Goal: Task Accomplishment & Management: Complete application form

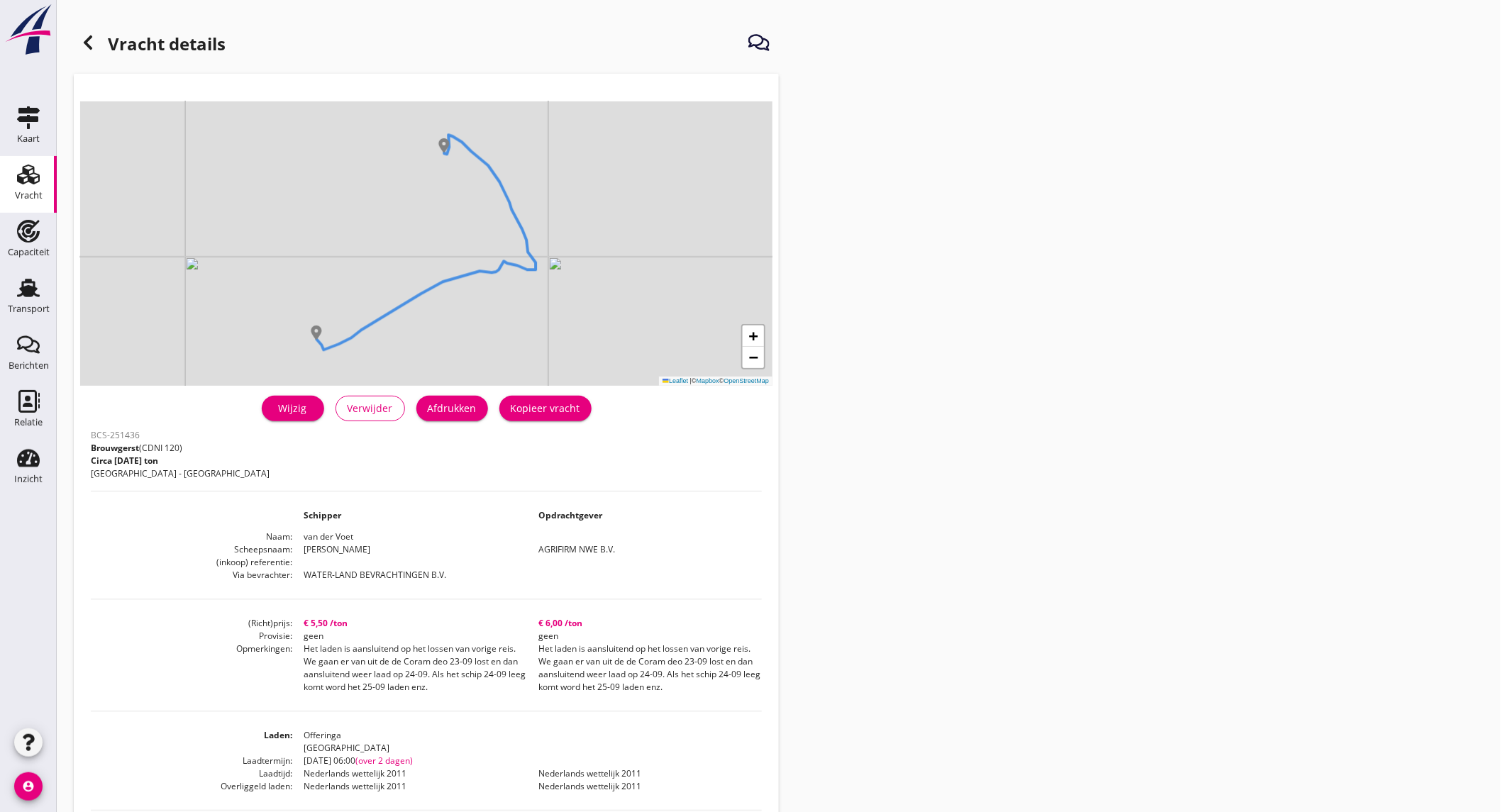
click at [29, 198] on div "Vracht" at bounding box center [28, 196] width 27 height 9
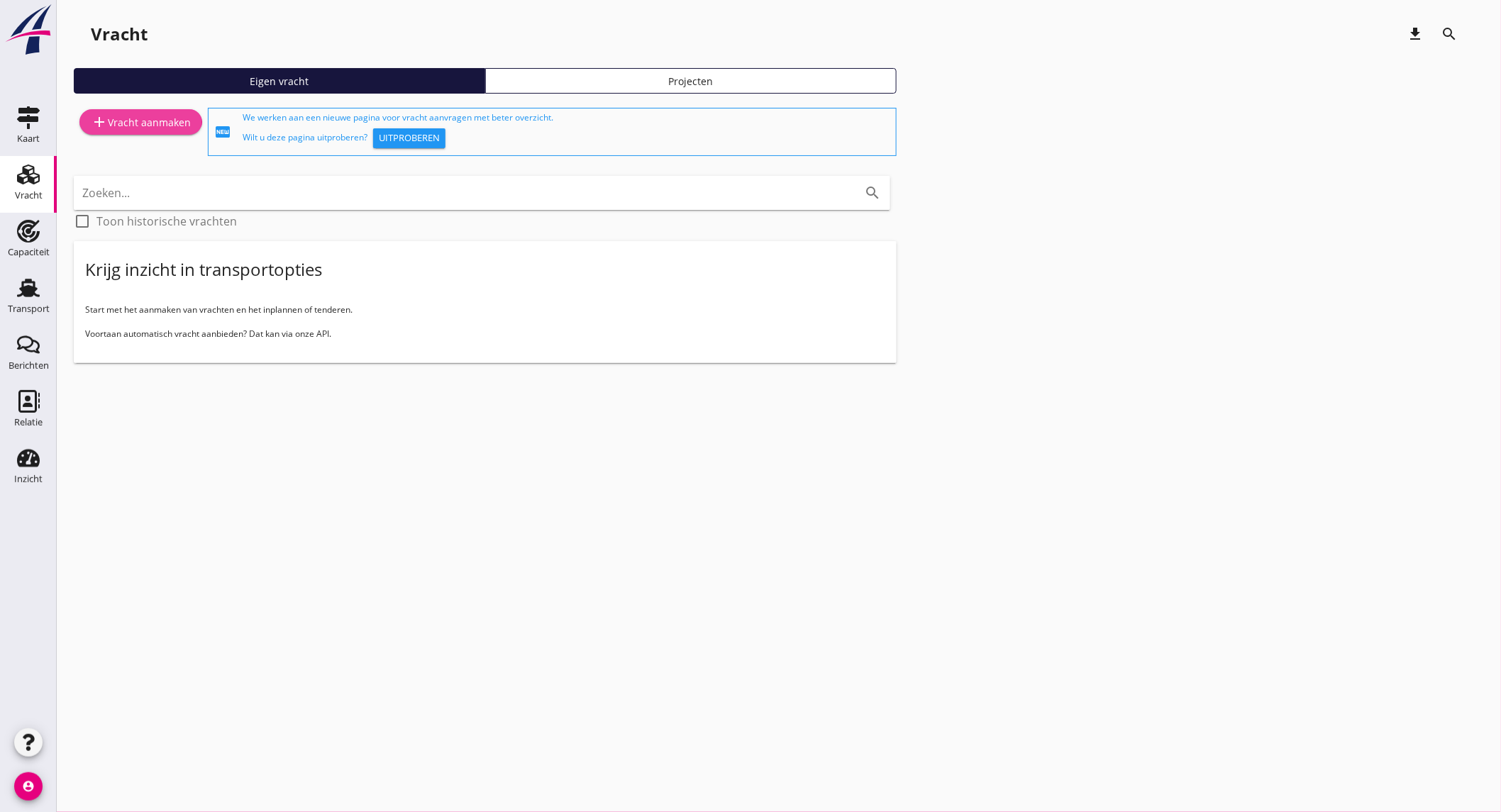
click at [119, 123] on div "add Vracht aanmaken" at bounding box center [141, 121] width 100 height 17
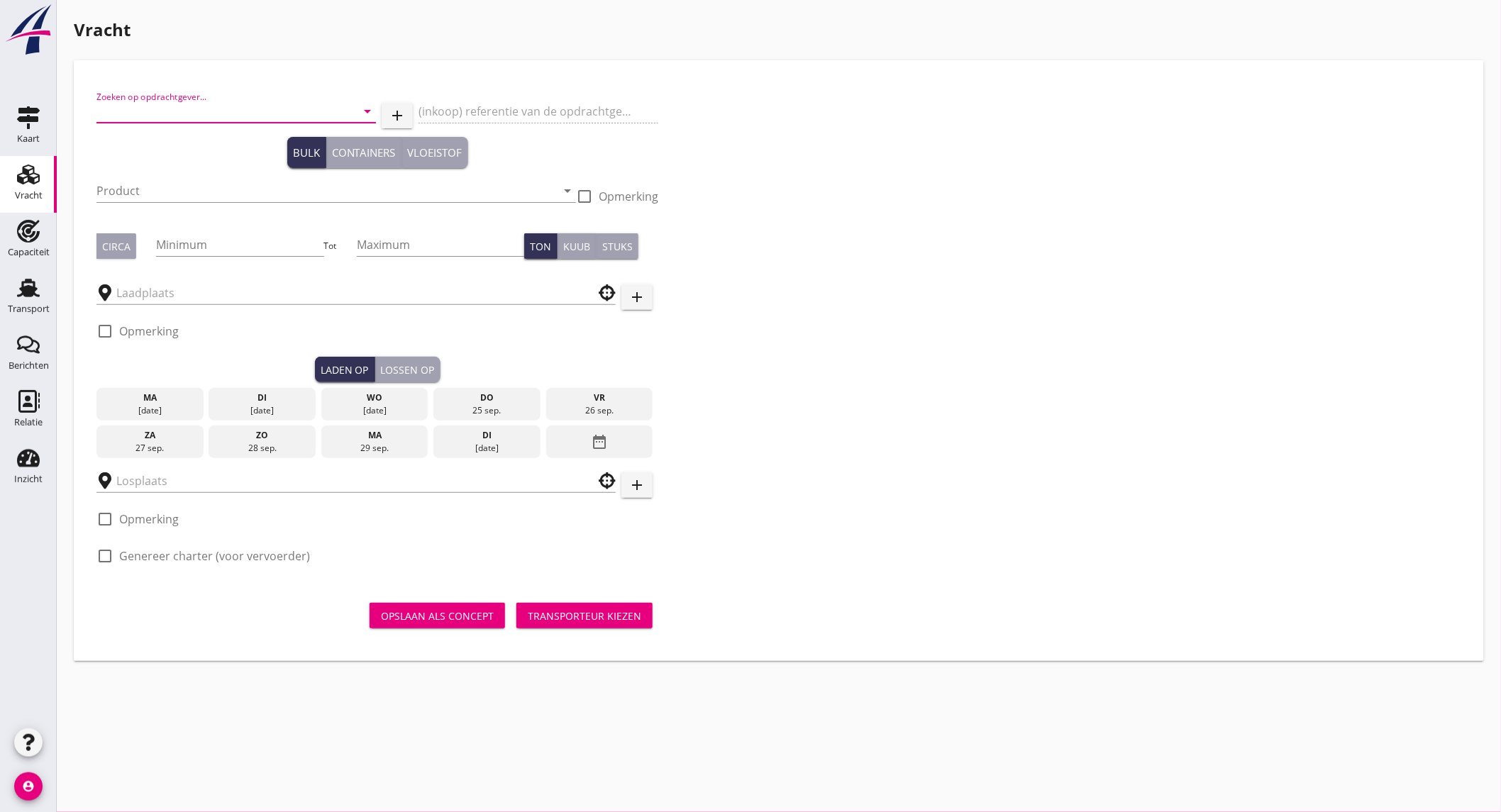
click at [190, 108] on input "Zoeken op opdrachtgever..." at bounding box center [216, 112] width 240 height 23
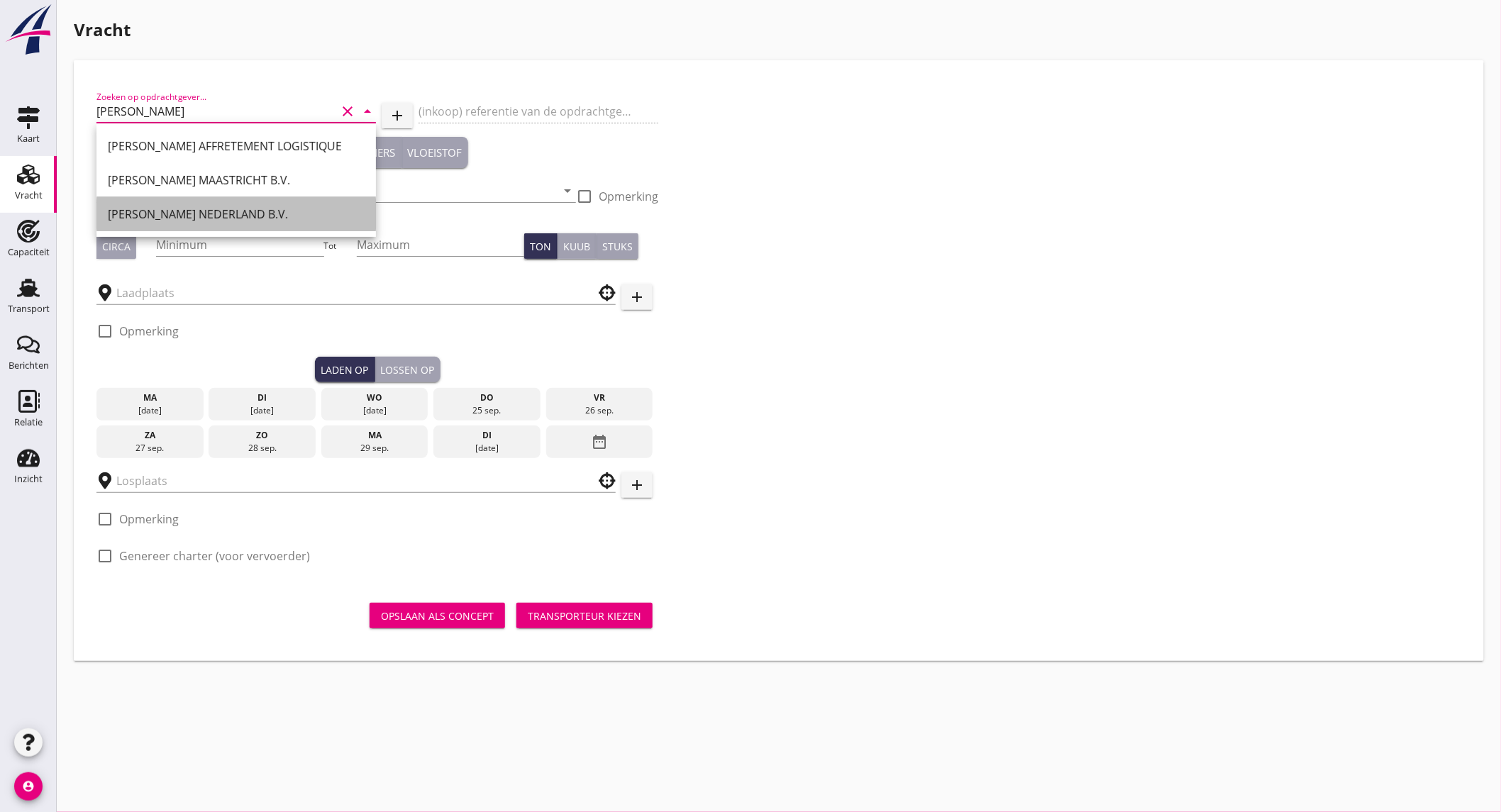
click at [210, 222] on div "[PERSON_NAME] NEDERLAND B.V." at bounding box center [236, 213] width 257 height 17
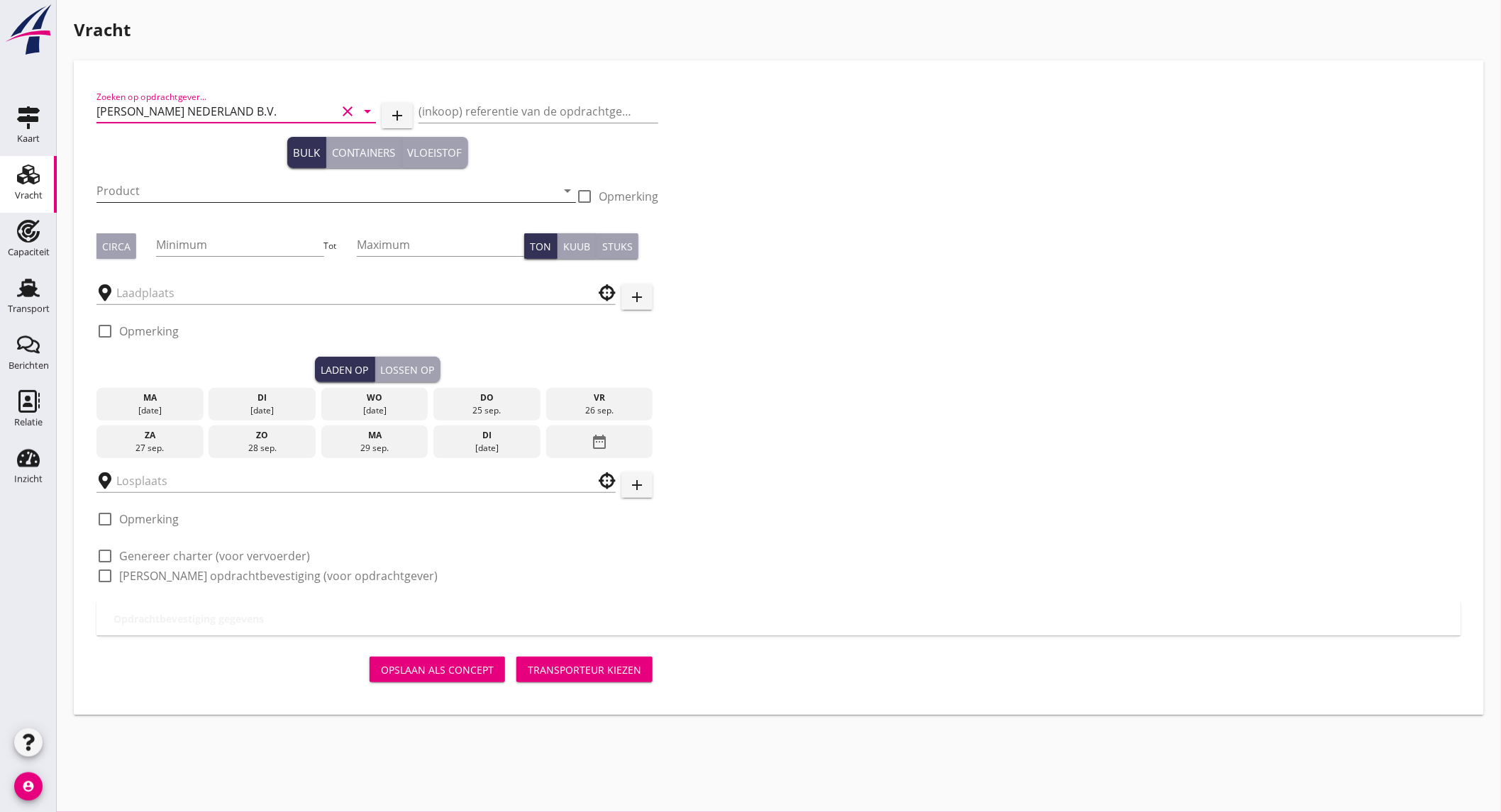
type input "[PERSON_NAME] NEDERLAND B.V."
click at [176, 196] on input "Product" at bounding box center [326, 191] width 460 height 23
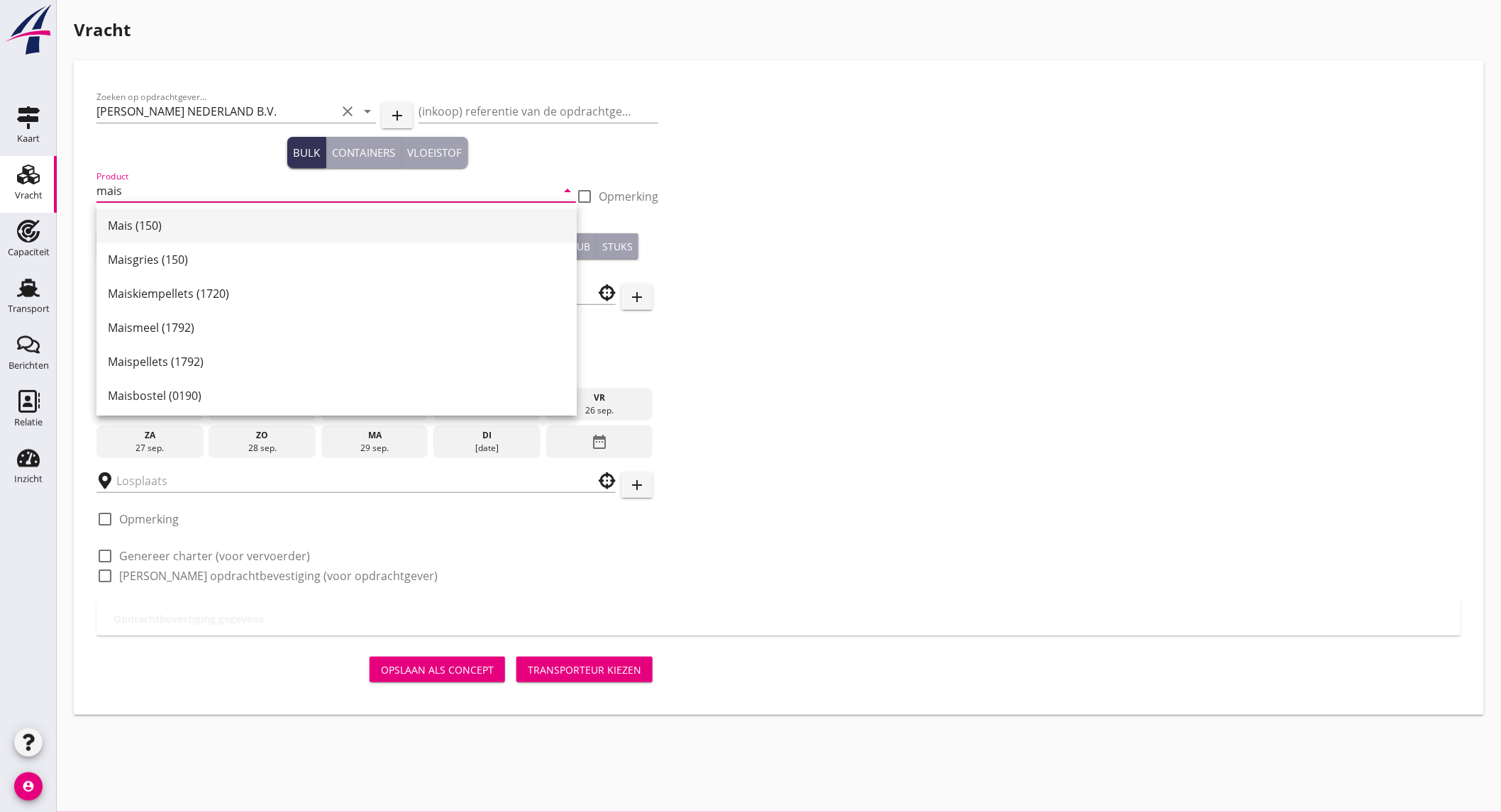
click at [191, 221] on div "Mais (150)" at bounding box center [337, 225] width 458 height 17
type input "Mais (150)"
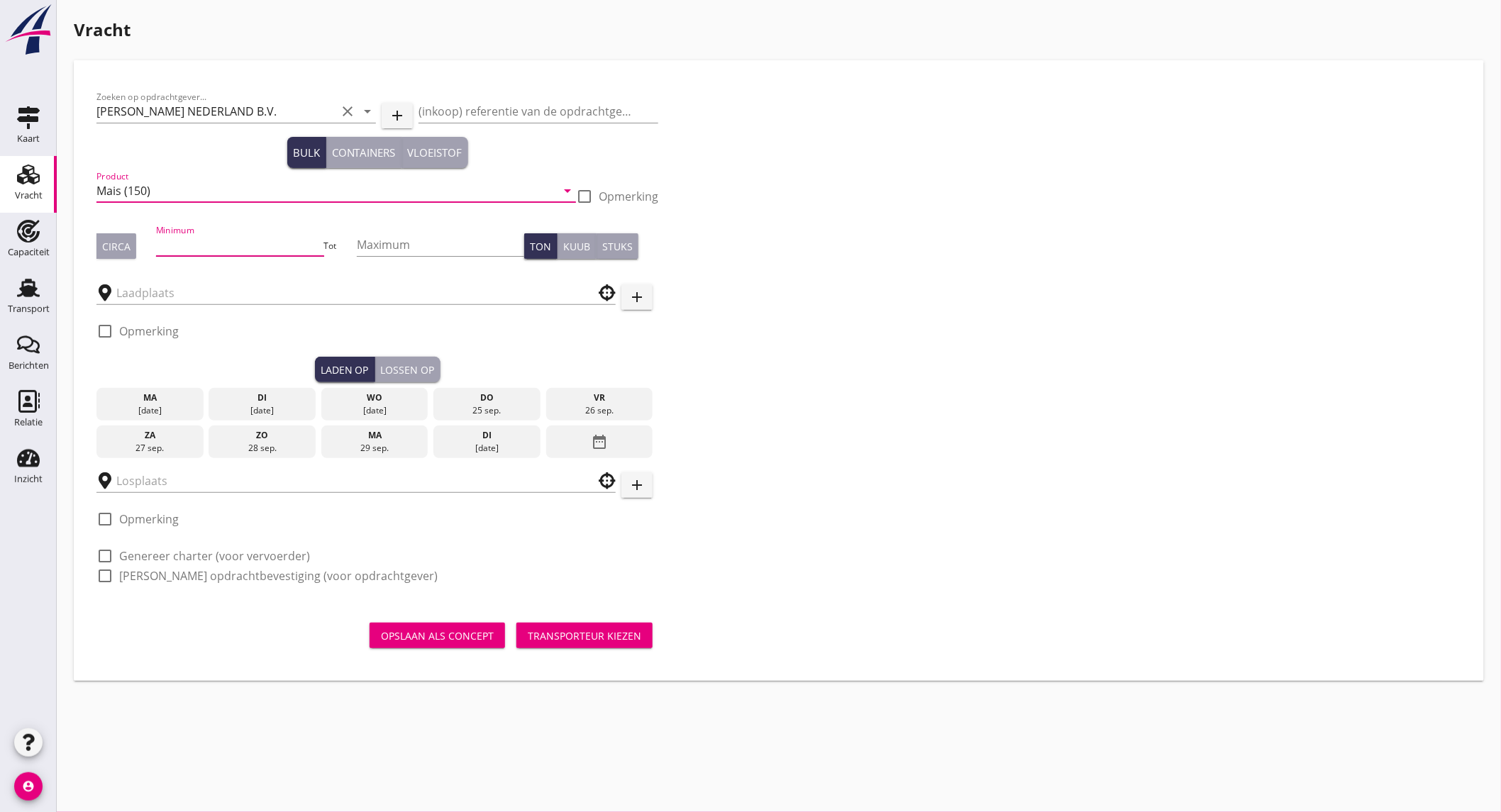
click at [195, 244] on input "Minimum" at bounding box center [239, 245] width 167 height 23
type input "500"
click at [126, 251] on div "Circa" at bounding box center [116, 246] width 28 height 15
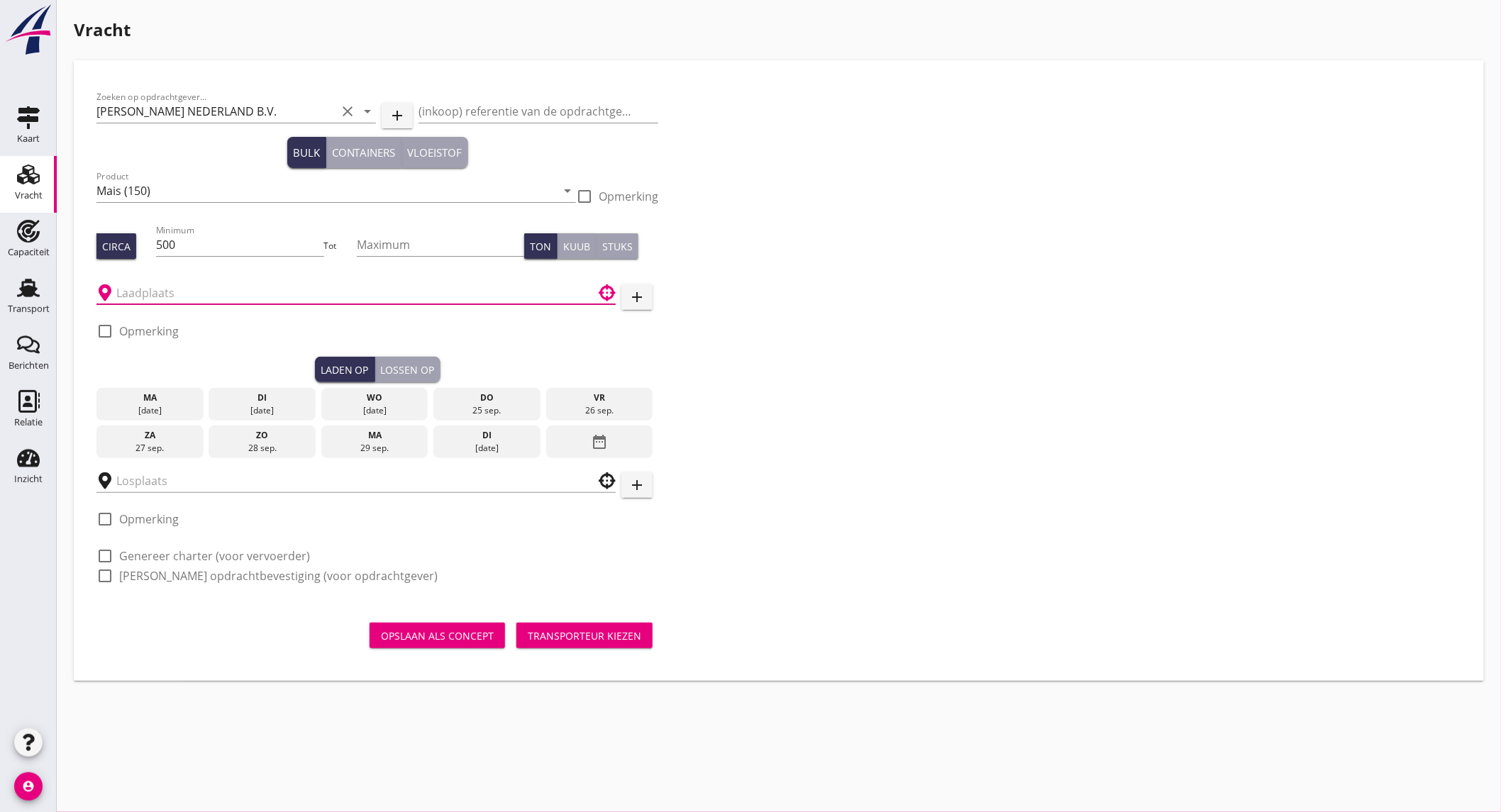
click at [153, 294] on input "text" at bounding box center [345, 293] width 460 height 23
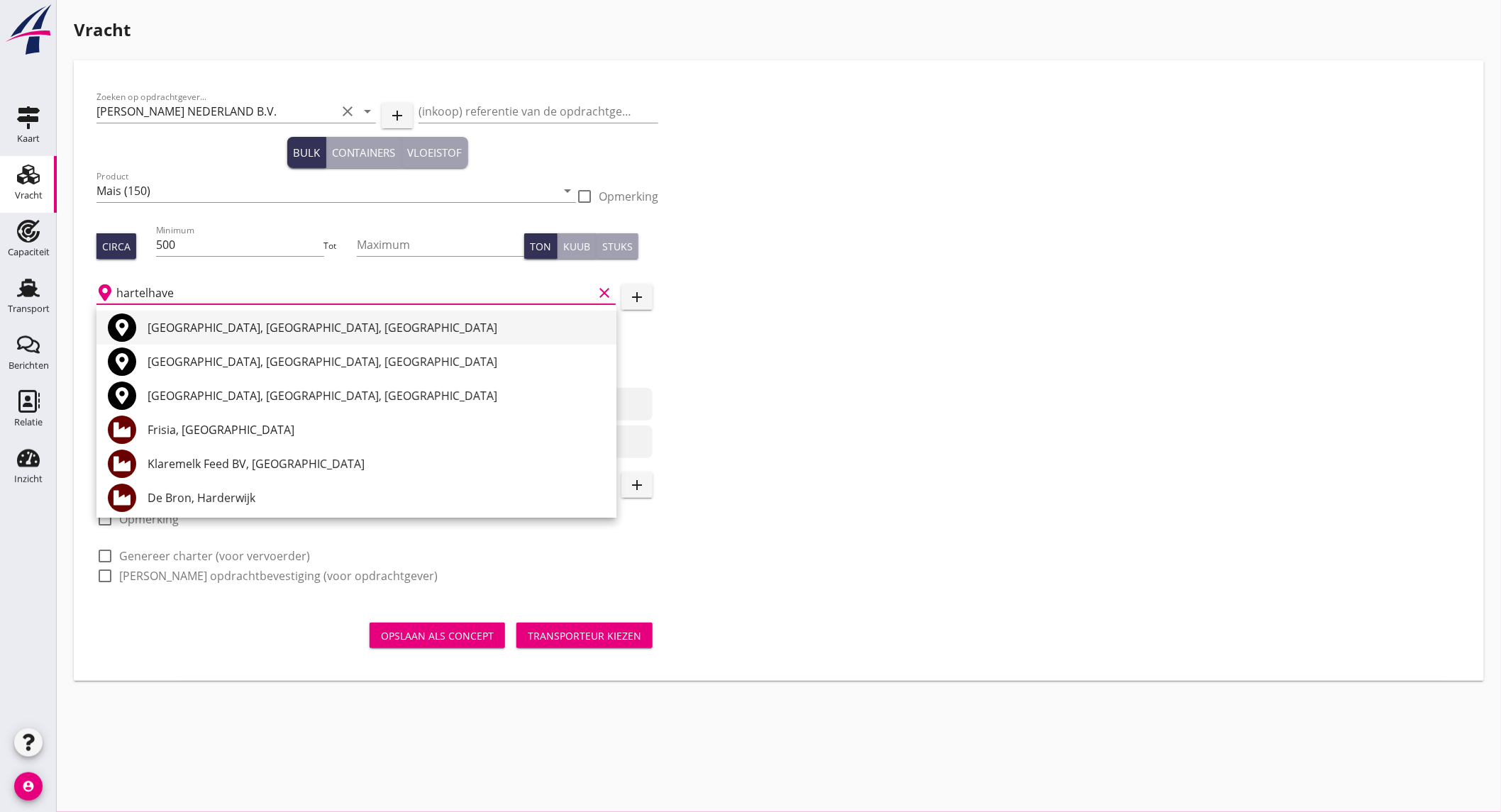
type input "hartelhaven"
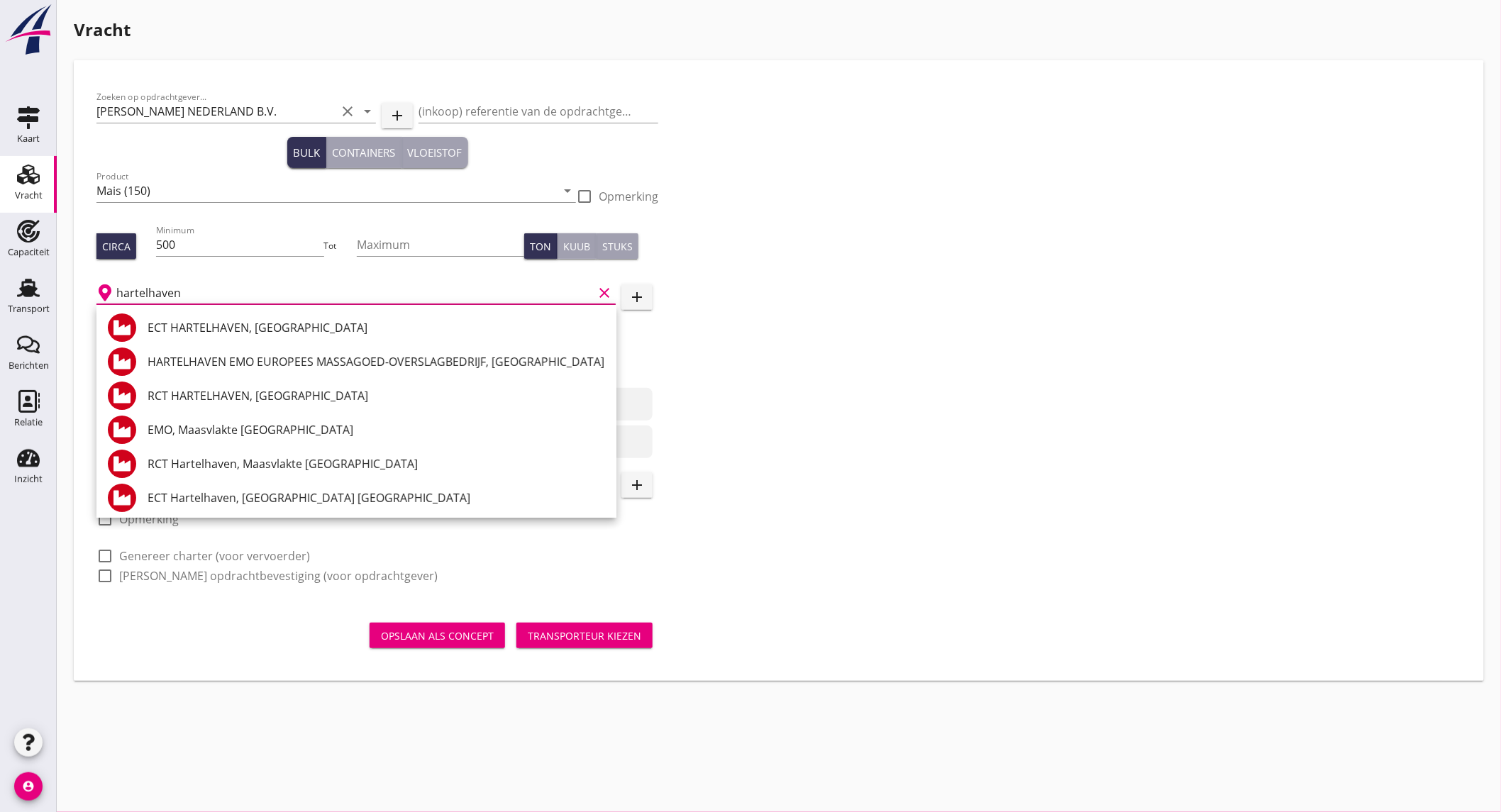
click at [605, 287] on icon "clear" at bounding box center [604, 292] width 17 height 17
click at [457, 294] on input "text" at bounding box center [345, 293] width 460 height 23
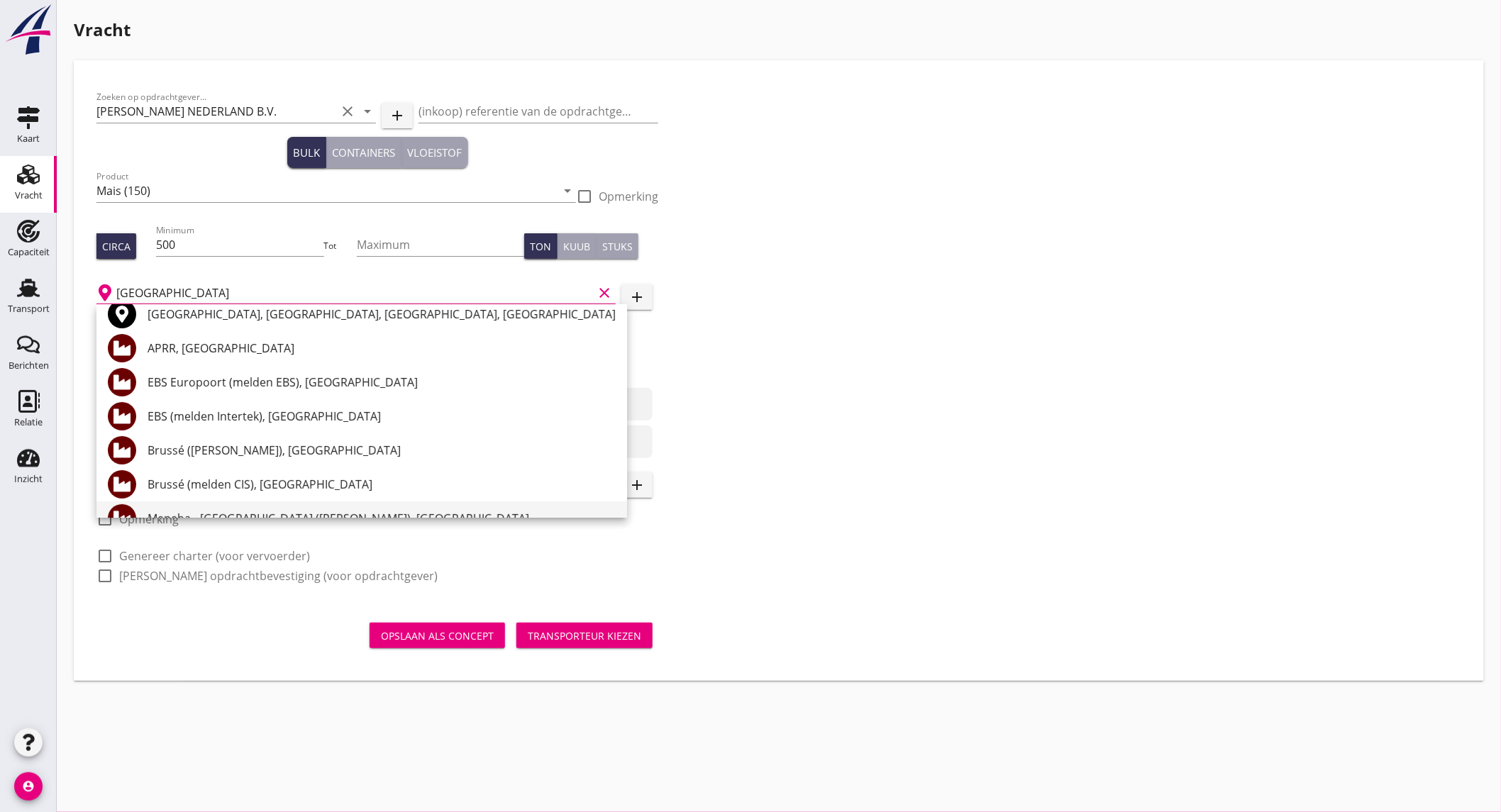
scroll to position [160, 0]
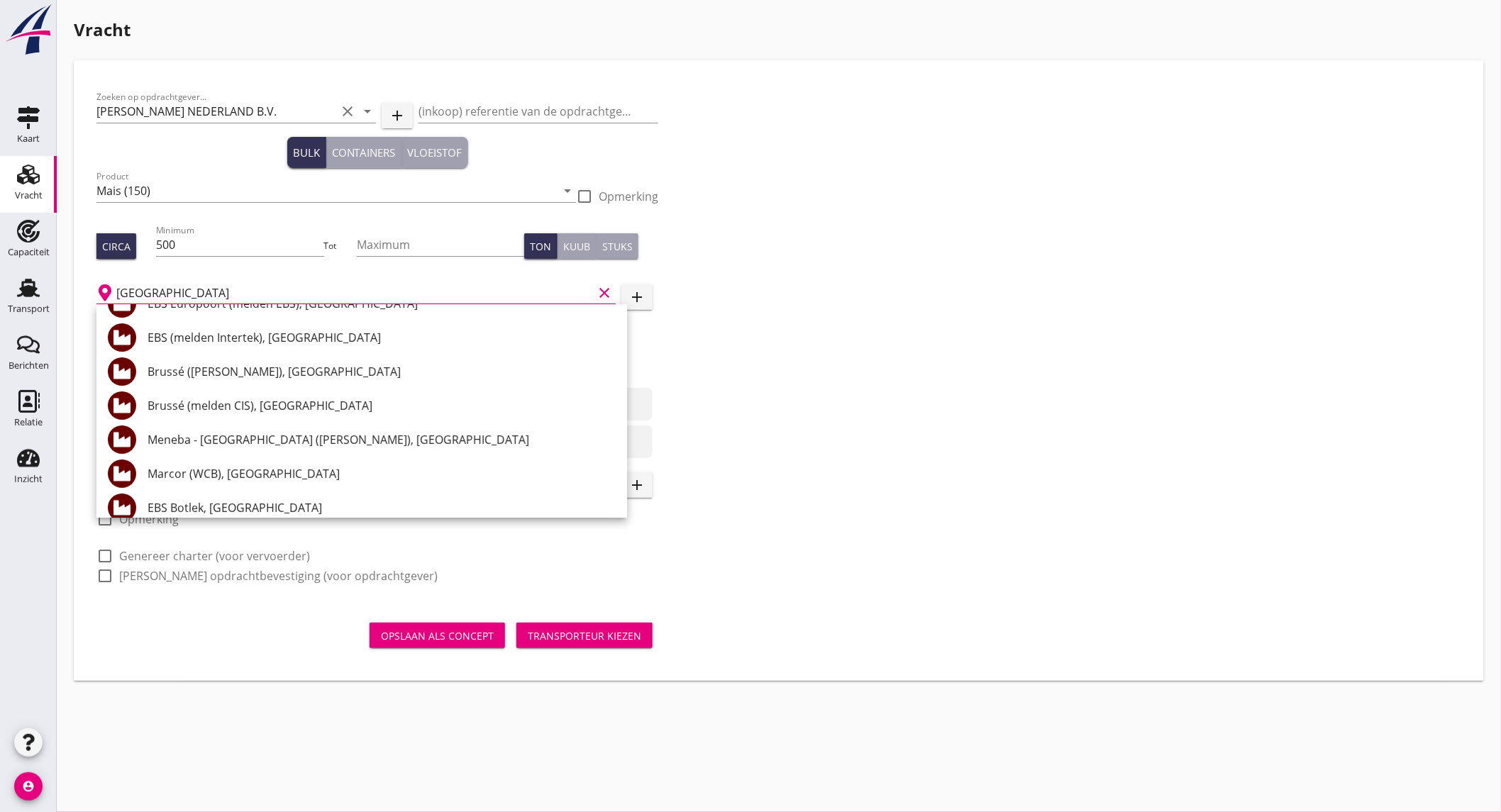
click at [202, 285] on input "[GEOGRAPHIC_DATA]" at bounding box center [354, 293] width 476 height 23
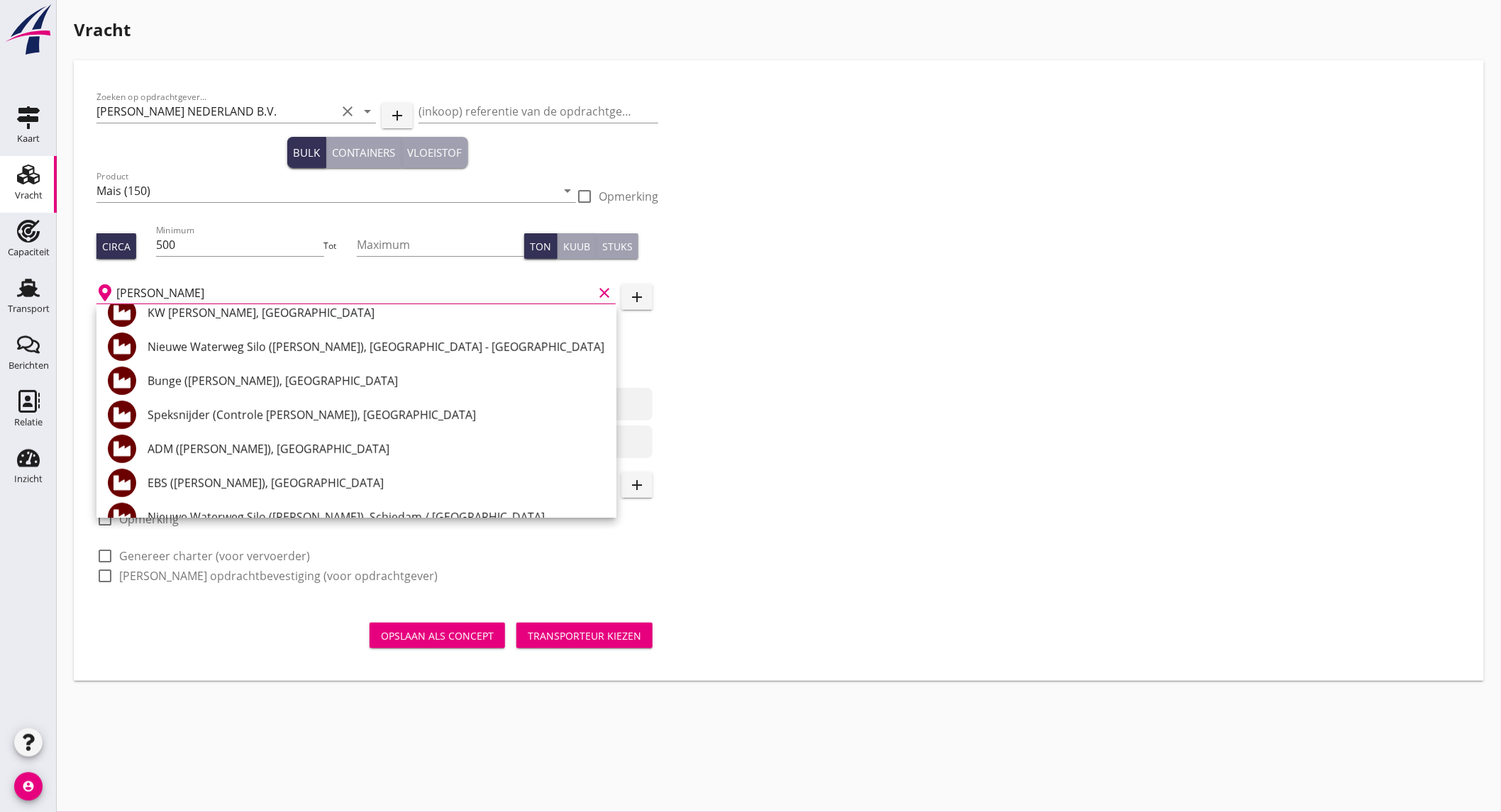
scroll to position [209, 0]
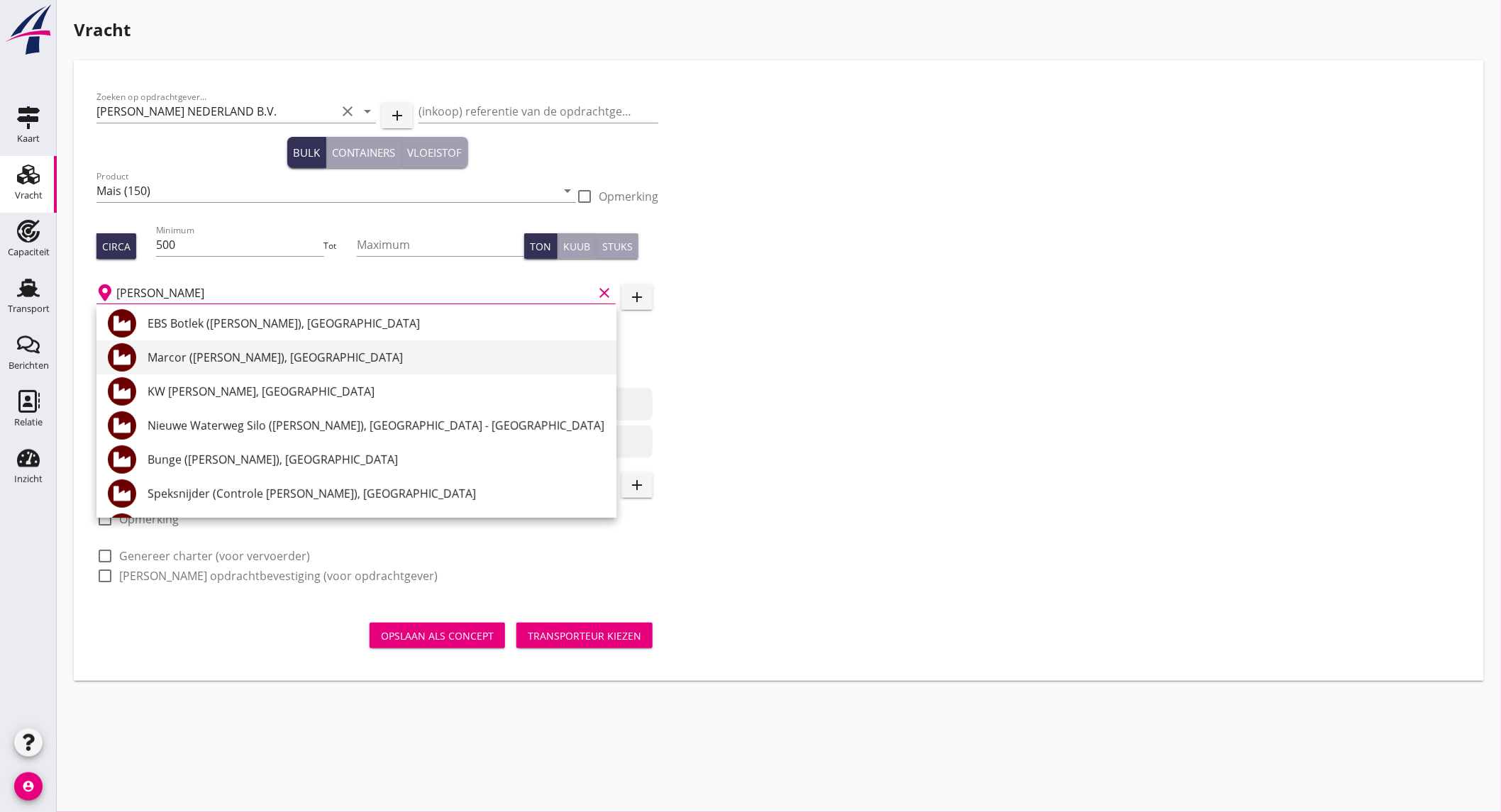
click at [272, 352] on div "Marcor ([PERSON_NAME]), [GEOGRAPHIC_DATA]" at bounding box center [376, 357] width 458 height 17
type input "Marcor ([PERSON_NAME]), [GEOGRAPHIC_DATA]"
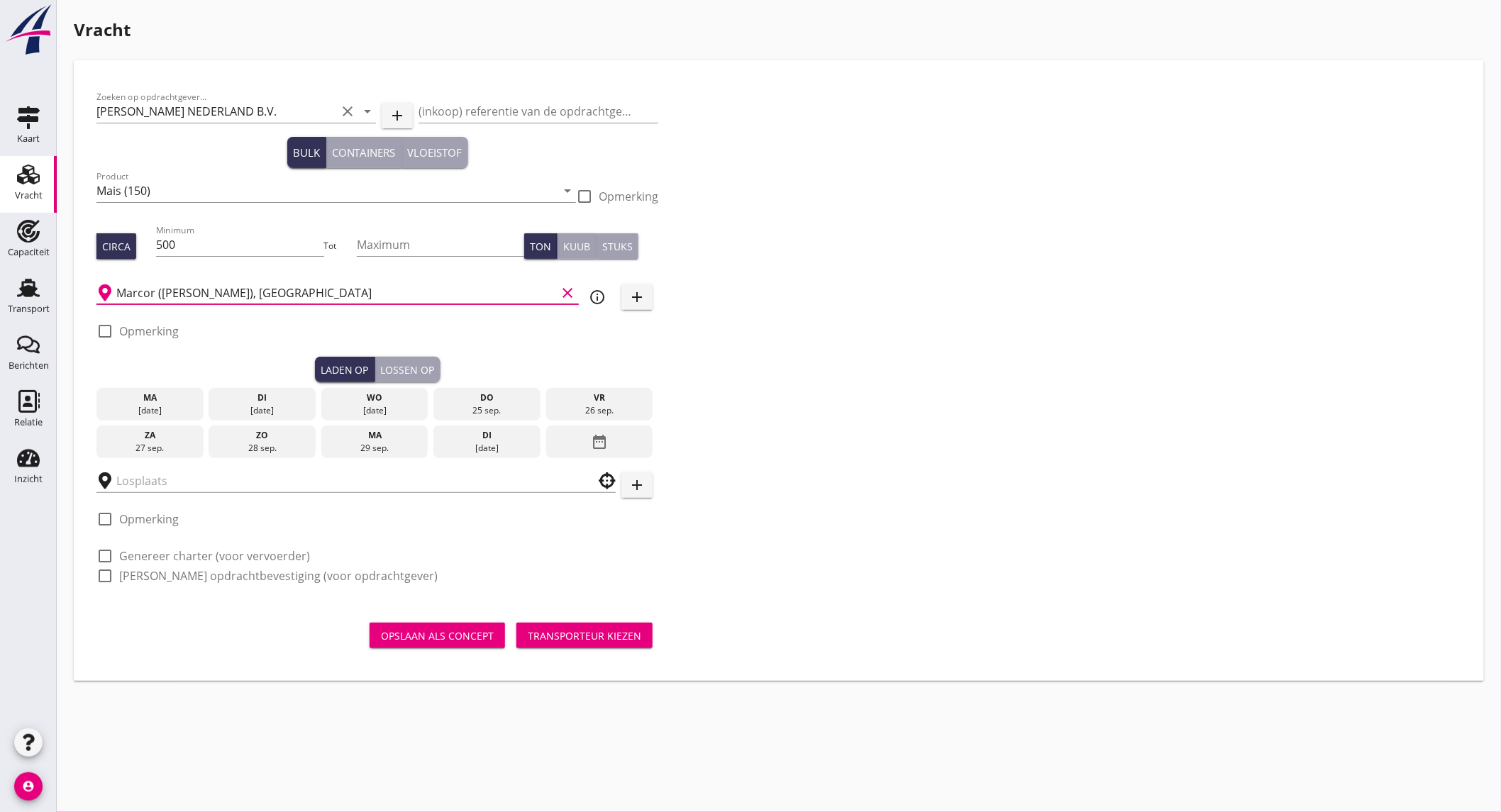
click at [159, 329] on label "Opmerking" at bounding box center [149, 331] width 59 height 14
checkbox input "true"
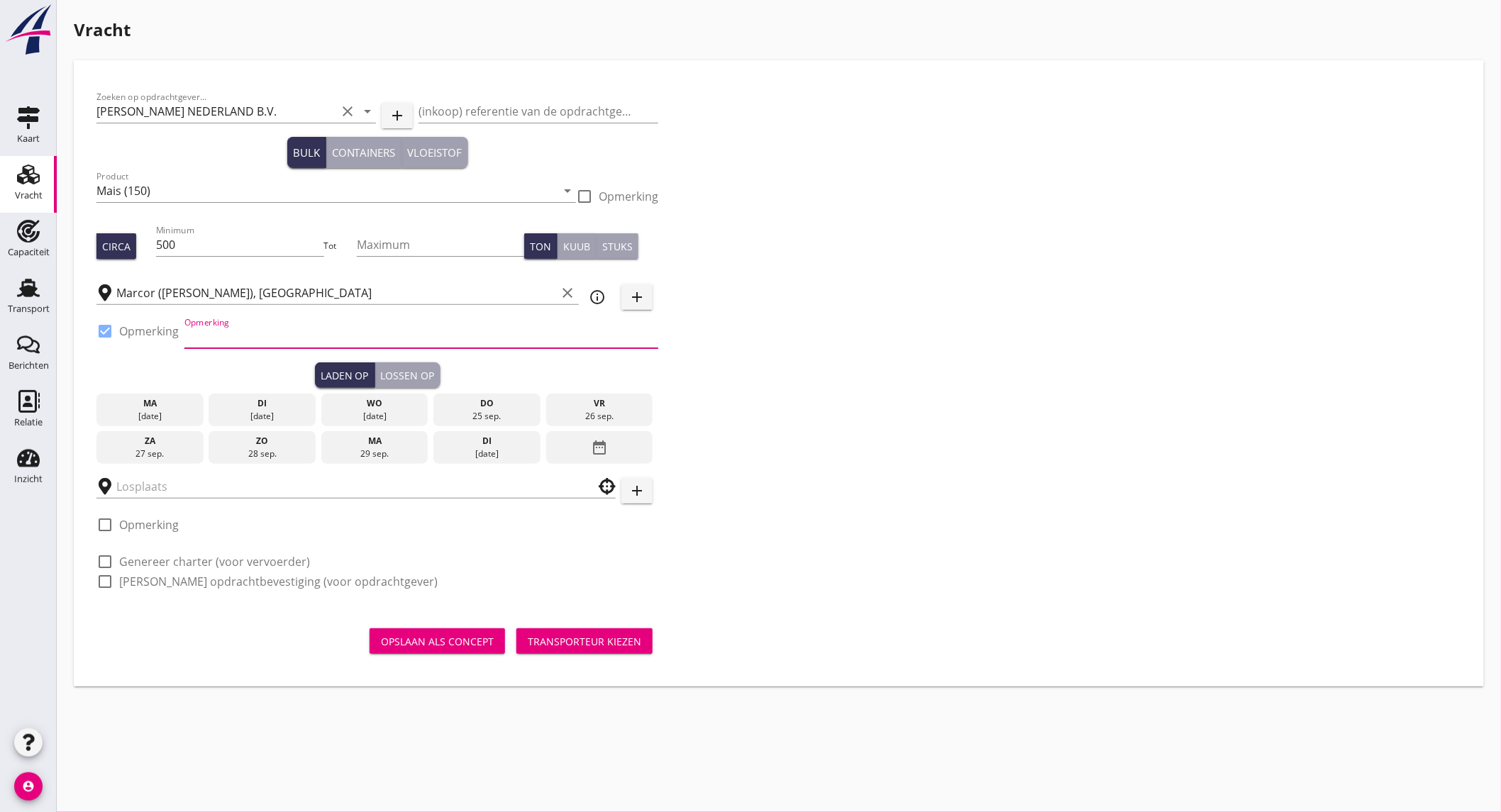
click at [218, 334] on input "Opmerking" at bounding box center [421, 337] width 474 height 23
type input "Hartelhaven ex. Karpaty"
click at [359, 412] on div "[DATE]" at bounding box center [375, 416] width 100 height 12
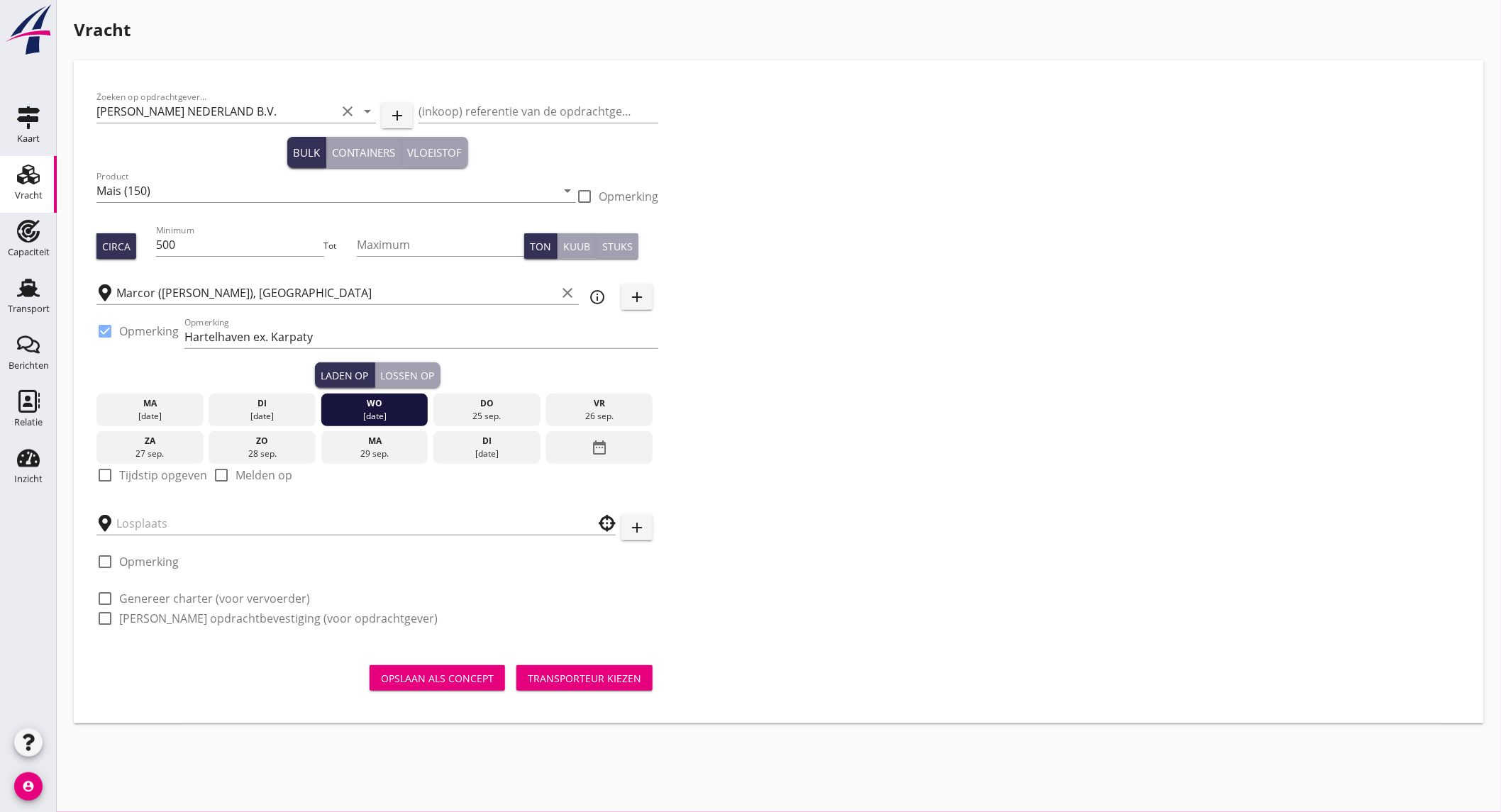
click at [166, 474] on label "Tijdstip opgeven" at bounding box center [163, 476] width 88 height 14
checkbox input "true"
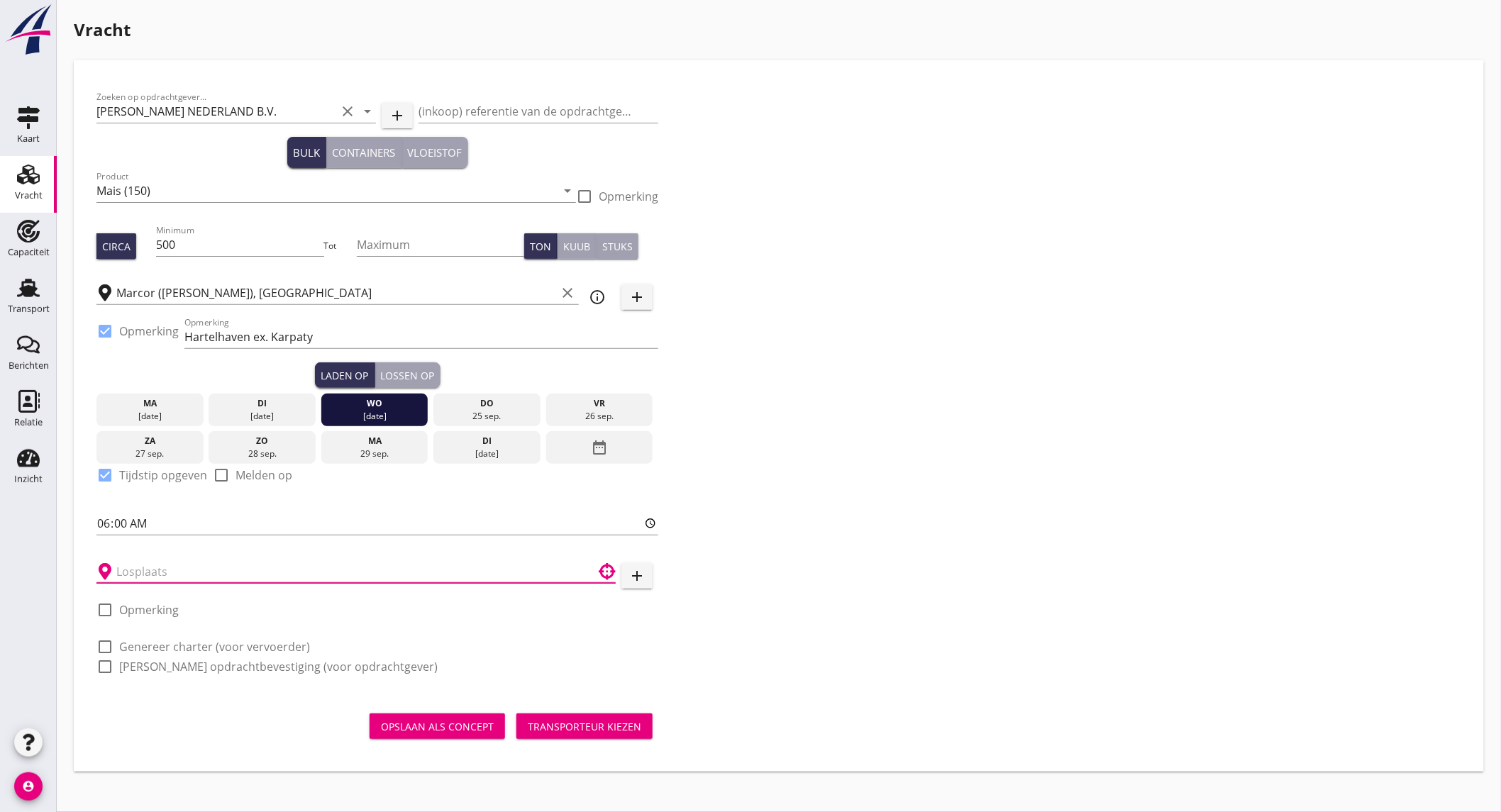
click at [146, 576] on input "text" at bounding box center [345, 572] width 460 height 23
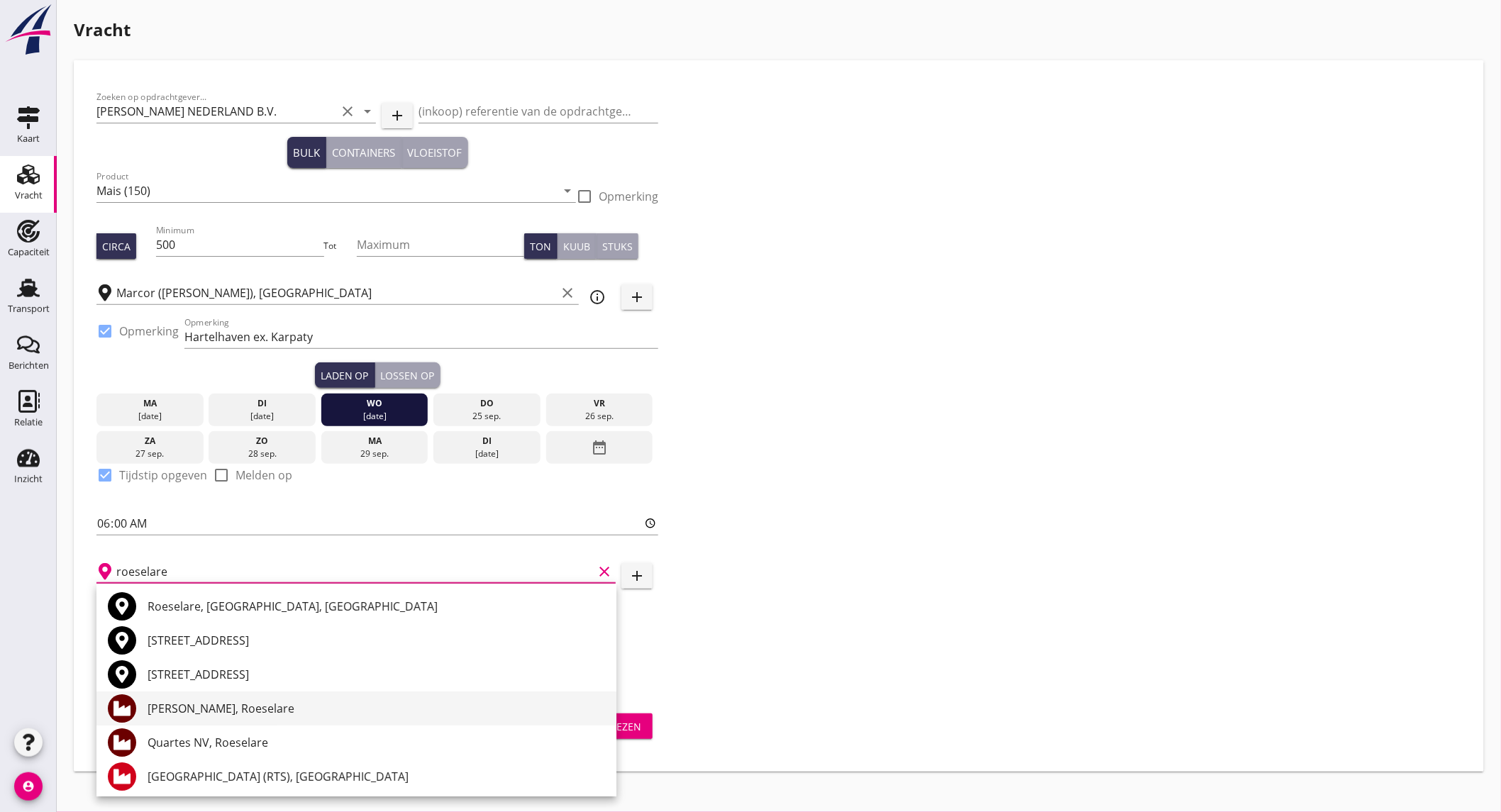
click at [309, 723] on div "[PERSON_NAME], Roeselare" at bounding box center [376, 708] width 458 height 34
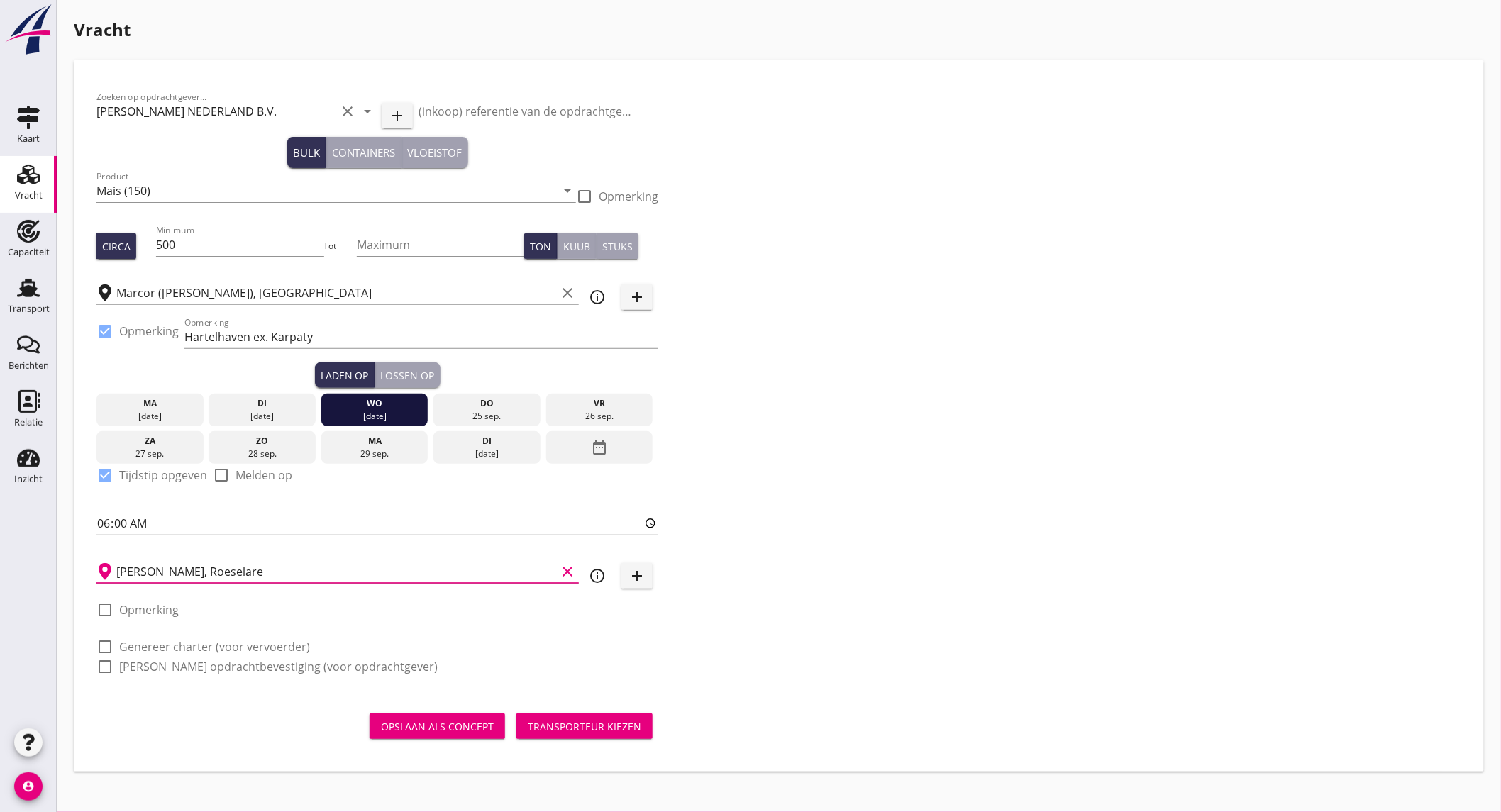
type input "[PERSON_NAME], Roeselare"
click at [174, 640] on label "Genereer charter (voor vervoerder)" at bounding box center [215, 647] width 191 height 14
checkbox input "true"
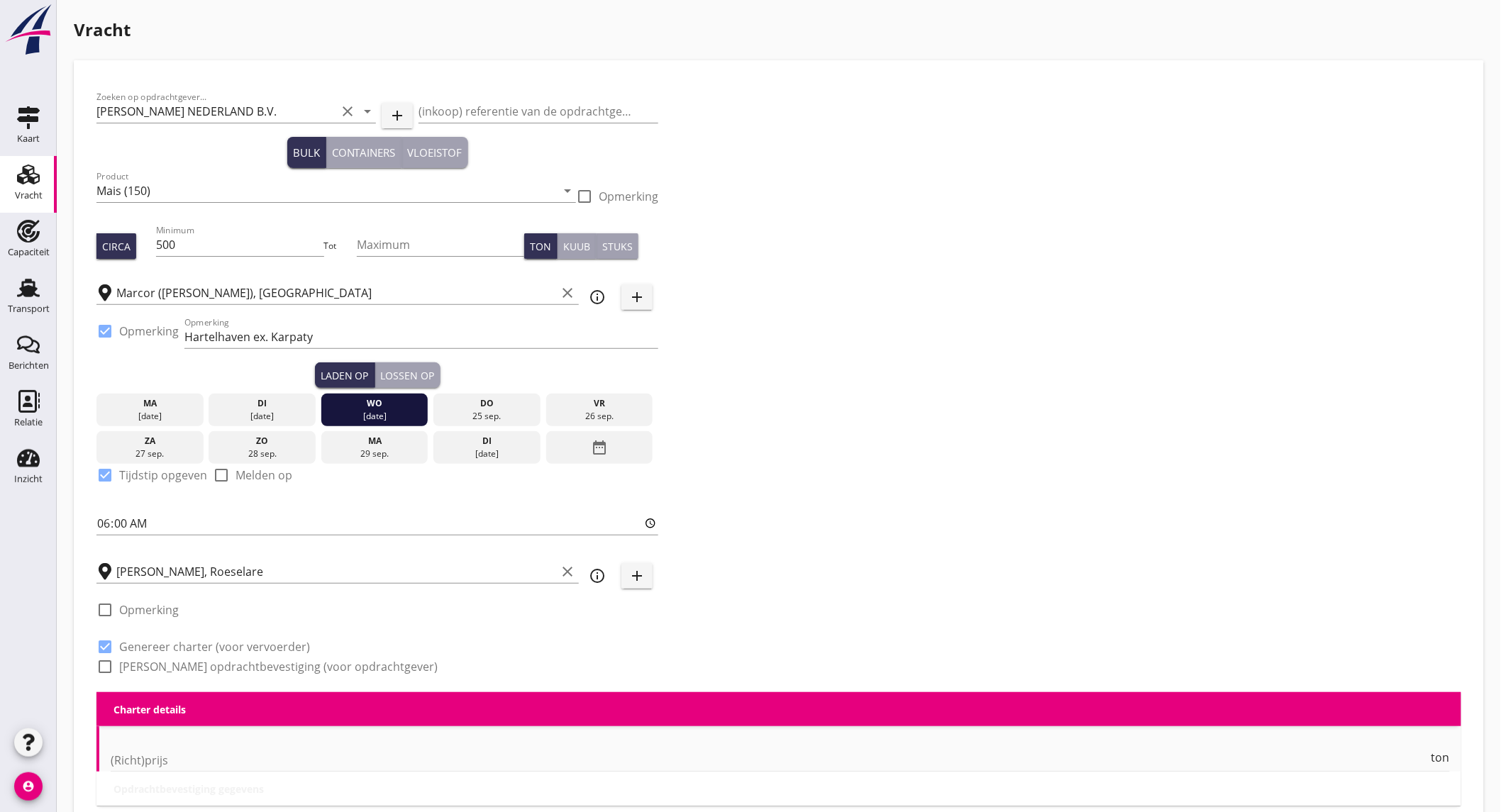
checkbox input "true"
click at [170, 667] on label "[PERSON_NAME] opdrachtbevestiging (voor opdrachtgever)" at bounding box center [279, 667] width 319 height 14
checkbox input "true"
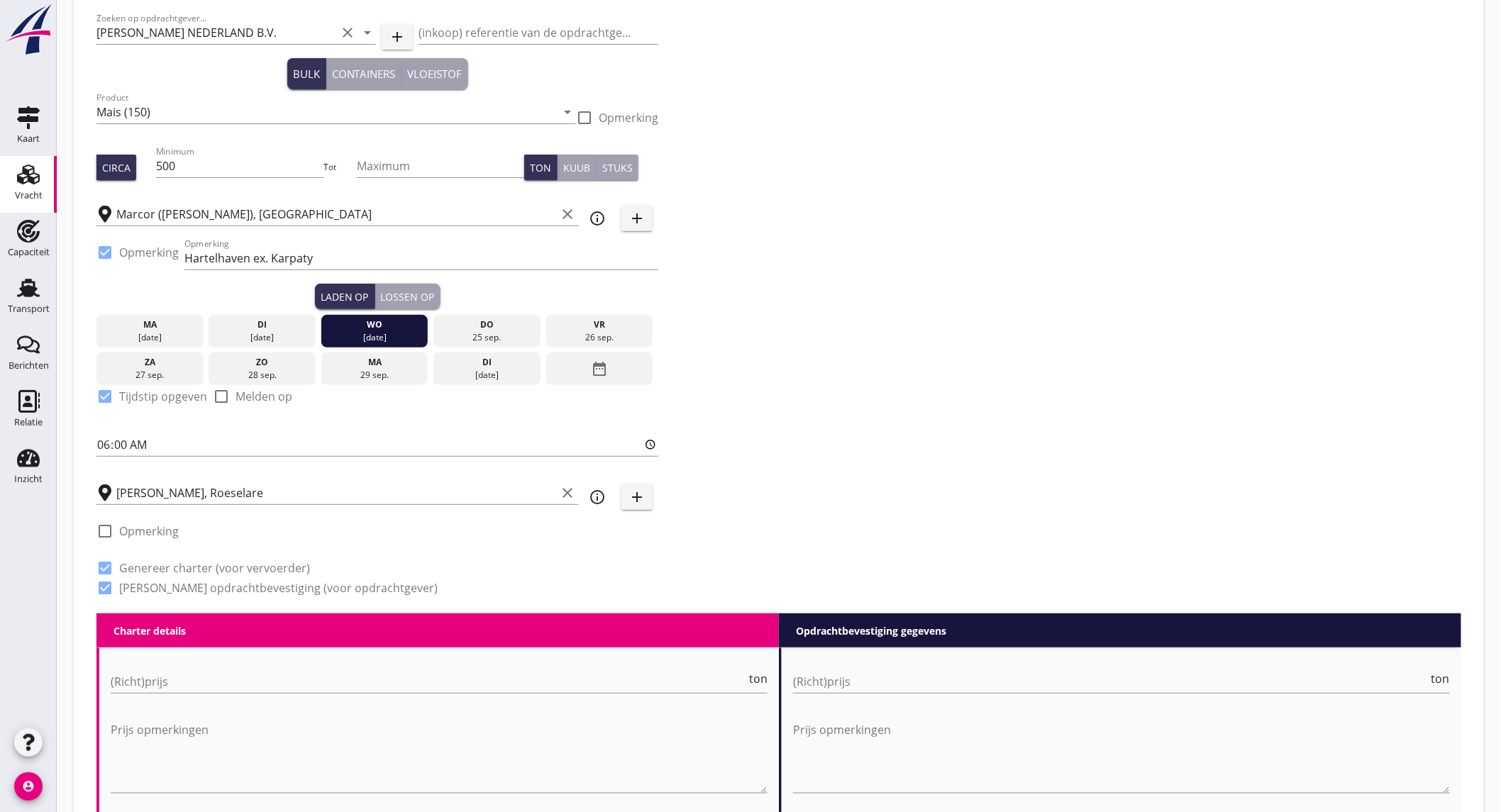
scroll to position [394, 0]
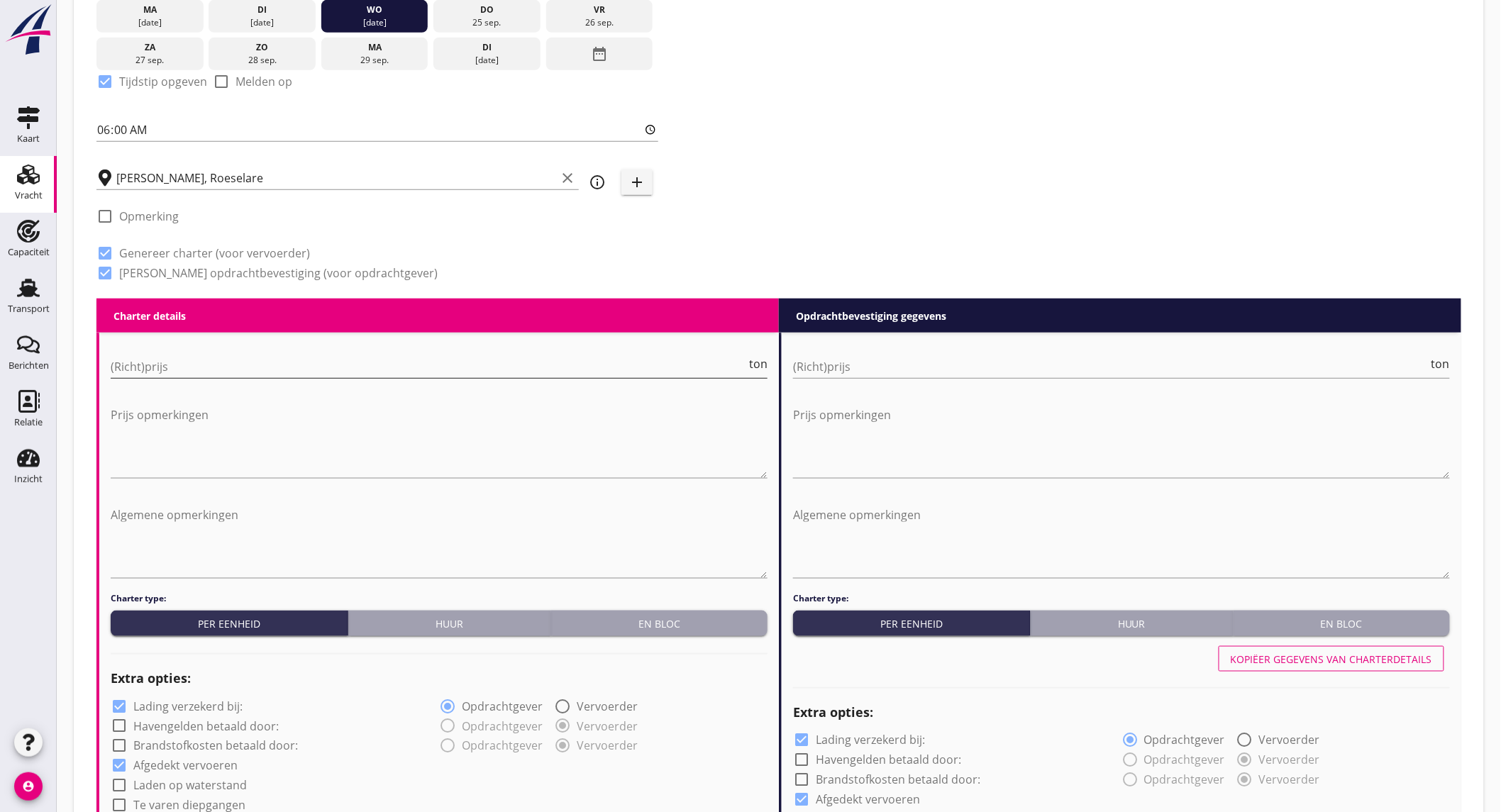
click at [230, 373] on input "(Richt)prijs" at bounding box center [429, 367] width 636 height 23
type input "11"
type input "11.25"
click at [893, 367] on input "(Richt)prijs" at bounding box center [1111, 367] width 636 height 23
type input "12"
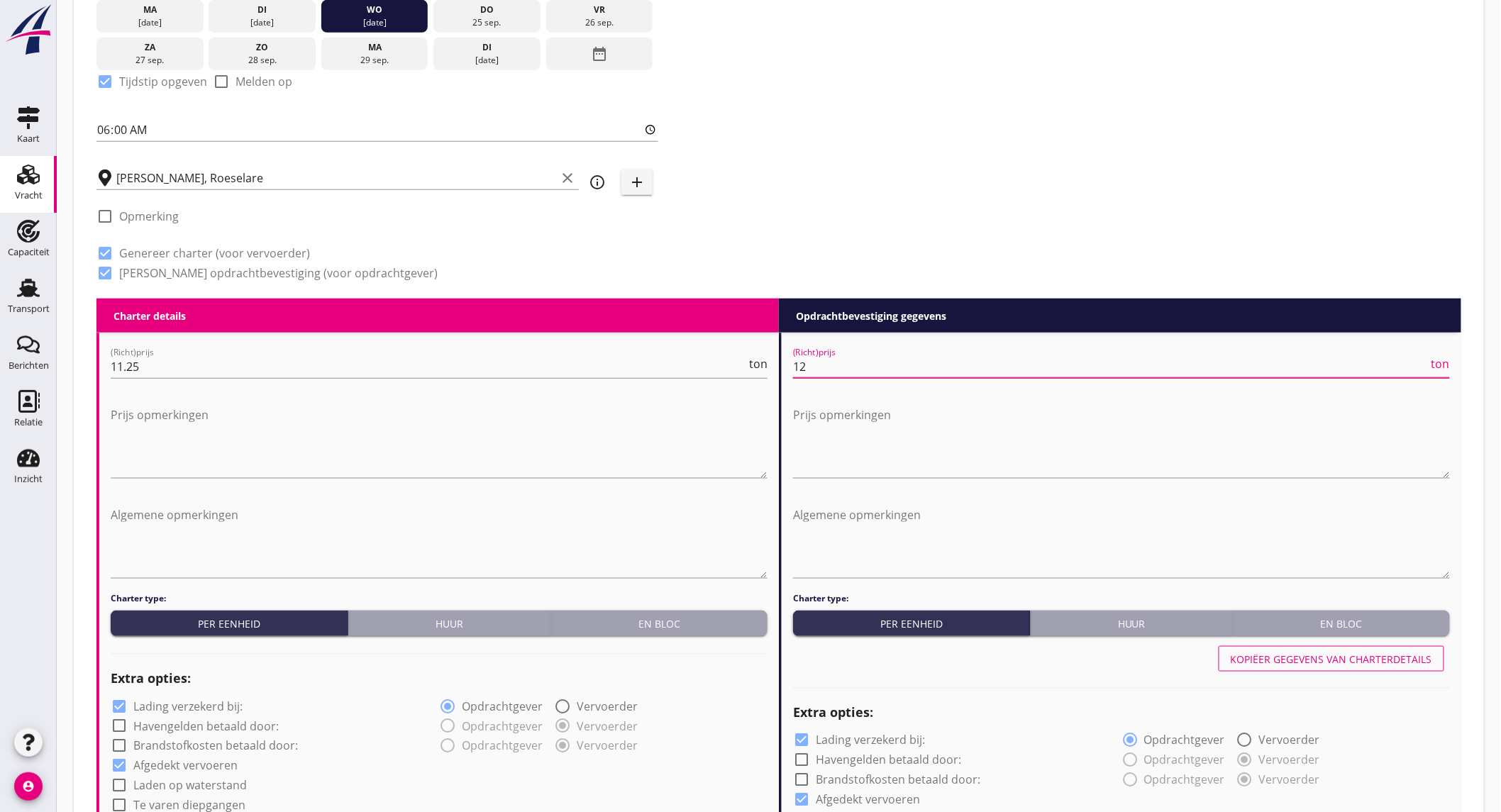
click at [210, 700] on label "Lading verzekerd bij:" at bounding box center [188, 707] width 109 height 14
checkbox input "false"
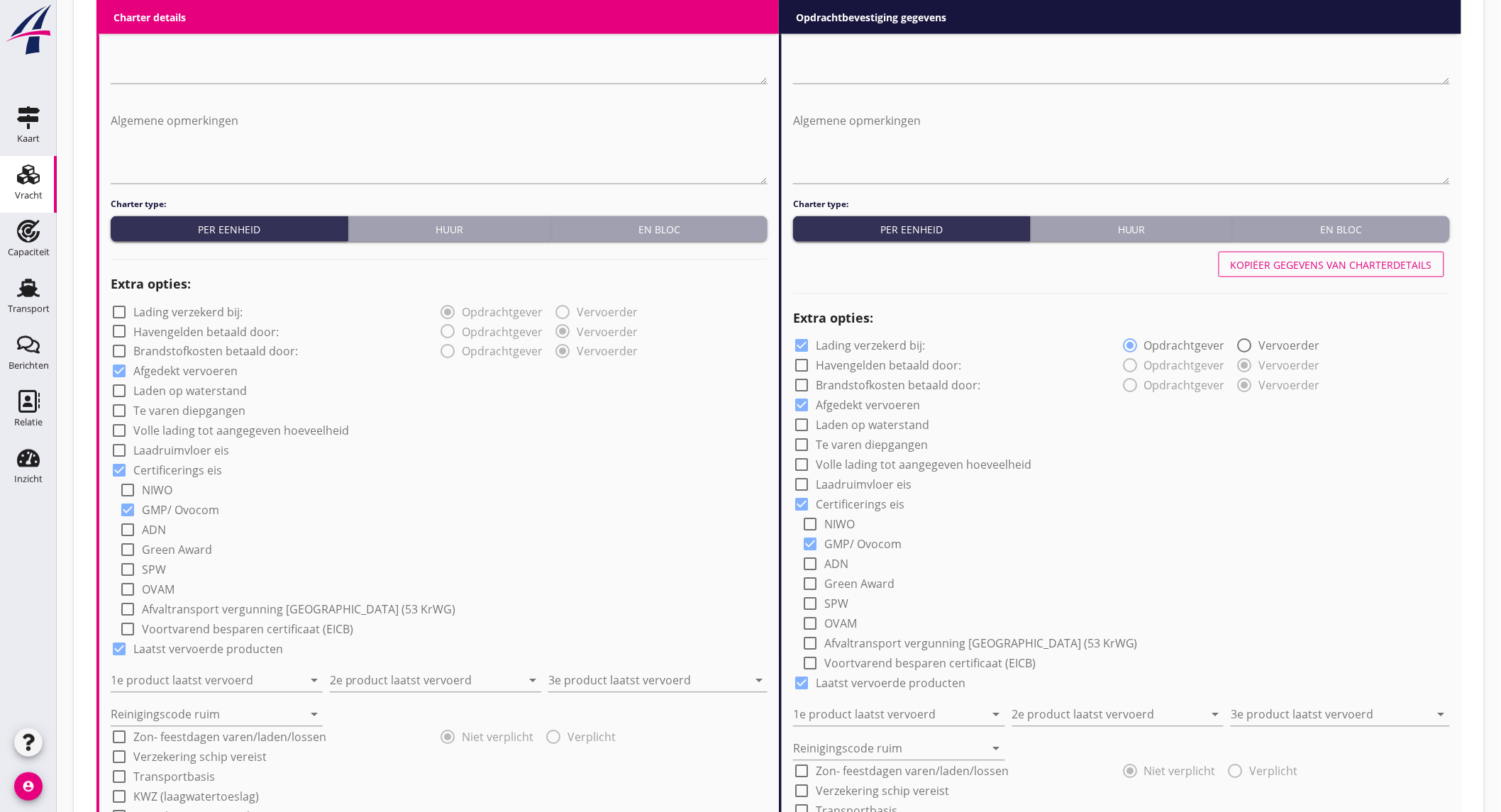
scroll to position [867, 0]
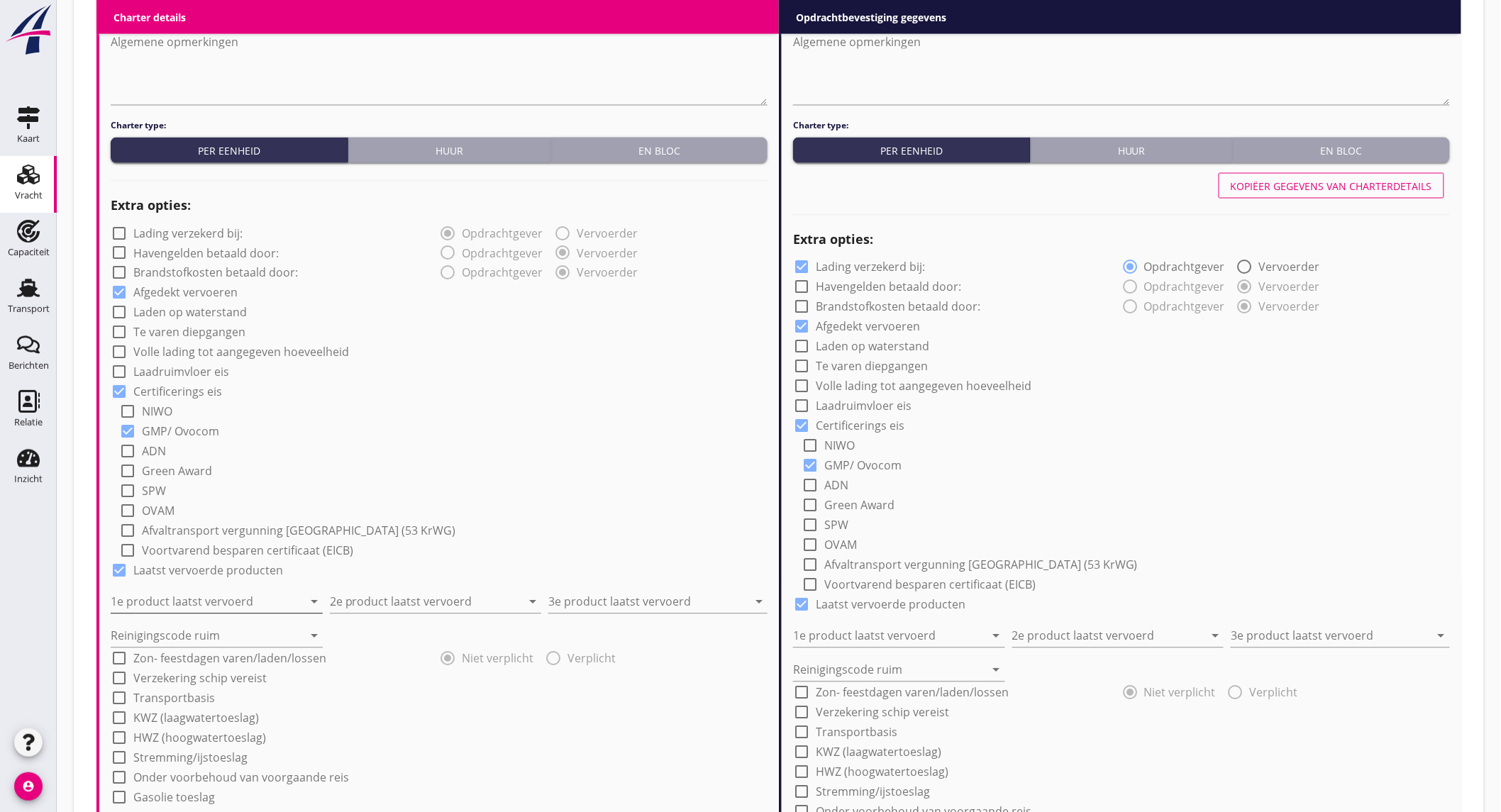
click at [186, 599] on input "1e product laatst vervoerd" at bounding box center [206, 602] width 192 height 23
click at [216, 600] on input "1e product laatst vervoerd" at bounding box center [206, 602] width 192 height 23
click at [205, 636] on div "Kalksteen (6331)" at bounding box center [221, 636] width 200 height 17
type input "Kalksteen (6331)"
click at [409, 594] on input "2e product laatst vervoerd" at bounding box center [426, 602] width 192 height 23
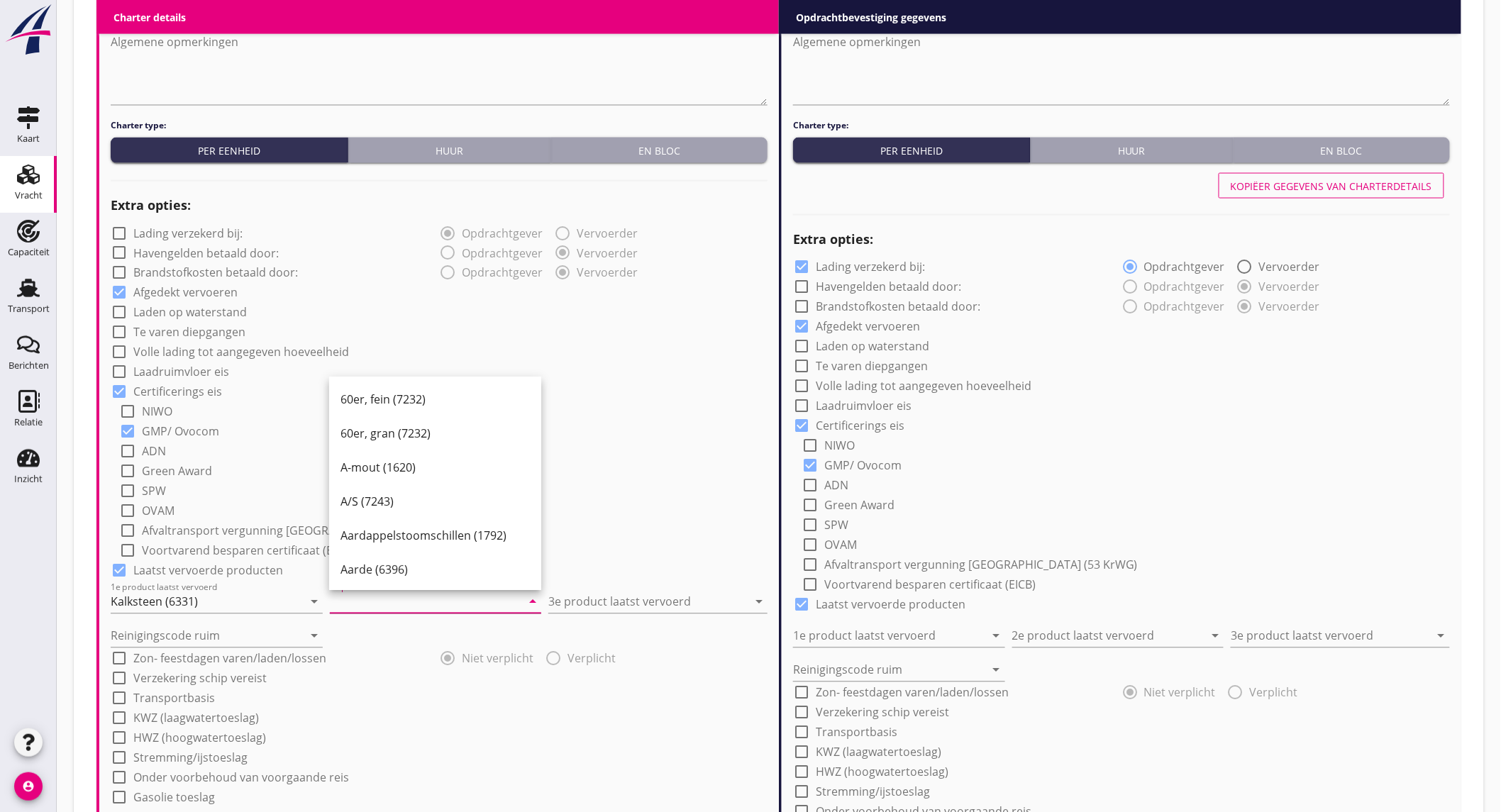
click at [398, 603] on input "2e product laatst vervoerd" at bounding box center [426, 602] width 192 height 23
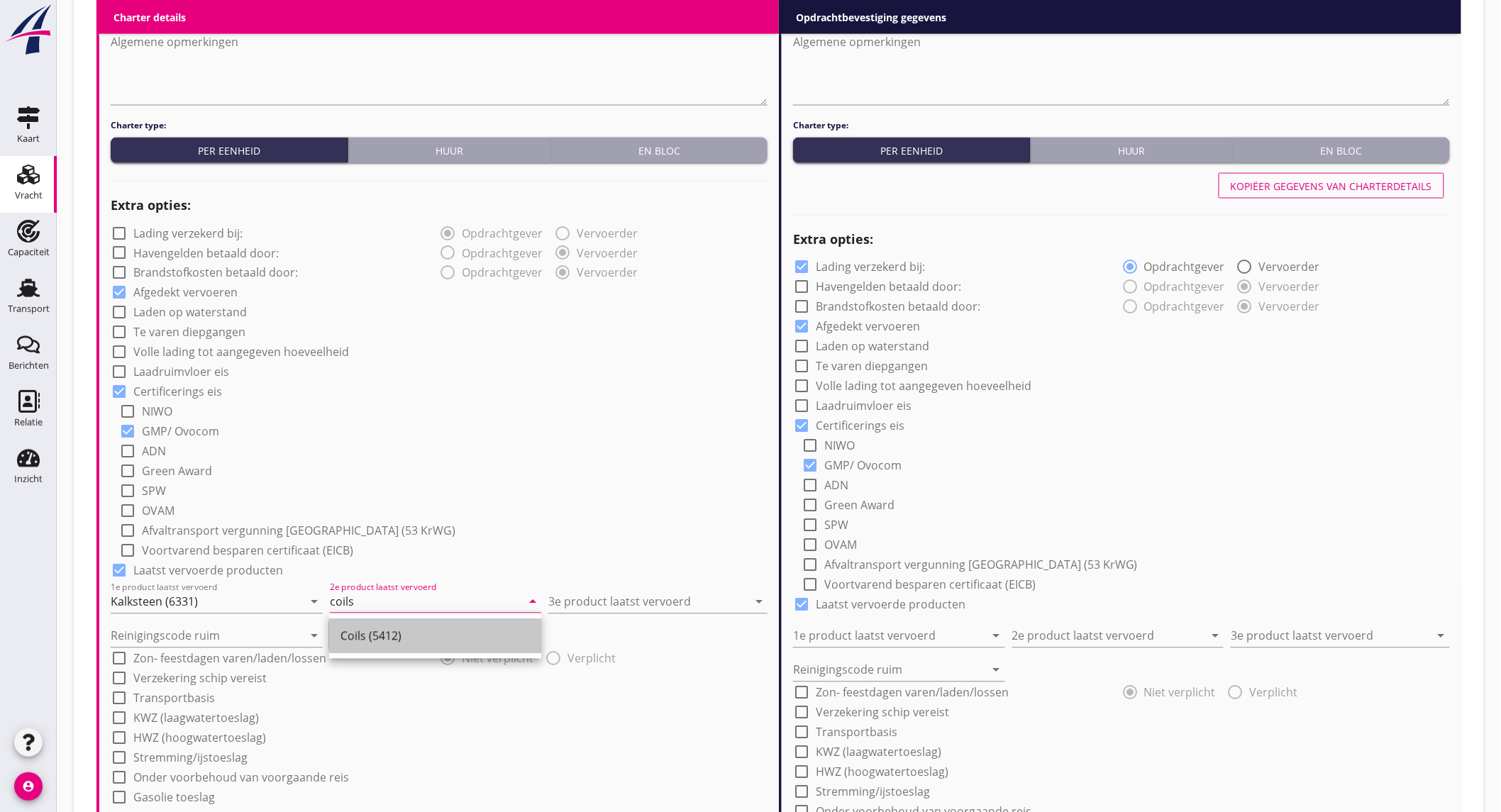
drag, startPoint x: 379, startPoint y: 635, endPoint x: 114, endPoint y: 791, distance: 307.5
click at [378, 635] on div "Coils (5412)" at bounding box center [436, 636] width 190 height 17
type input "Coils (5412)"
click at [612, 603] on input "3e product laatst vervoerd" at bounding box center [647, 602] width 199 height 23
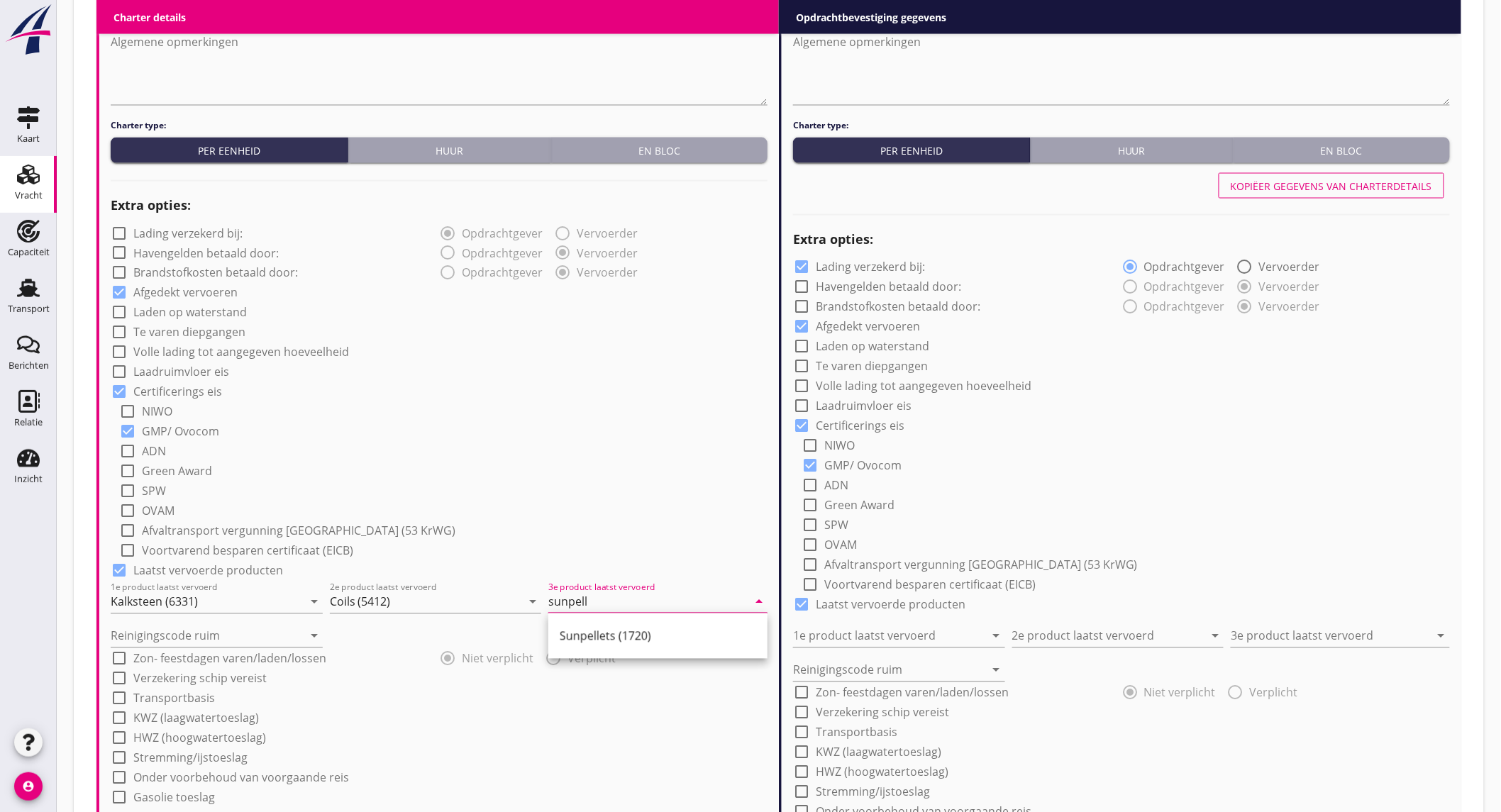
drag, startPoint x: 613, startPoint y: 637, endPoint x: 127, endPoint y: 653, distance: 486.3
click at [612, 637] on div "Sunpellets (1720)" at bounding box center [658, 636] width 197 height 17
type input "Sunpellets (1720)"
click at [151, 638] on input "Reinigingscode ruim" at bounding box center [206, 637] width 192 height 23
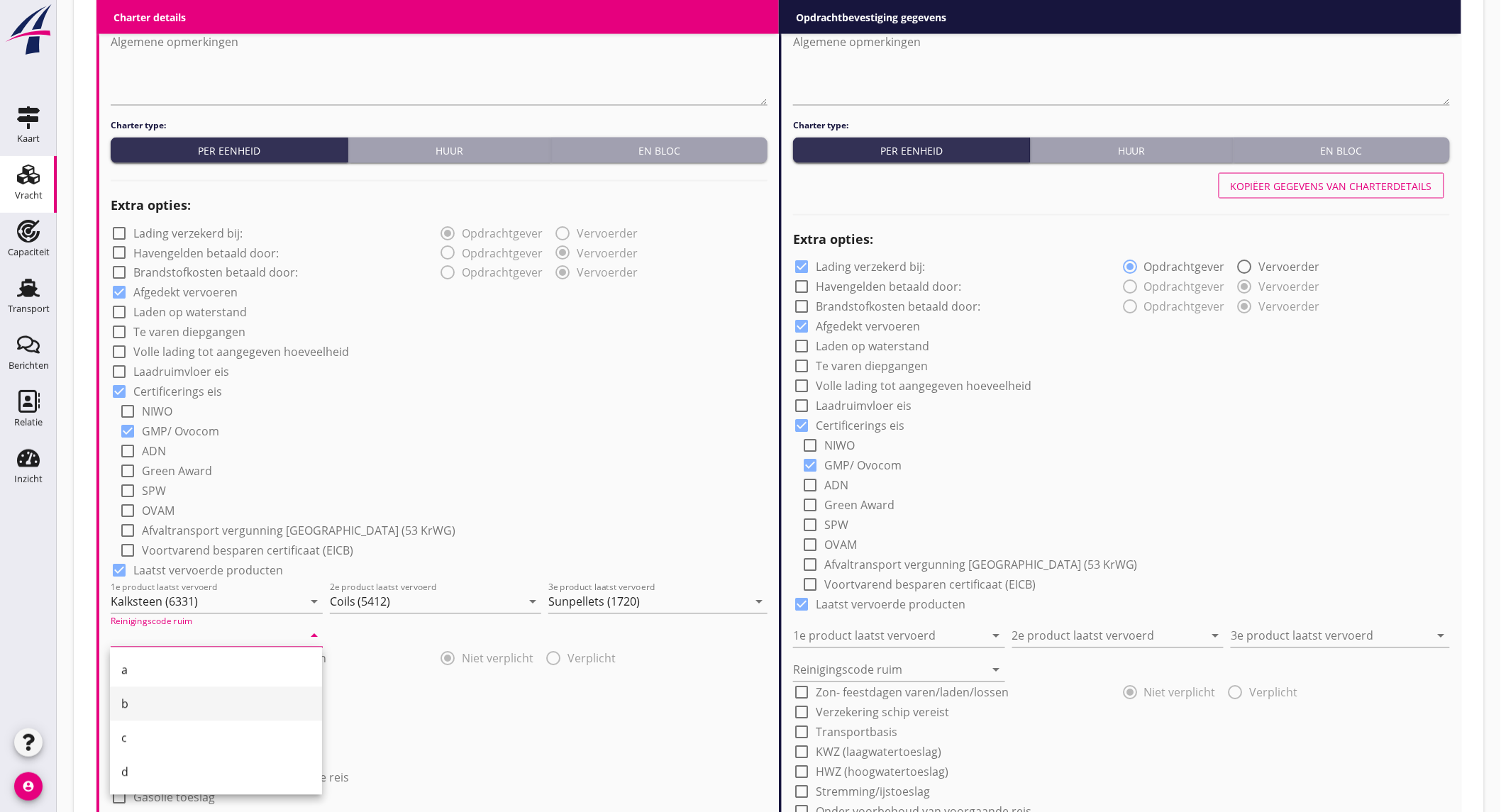
click at [137, 704] on div "b" at bounding box center [216, 704] width 190 height 17
type input "b"
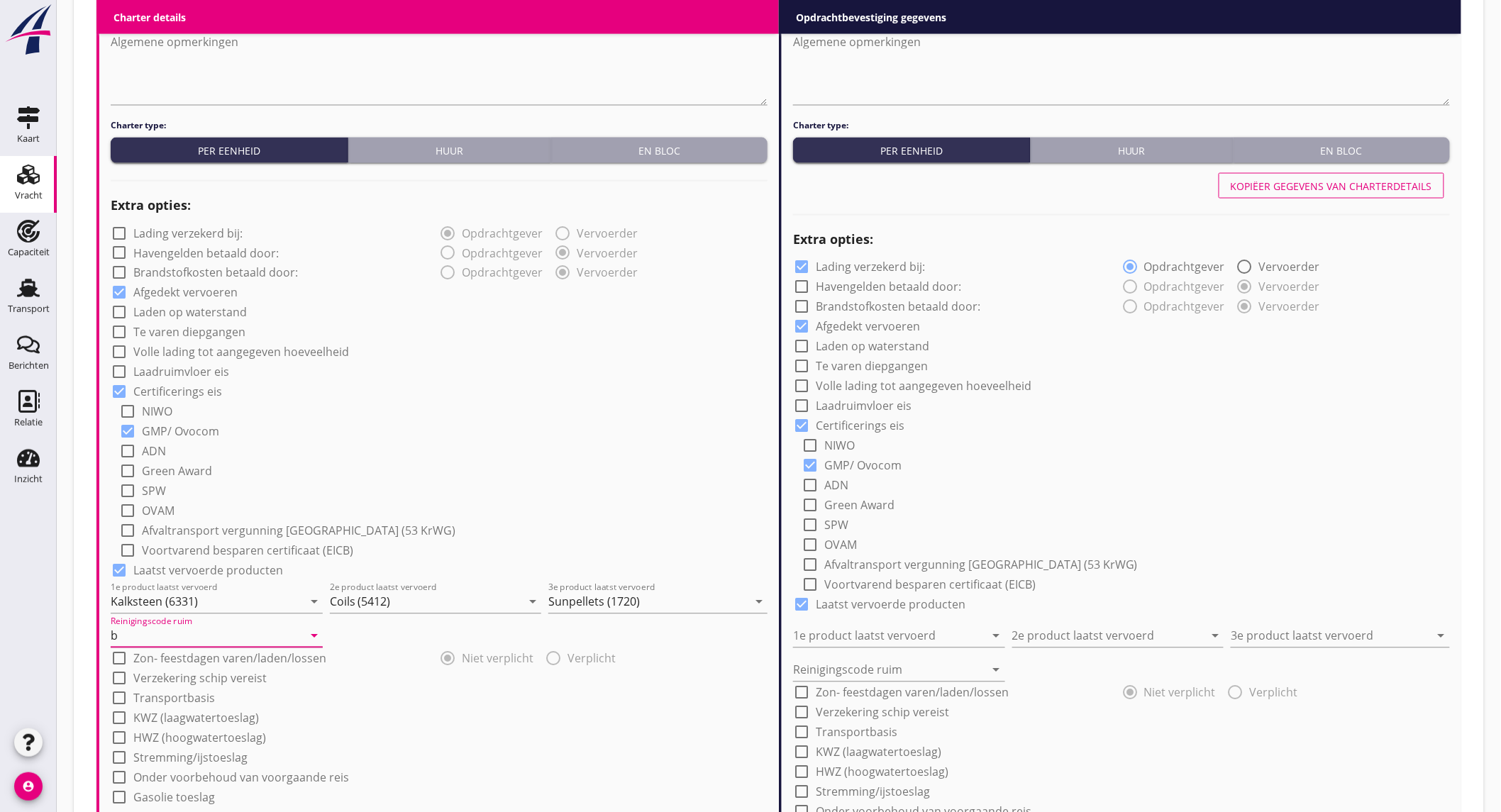
scroll to position [1103, 0]
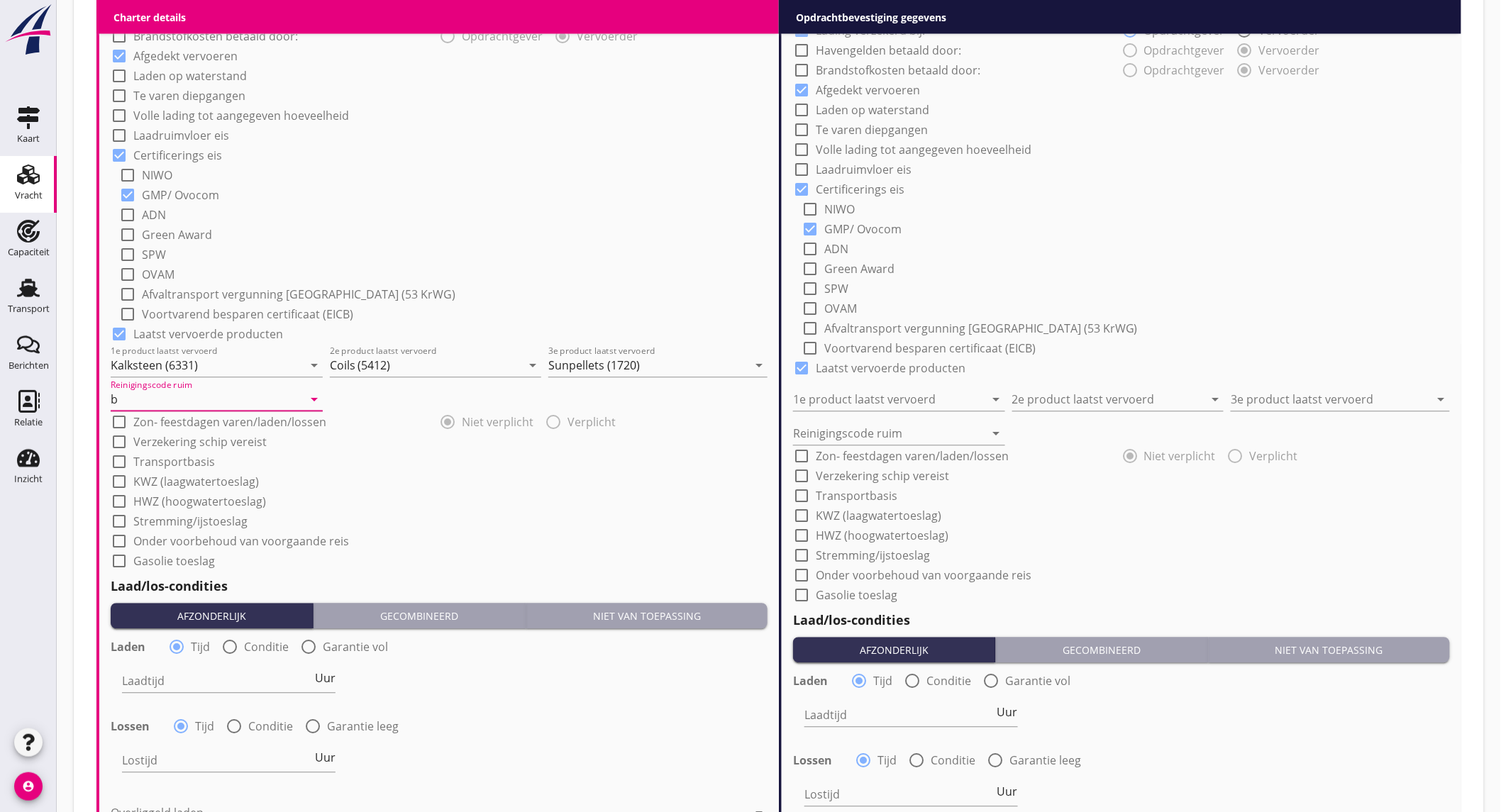
click at [228, 648] on div at bounding box center [229, 647] width 24 height 24
radio input "false"
radio input "true"
click at [221, 675] on div at bounding box center [273, 682] width 301 height 23
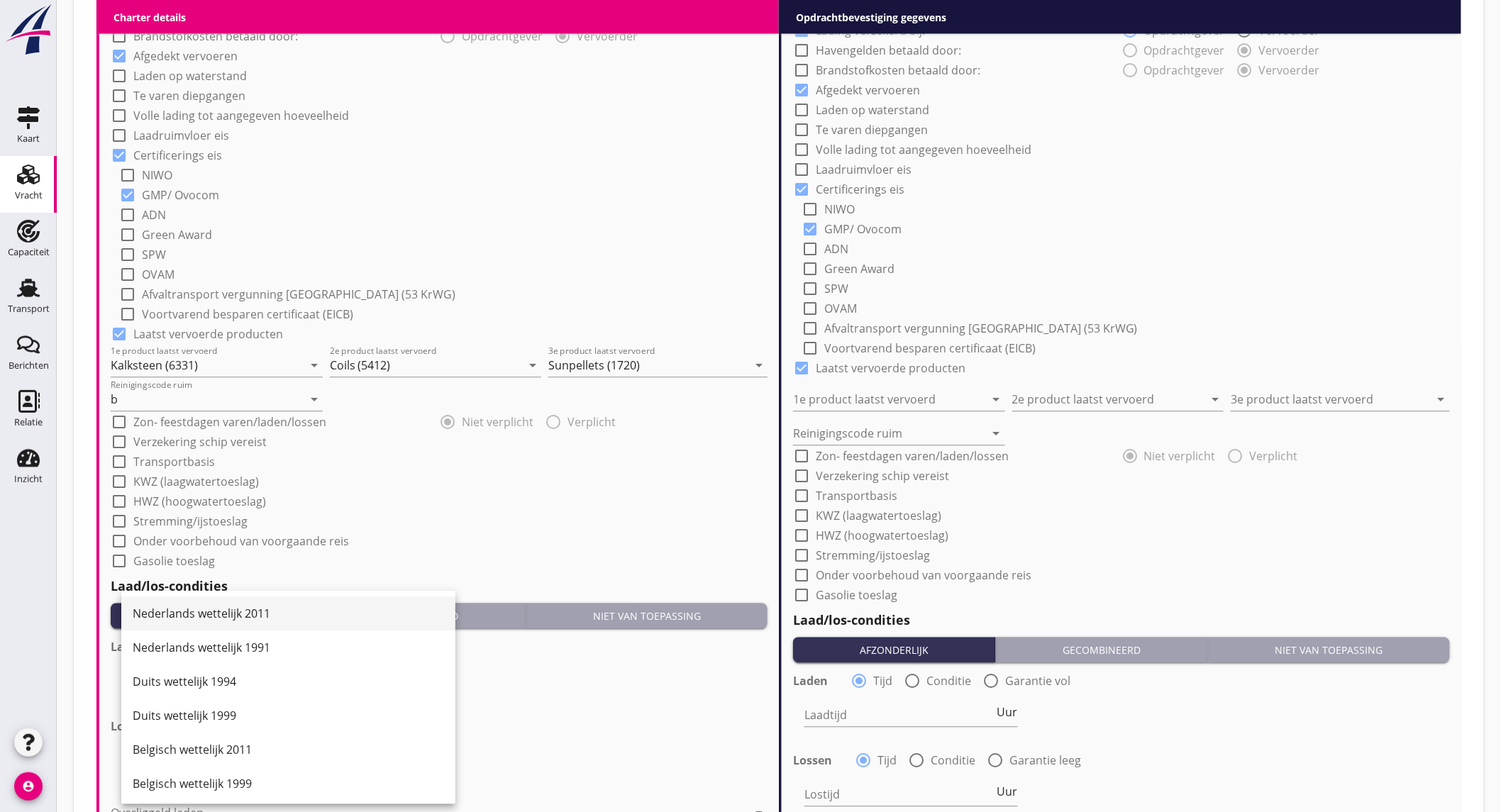
click at [242, 607] on div "Nederlands wettelijk 2011" at bounding box center [289, 614] width 312 height 17
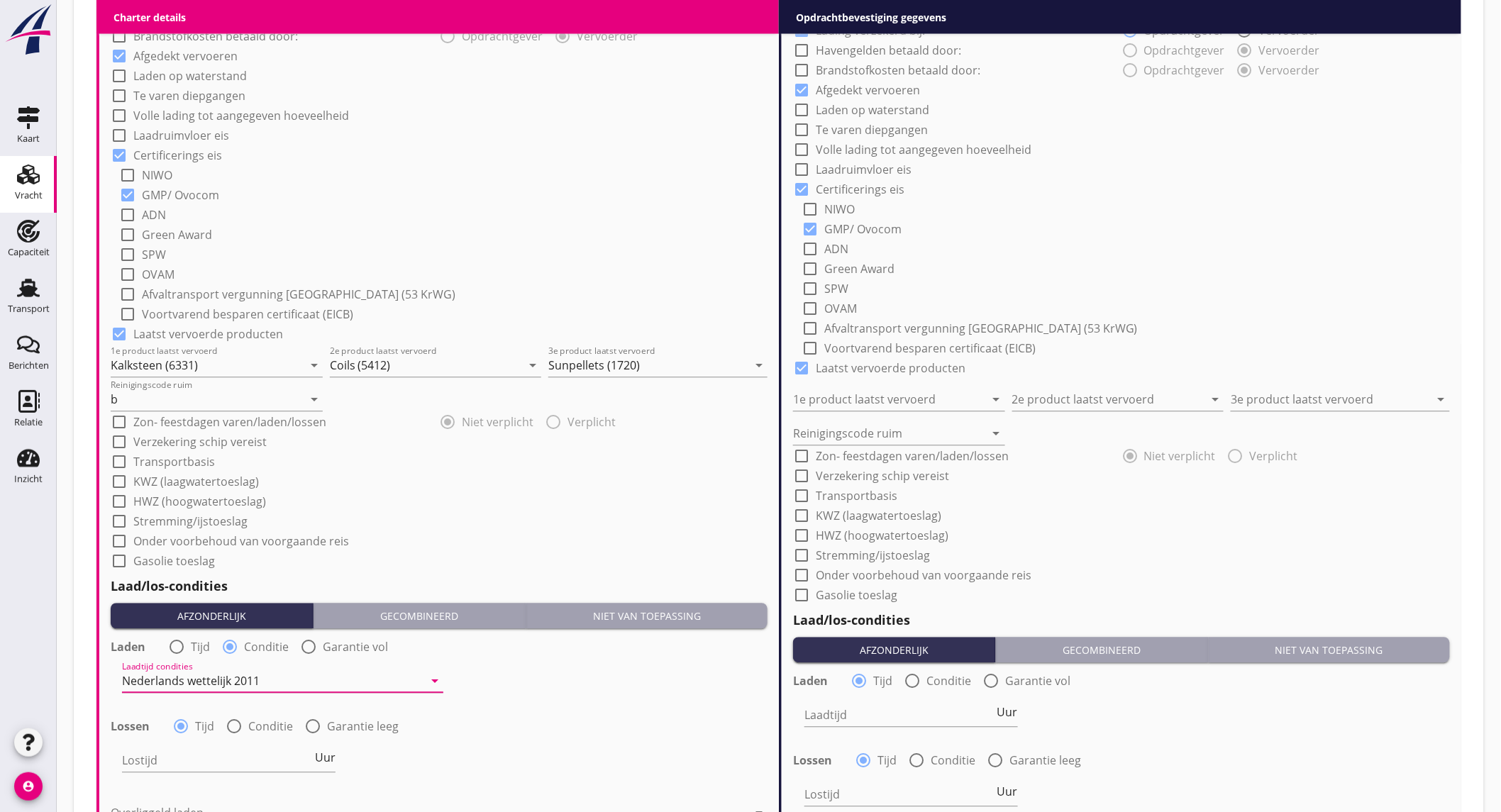
click at [228, 717] on div at bounding box center [234, 727] width 24 height 24
radio input "false"
radio input "true"
click at [221, 757] on div at bounding box center [273, 762] width 301 height 23
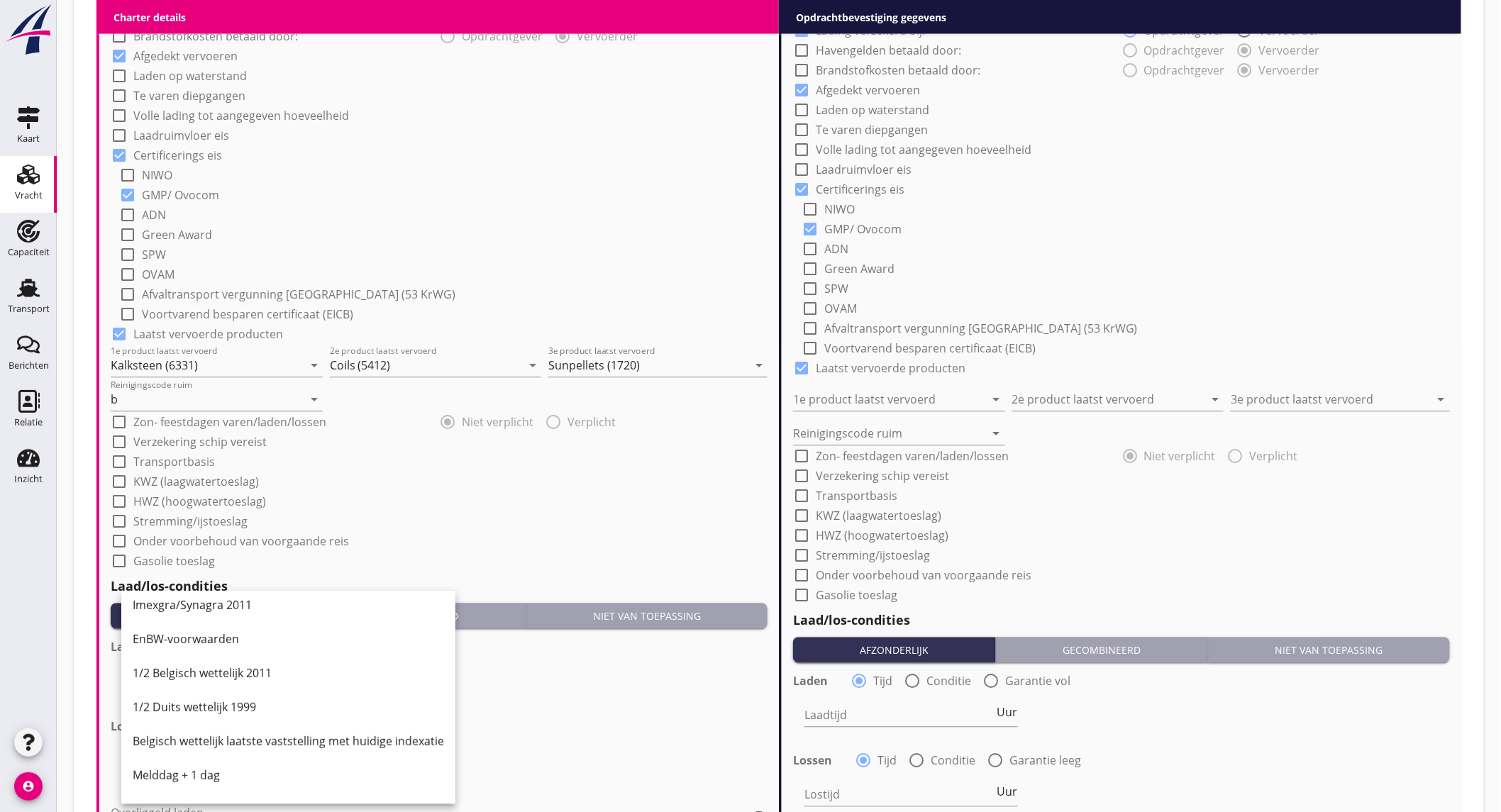
scroll to position [394, 0]
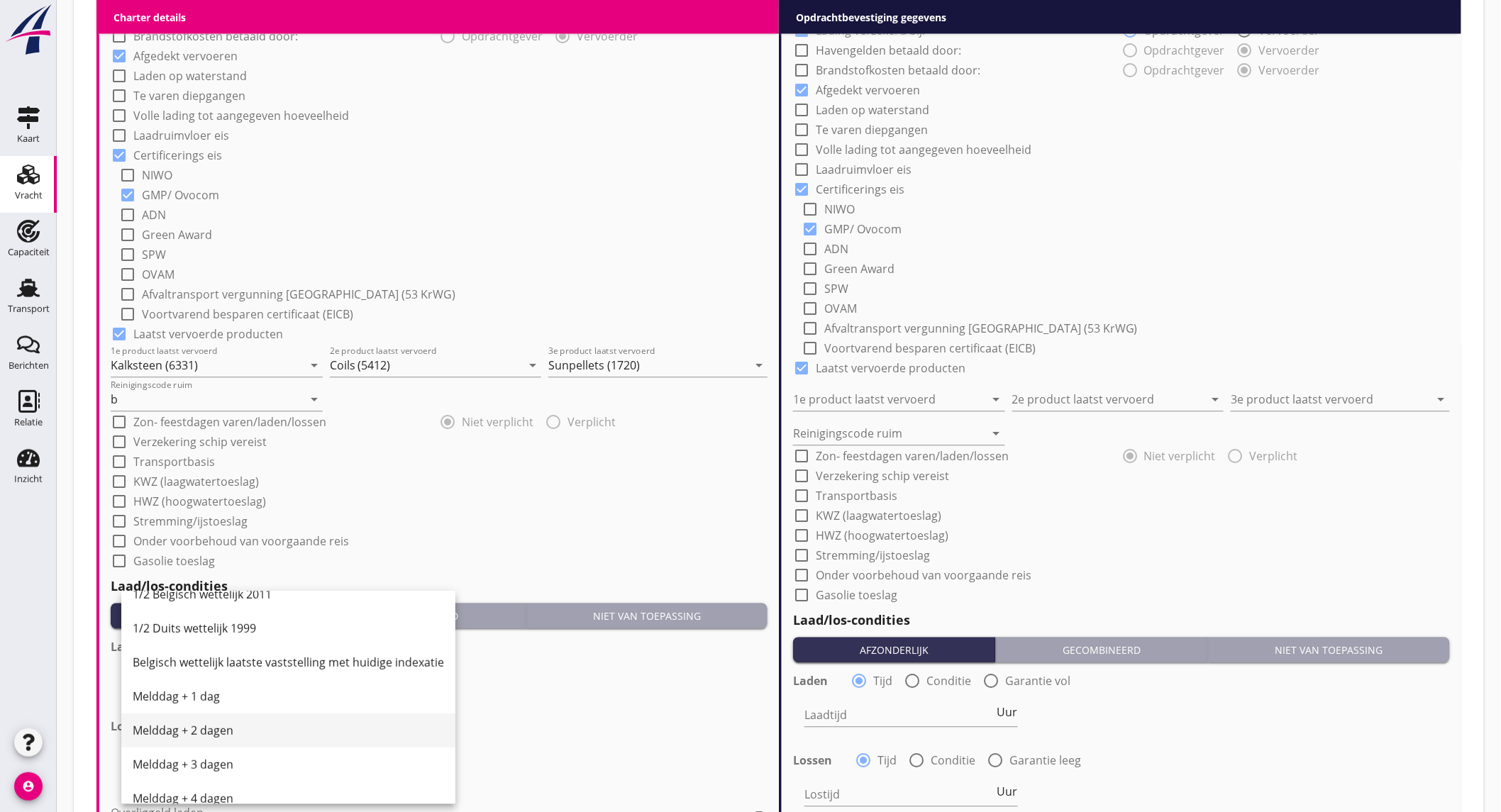
click at [235, 723] on div "Melddag + 2 dagen" at bounding box center [289, 731] width 312 height 17
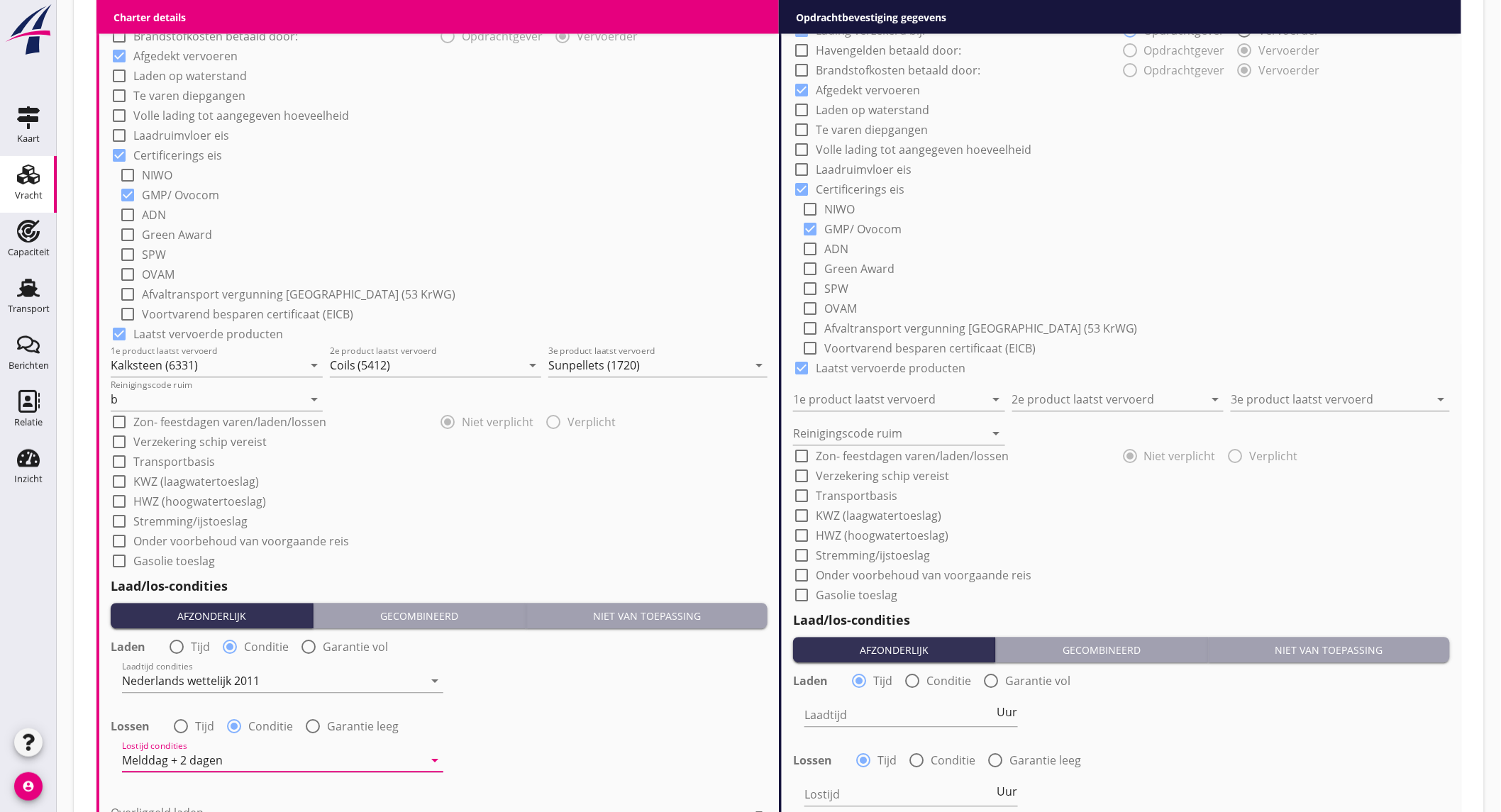
scroll to position [1261, 0]
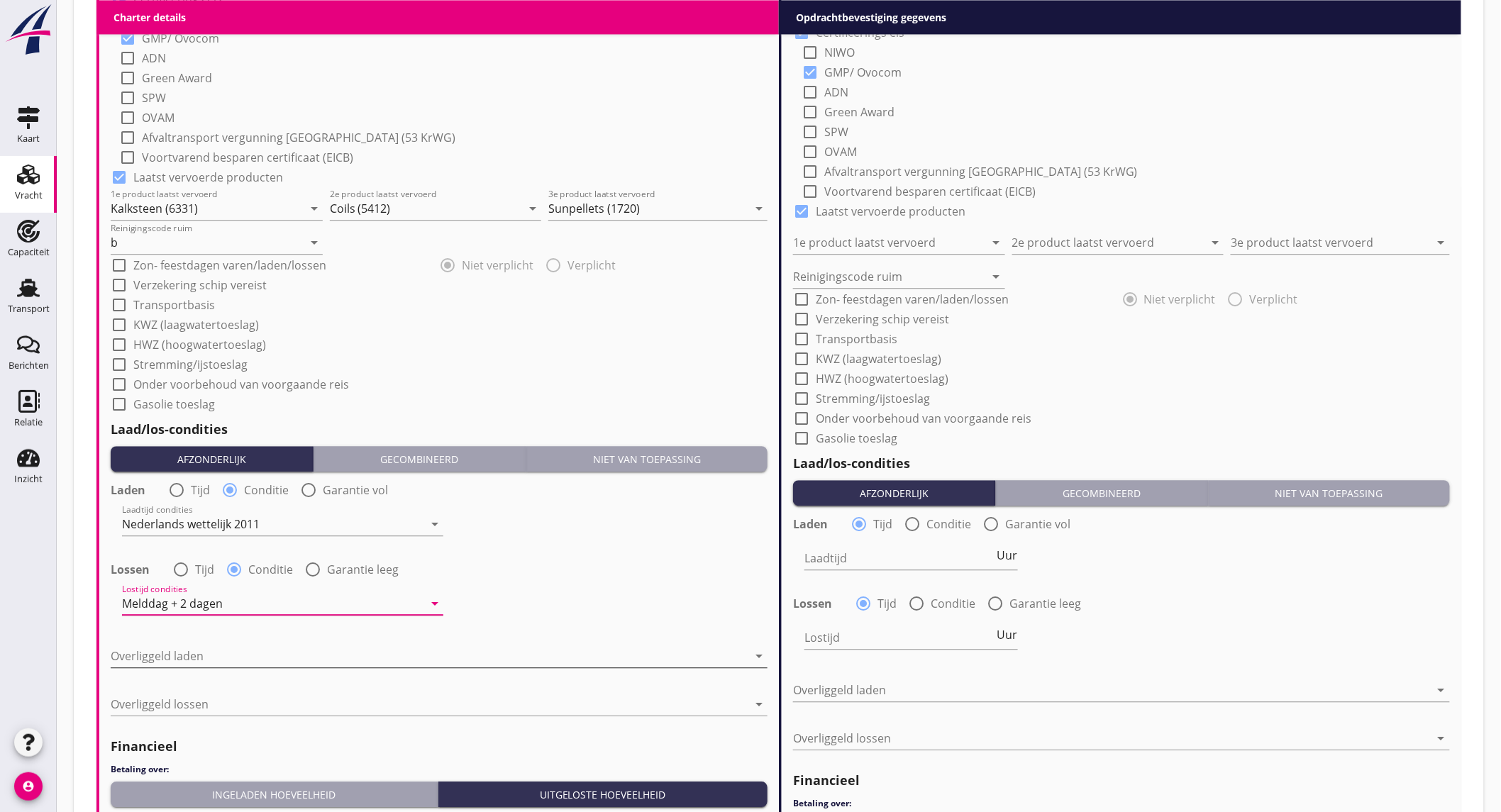
click at [205, 650] on div at bounding box center [429, 656] width 637 height 23
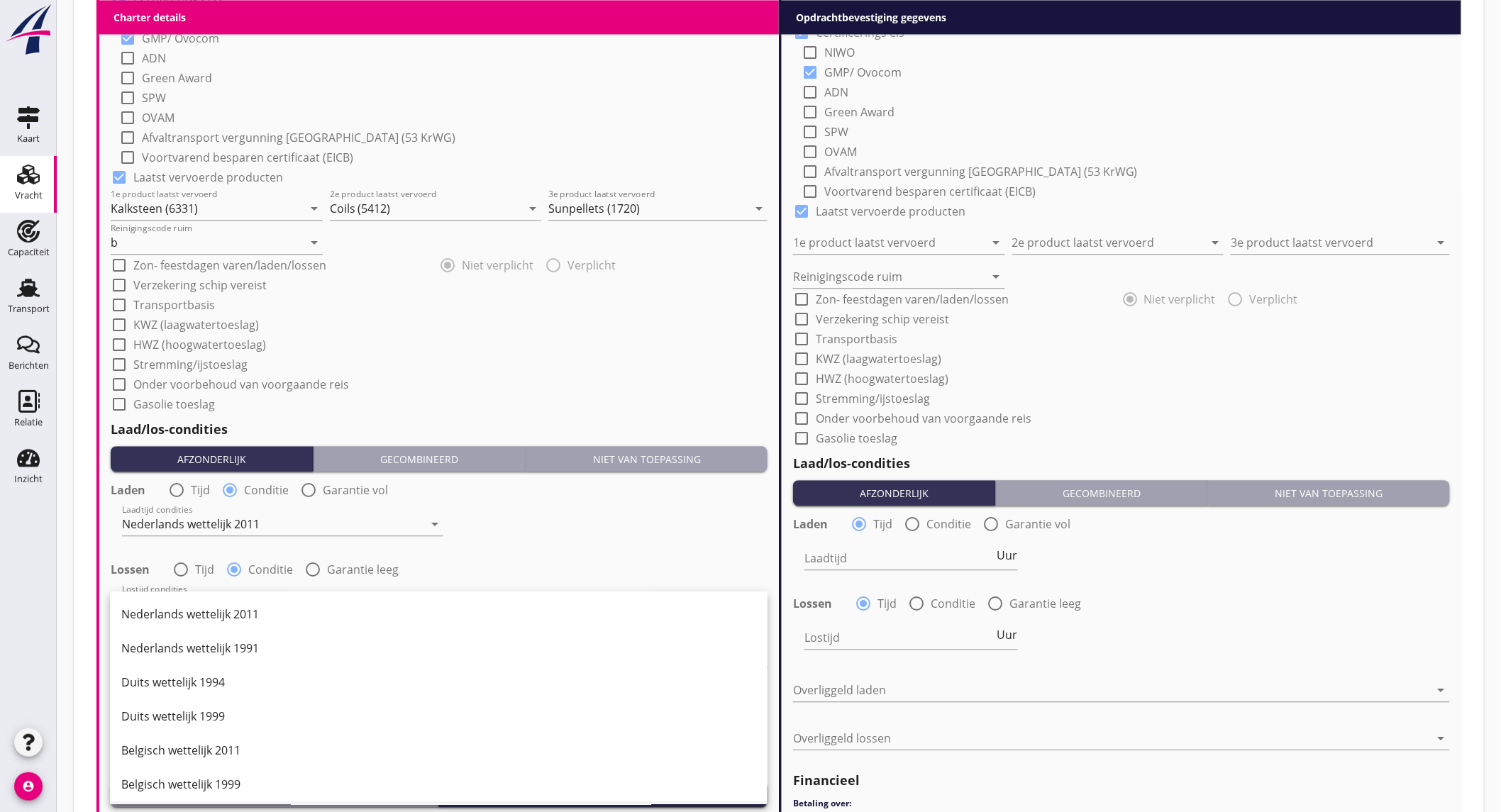
scroll to position [158, 0]
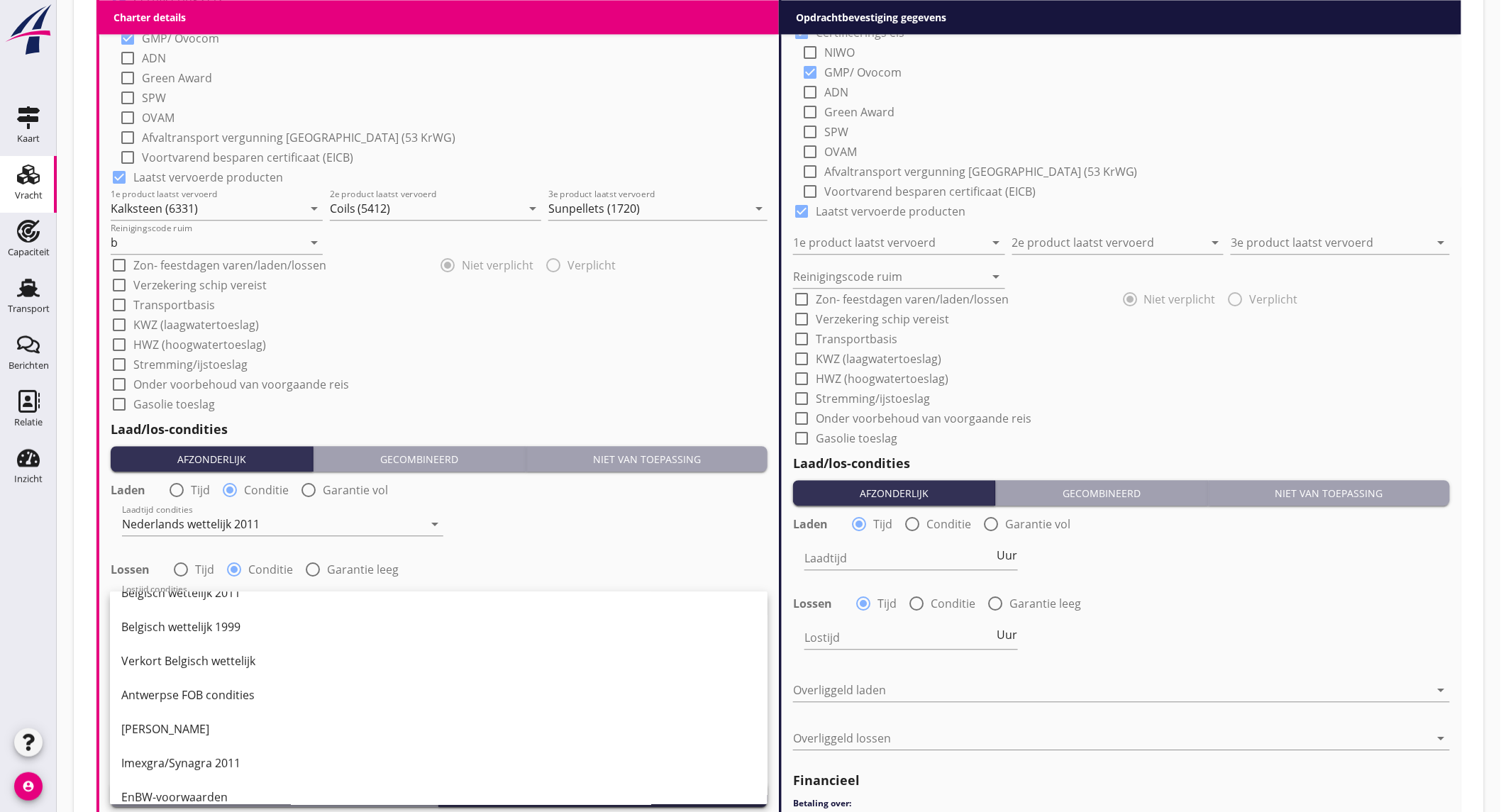
click at [562, 533] on div "Laadtijd condities Nederlands wettelijk 2011 arrow_drop_down" at bounding box center [438, 526] width 660 height 51
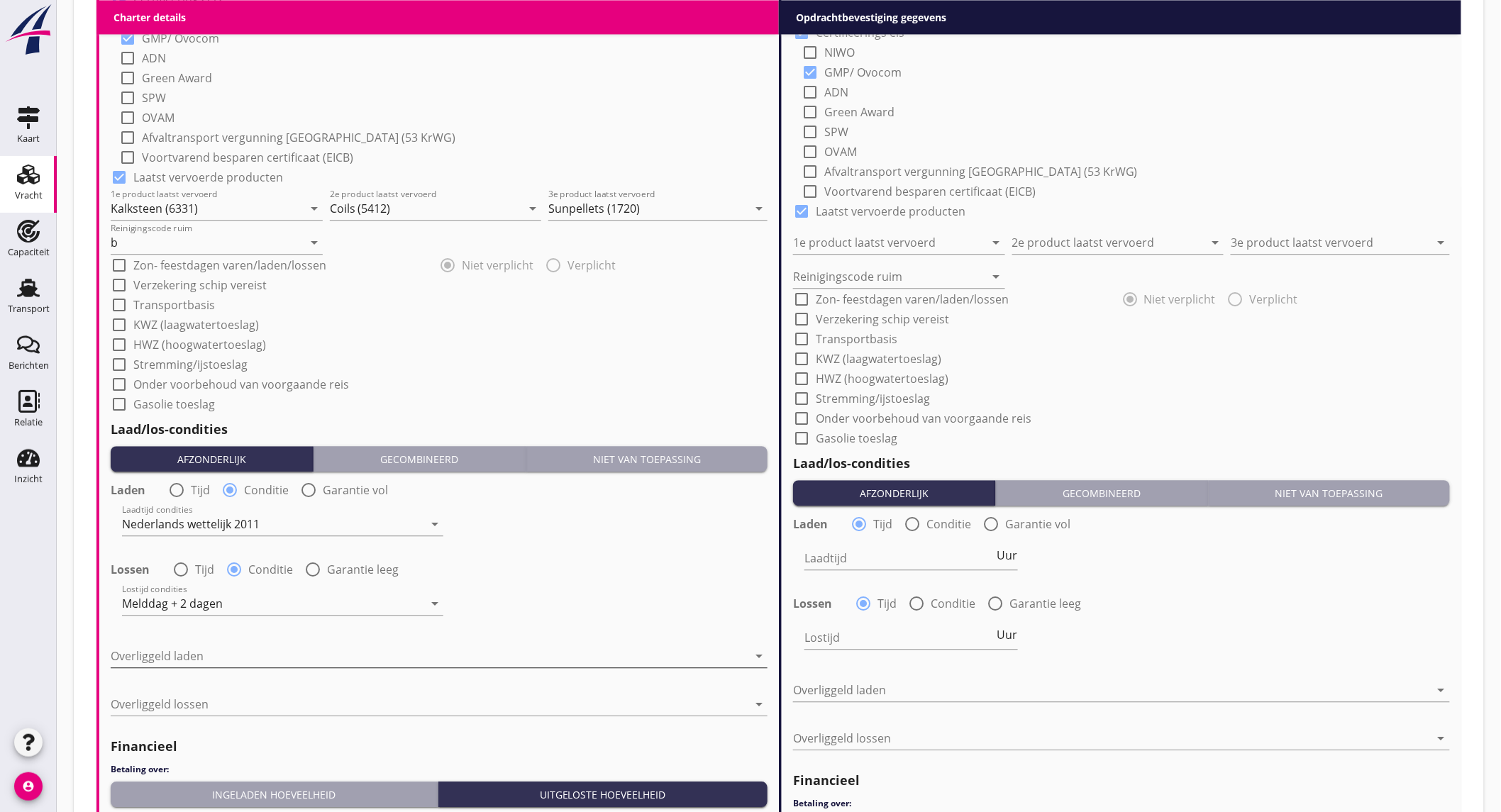
click at [287, 648] on div at bounding box center [429, 656] width 637 height 23
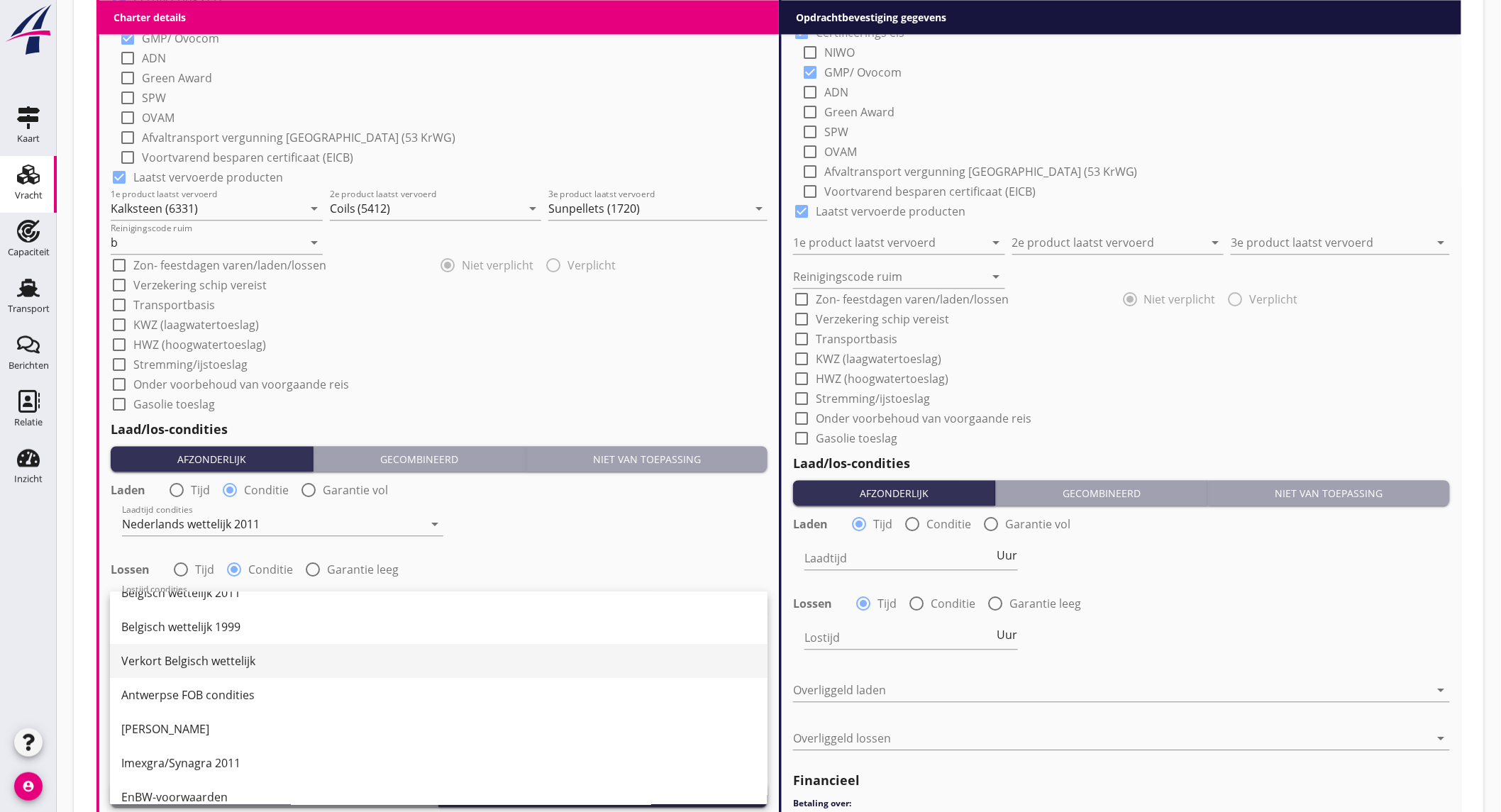
scroll to position [0, 0]
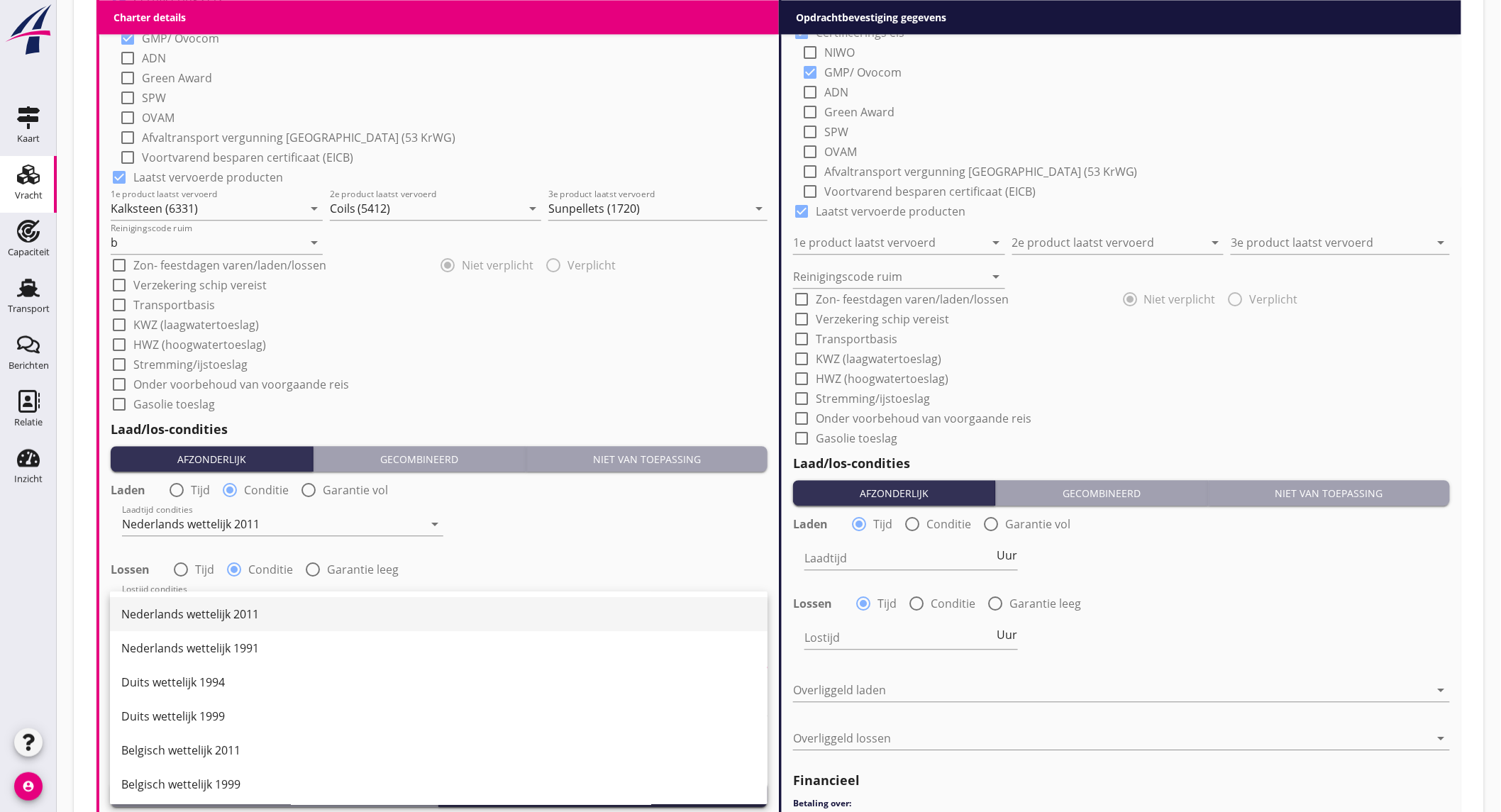
click at [239, 618] on div "Nederlands wettelijk 2011" at bounding box center [438, 614] width 635 height 17
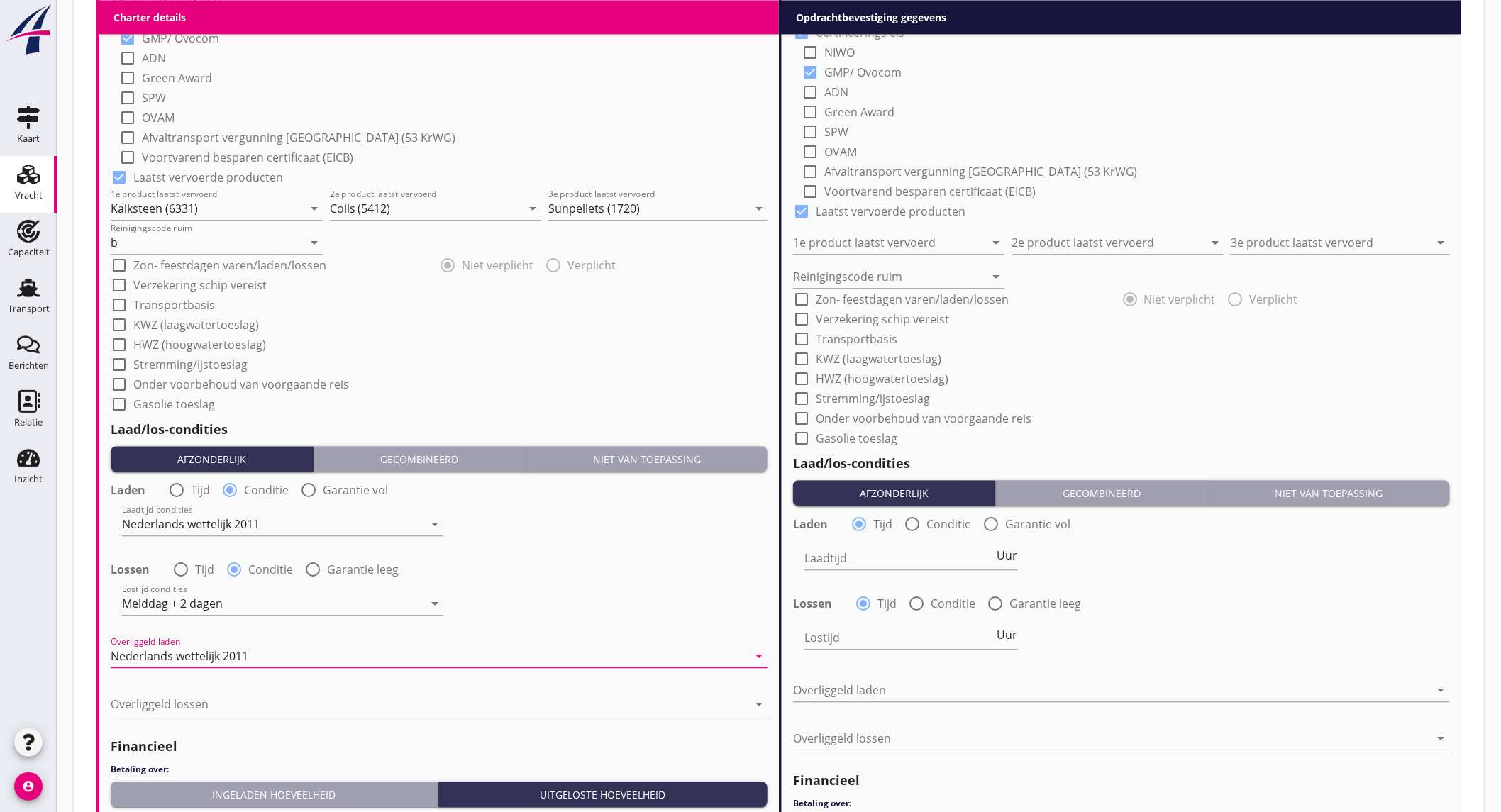
click at [228, 708] on div at bounding box center [429, 705] width 637 height 23
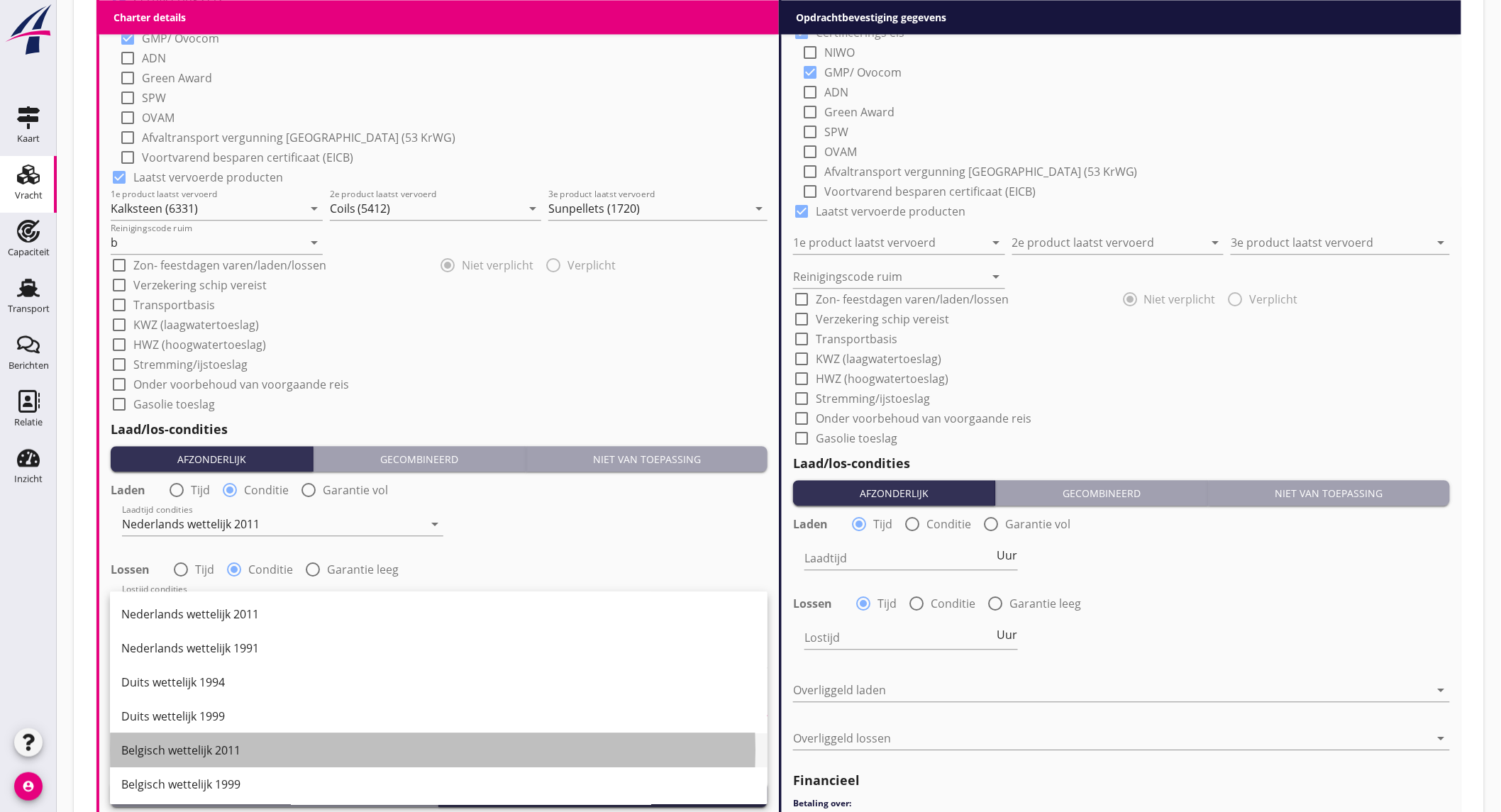
click at [209, 754] on div "Belgisch wettelijk 2011" at bounding box center [438, 750] width 635 height 17
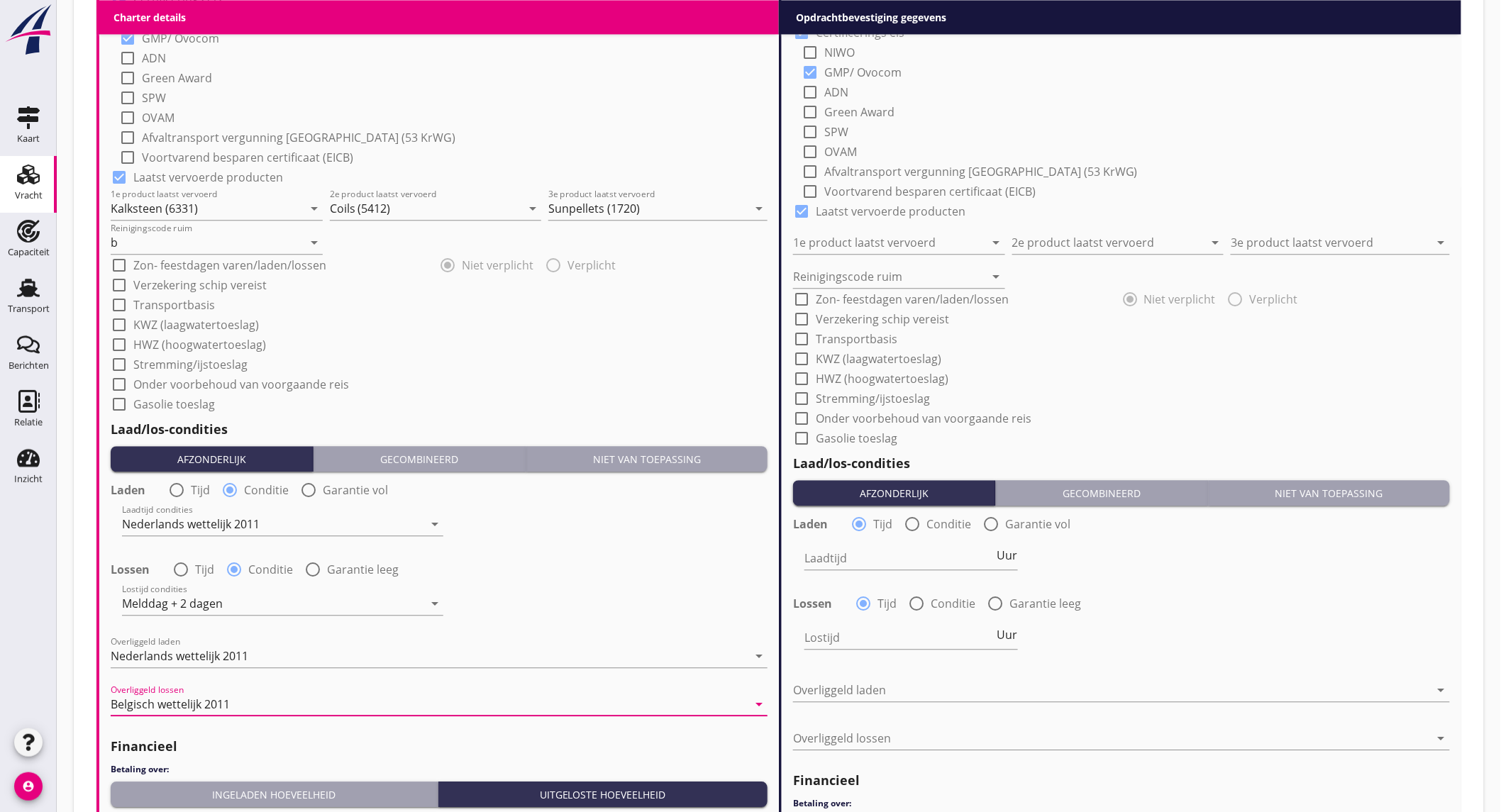
scroll to position [1340, 0]
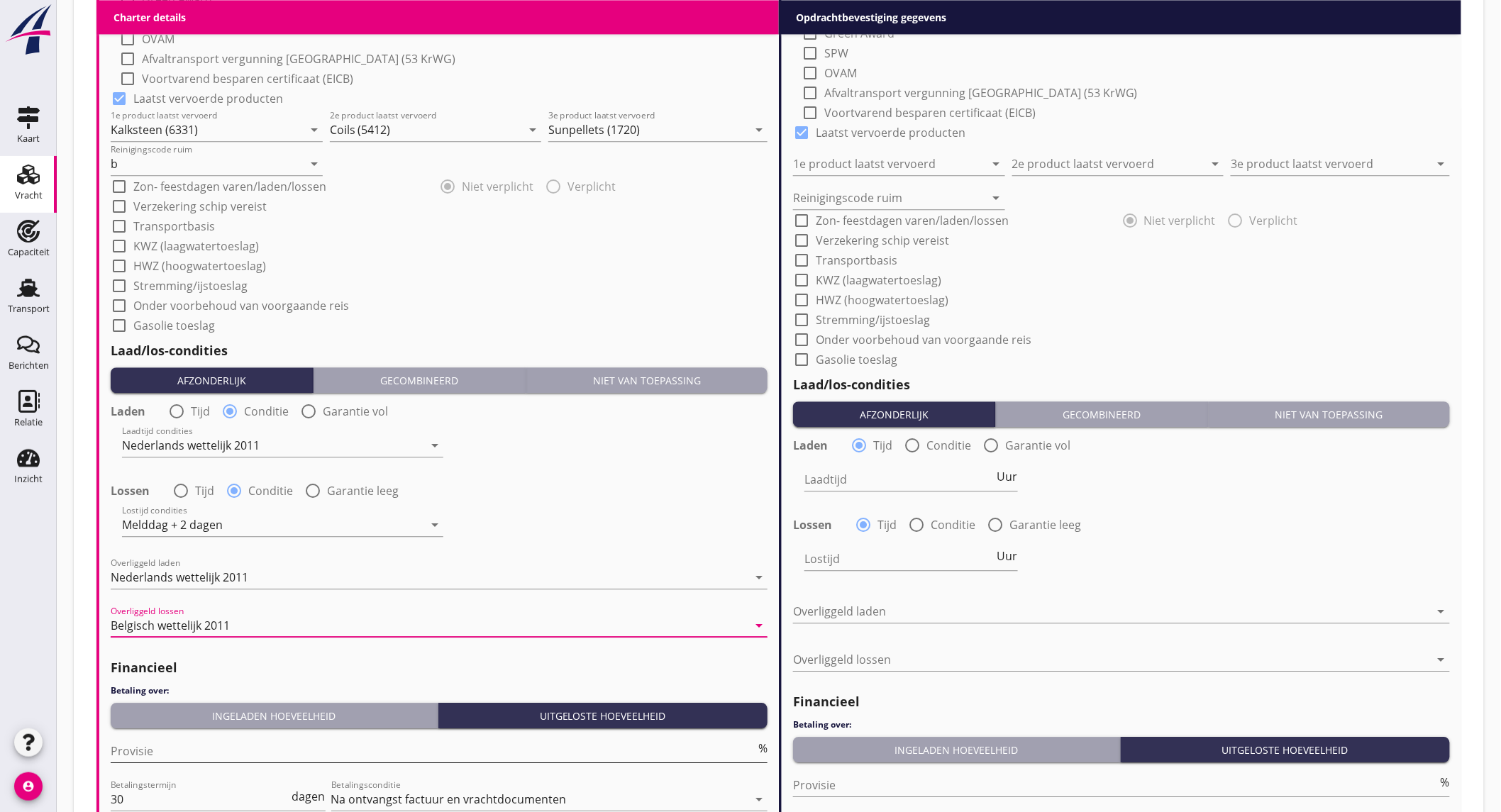
click at [159, 744] on input "Provisie" at bounding box center [433, 752] width 645 height 23
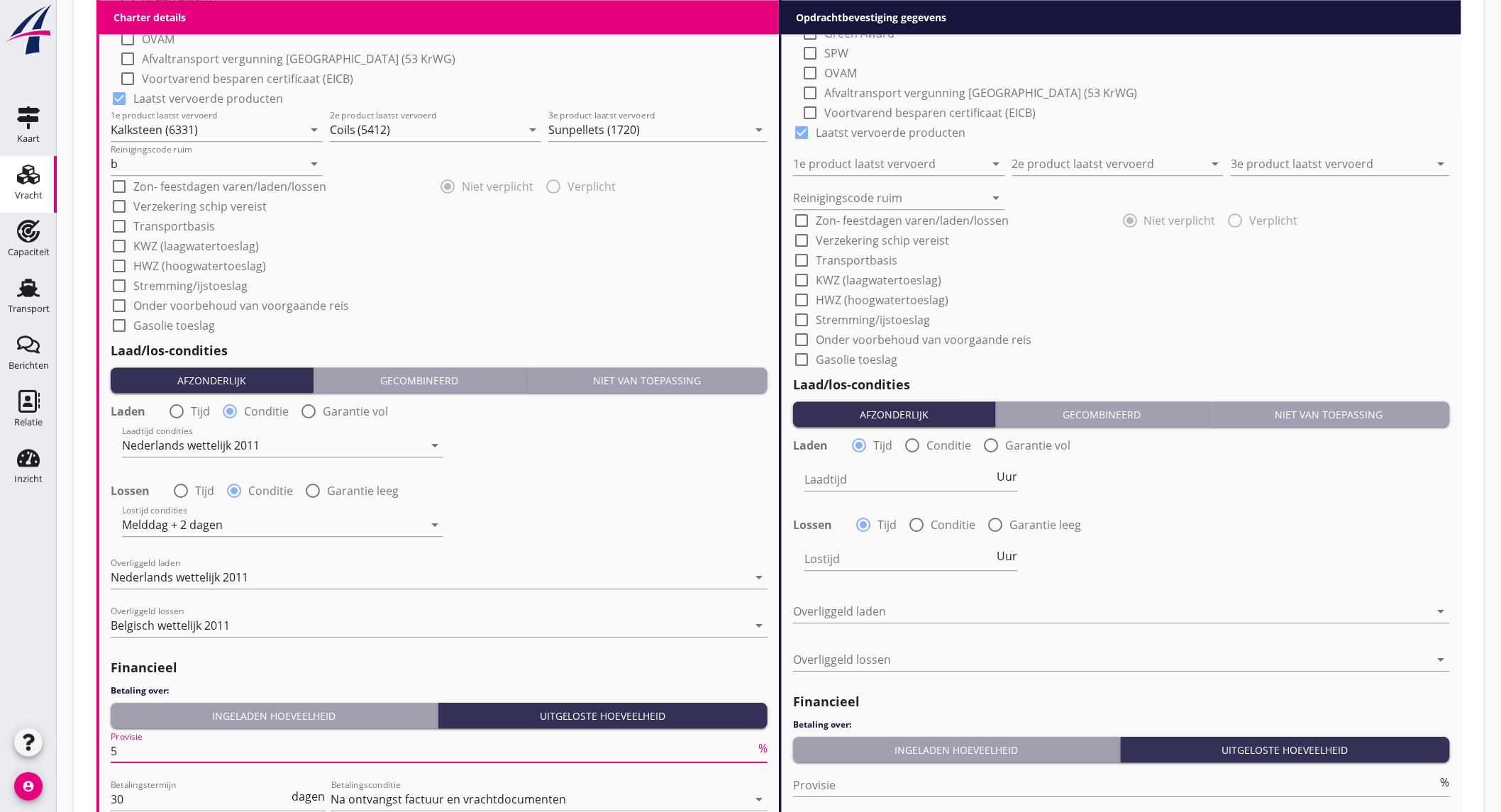
scroll to position [1551, 0]
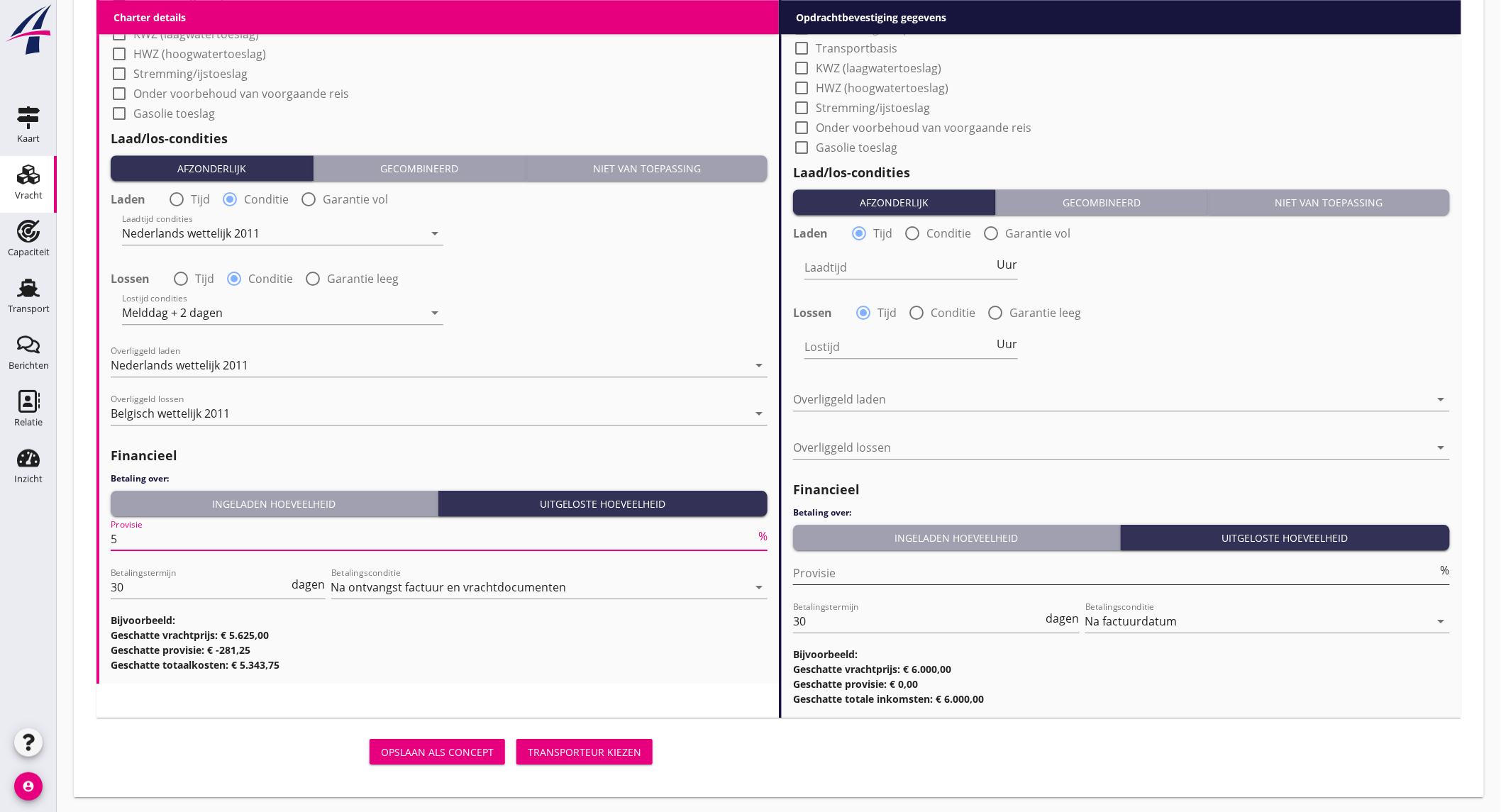
type input "5"
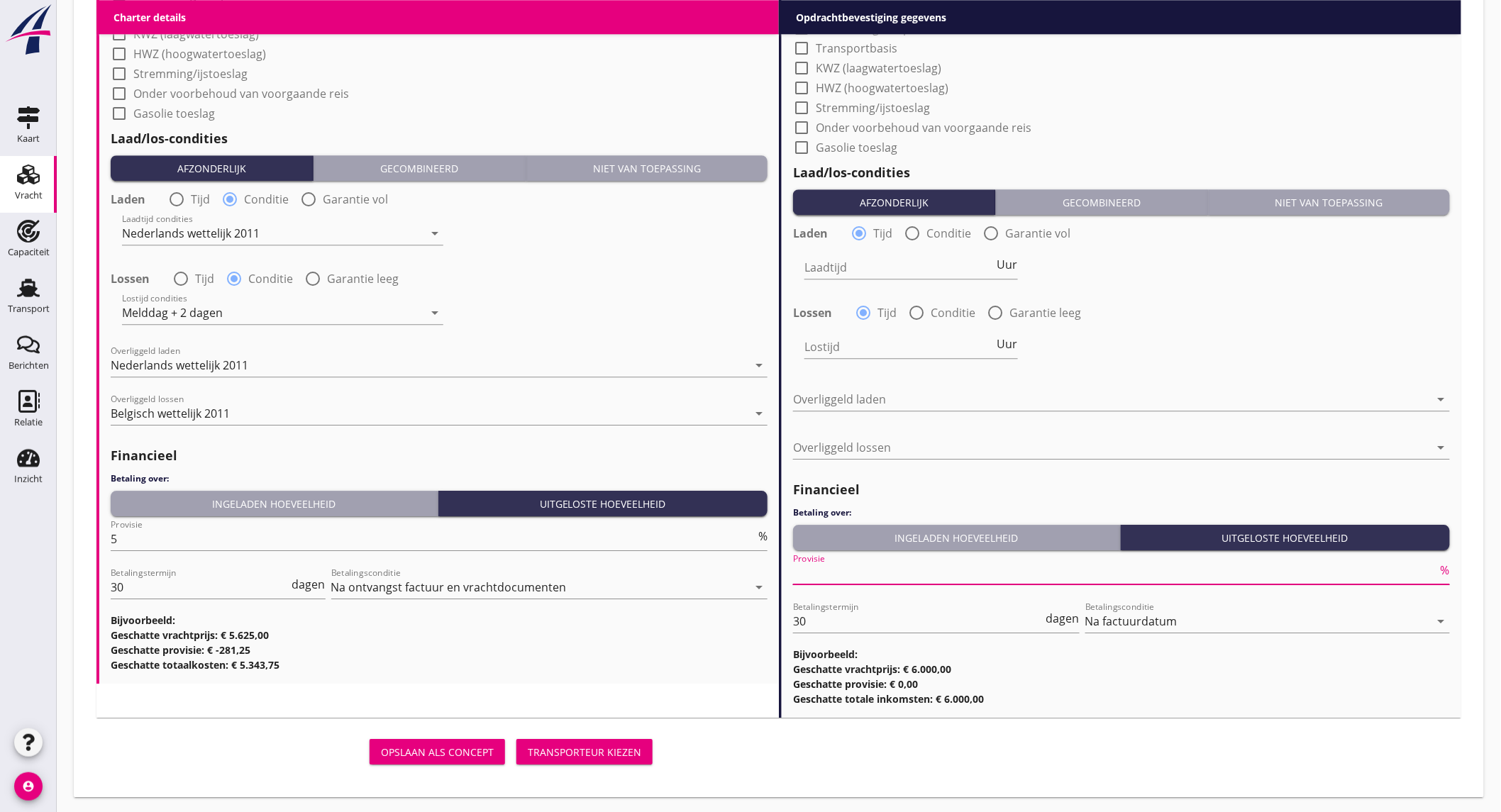
click at [897, 576] on input "Provisie" at bounding box center [1116, 574] width 645 height 23
type input "2"
type input "2.5"
click at [1211, 336] on div "Lostijd Uur" at bounding box center [1121, 349] width 660 height 51
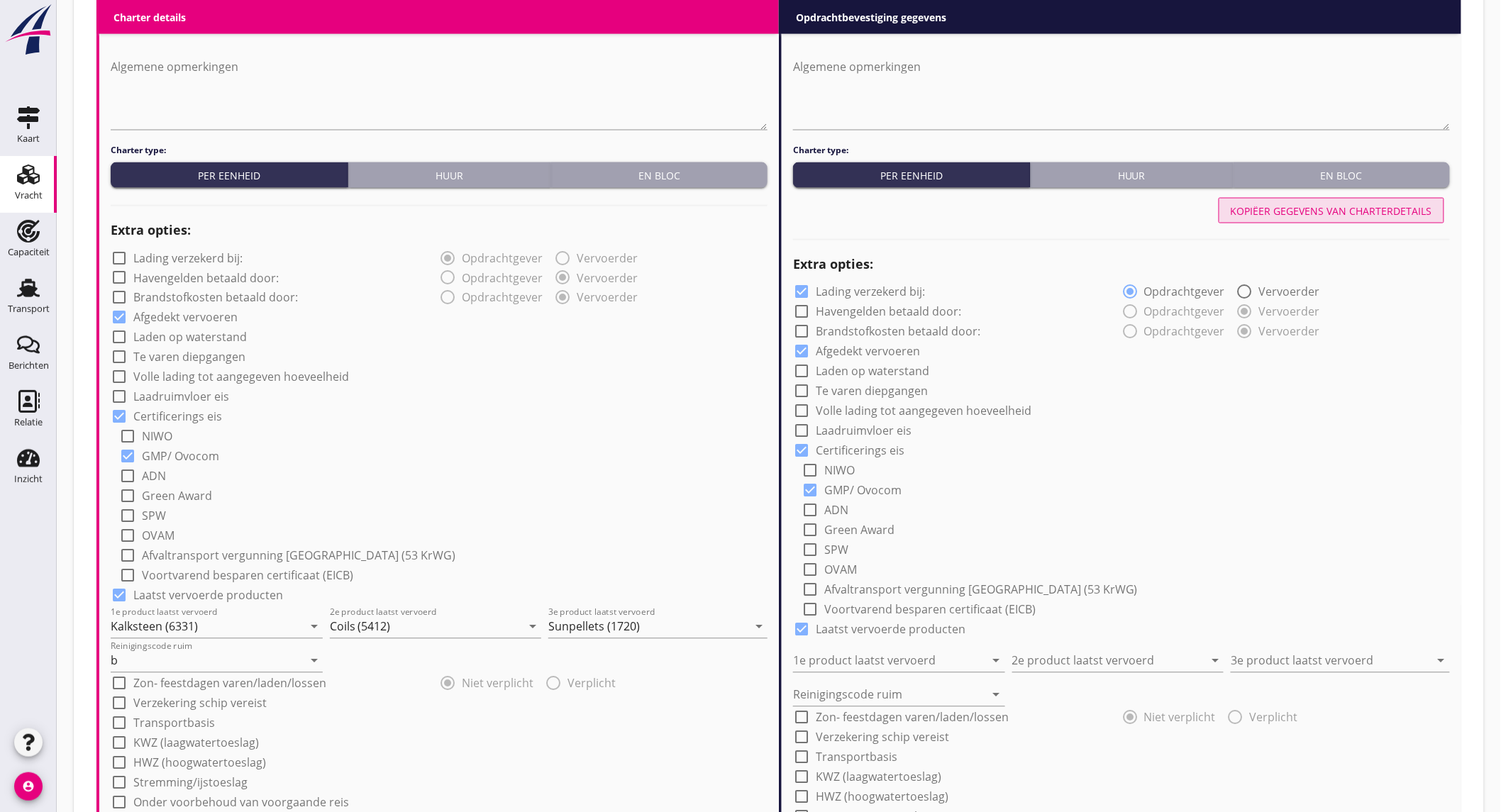
click at [1344, 204] on div "Kopiëer gegevens van charterdetails" at bounding box center [1332, 211] width 202 height 15
checkbox input "false"
type input "Kalksteen (6331)"
type input "Coils (5412)"
type input "Sunpellets (1720)"
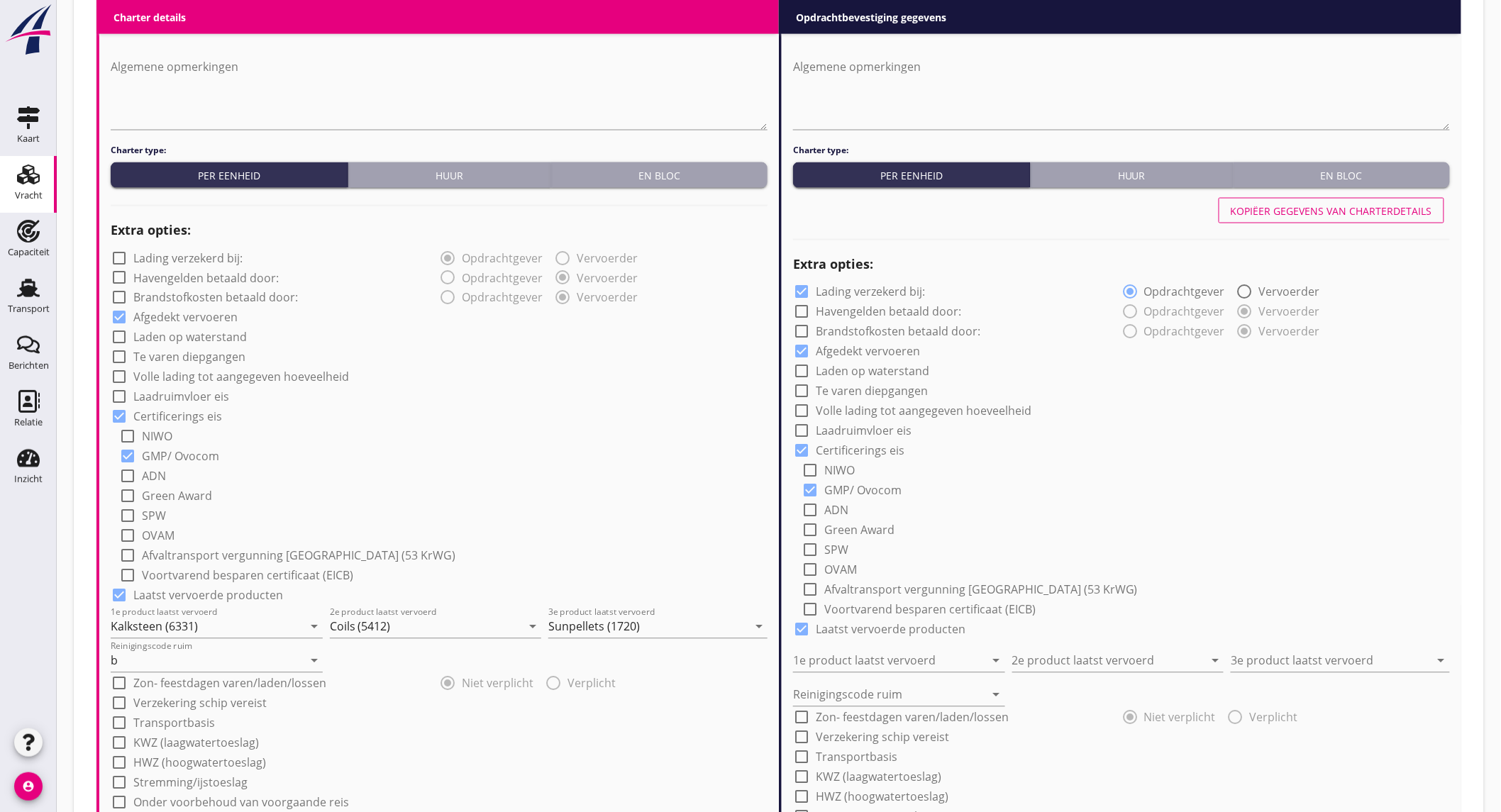
type input "b"
radio input "false"
radio input "true"
radio input "false"
radio input "true"
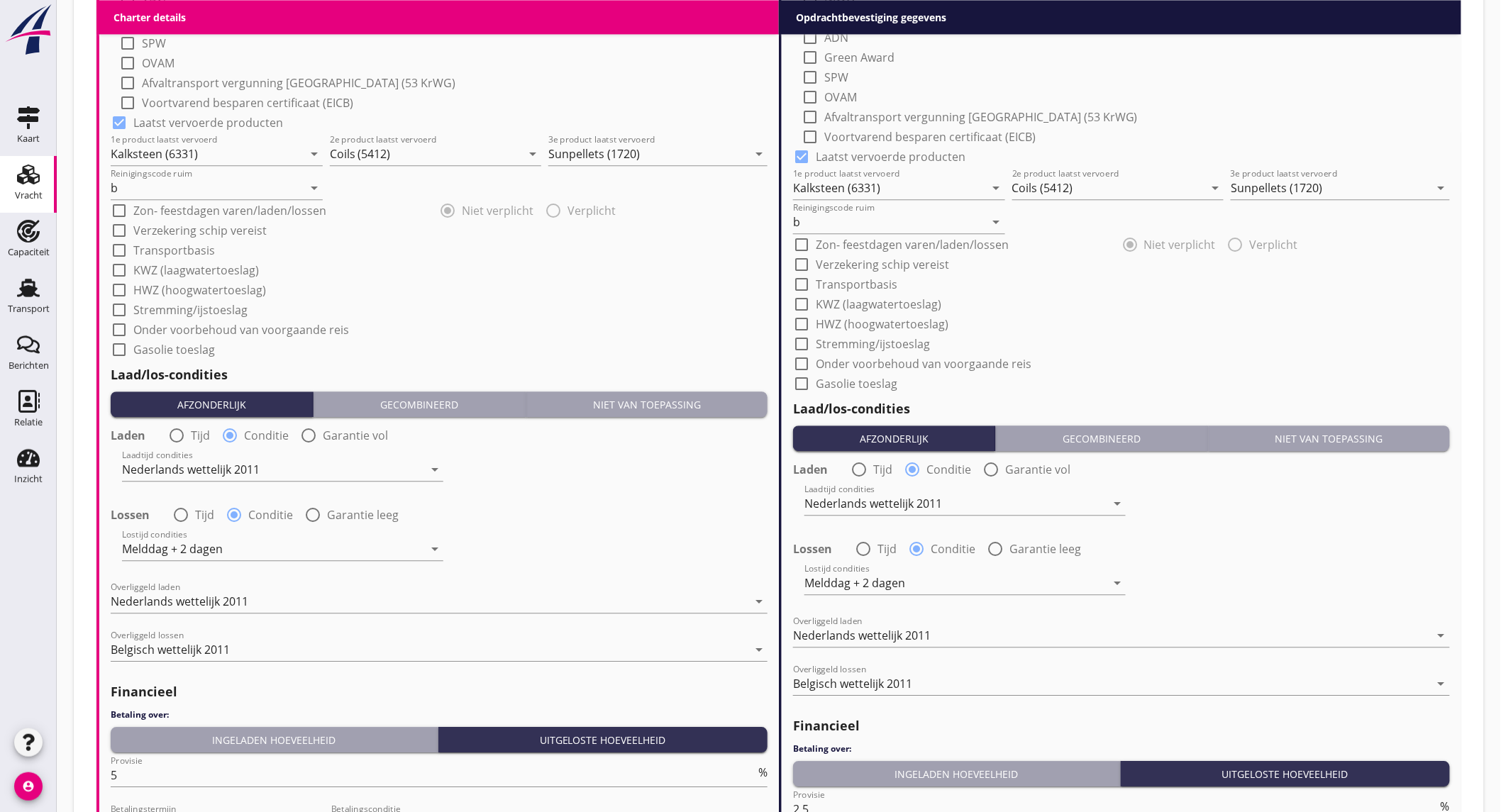
scroll to position [1551, 0]
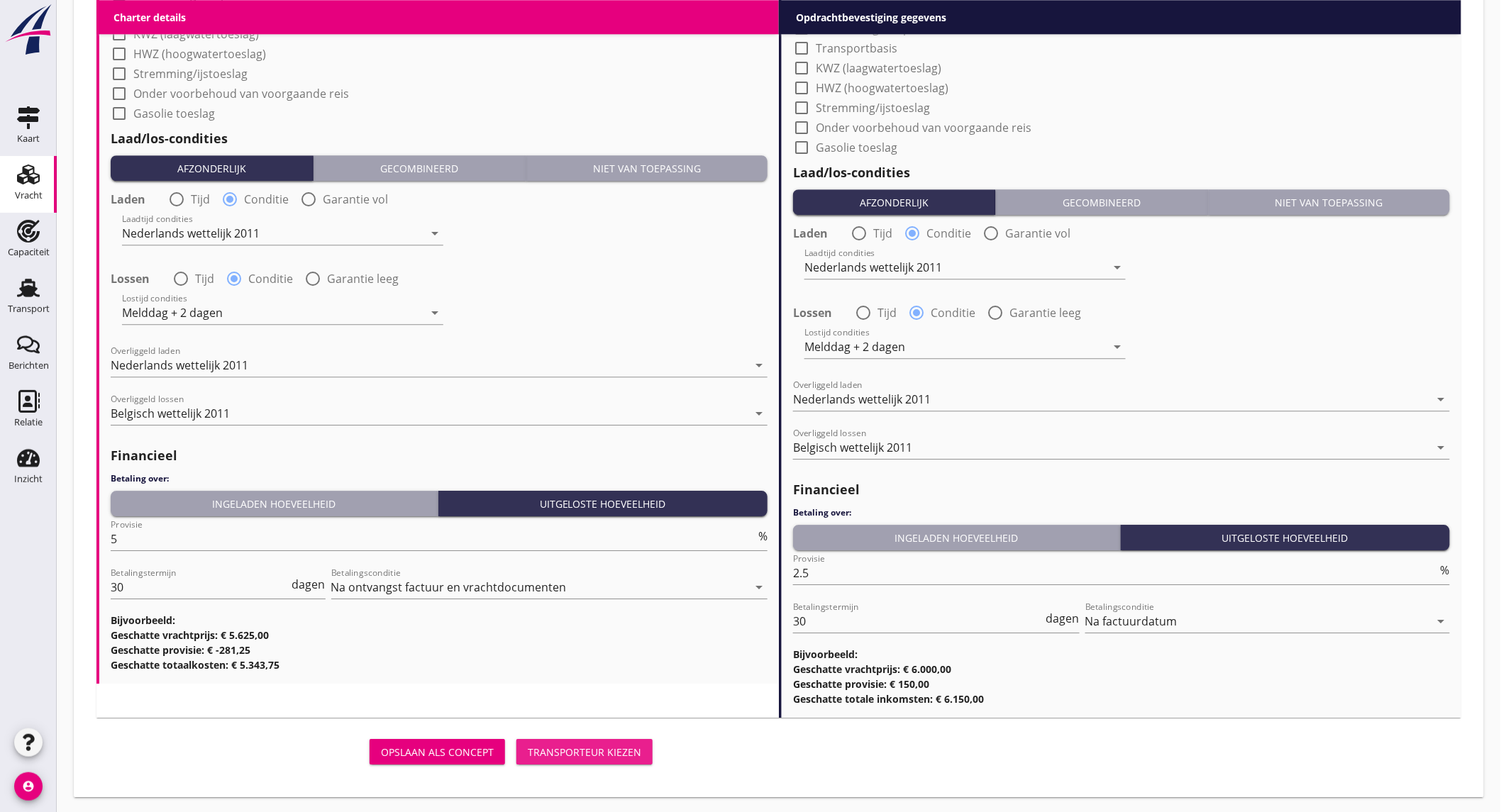
drag, startPoint x: 598, startPoint y: 754, endPoint x: 311, endPoint y: 565, distance: 343.6
click at [598, 754] on div "Transporteur kiezen" at bounding box center [584, 752] width 113 height 15
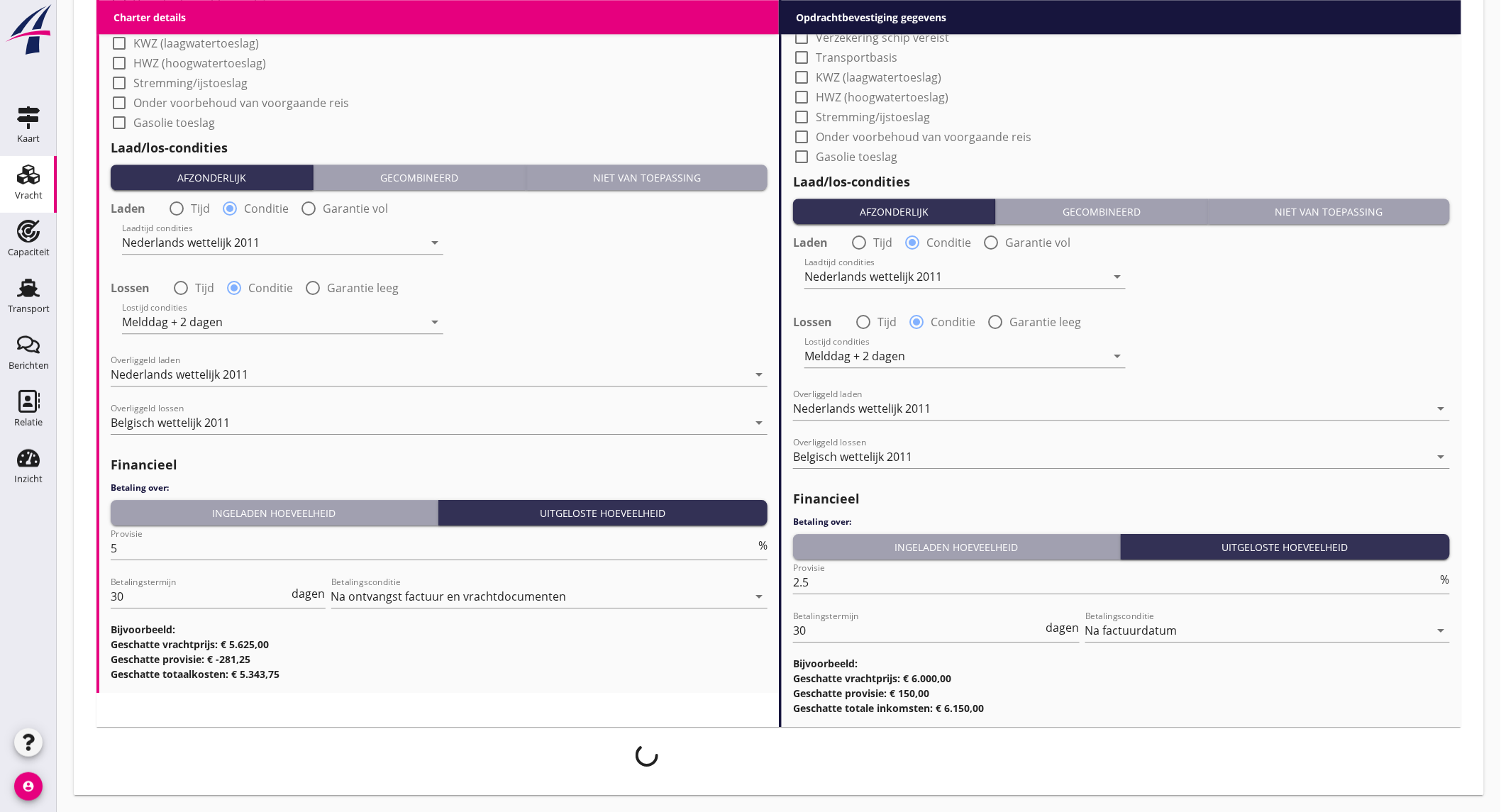
scroll to position [1541, 0]
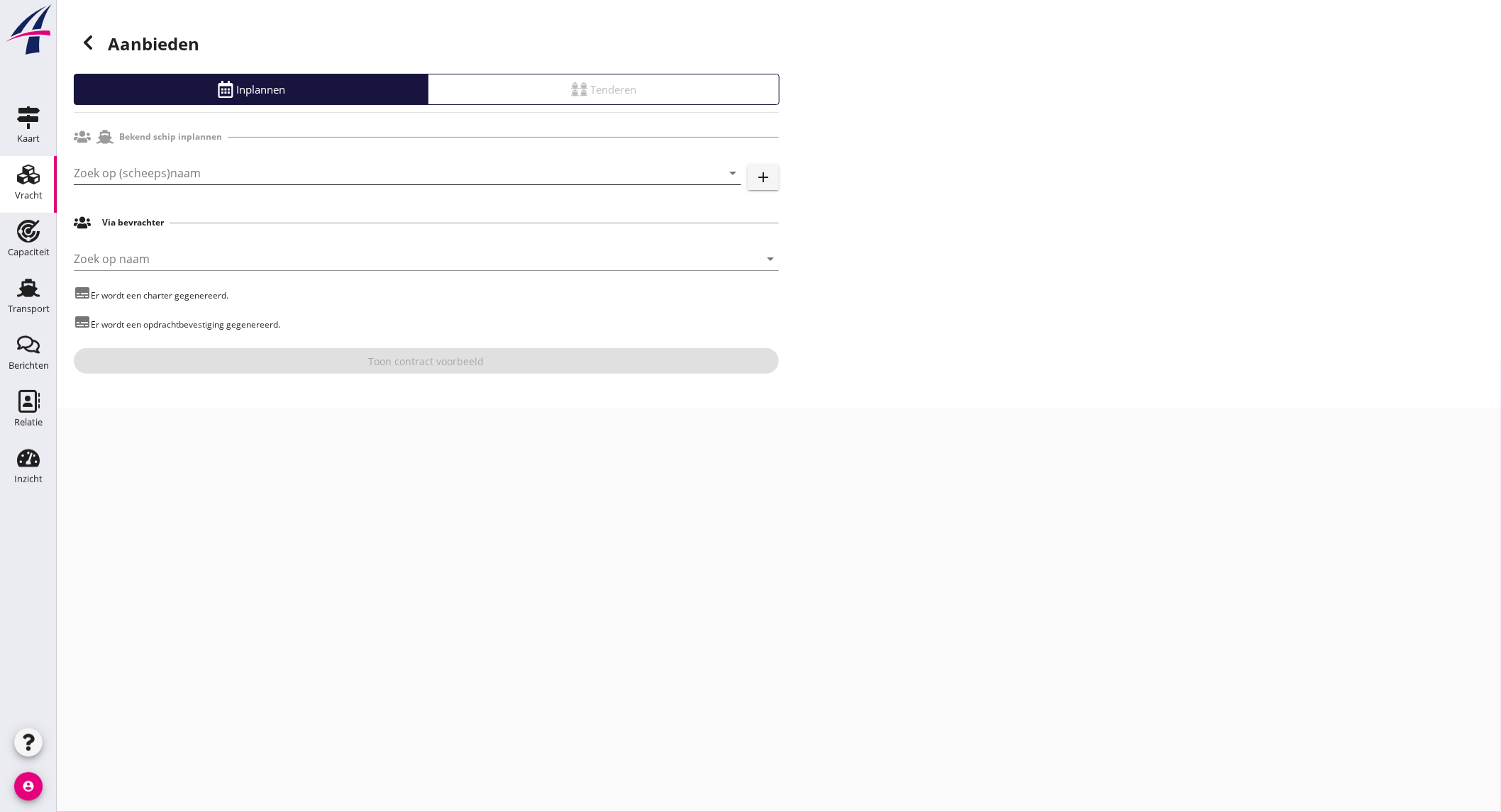
click at [222, 181] on input "Zoek op (scheeps)naam" at bounding box center [387, 174] width 628 height 23
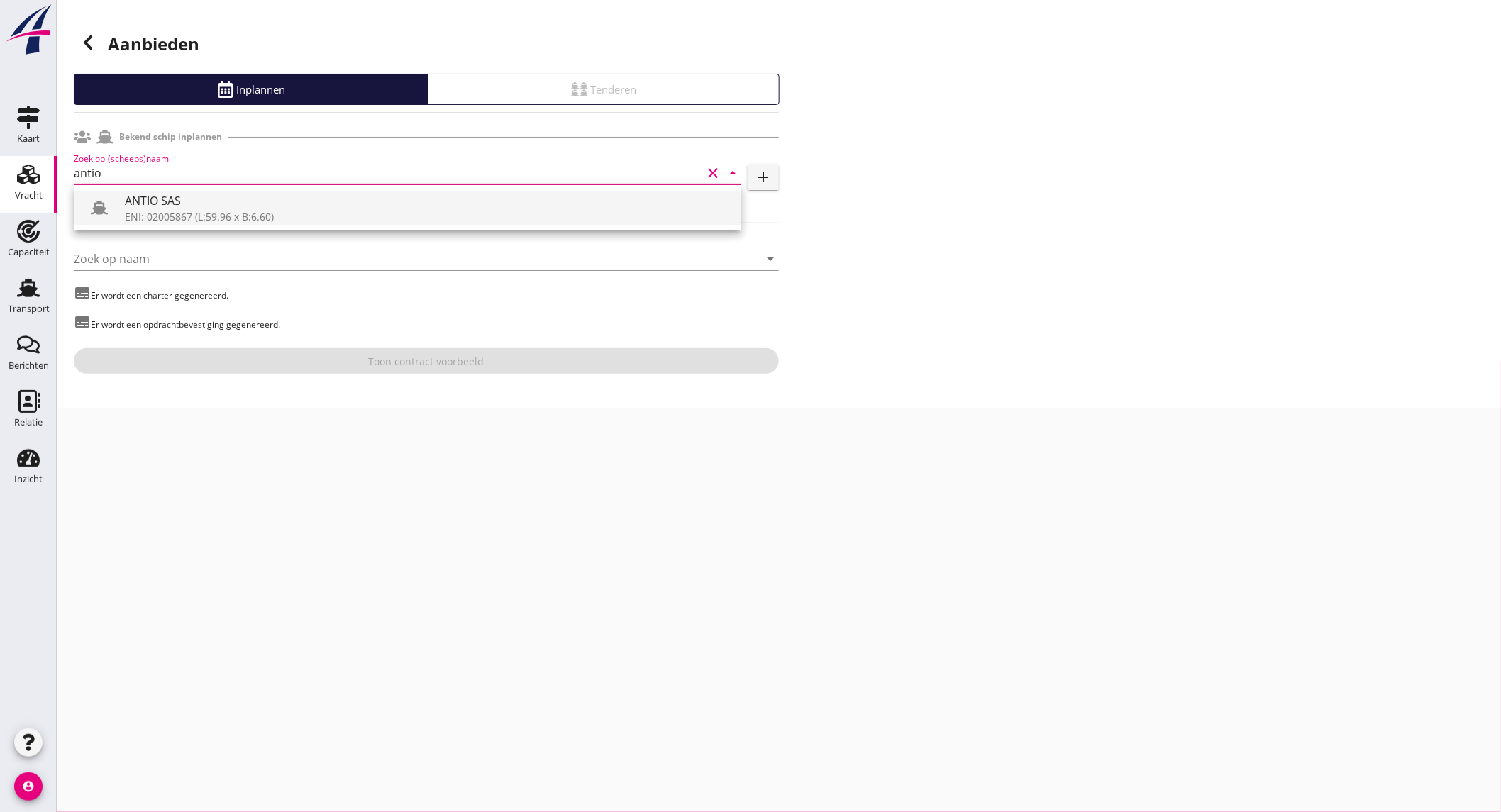
click at [209, 207] on div "ANTIO SAS" at bounding box center [427, 200] width 605 height 17
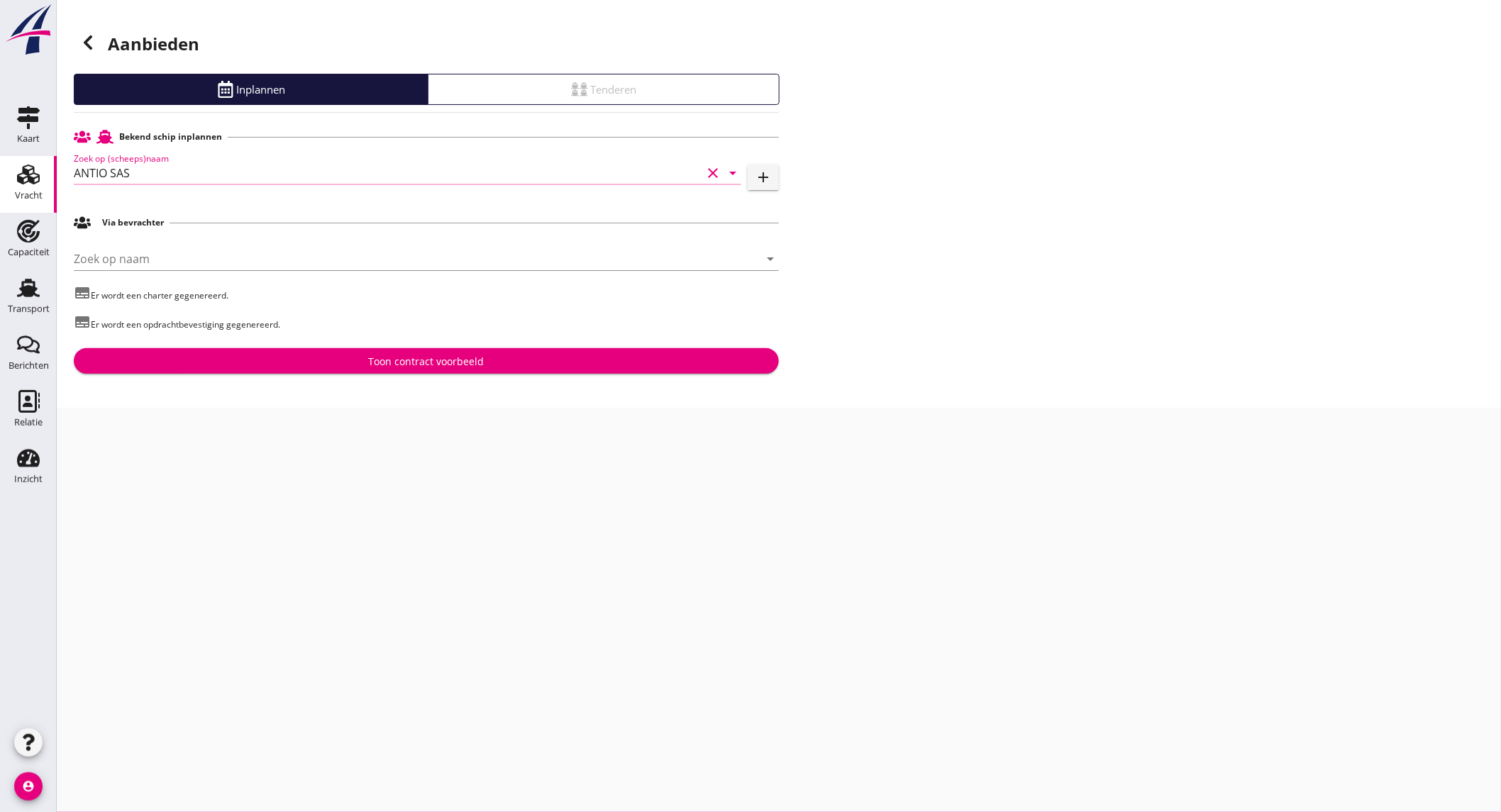
type input "ANTIO SAS"
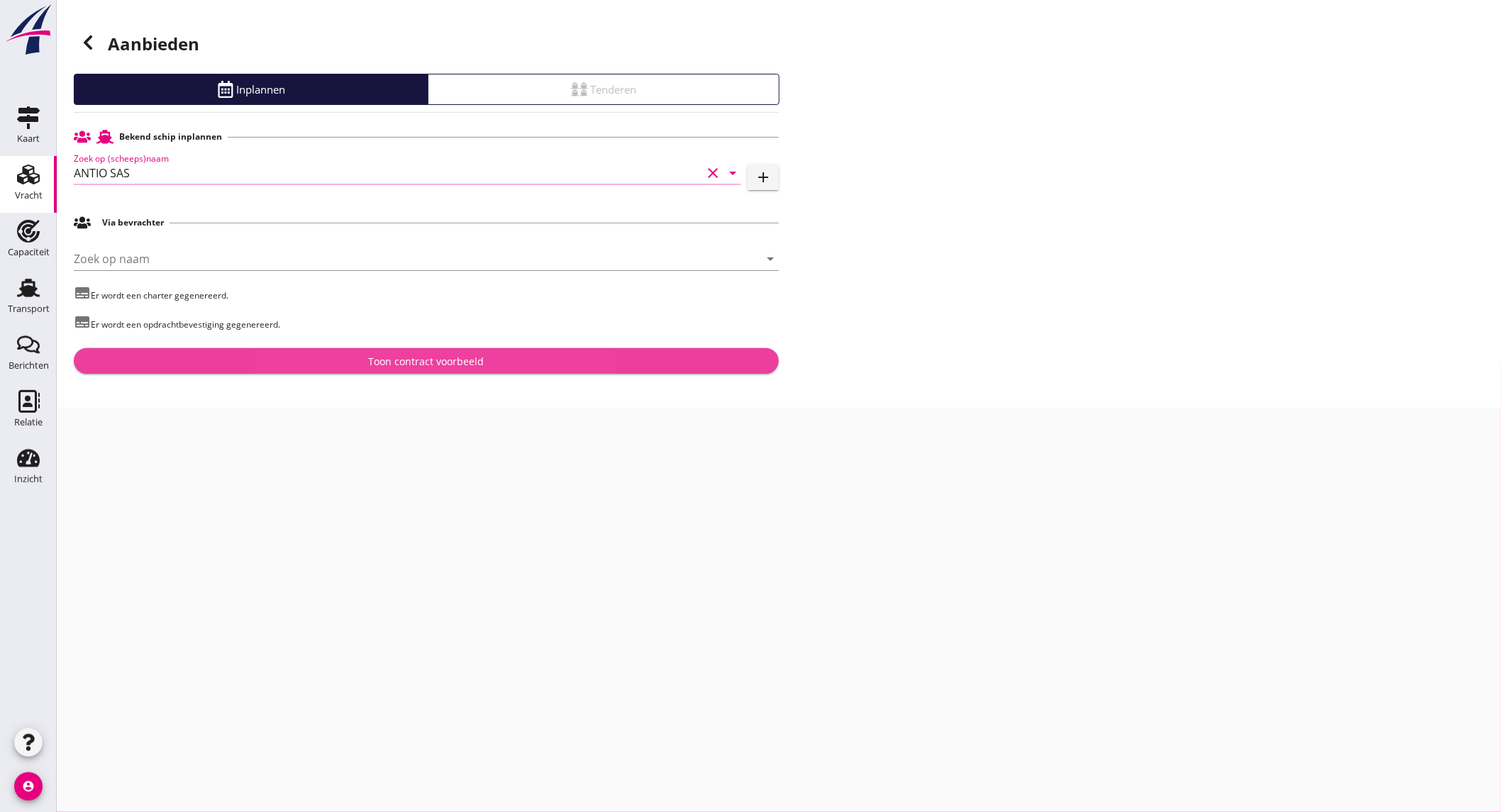
click at [334, 363] on div "Toon contract voorbeeld" at bounding box center [426, 361] width 683 height 15
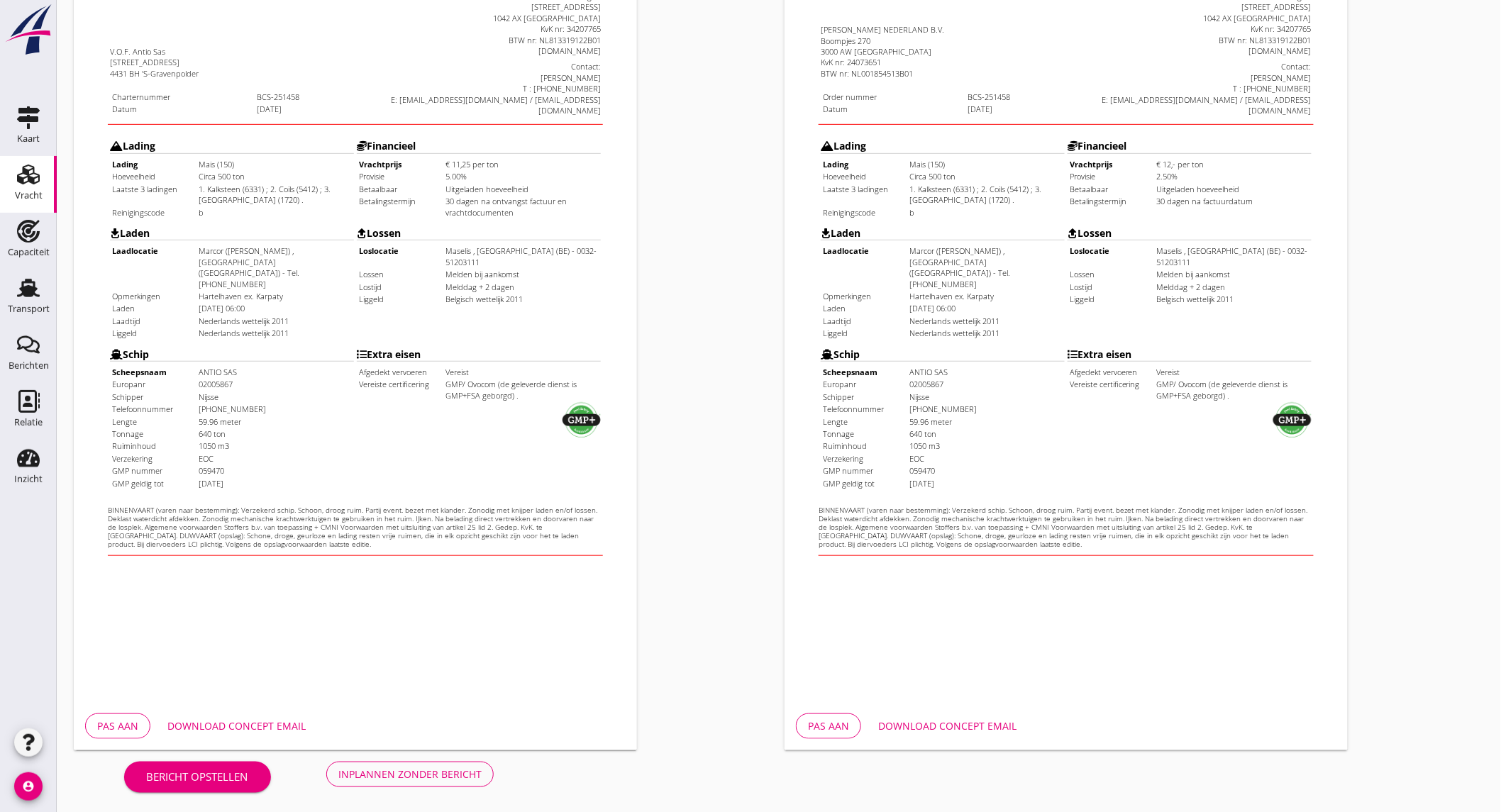
scroll to position [237, 0]
click at [271, 726] on div "Download concept email" at bounding box center [236, 725] width 138 height 15
click at [940, 732] on div "Download concept email" at bounding box center [948, 725] width 138 height 15
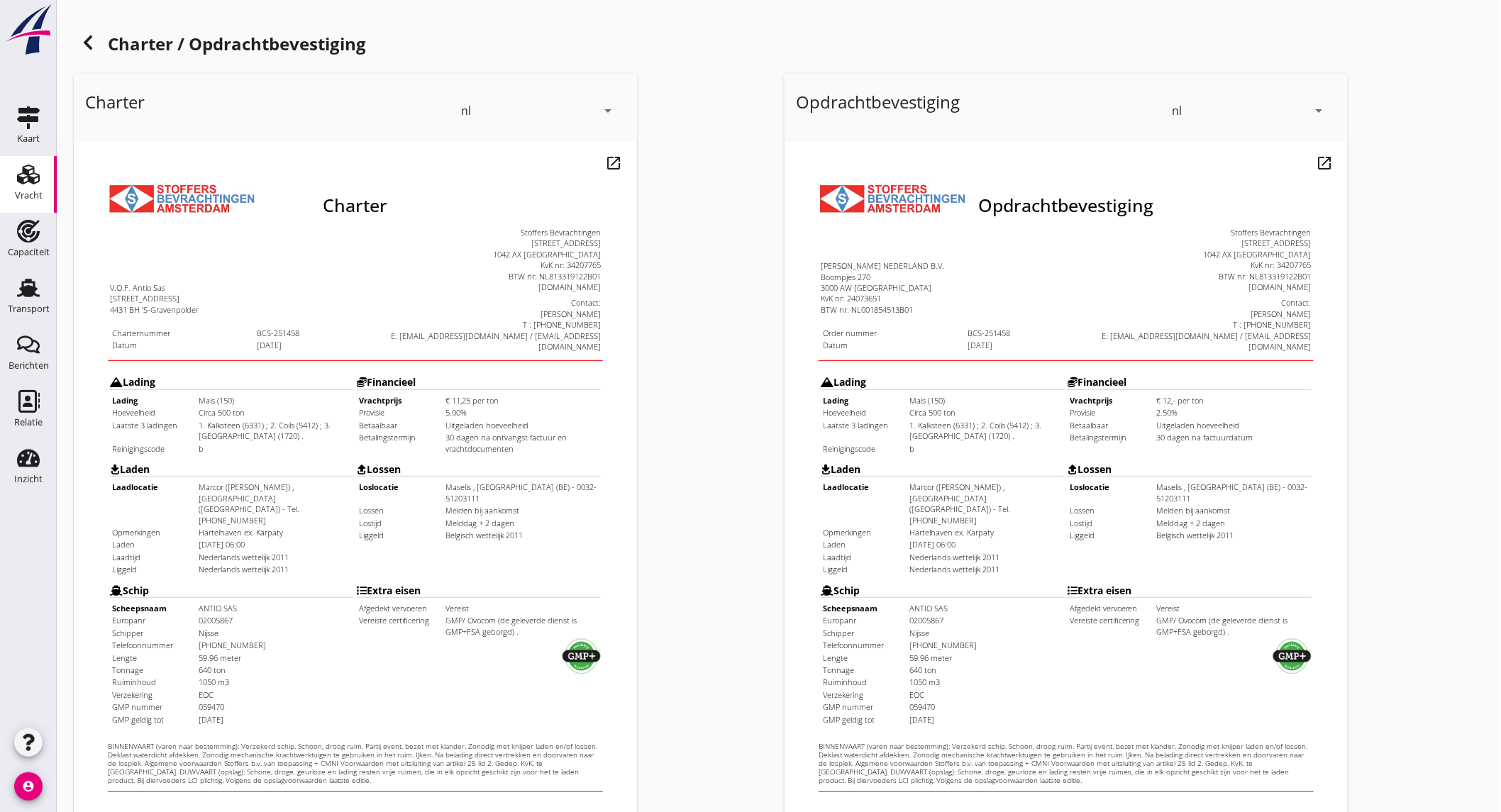
click at [90, 46] on use at bounding box center [89, 43] width 9 height 14
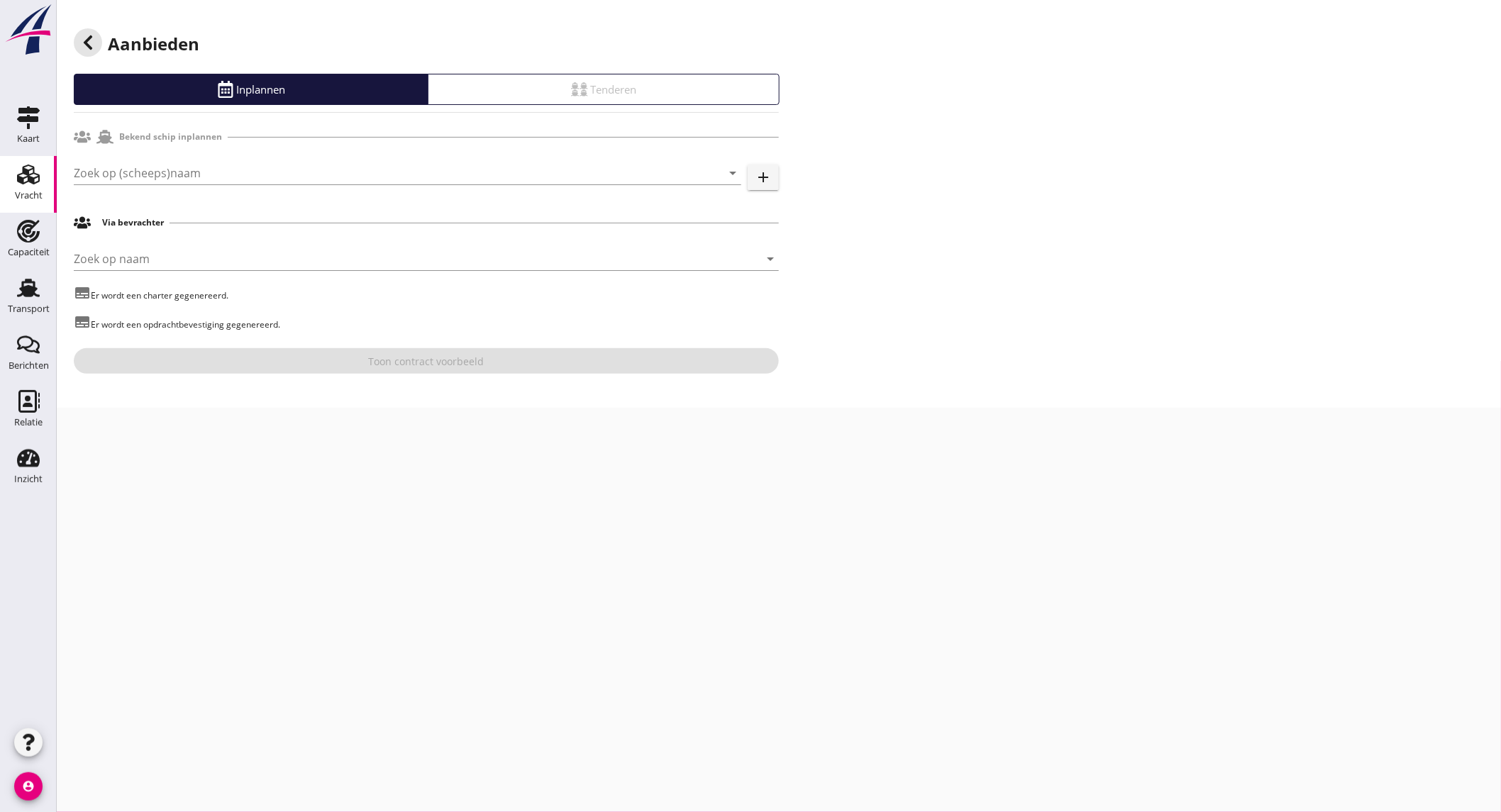
click at [90, 46] on use at bounding box center [89, 43] width 9 height 14
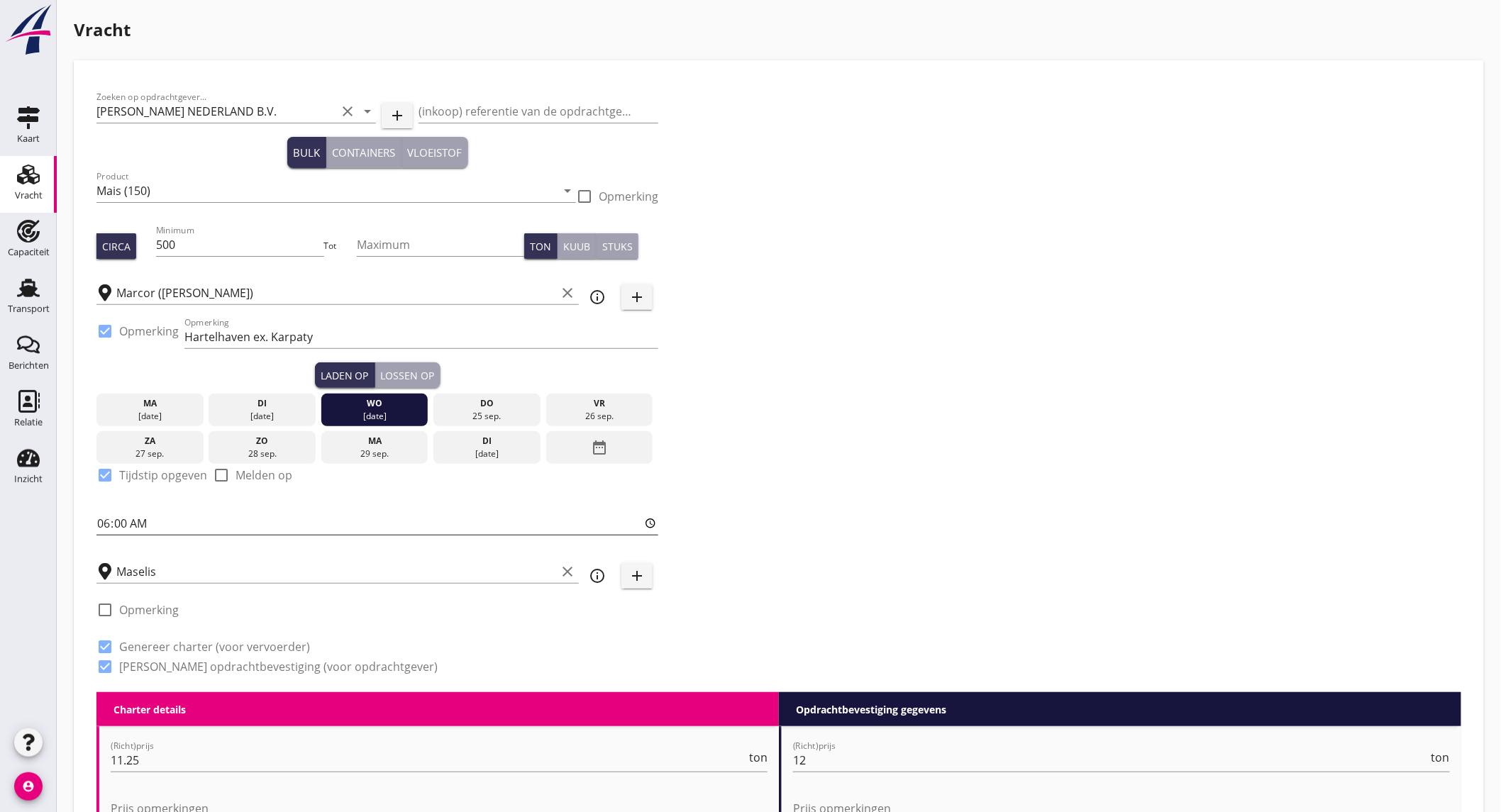
scroll to position [79, 0]
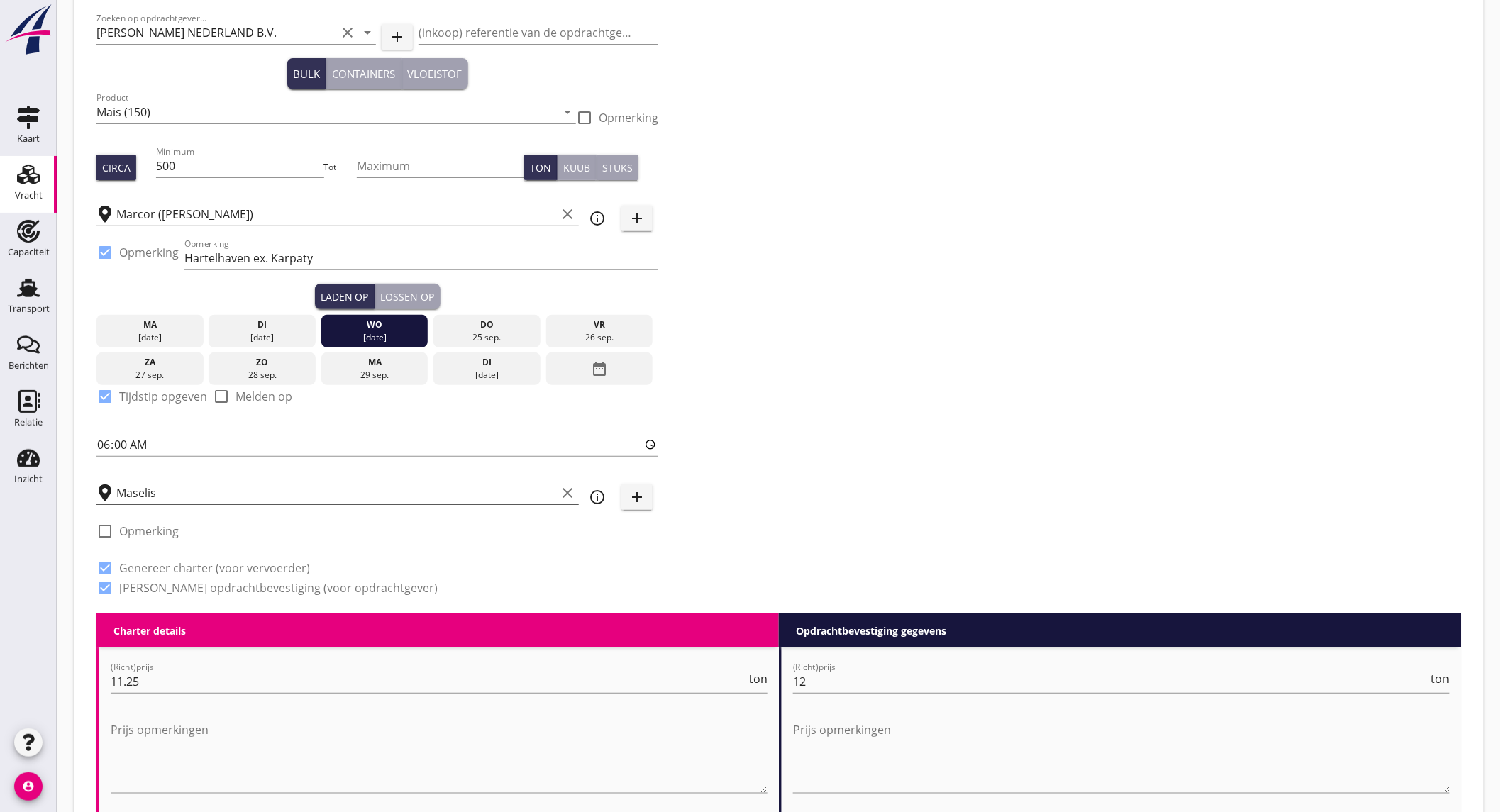
click at [561, 487] on icon "clear" at bounding box center [567, 492] width 17 height 17
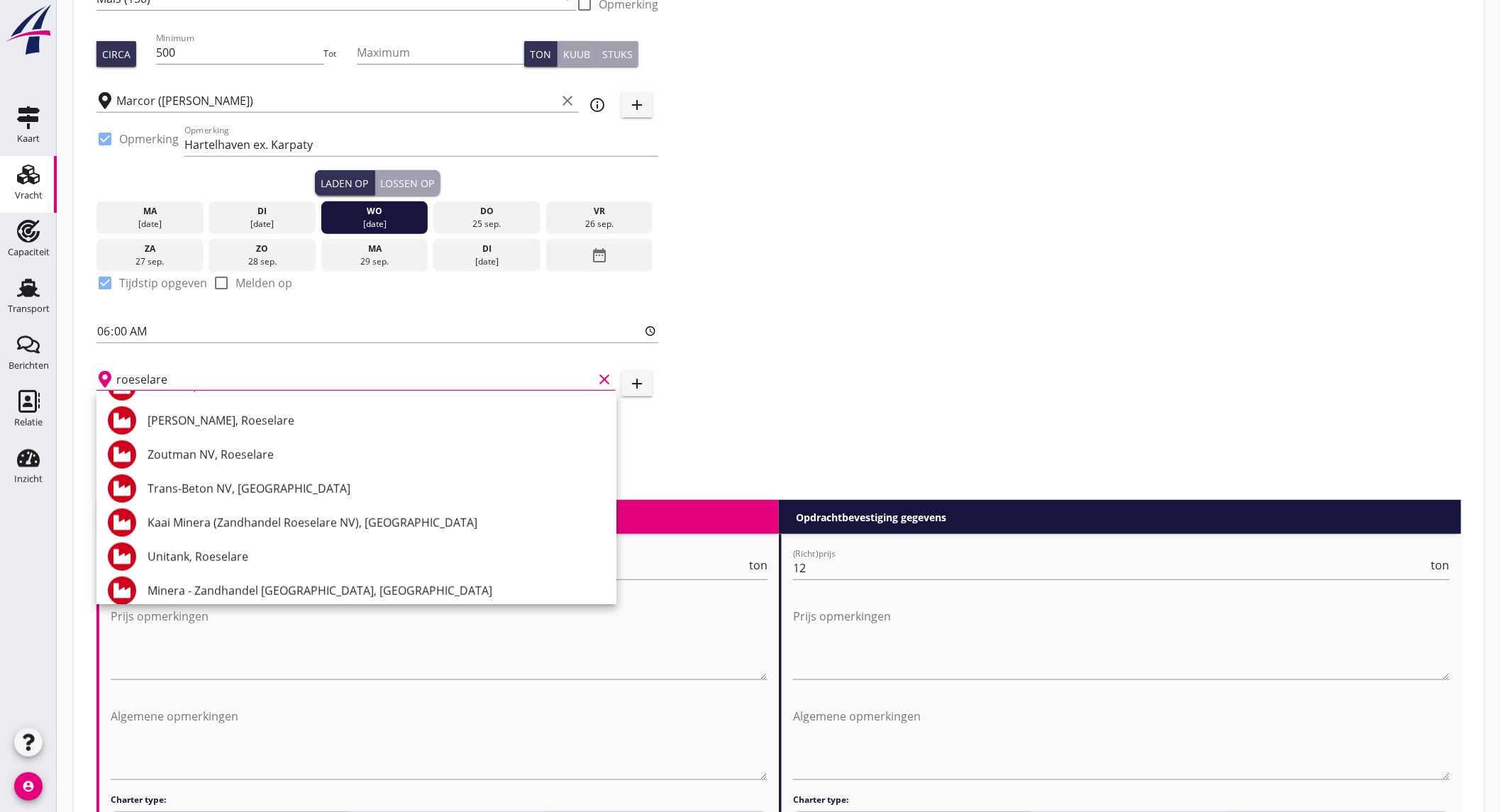
scroll to position [513, 0]
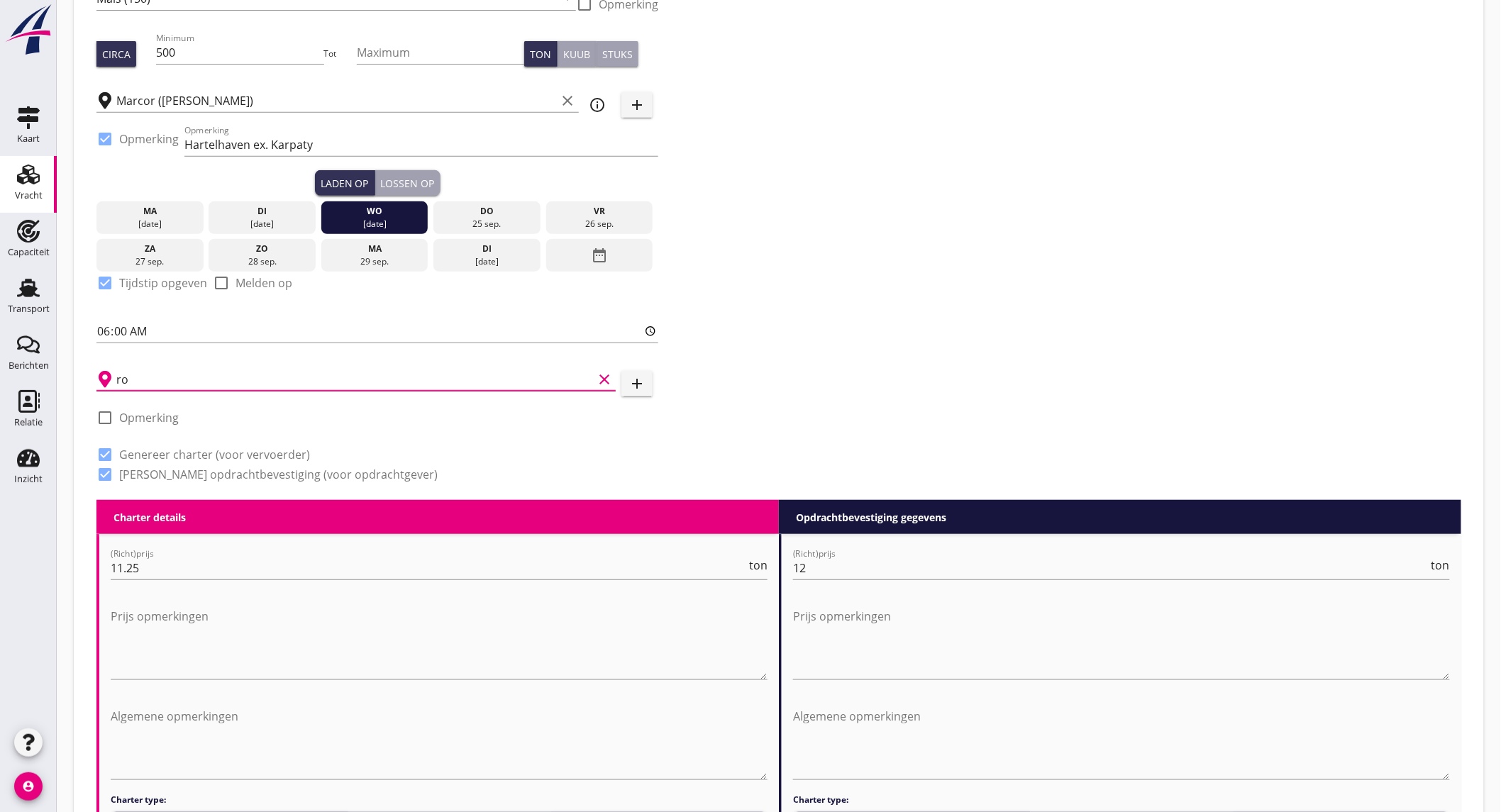
type input "r"
type input "s"
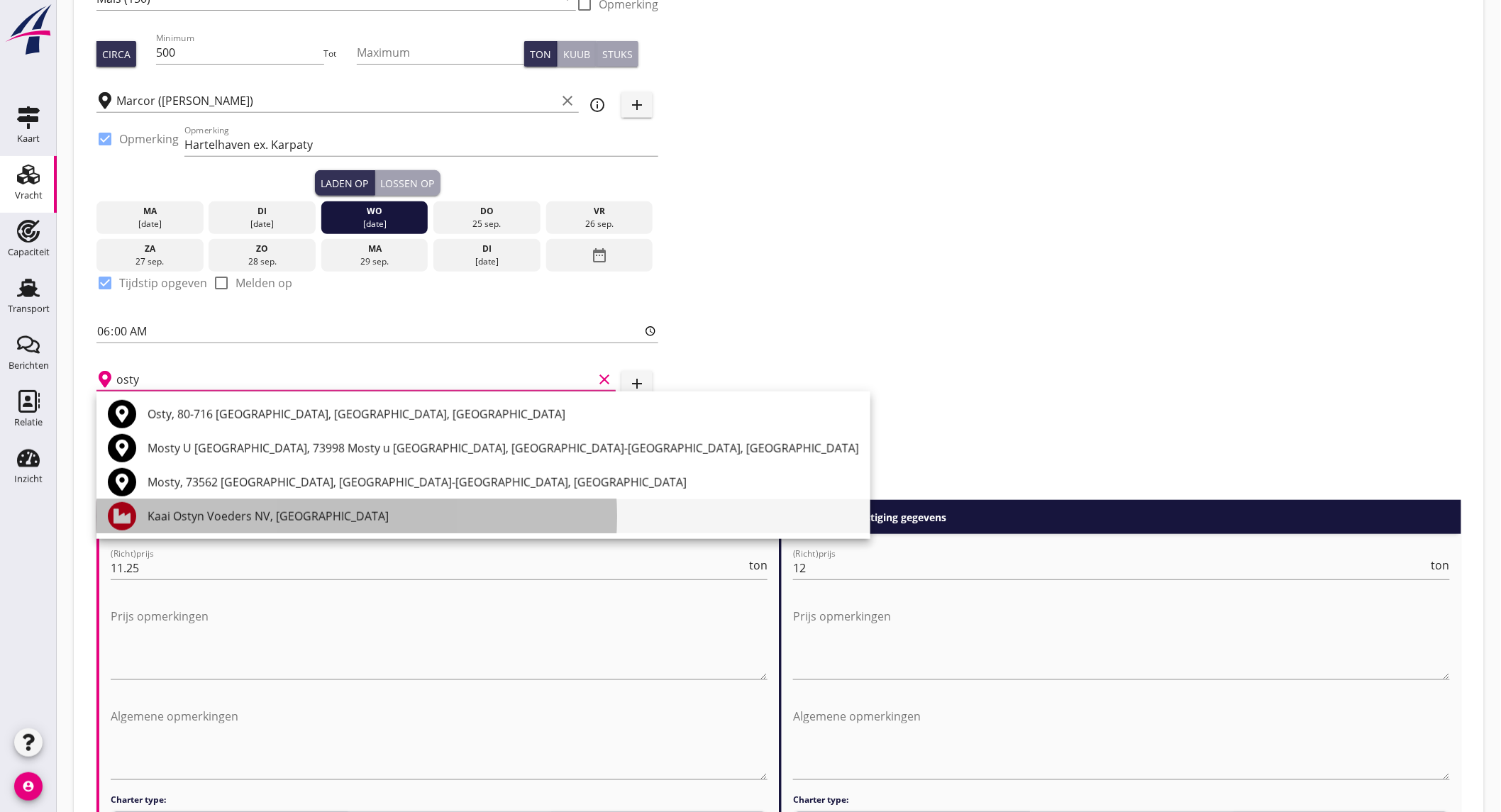
click at [276, 522] on div "Kaai Ostyn Voeders NV, [GEOGRAPHIC_DATA]" at bounding box center [504, 516] width 712 height 17
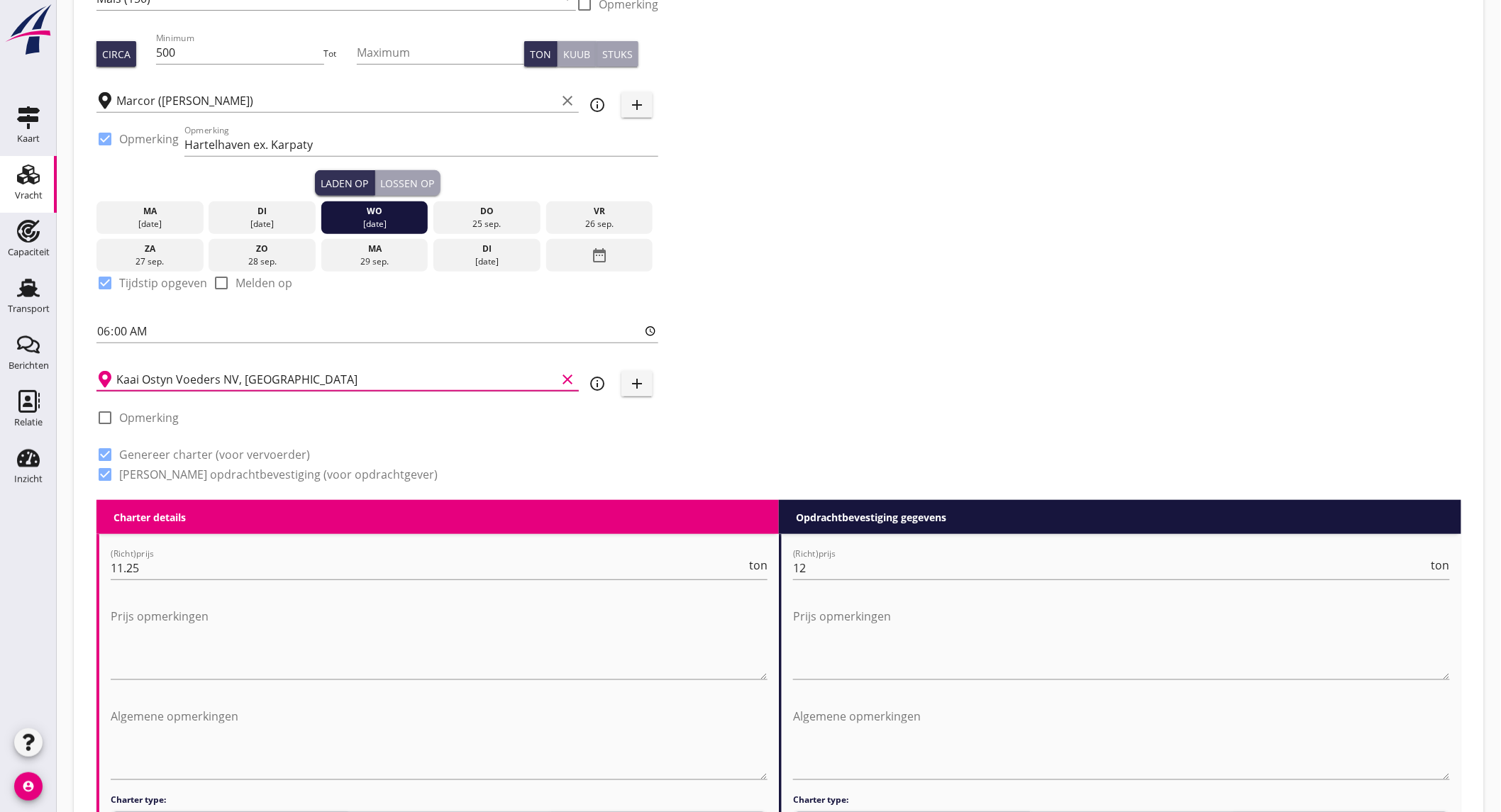
type input "Kaai Ostyn Voeders NV, [GEOGRAPHIC_DATA]"
click at [593, 382] on icon "info_outline" at bounding box center [597, 383] width 17 height 17
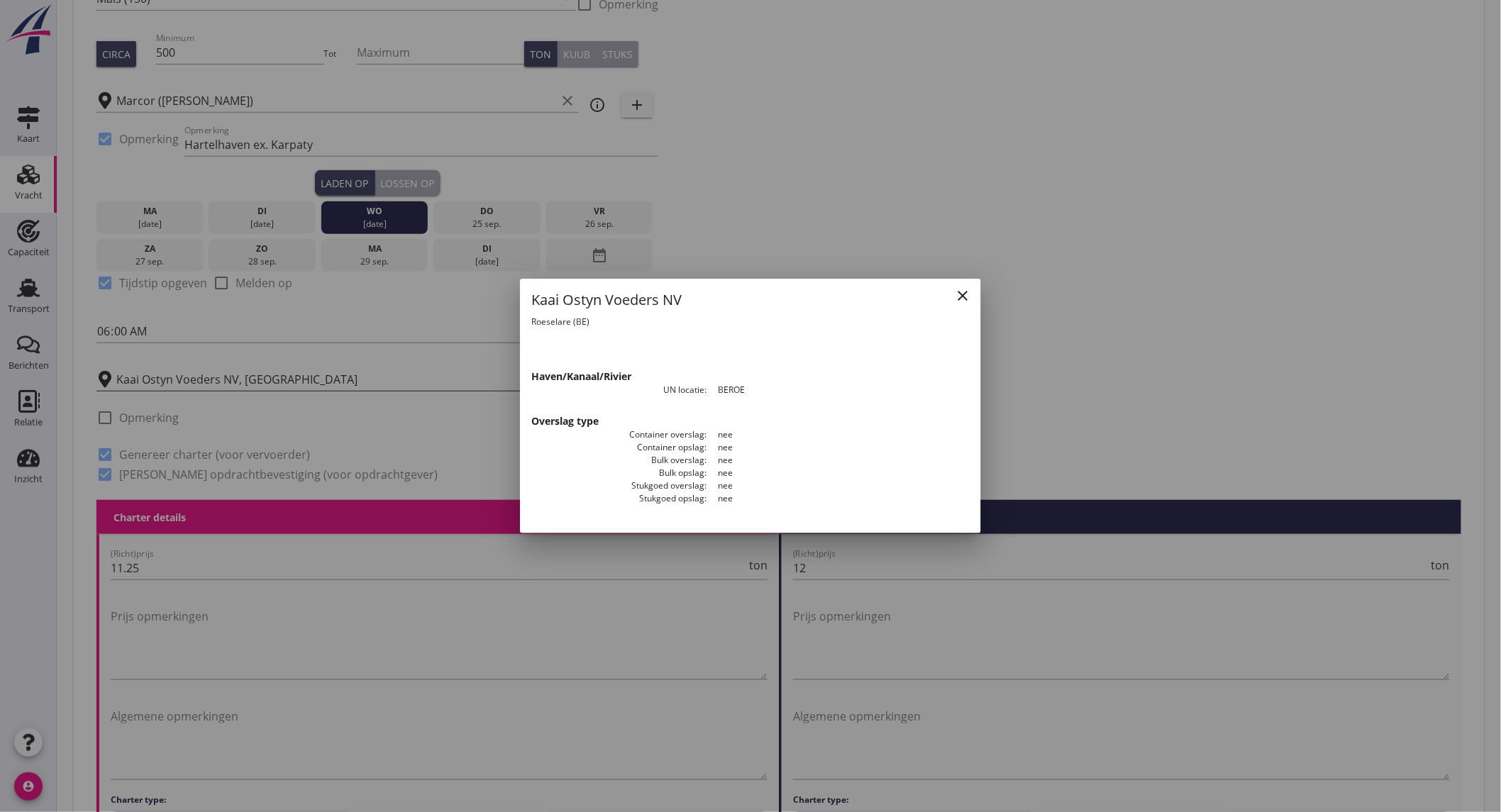
click at [972, 295] on div "close" at bounding box center [963, 295] width 26 height 17
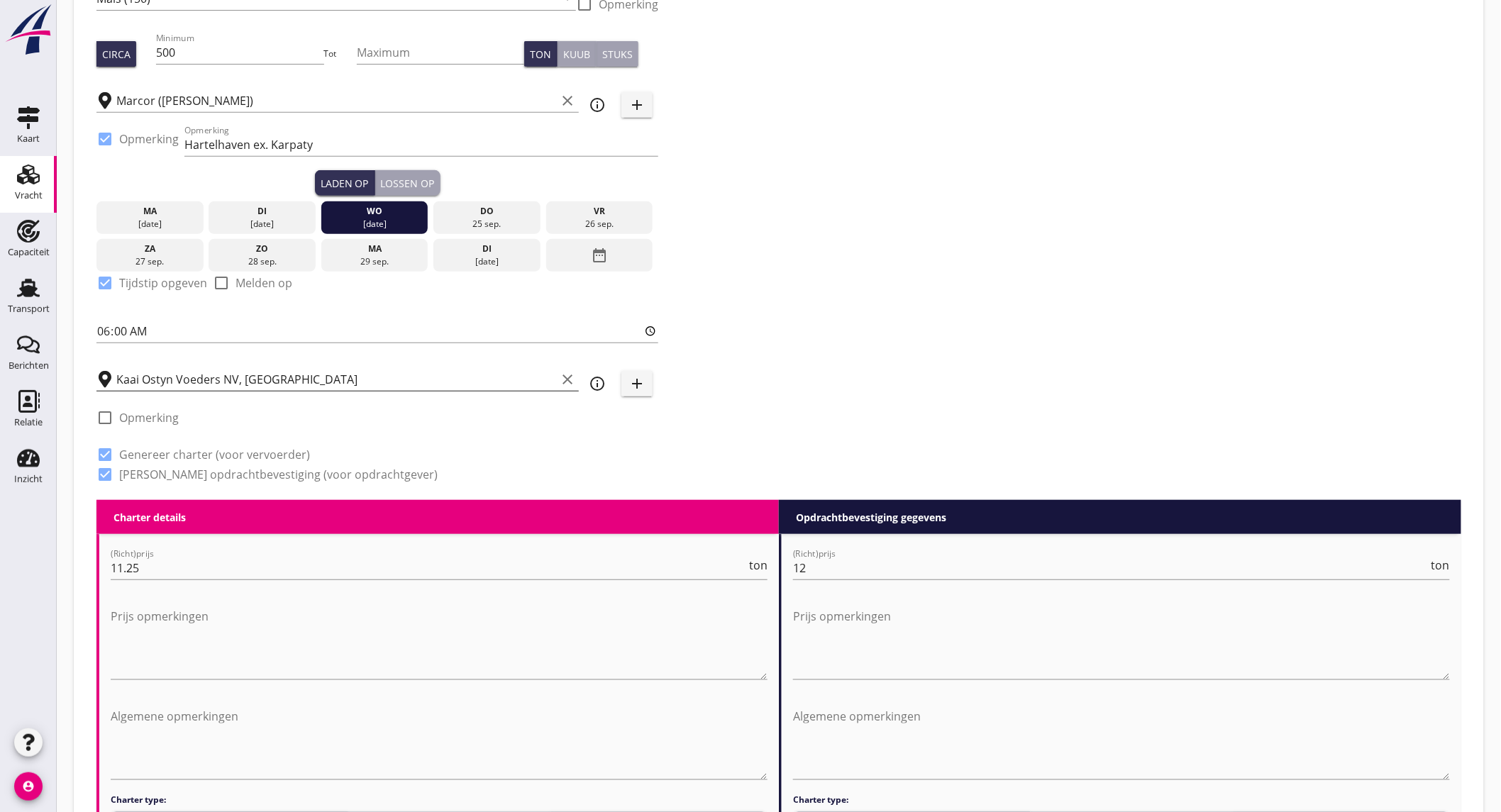
click at [136, 420] on label "Opmerking" at bounding box center [149, 418] width 59 height 14
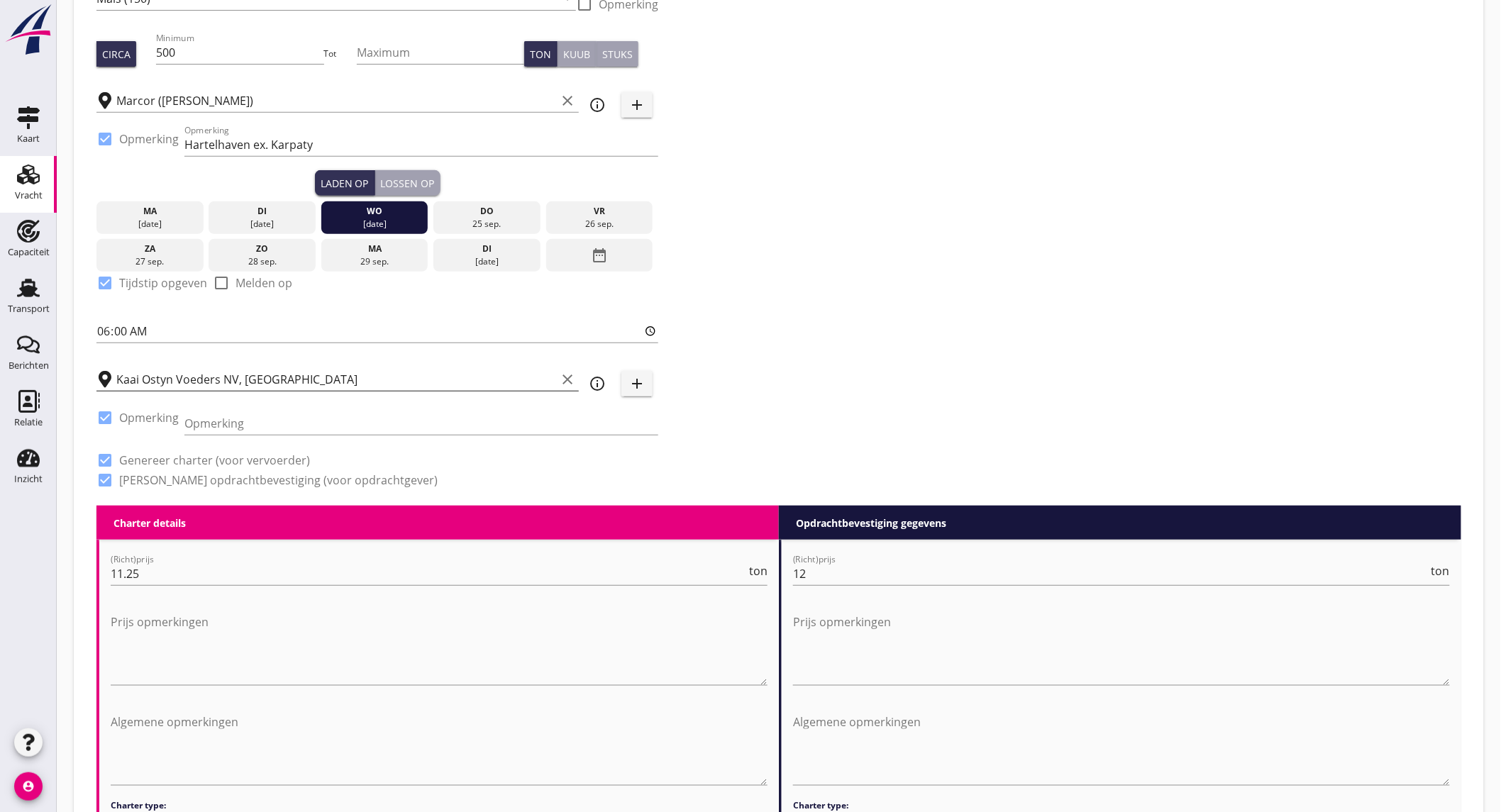
checkbox input "true"
click at [246, 414] on input "Opmerking" at bounding box center [421, 423] width 474 height 23
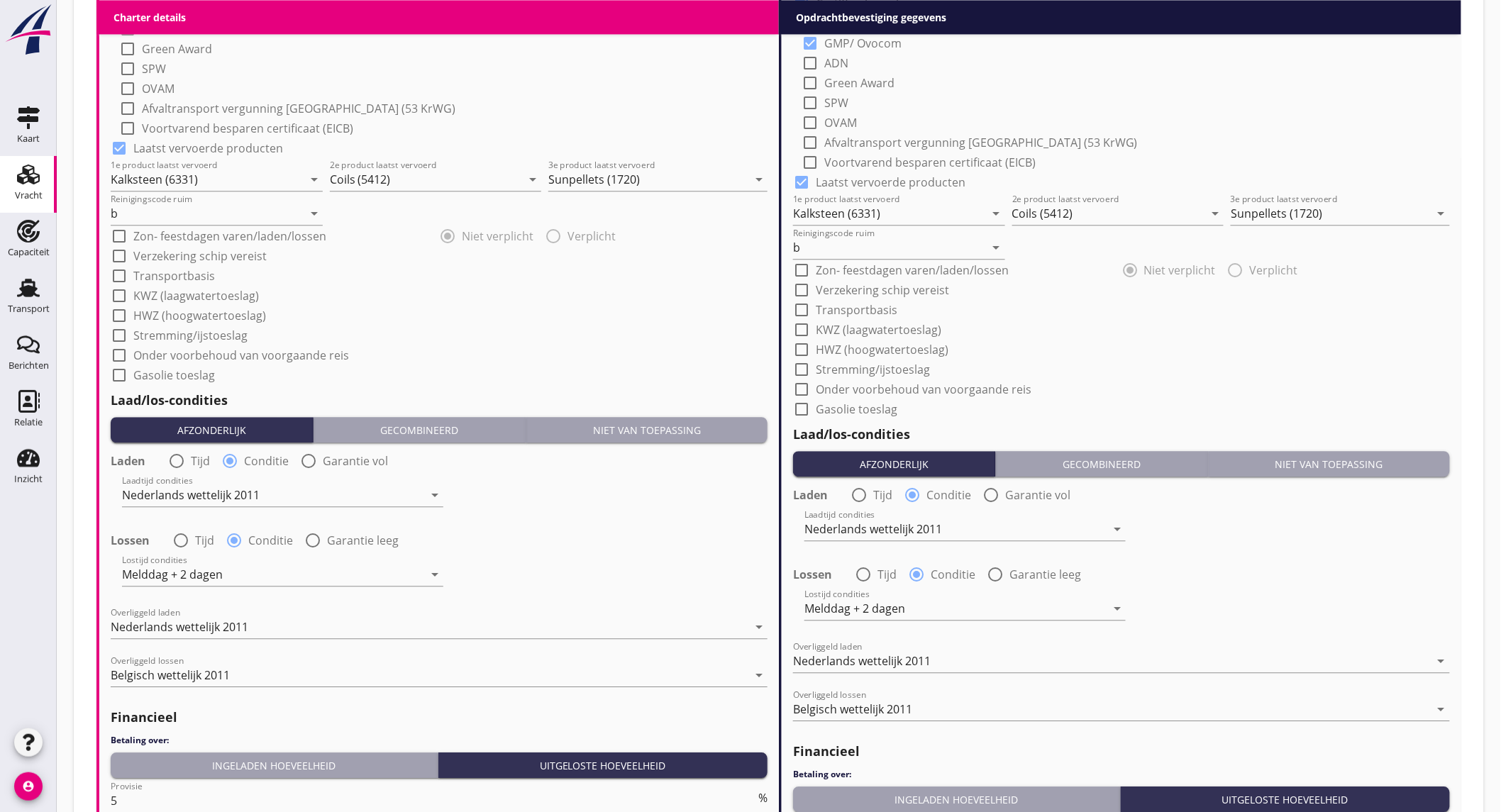
scroll to position [1533, 0]
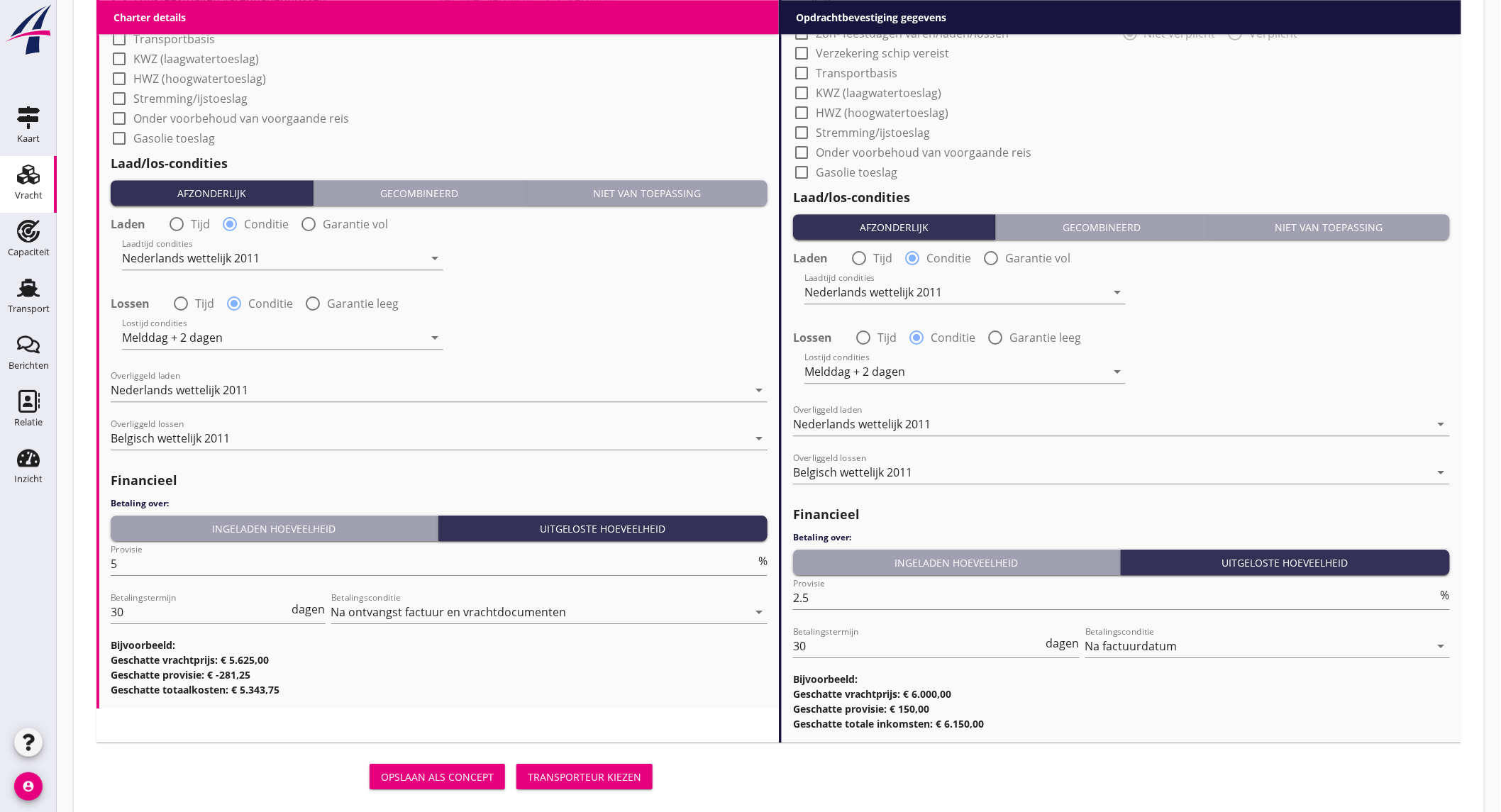
type input "tel. [PHONE_NUMBER]"
click at [617, 772] on div "Transporteur kiezen" at bounding box center [584, 777] width 113 height 15
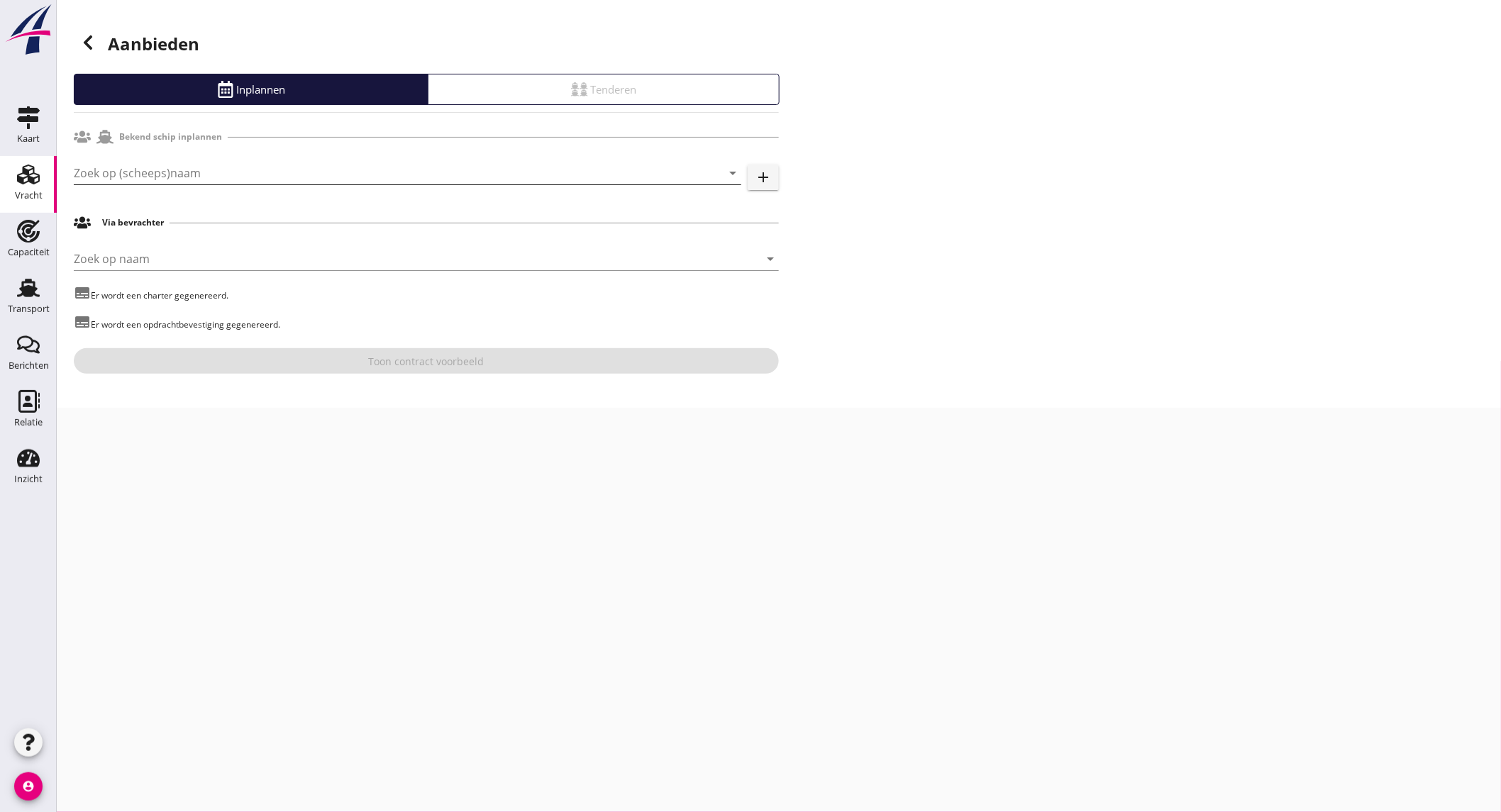
click at [190, 173] on input "Zoek op (scheeps)naam" at bounding box center [387, 174] width 628 height 23
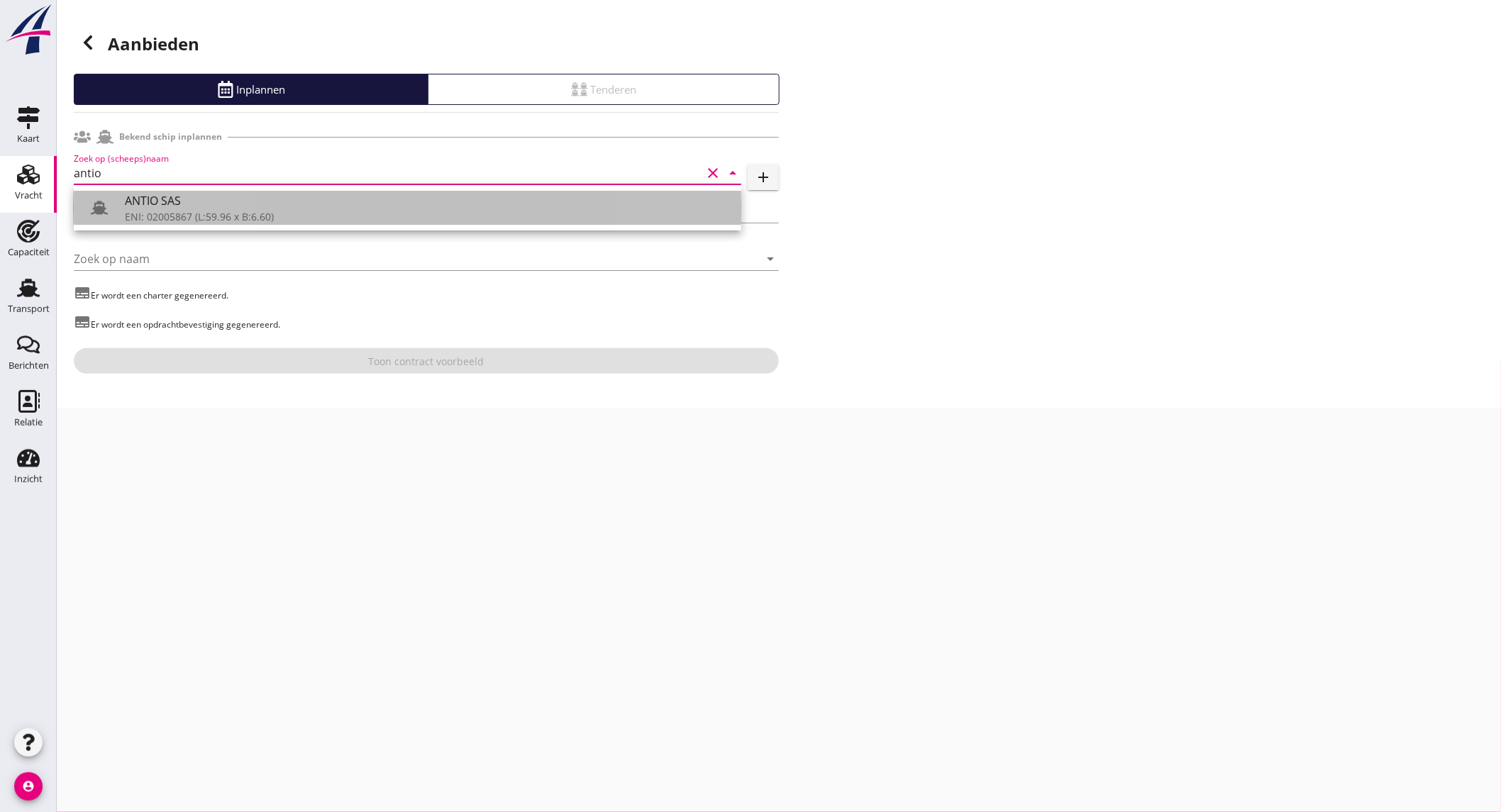
click at [201, 212] on div "ENI: 02005867 (L:59.96 x B:6.60)" at bounding box center [427, 216] width 605 height 15
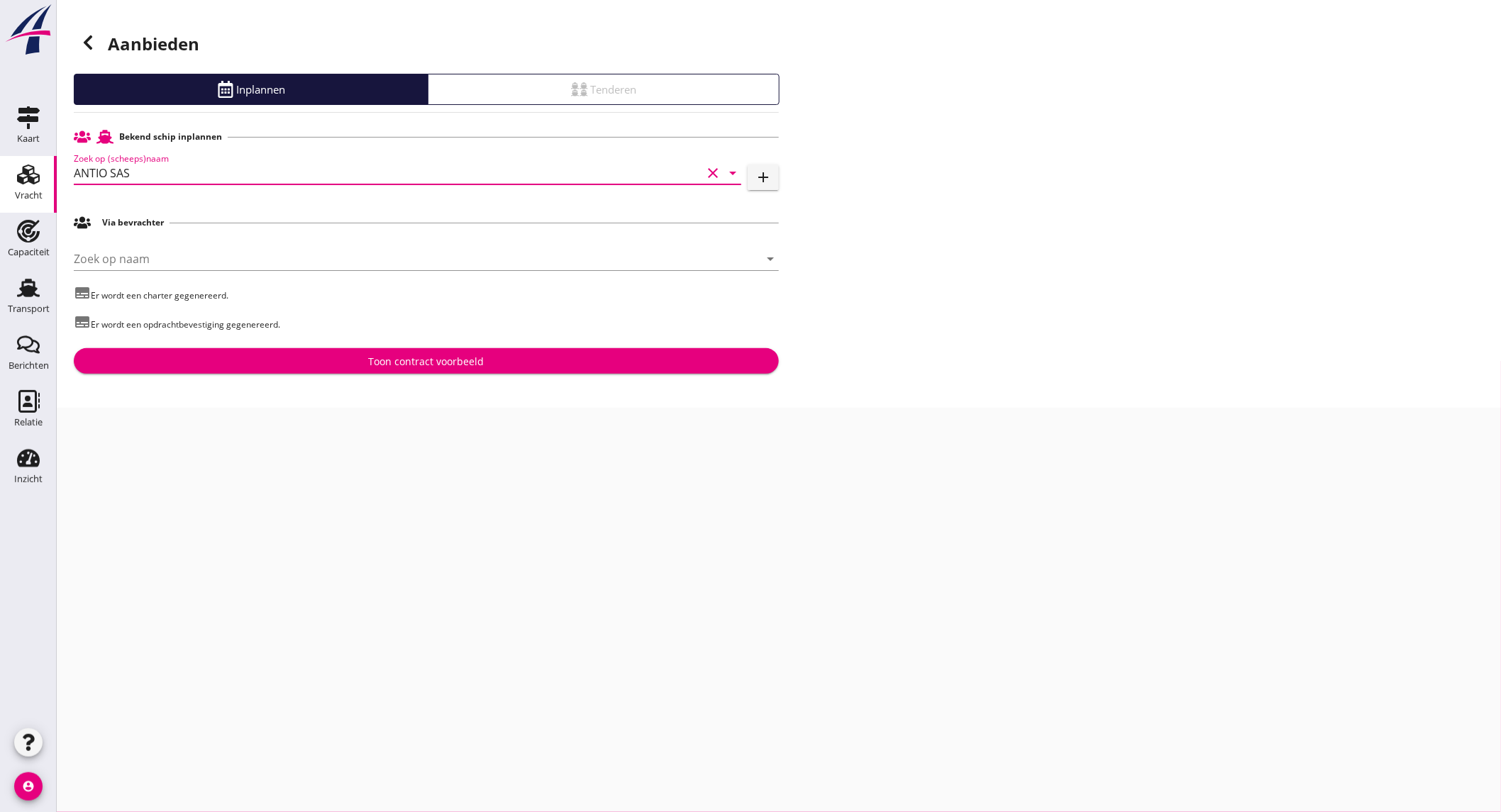
type input "ANTIO SAS"
click at [362, 352] on button "Toon contract voorbeeld" at bounding box center [426, 360] width 705 height 26
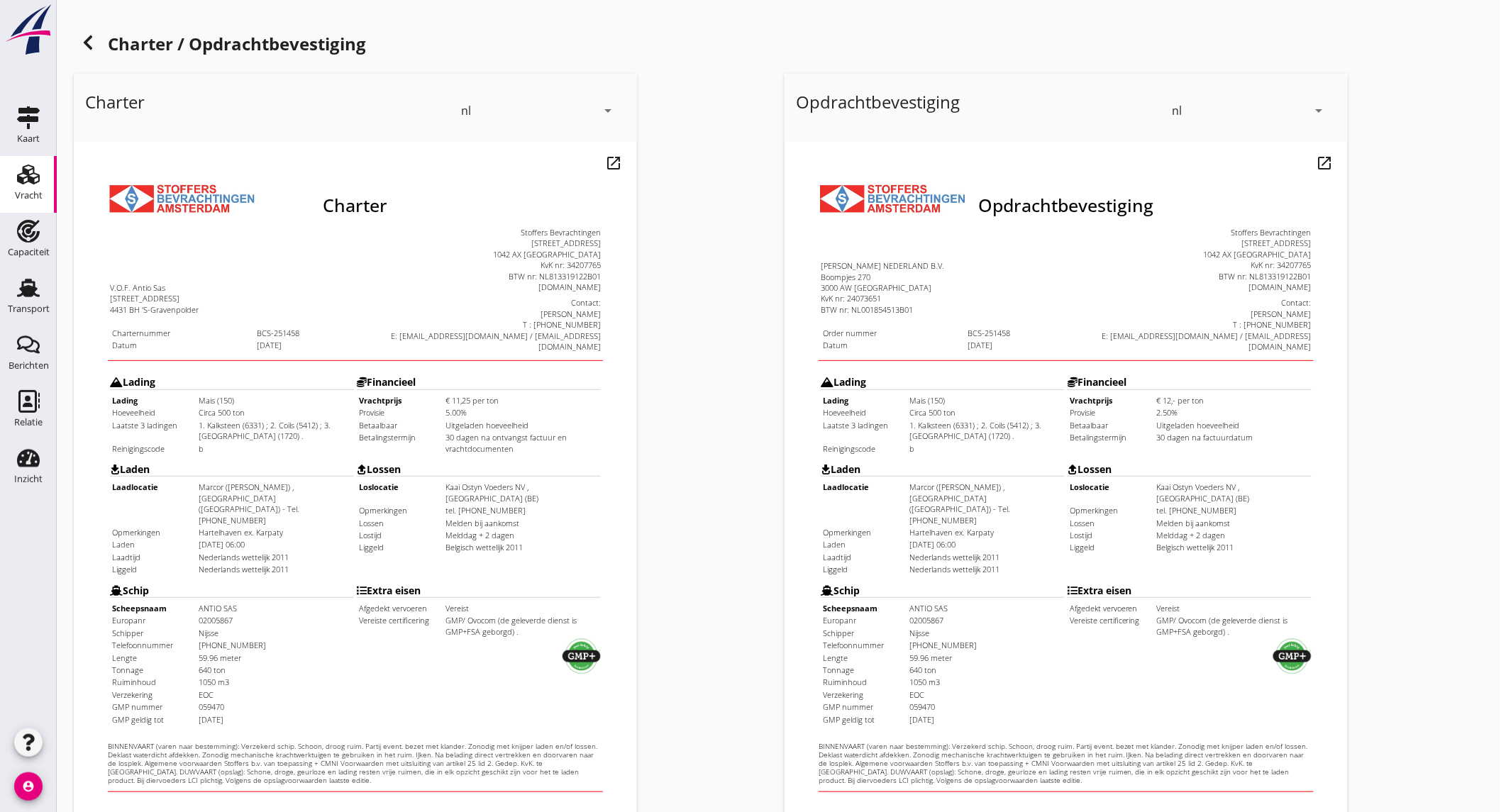
scroll to position [237, 0]
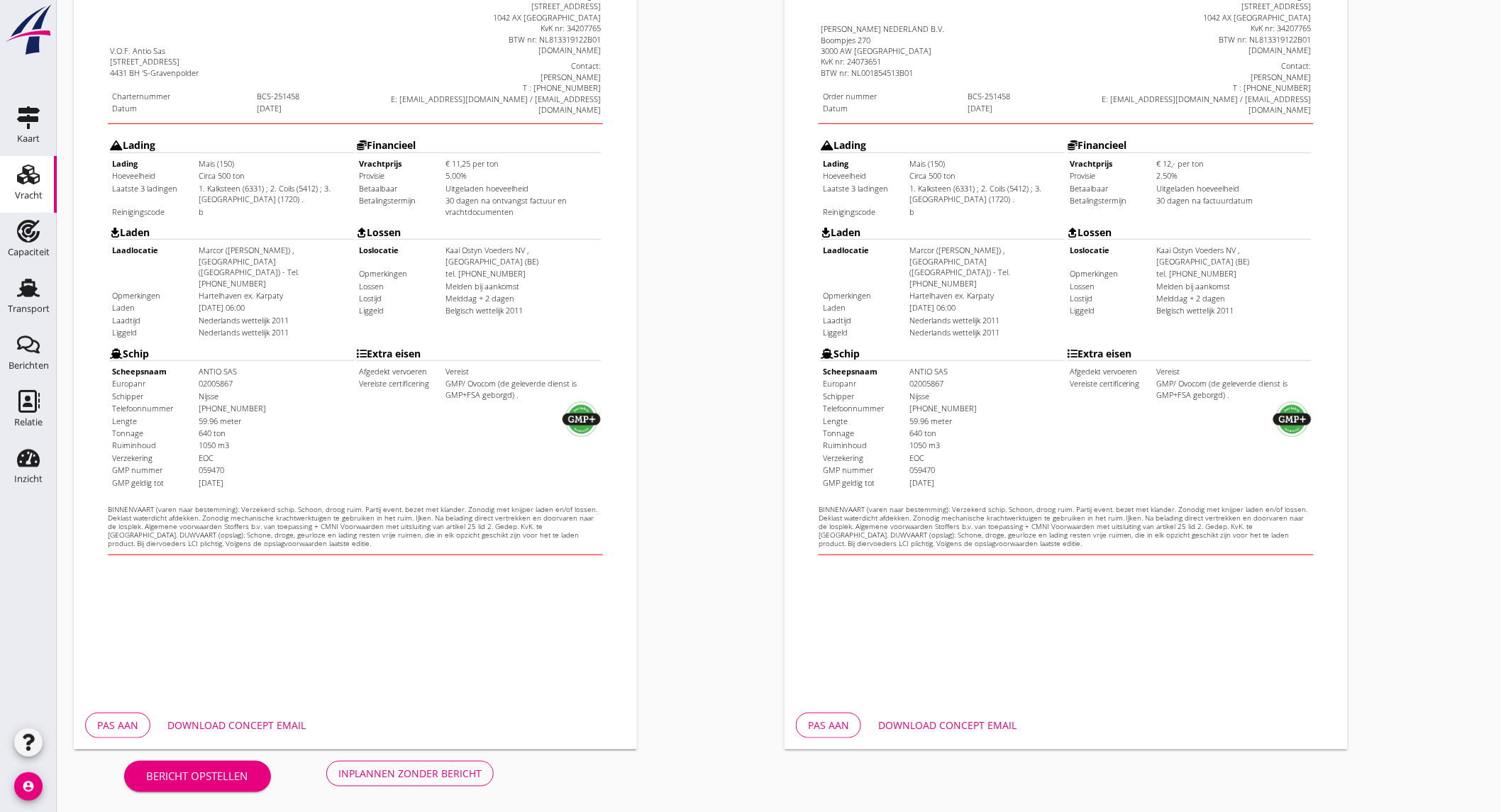
click at [252, 719] on div "Download concept email" at bounding box center [236, 725] width 138 height 15
click at [921, 731] on div "Download concept email" at bounding box center [948, 725] width 138 height 15
click at [406, 776] on div "Inplannen zonder bericht" at bounding box center [410, 773] width 143 height 15
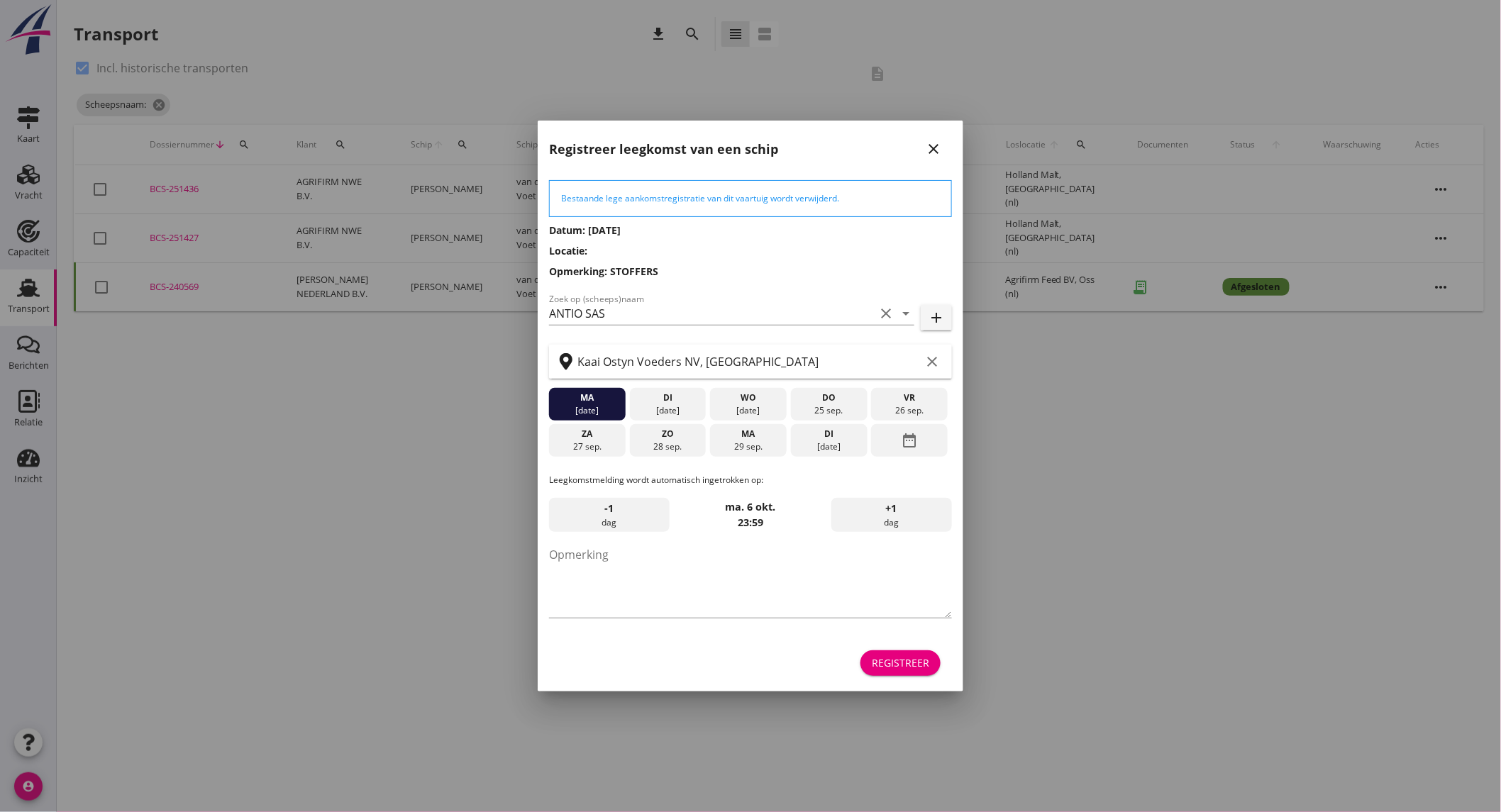
click at [747, 434] on div "ma" at bounding box center [748, 434] width 70 height 12
click at [919, 673] on button "Registreer" at bounding box center [901, 663] width 81 height 26
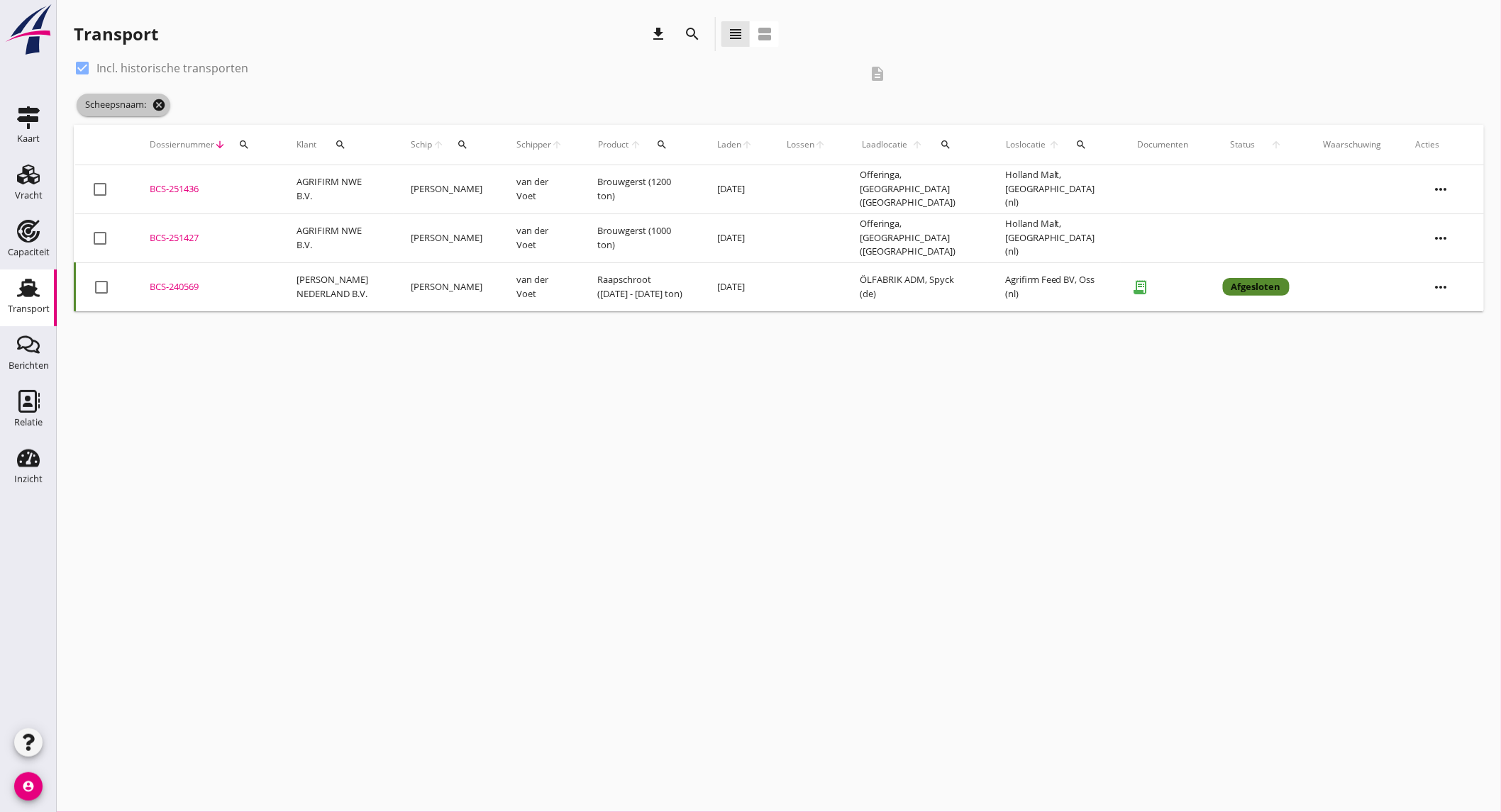
click at [163, 99] on icon "cancel" at bounding box center [159, 105] width 14 height 14
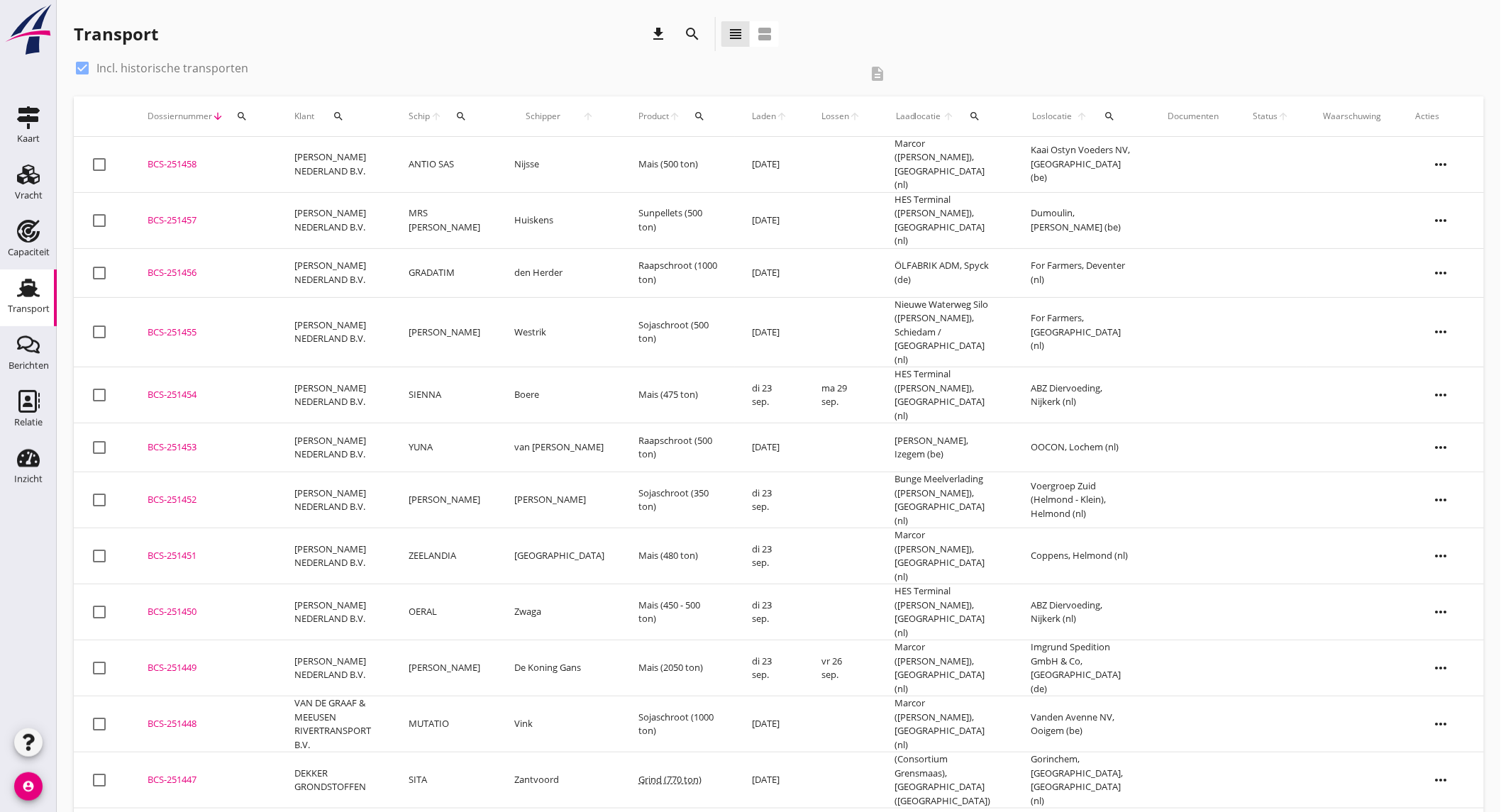
click at [414, 165] on td "ANTIO SAS" at bounding box center [445, 165] width 106 height 56
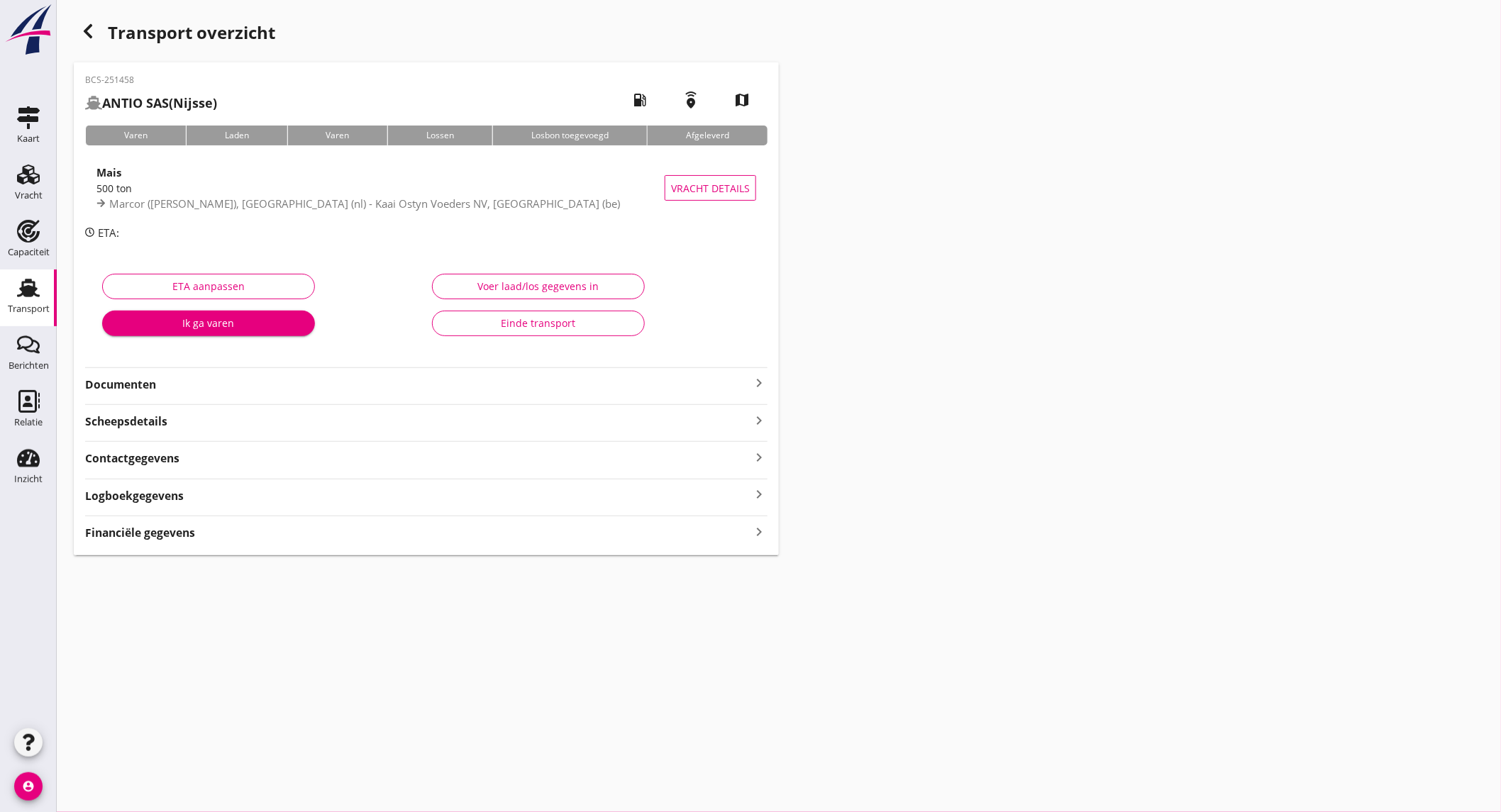
click at [188, 384] on strong "Documenten" at bounding box center [417, 384] width 665 height 16
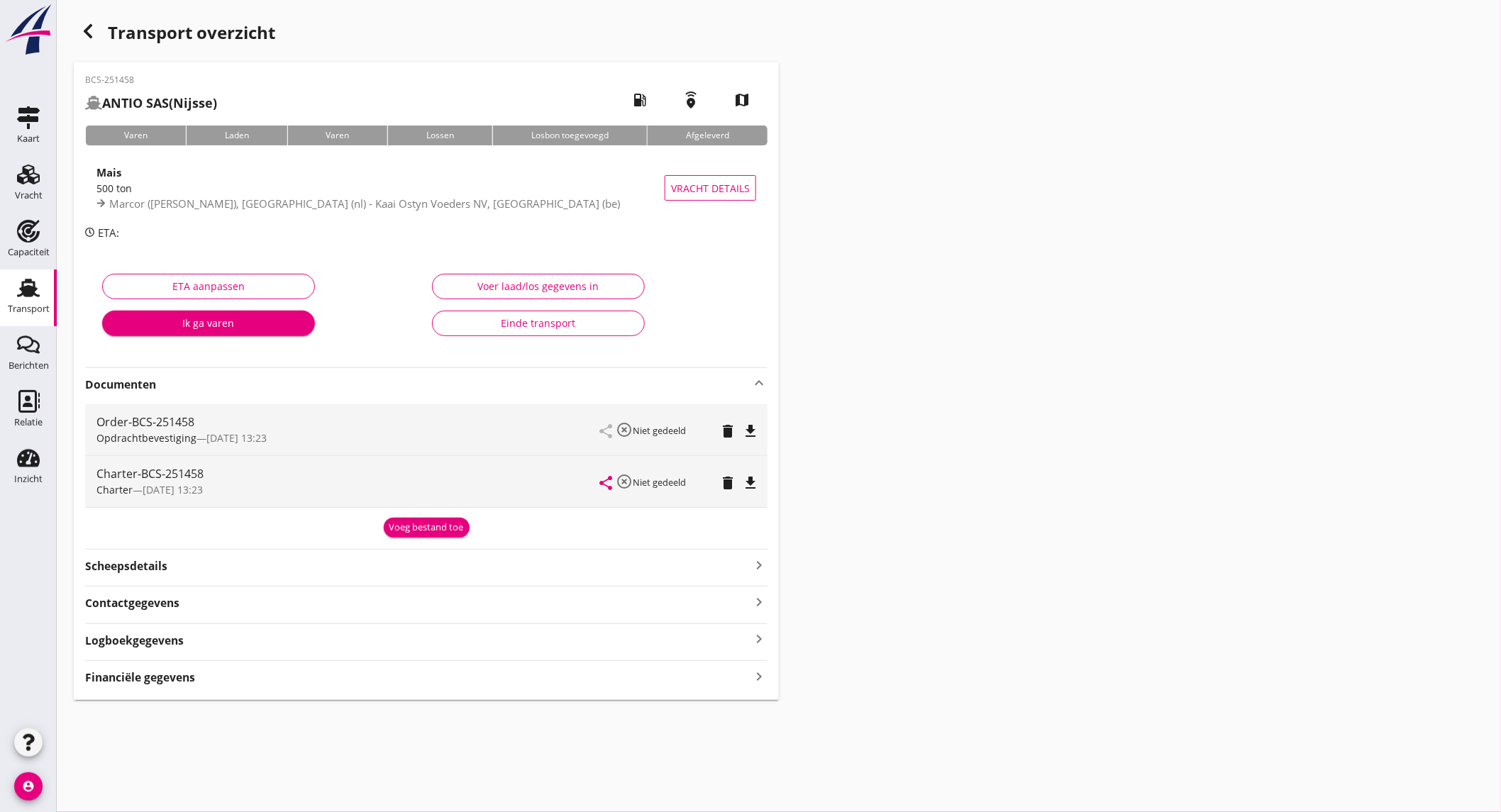
click at [746, 440] on div "share highlight_off Niet gedeeld delete file_download" at bounding box center [678, 430] width 156 height 51
click at [748, 435] on icon "file_download" at bounding box center [750, 430] width 17 height 17
click at [744, 471] on div "share highlight_off Niet gedeeld delete file_download" at bounding box center [678, 482] width 156 height 51
click at [749, 479] on icon "file_download" at bounding box center [750, 483] width 17 height 17
click at [83, 27] on icon "button" at bounding box center [88, 31] width 17 height 17
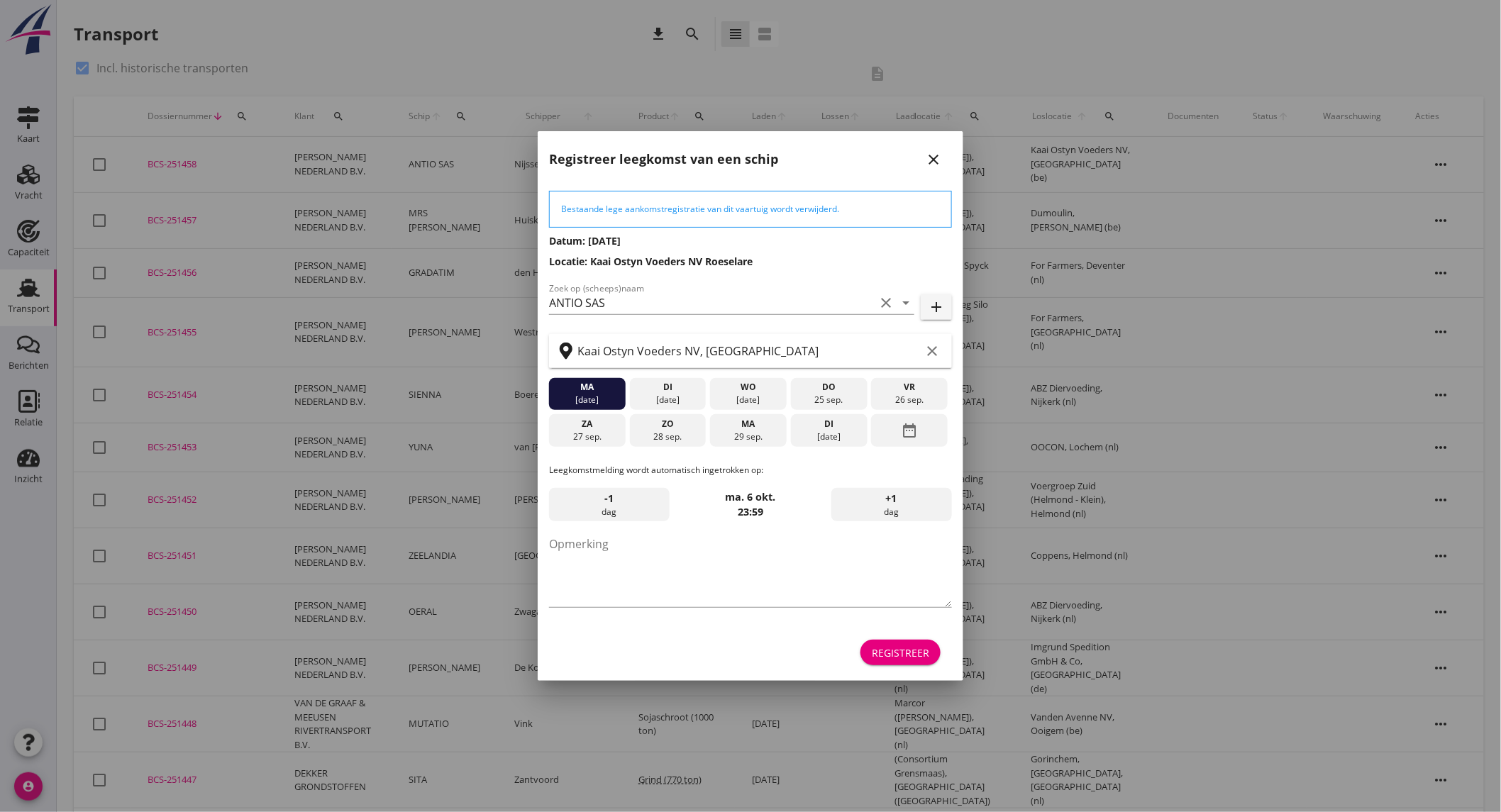
click at [737, 421] on div "ma" at bounding box center [748, 424] width 70 height 12
click at [918, 647] on div "Registreer" at bounding box center [901, 653] width 58 height 15
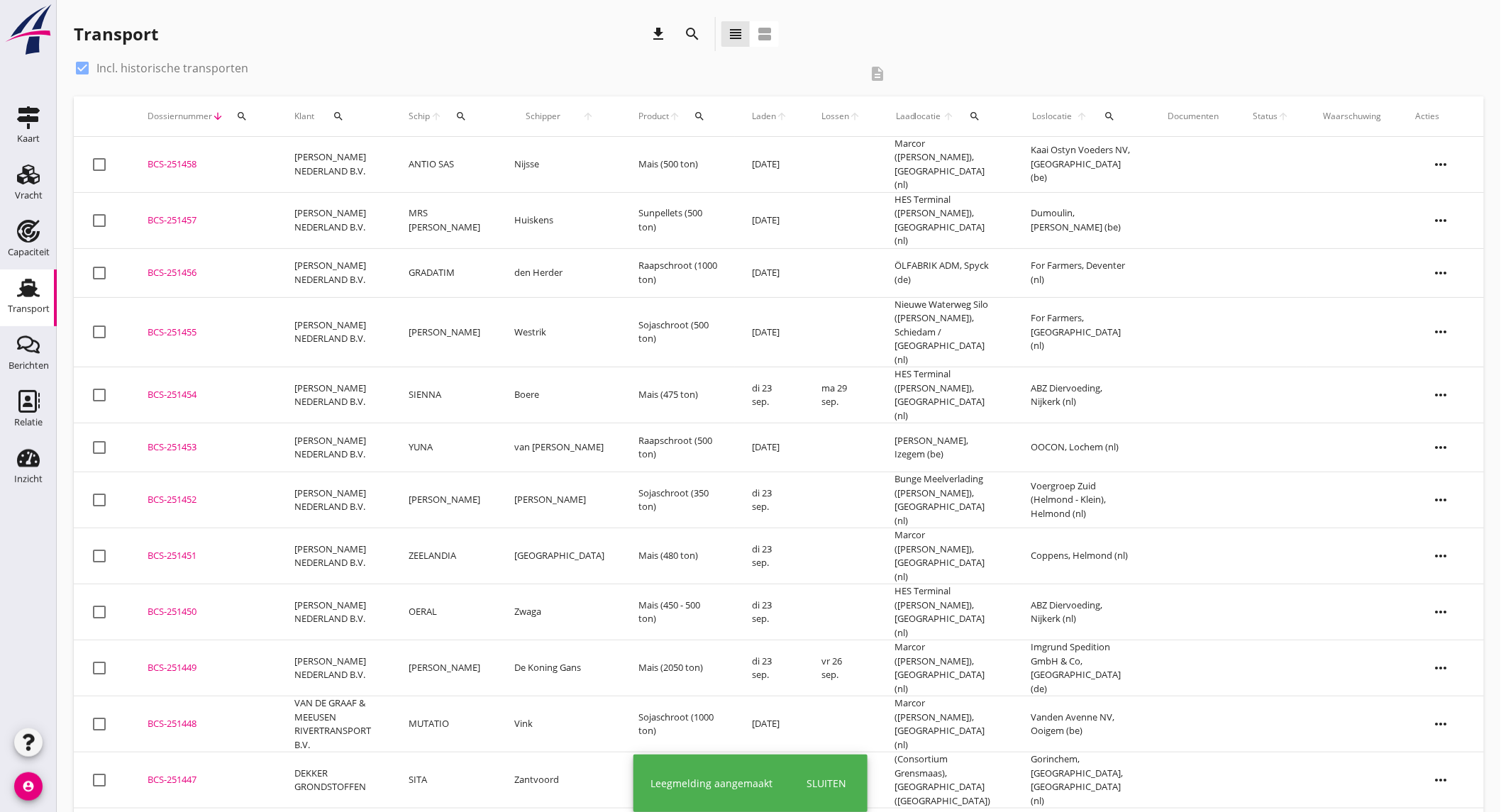
click at [330, 159] on td "[PERSON_NAME] NEDERLAND B.V." at bounding box center [334, 165] width 114 height 56
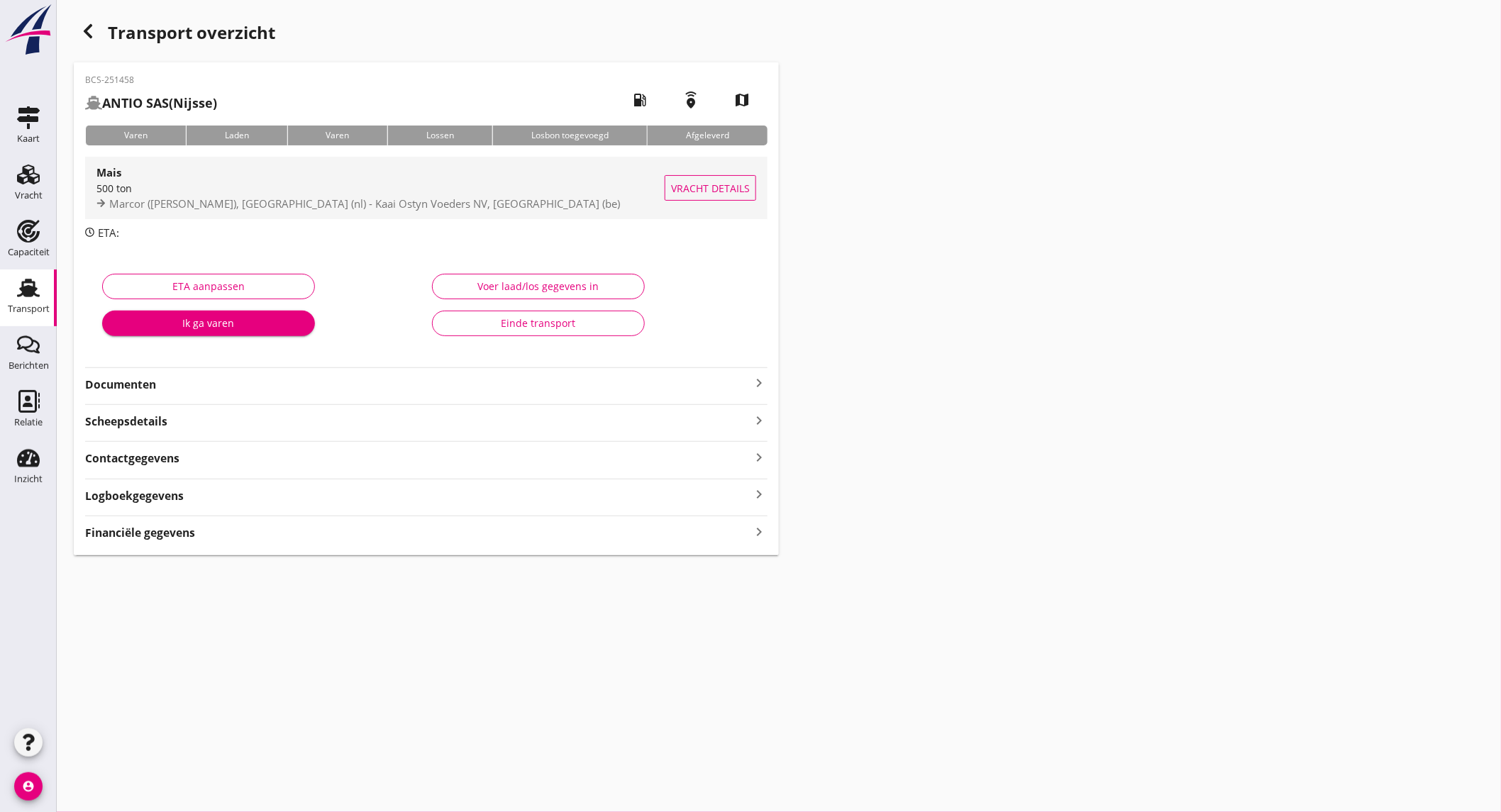
click at [213, 201] on span "Marcor ([PERSON_NAME]), [GEOGRAPHIC_DATA] (nl) - Kaai Ostyn Voeders NV, [GEOGRA…" at bounding box center [364, 204] width 511 height 14
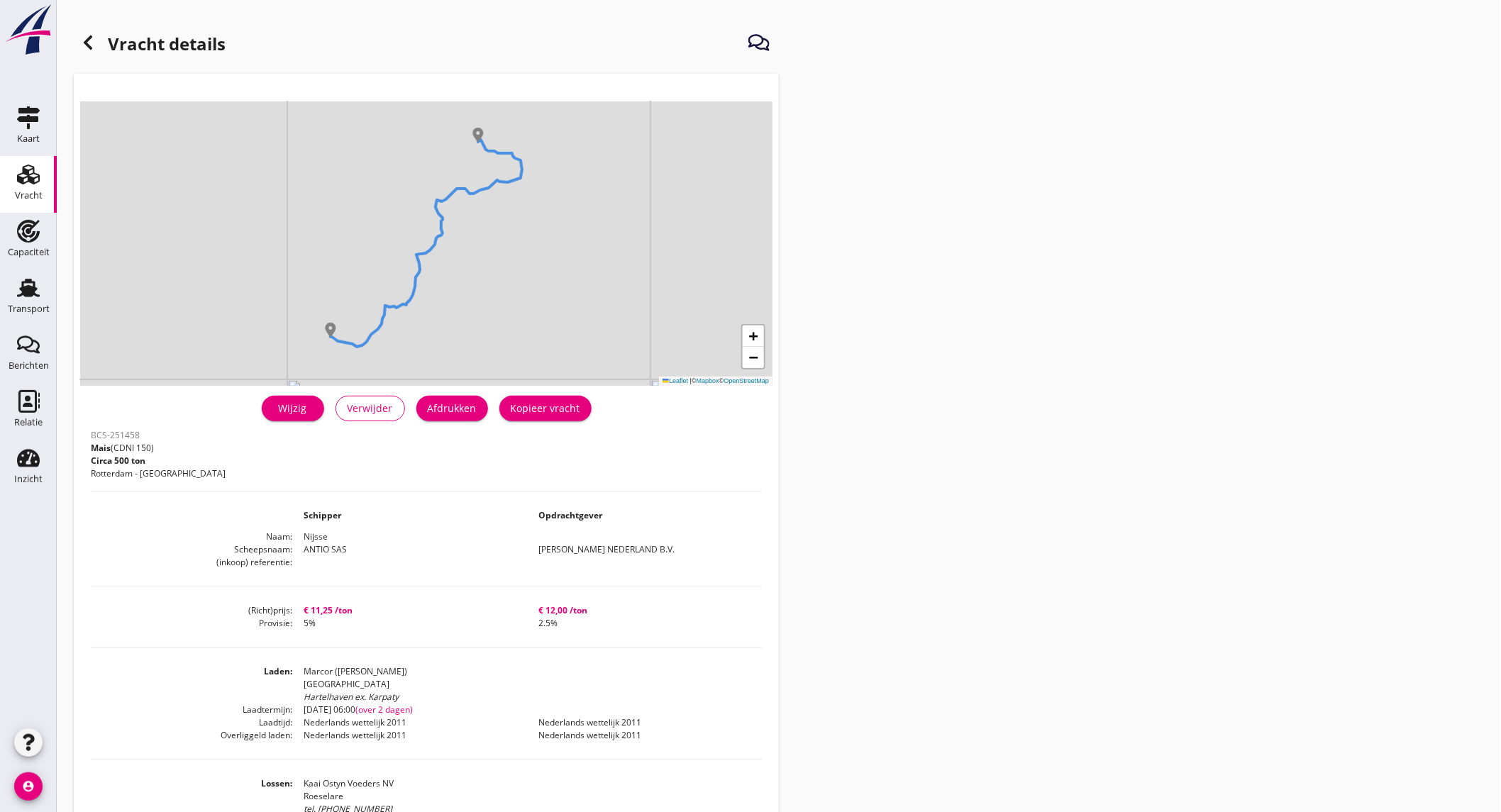
click at [460, 417] on button "Afdrukken" at bounding box center [452, 408] width 72 height 26
click at [12, 235] on div "Capaciteit" at bounding box center [28, 231] width 34 height 23
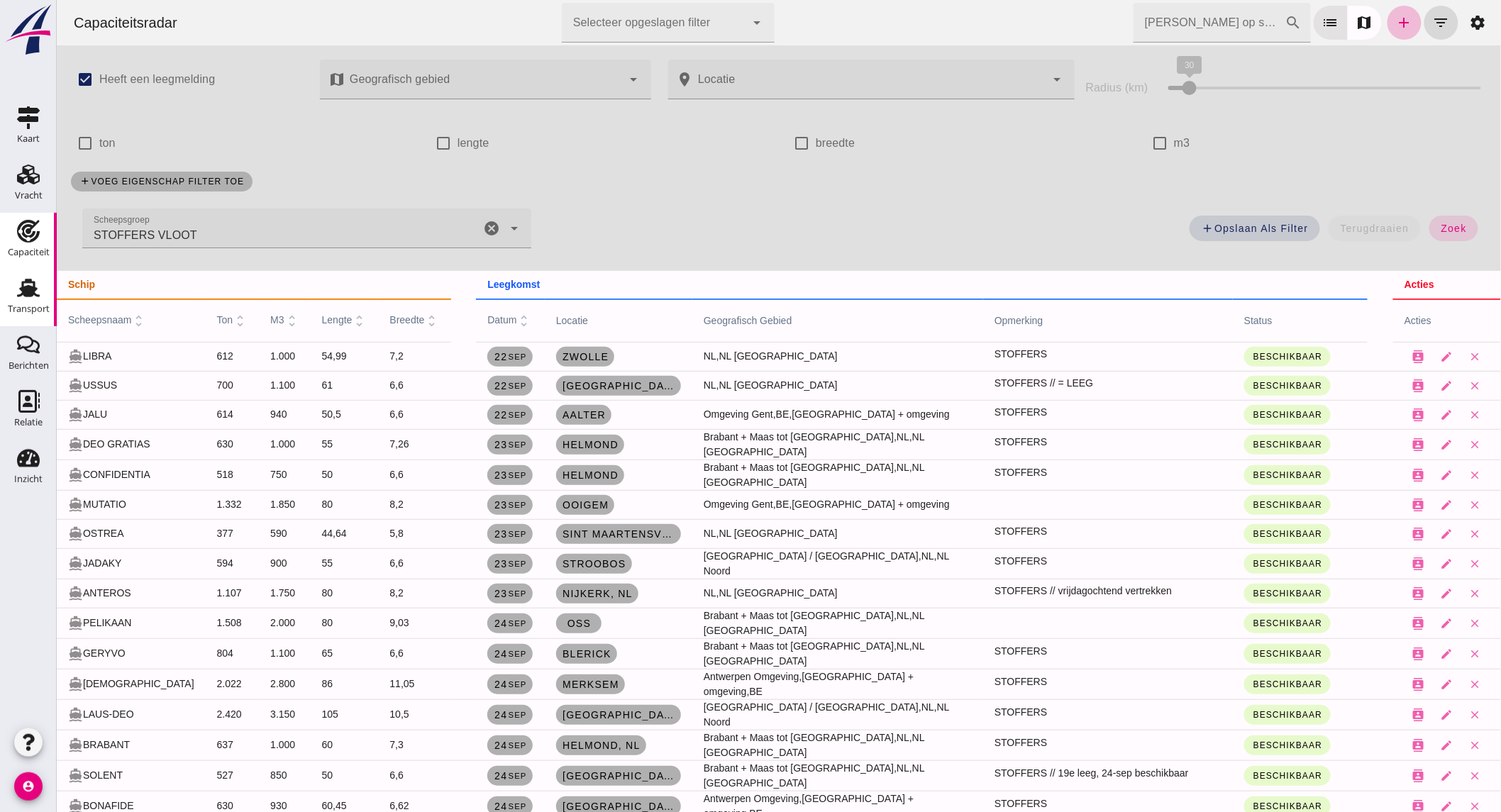
click at [41, 296] on div "Transport" at bounding box center [28, 288] width 34 height 23
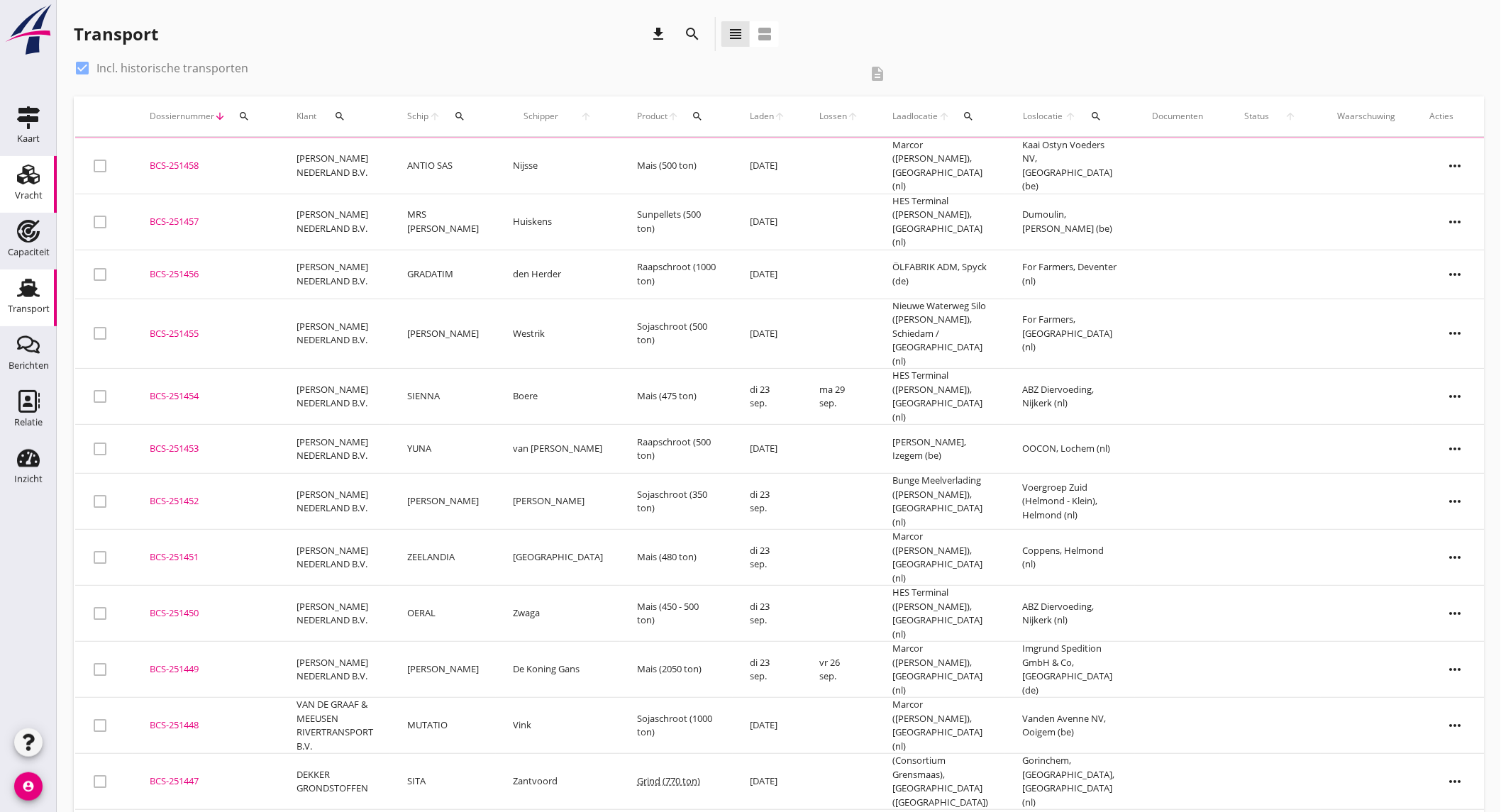
click at [38, 189] on div "Vracht" at bounding box center [28, 196] width 27 height 19
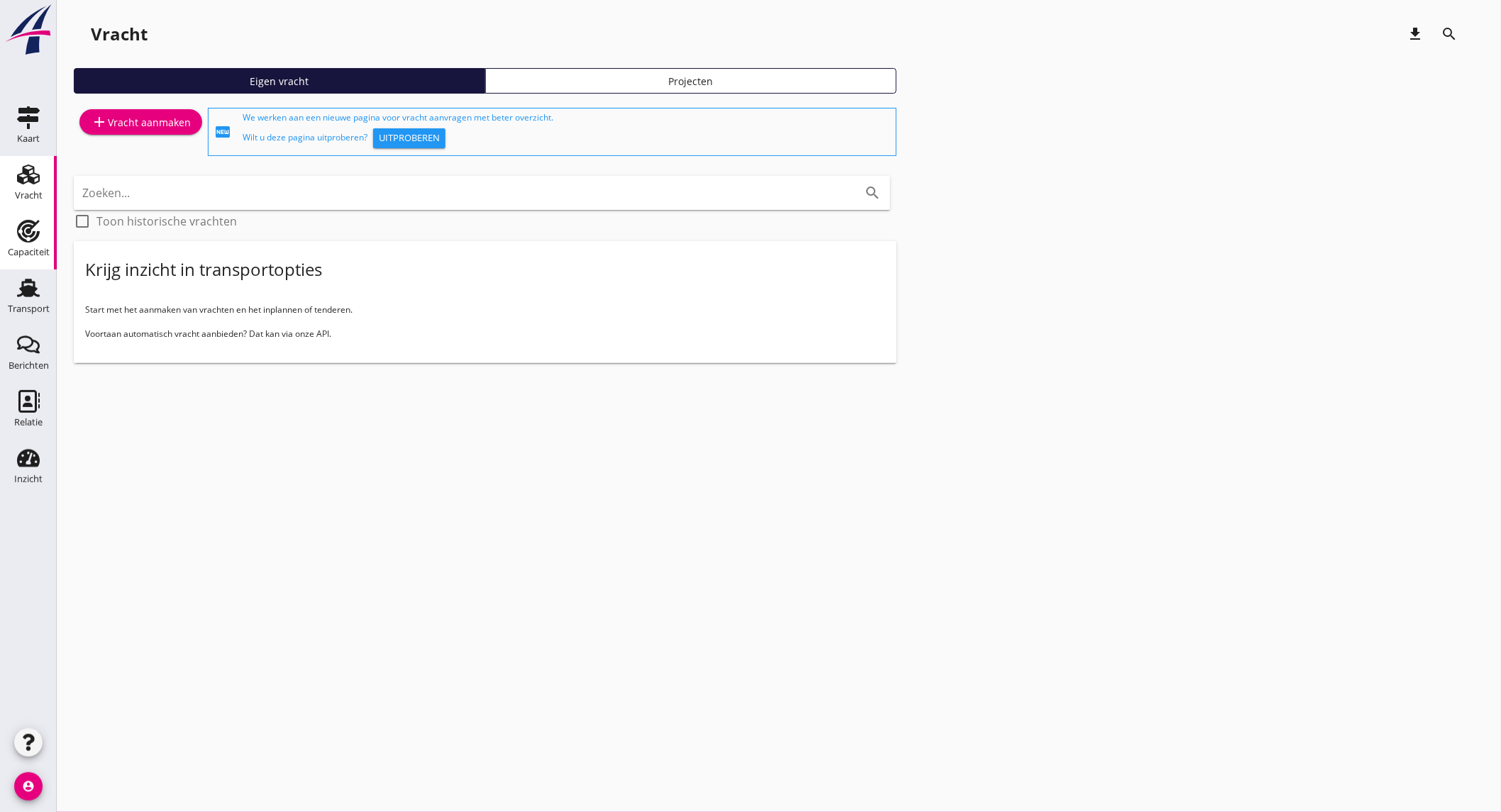
drag, startPoint x: 34, startPoint y: 244, endPoint x: 47, endPoint y: 244, distance: 13.0
click at [34, 244] on div "Capaciteit" at bounding box center [28, 252] width 42 height 19
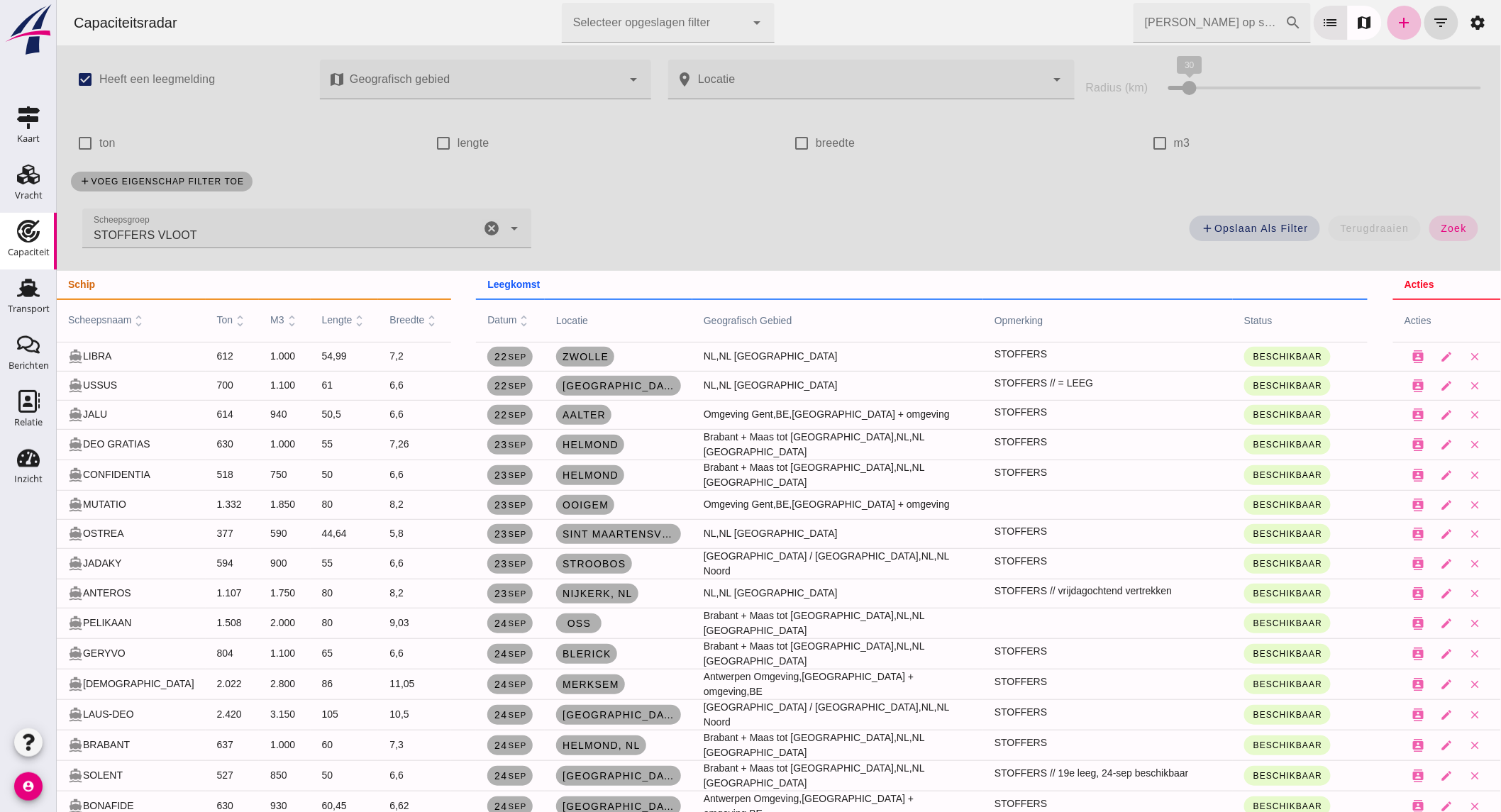
click at [484, 228] on icon "cancel" at bounding box center [491, 228] width 17 height 17
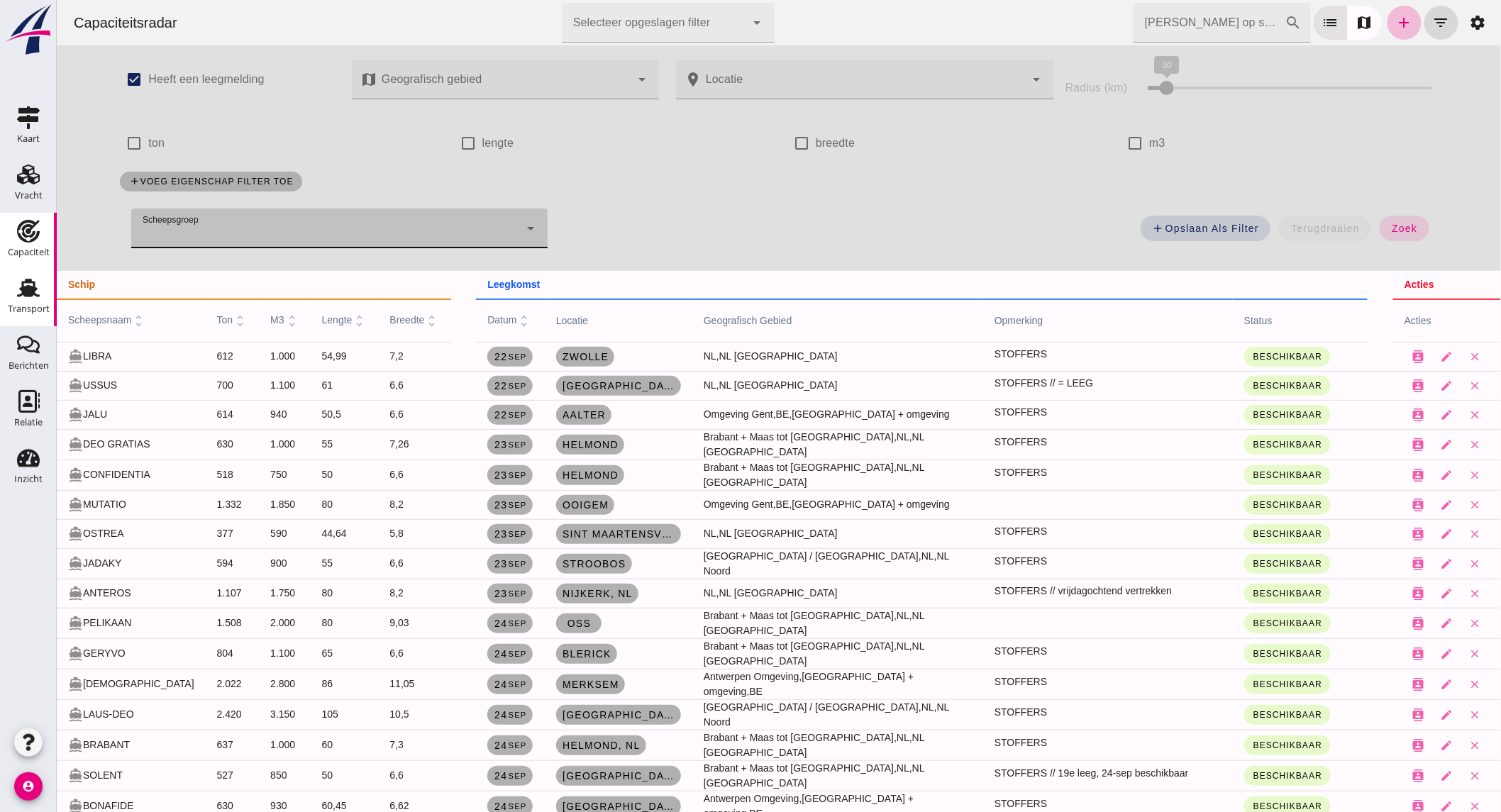
click at [36, 287] on use at bounding box center [28, 288] width 23 height 19
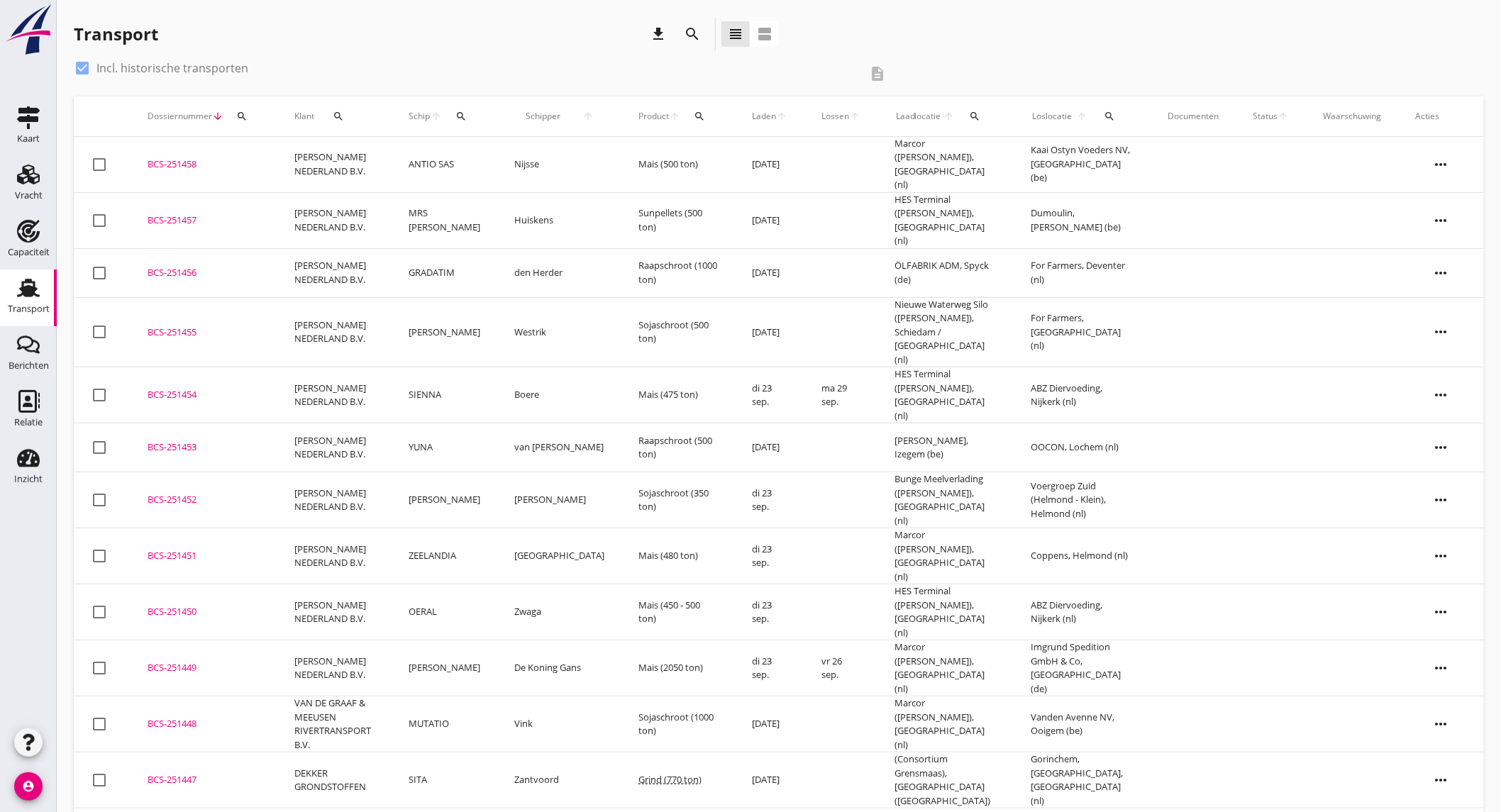
click at [132, 71] on label "Incl. historische transporten" at bounding box center [172, 68] width 151 height 14
checkbox input "false"
click at [23, 186] on div "Vracht" at bounding box center [28, 196] width 27 height 19
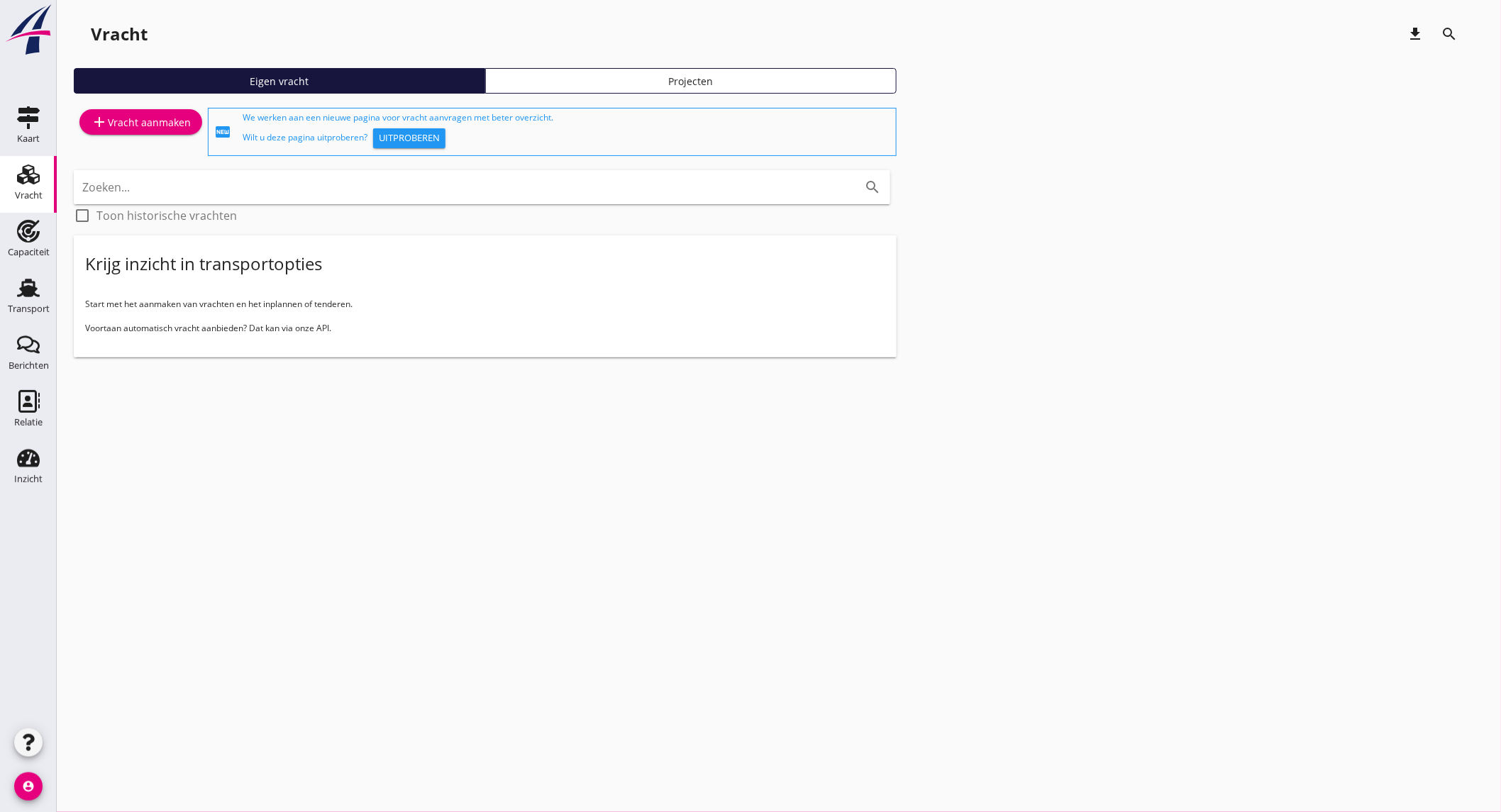
click at [128, 120] on div "add Vracht aanmaken" at bounding box center [141, 121] width 100 height 17
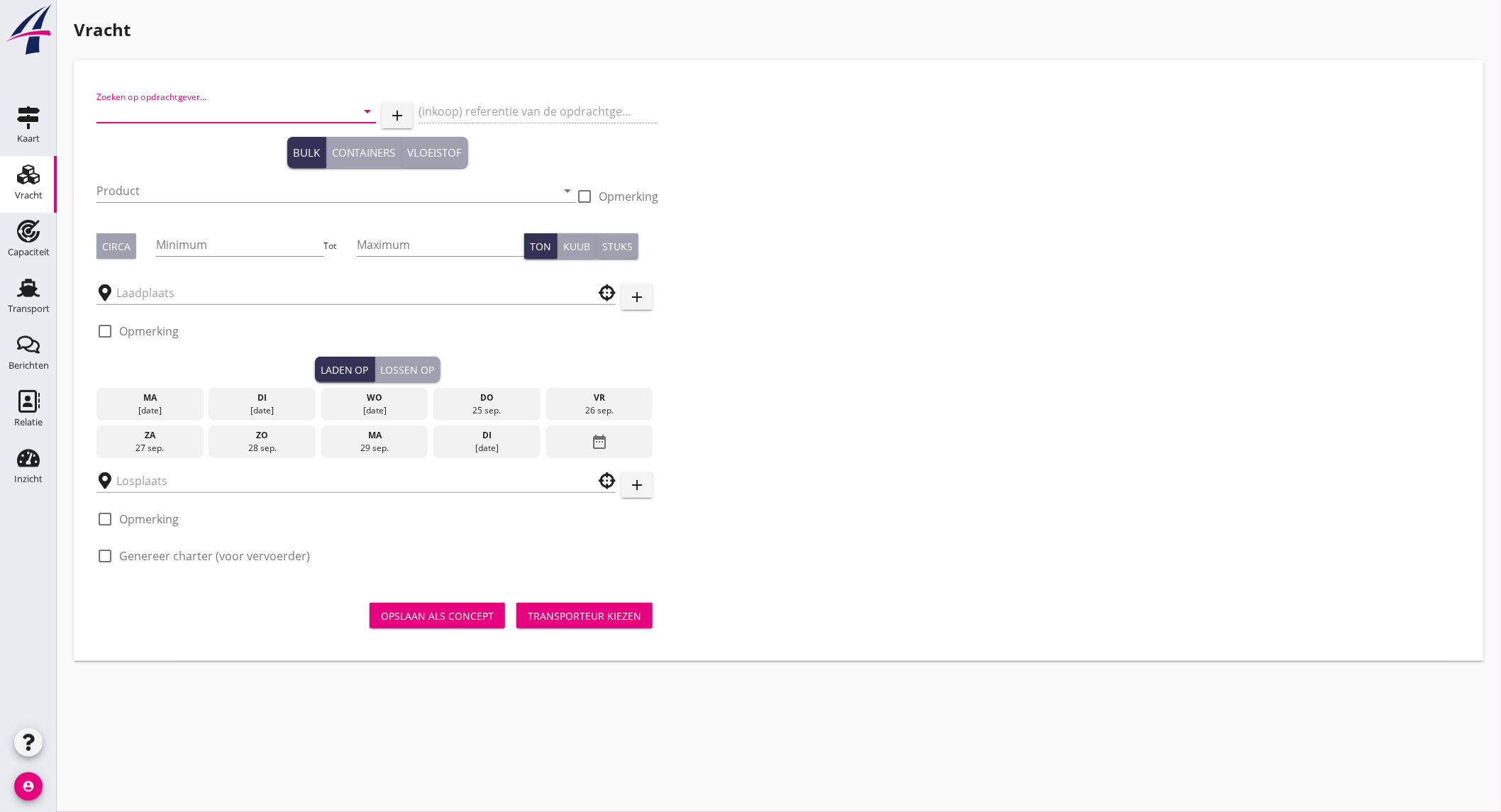
click at [186, 109] on input "Zoeken op opdrachtgever..." at bounding box center [216, 112] width 240 height 23
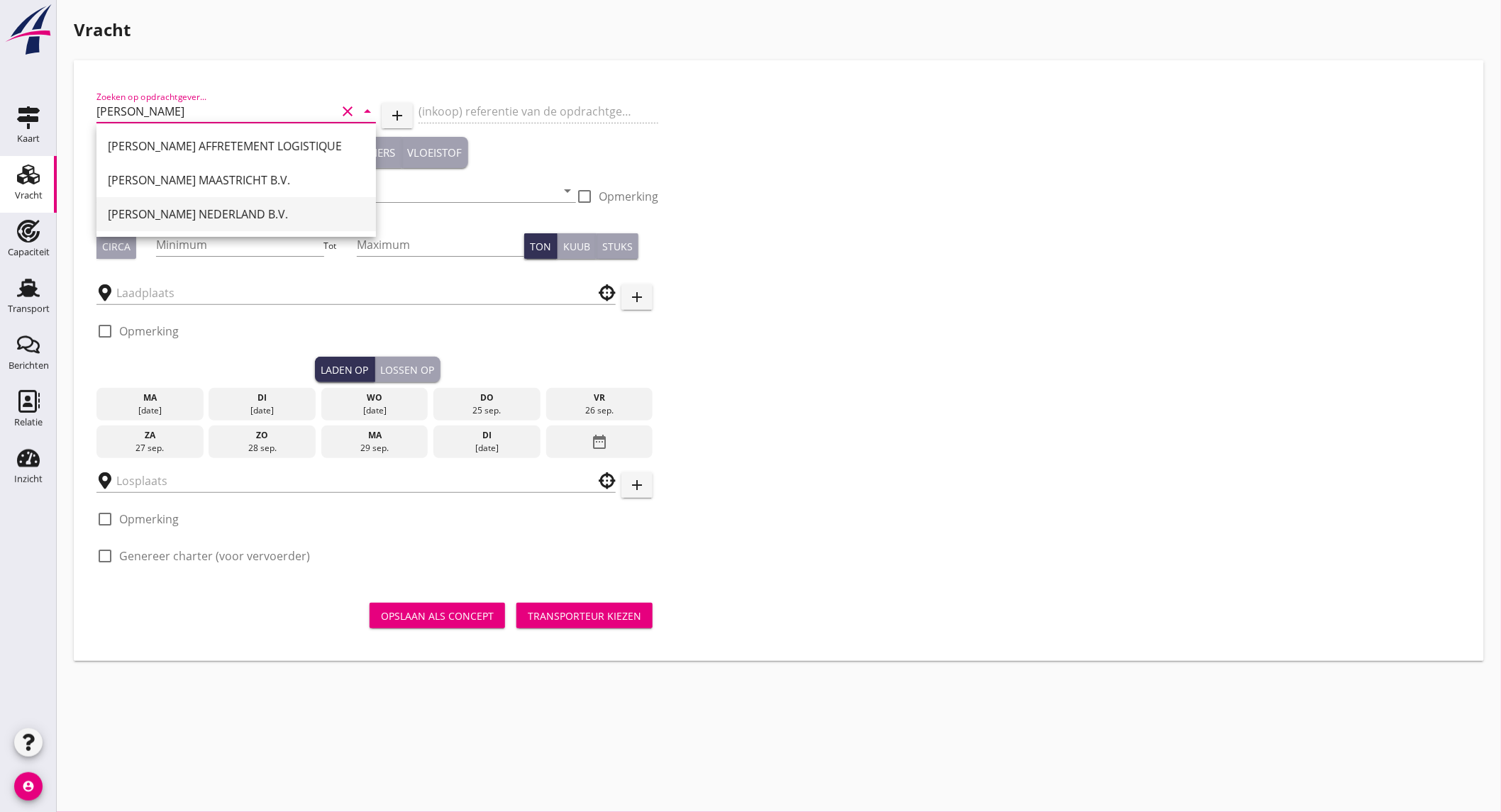
click at [193, 211] on div "[PERSON_NAME] NEDERLAND B.V." at bounding box center [236, 213] width 257 height 17
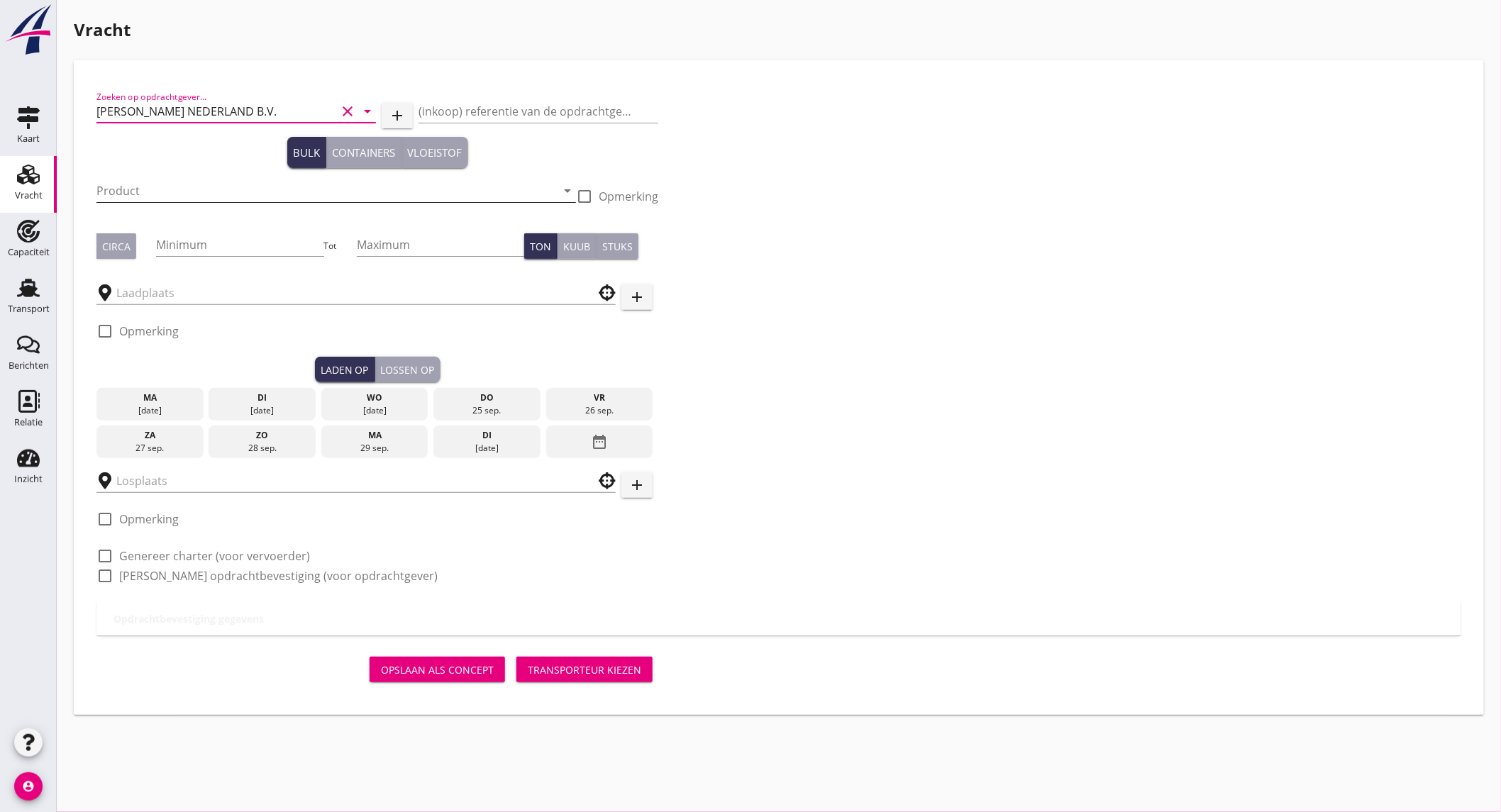
type input "[PERSON_NAME] NEDERLAND B.V."
click at [187, 195] on input "Product" at bounding box center [326, 191] width 460 height 23
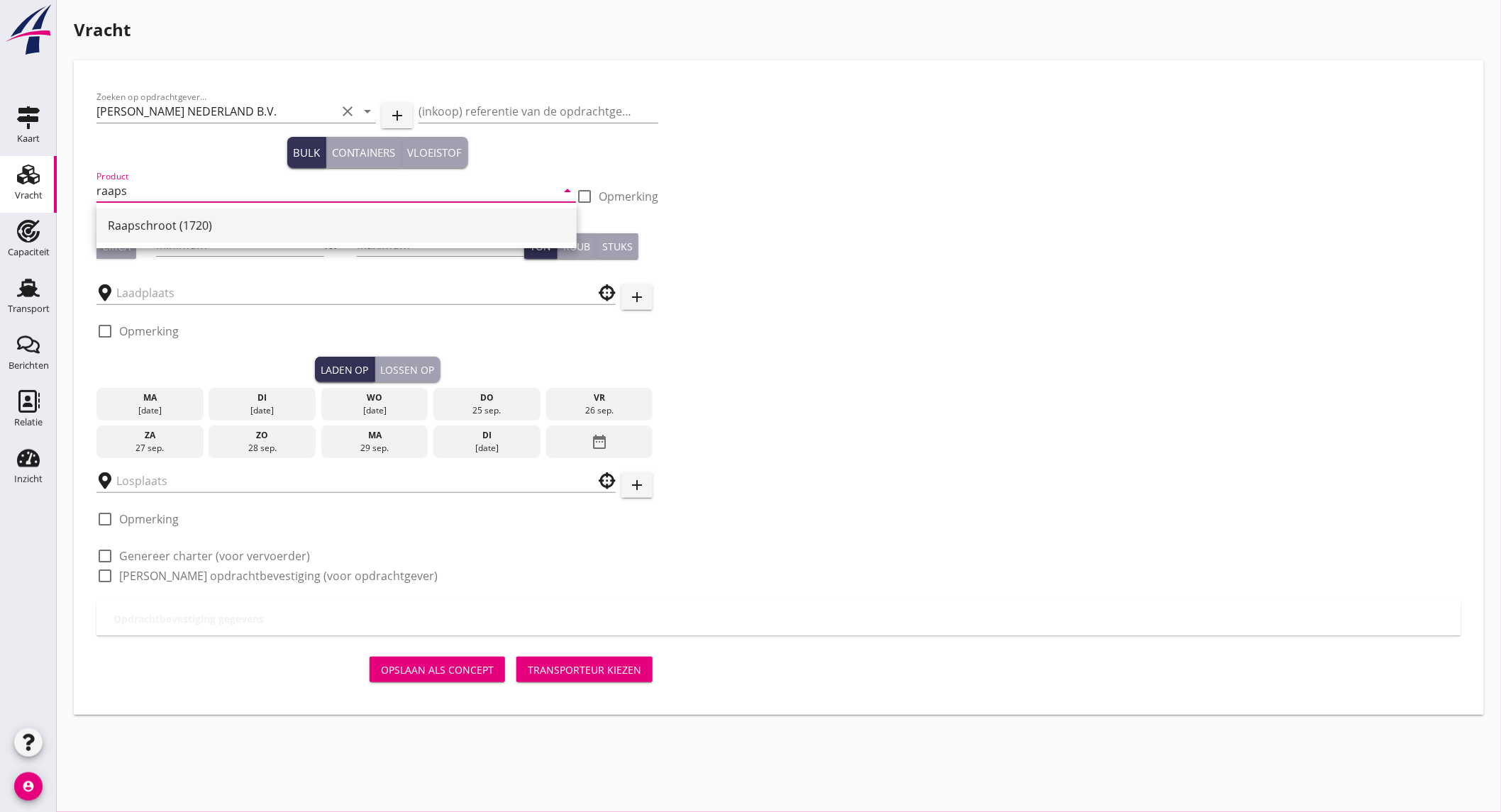
click at [175, 219] on div "Raapschroot (1720)" at bounding box center [337, 225] width 458 height 17
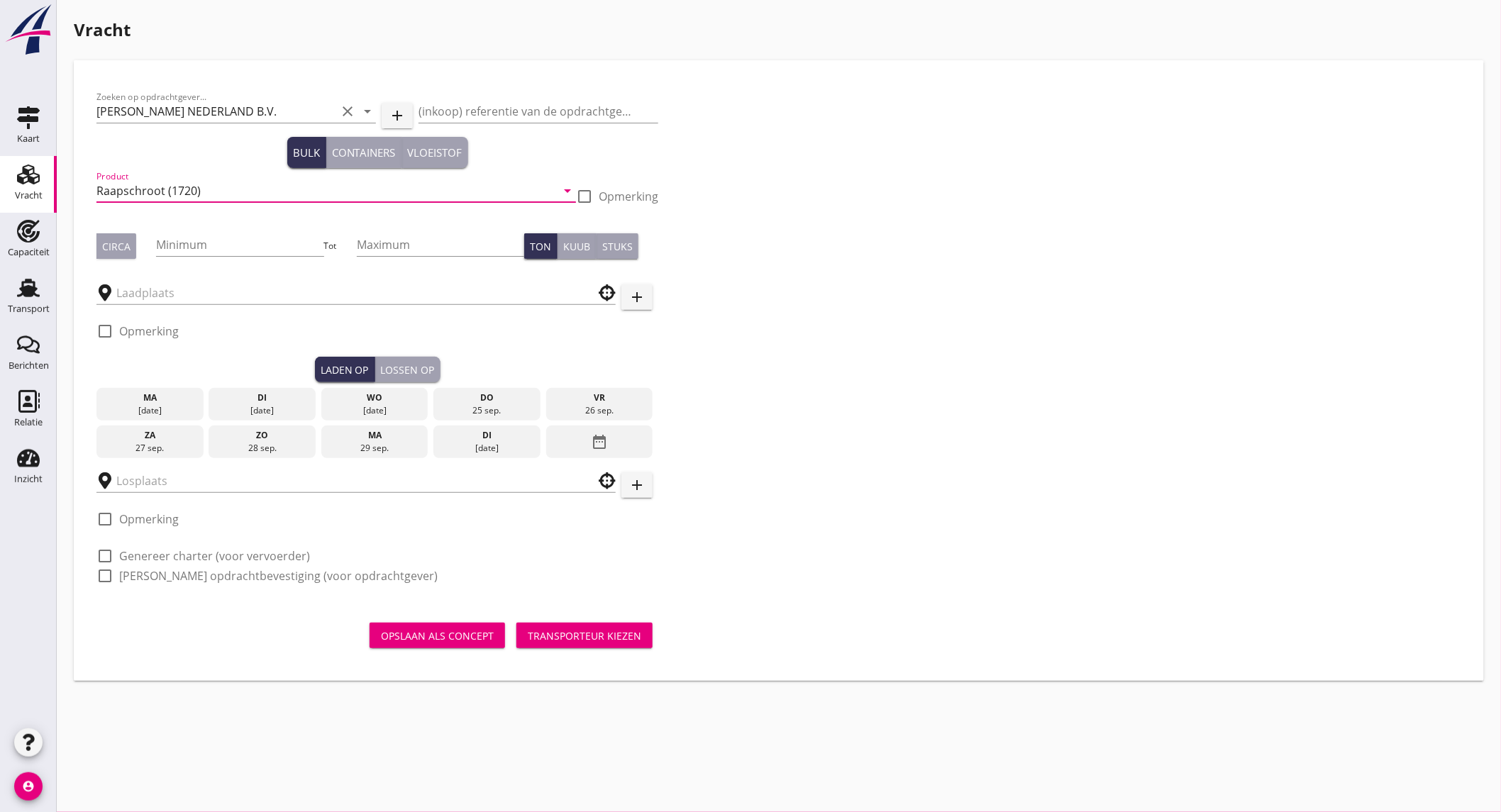
type input "Raapschroot (1720)"
click at [104, 251] on div "Circa" at bounding box center [116, 246] width 28 height 15
click at [197, 243] on input "Minimum" at bounding box center [239, 245] width 167 height 23
type input "500"
click at [415, 245] on input "Maximum" at bounding box center [440, 245] width 167 height 23
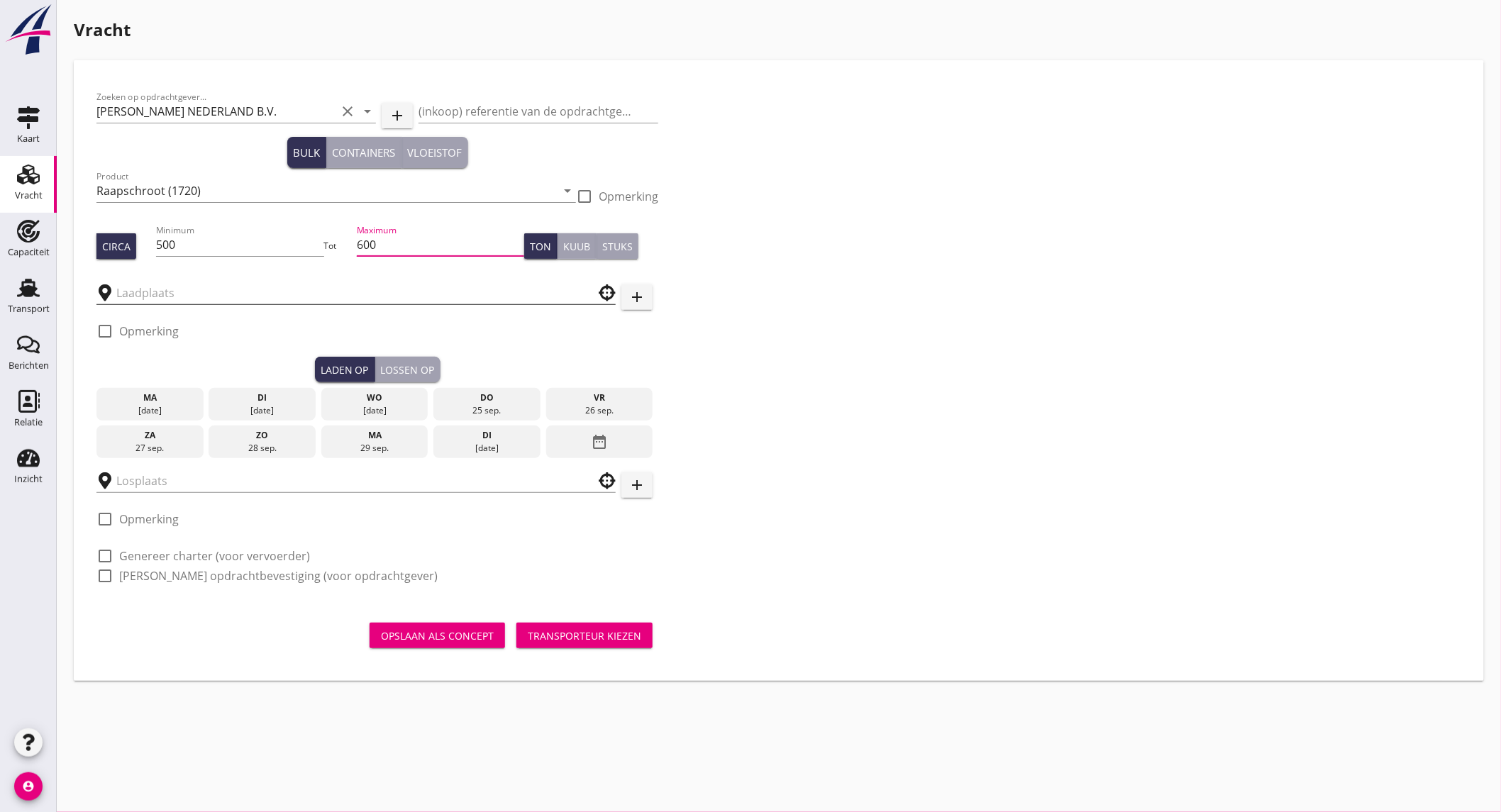
type input "600"
click at [290, 289] on input "text" at bounding box center [345, 293] width 460 height 23
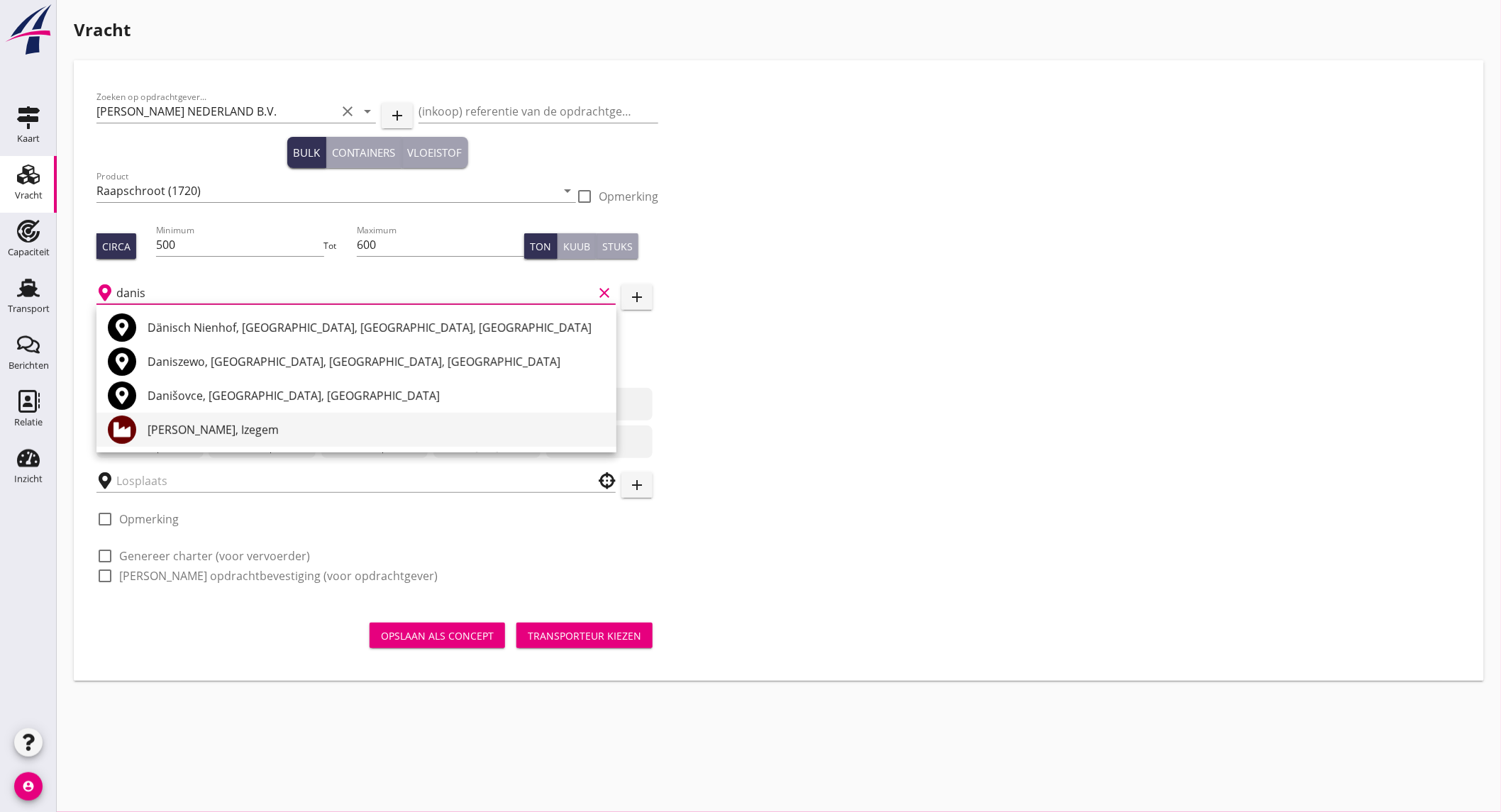
click at [269, 430] on div "[PERSON_NAME], Izegem" at bounding box center [376, 429] width 458 height 17
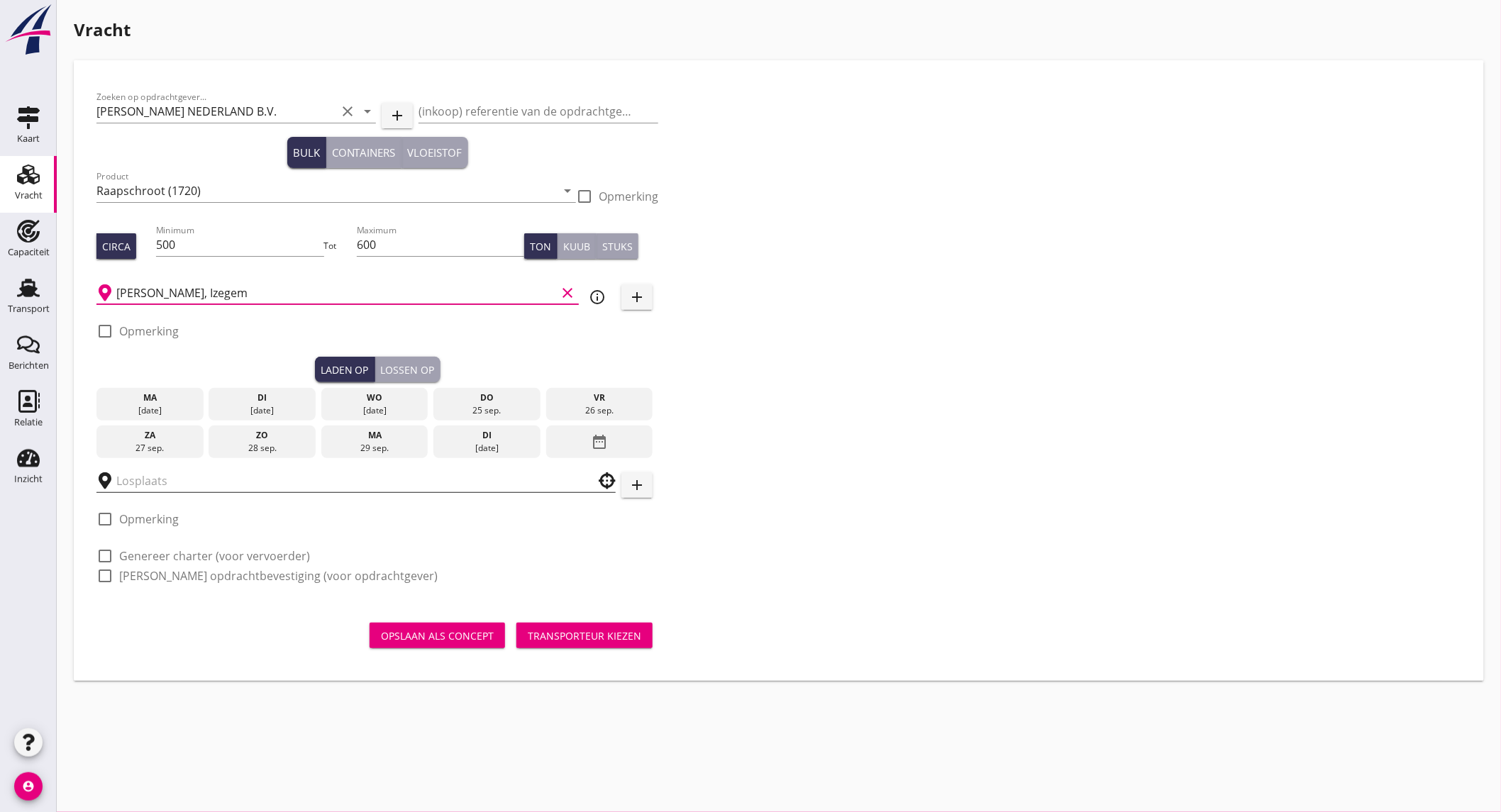
type input "[PERSON_NAME], Izegem"
click at [170, 487] on input "text" at bounding box center [345, 481] width 460 height 23
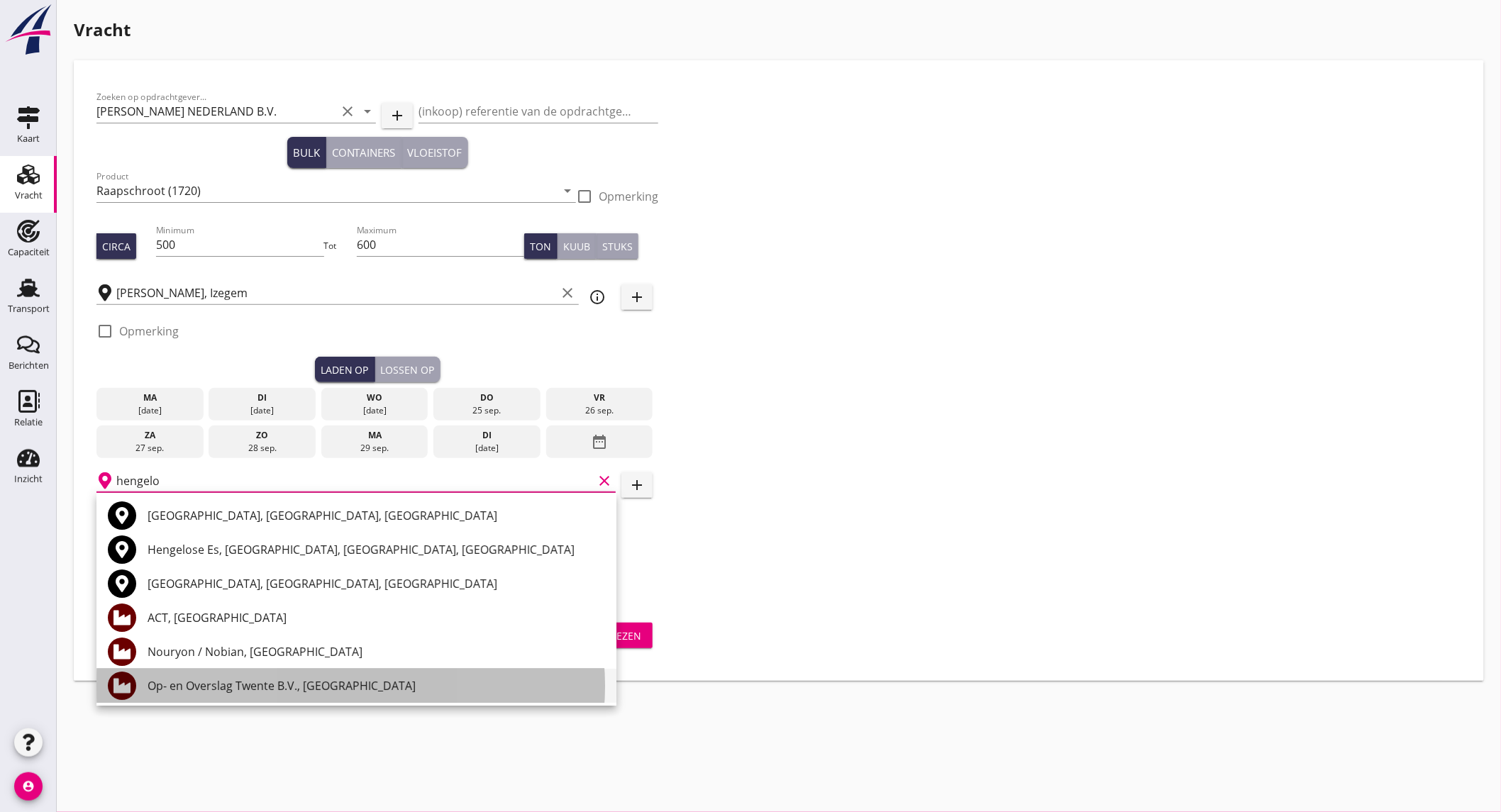
click at [264, 691] on div "Op- en Overslag Twente B.V., [GEOGRAPHIC_DATA]" at bounding box center [376, 685] width 458 height 17
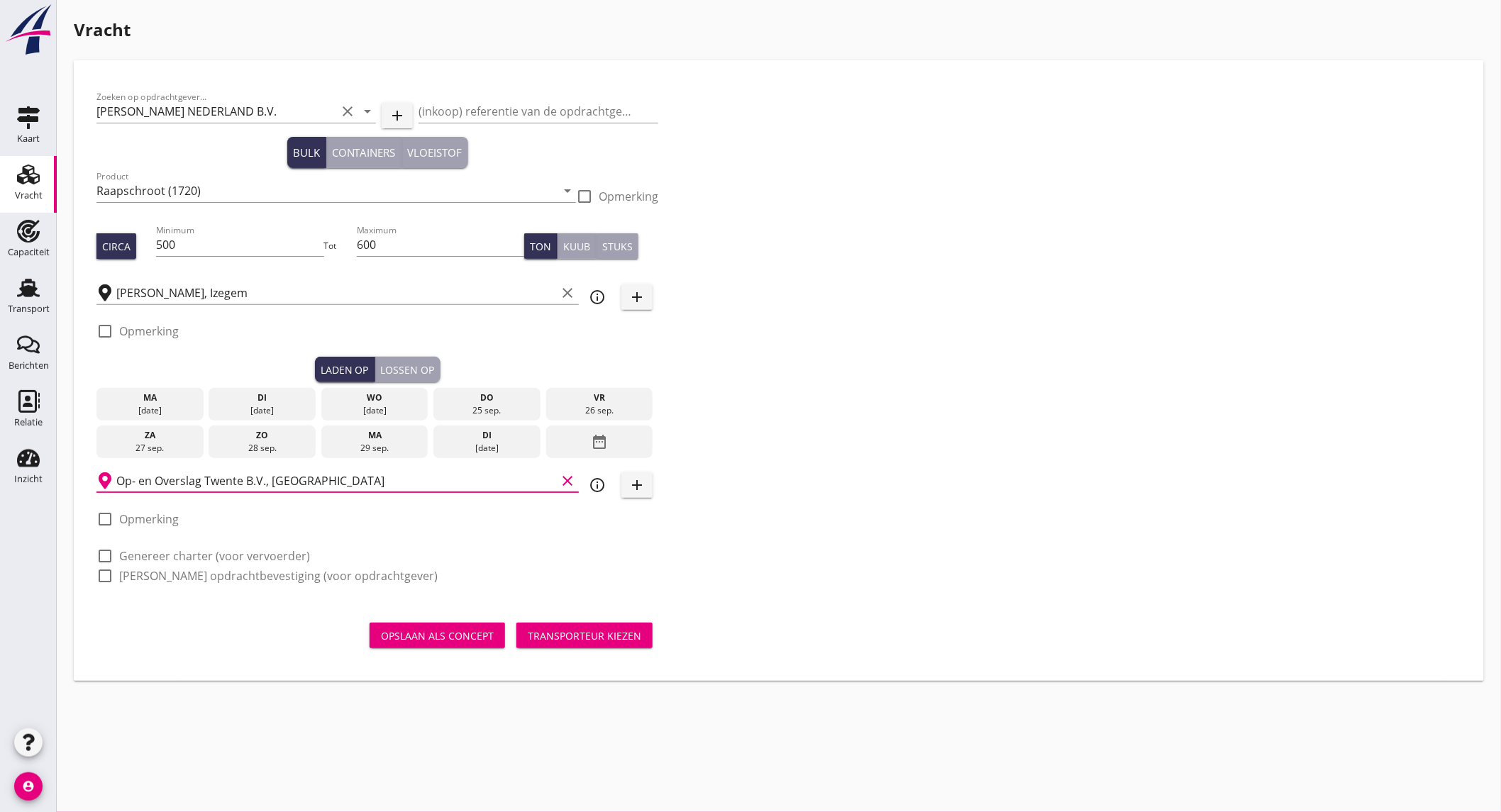
type input "Op- en Overslag Twente B.V., [GEOGRAPHIC_DATA]"
click at [182, 559] on label "Genereer charter (voor vervoerder)" at bounding box center [215, 556] width 191 height 14
checkbox input "true"
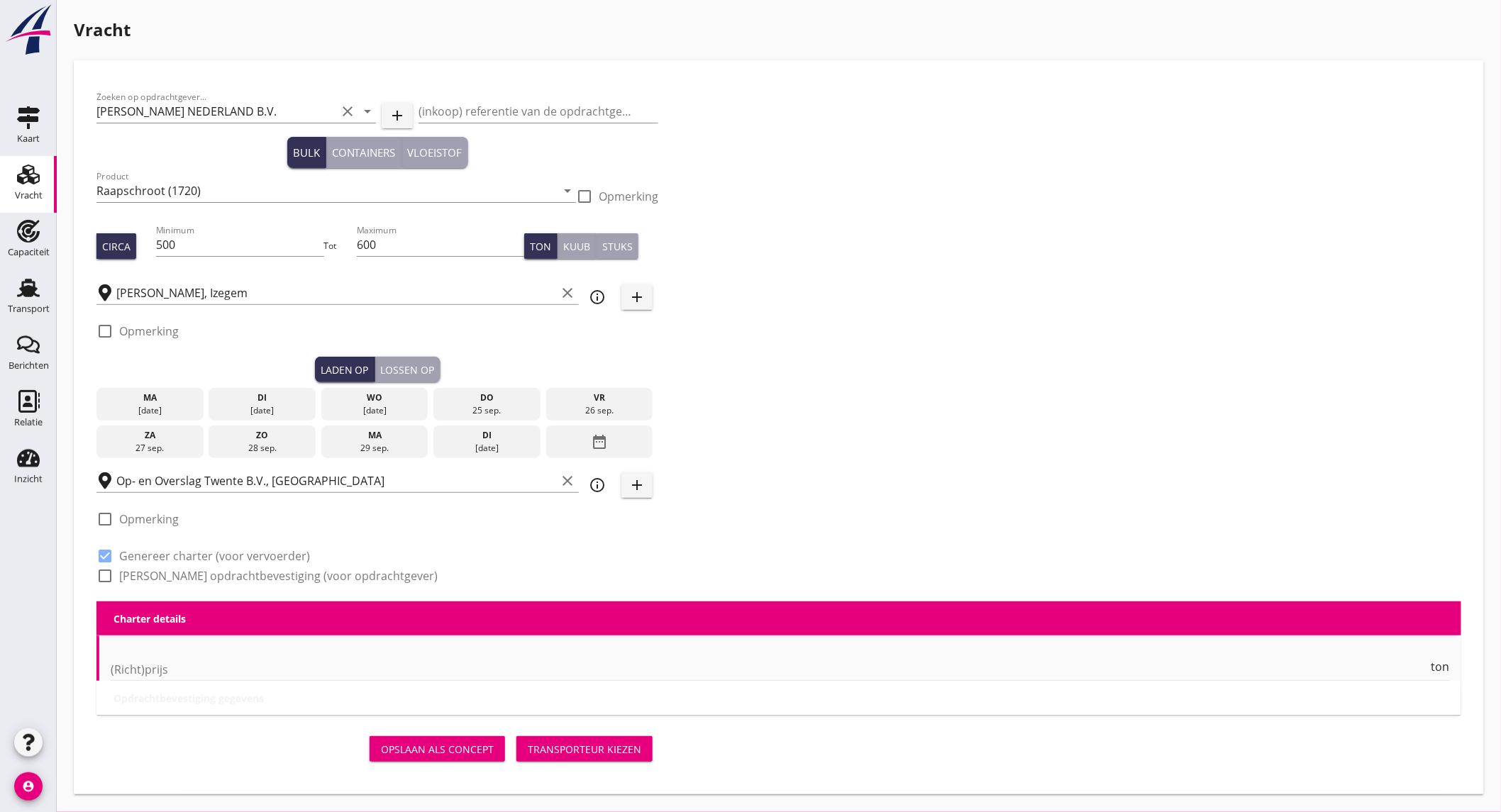
click at [181, 578] on label "[PERSON_NAME] opdrachtbevestiging (voor opdrachtgever)" at bounding box center [279, 576] width 319 height 14
checkbox input "true"
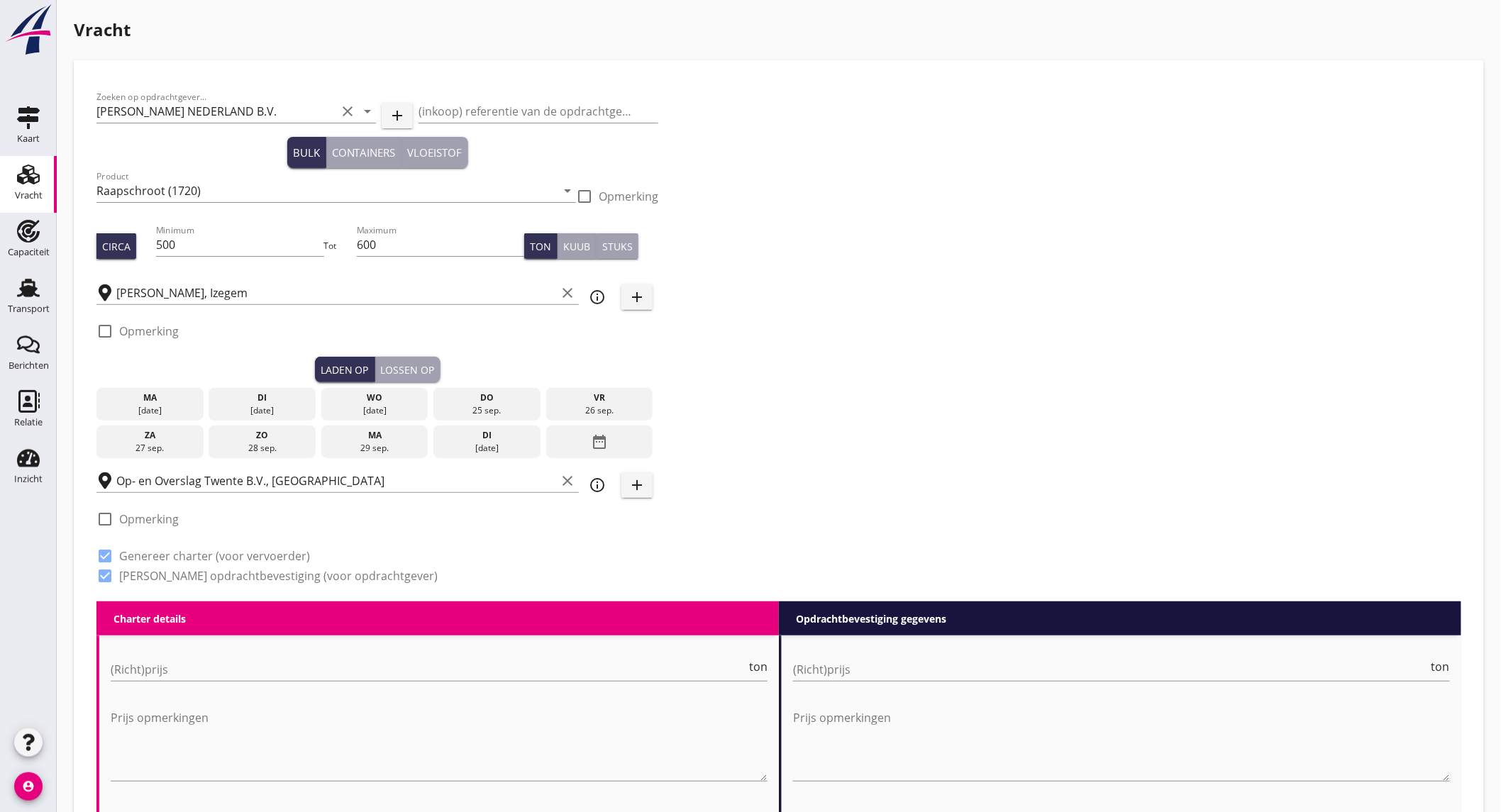
click at [587, 401] on div "vr" at bounding box center [600, 398] width 100 height 12
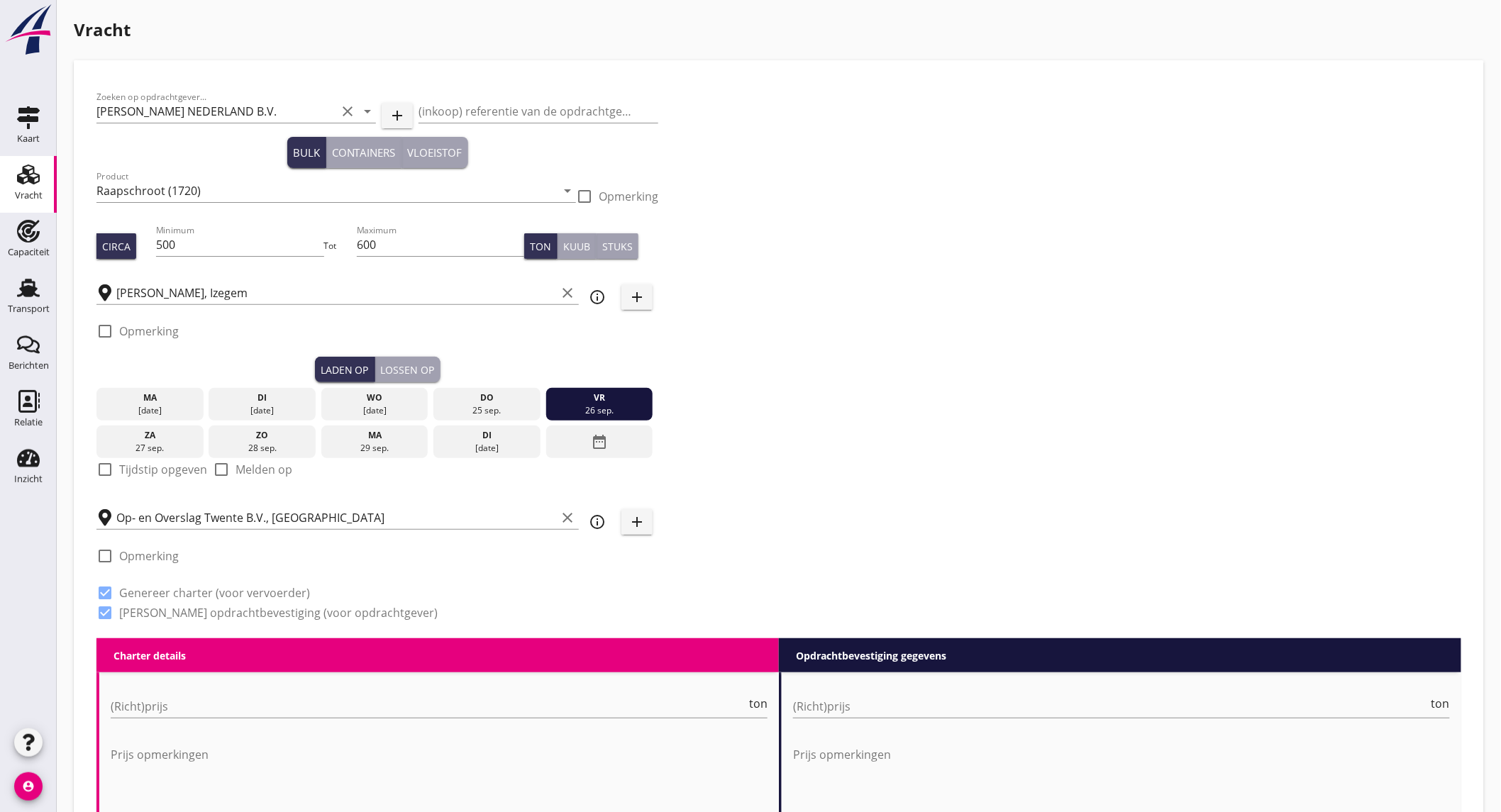
click at [152, 467] on label "Tijdstip opgeven" at bounding box center [163, 469] width 88 height 14
checkbox input "true"
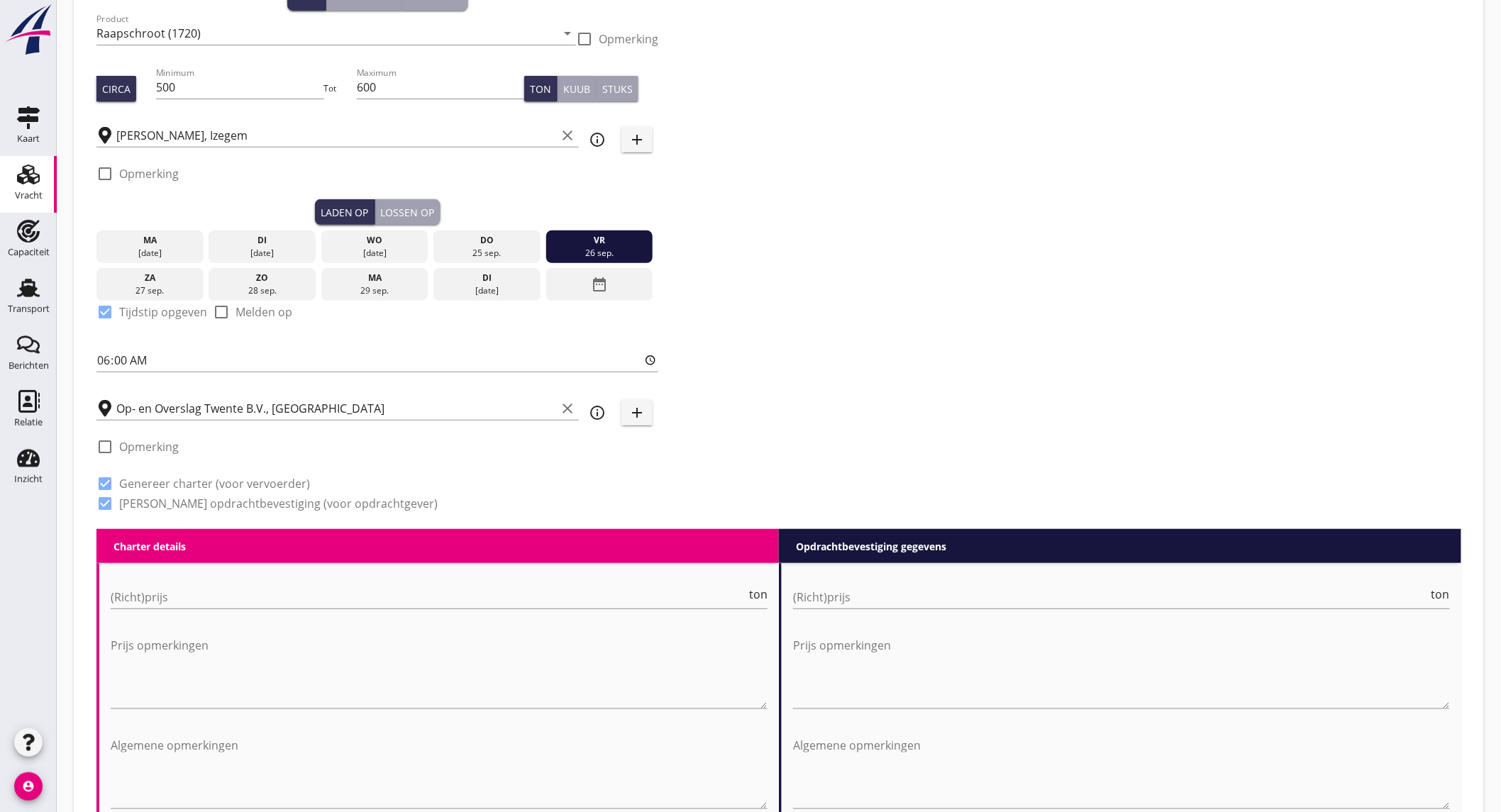
scroll to position [236, 0]
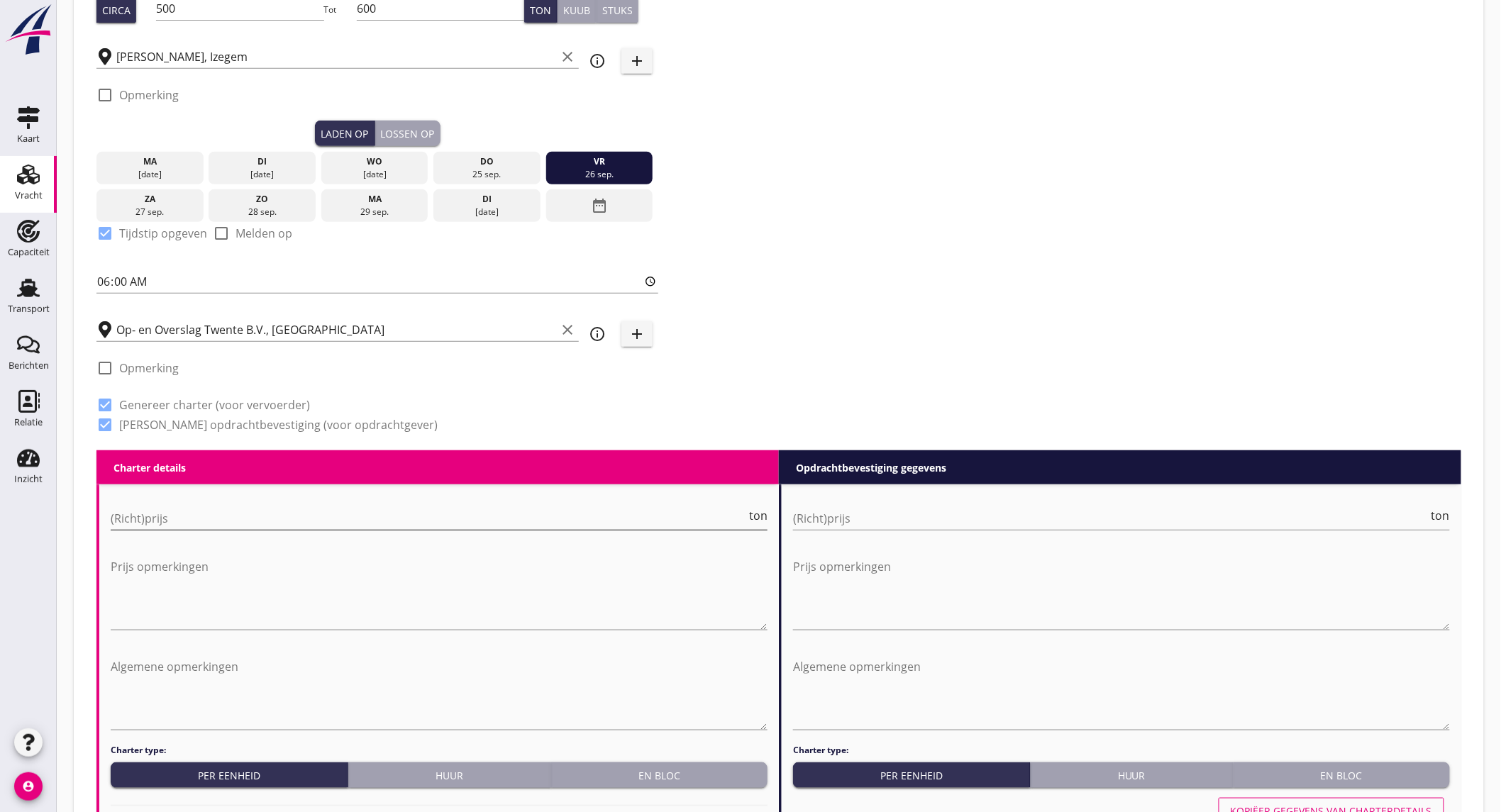
click at [213, 518] on input "(Richt)prijs" at bounding box center [429, 519] width 636 height 23
type input "9"
type input "9.5"
click at [1033, 512] on input "(Richt)prijs" at bounding box center [1111, 519] width 636 height 23
type input "9"
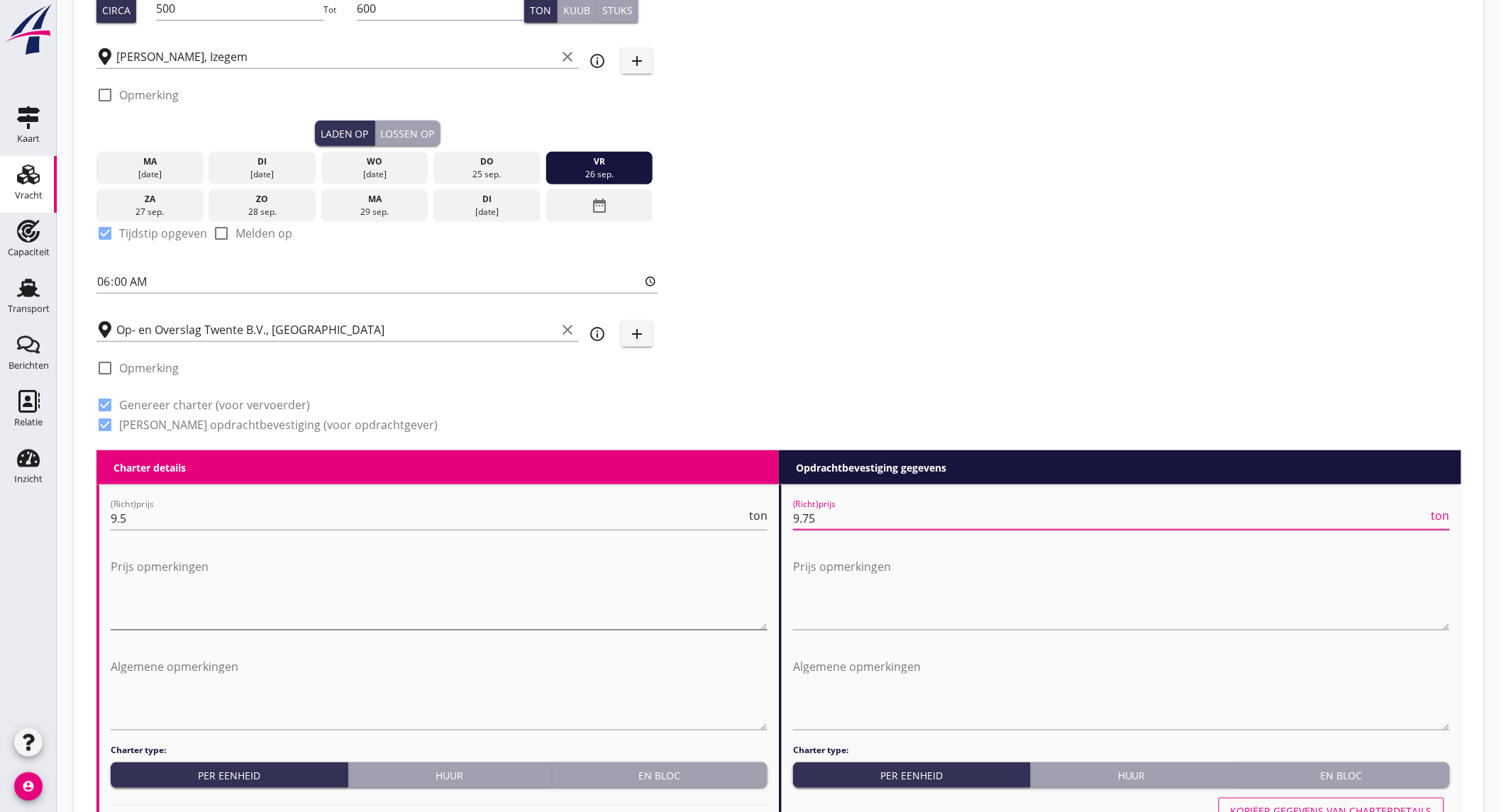
type input "9.75"
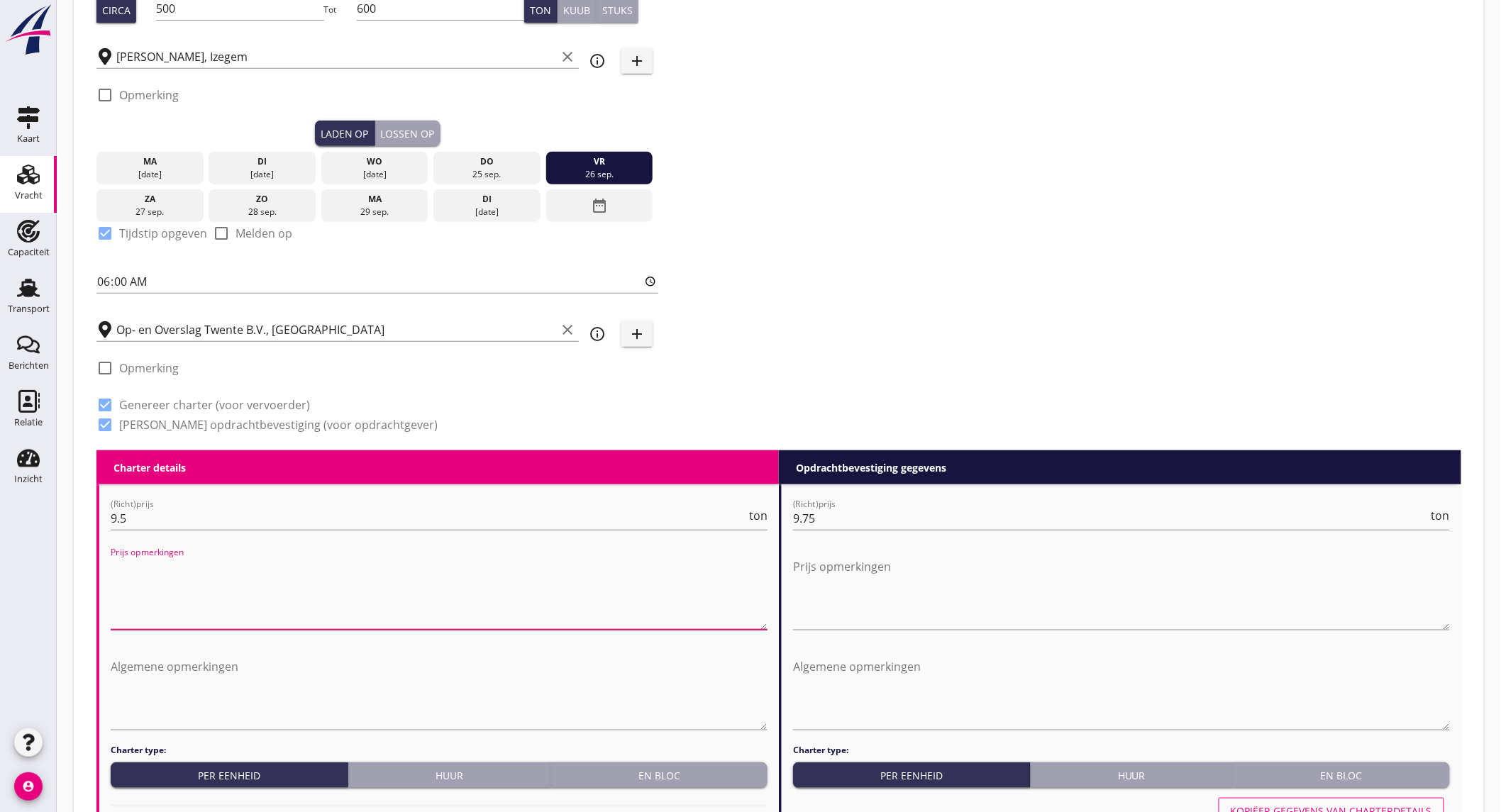
click at [455, 592] on textarea "Prijs opmerkingen" at bounding box center [439, 592] width 657 height 74
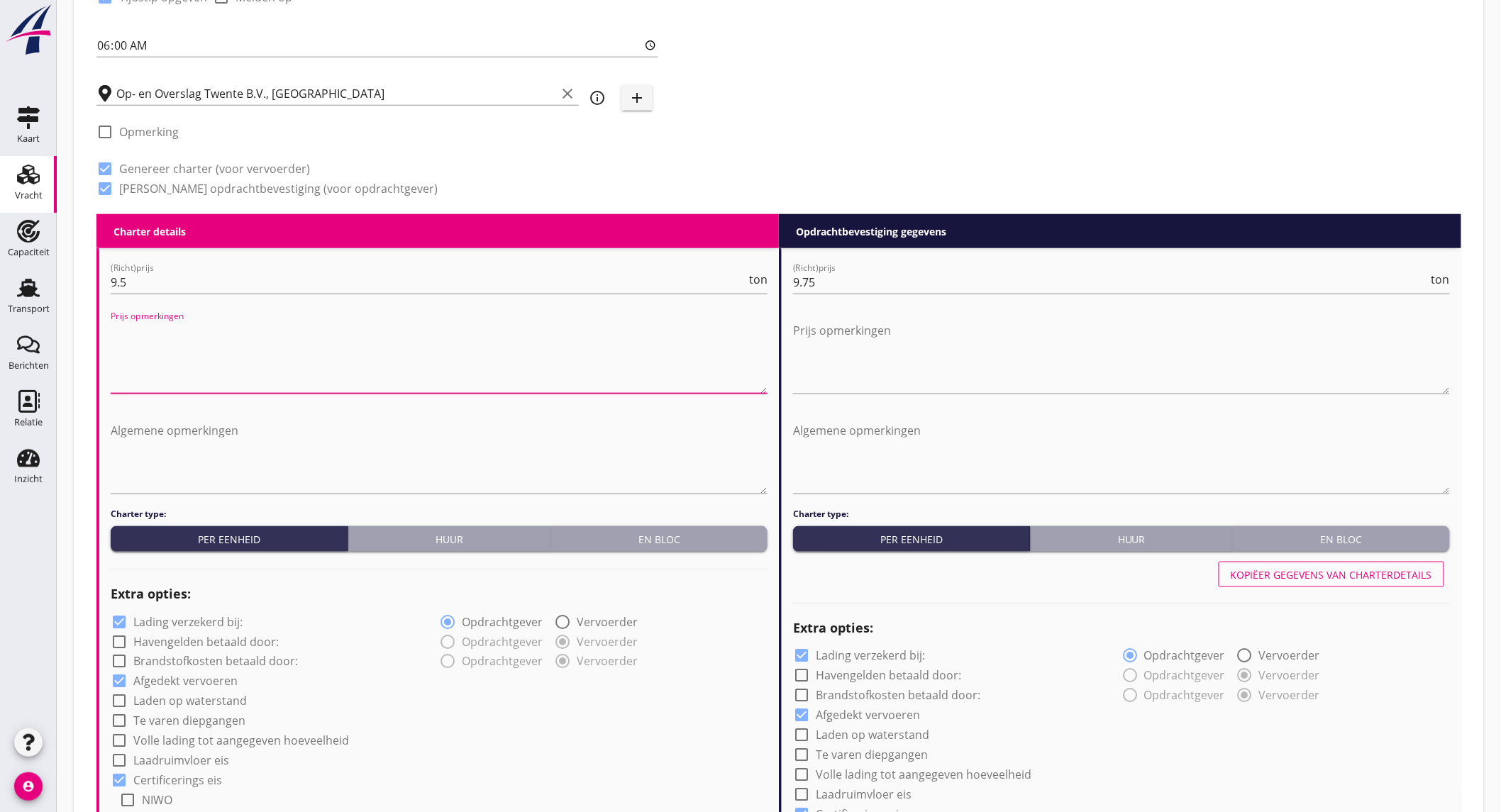
scroll to position [1182, 0]
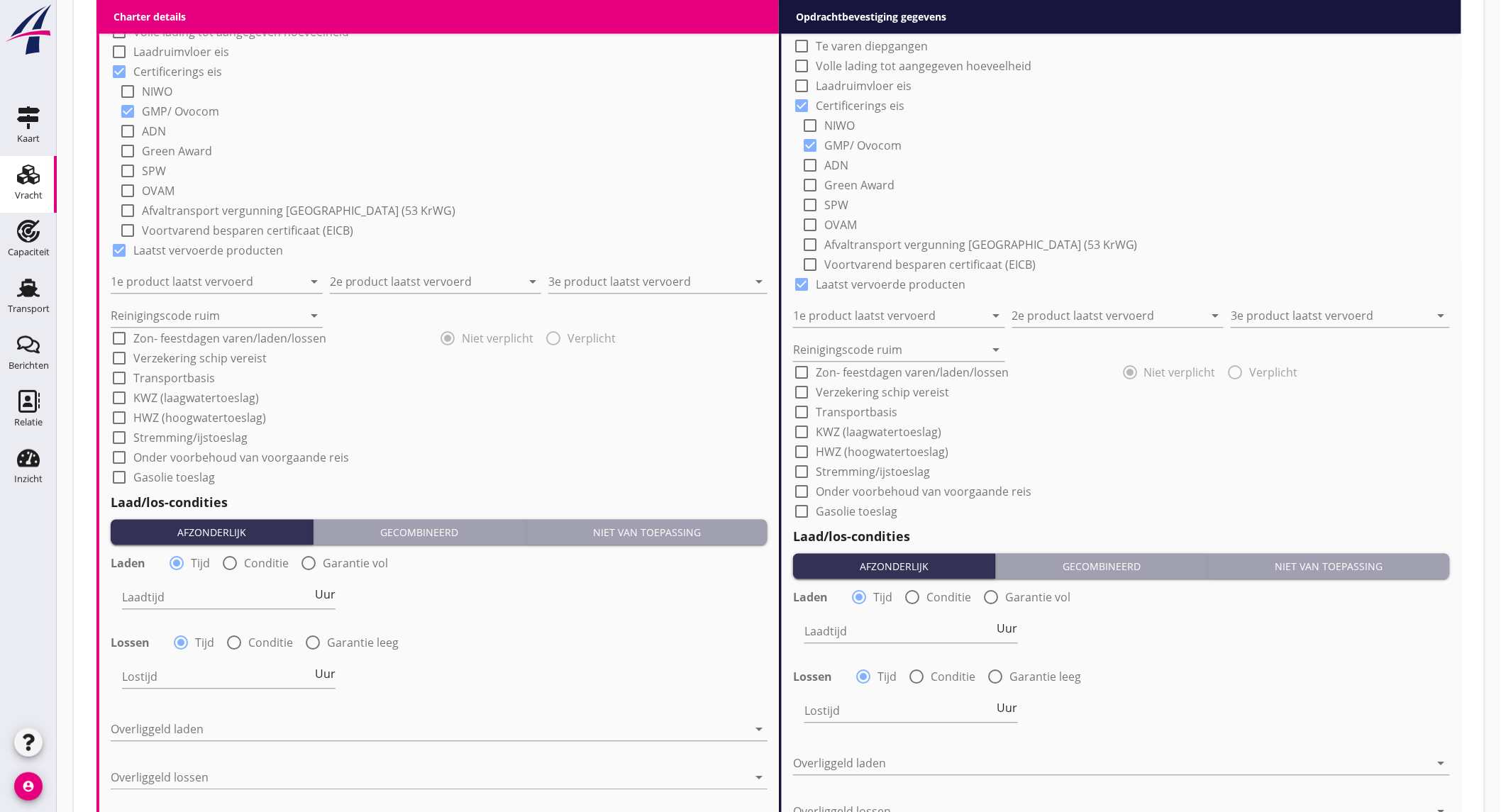
click at [228, 562] on div at bounding box center [229, 563] width 24 height 24
radio input "false"
radio input "true"
click at [180, 557] on div at bounding box center [176, 563] width 24 height 24
radio input "true"
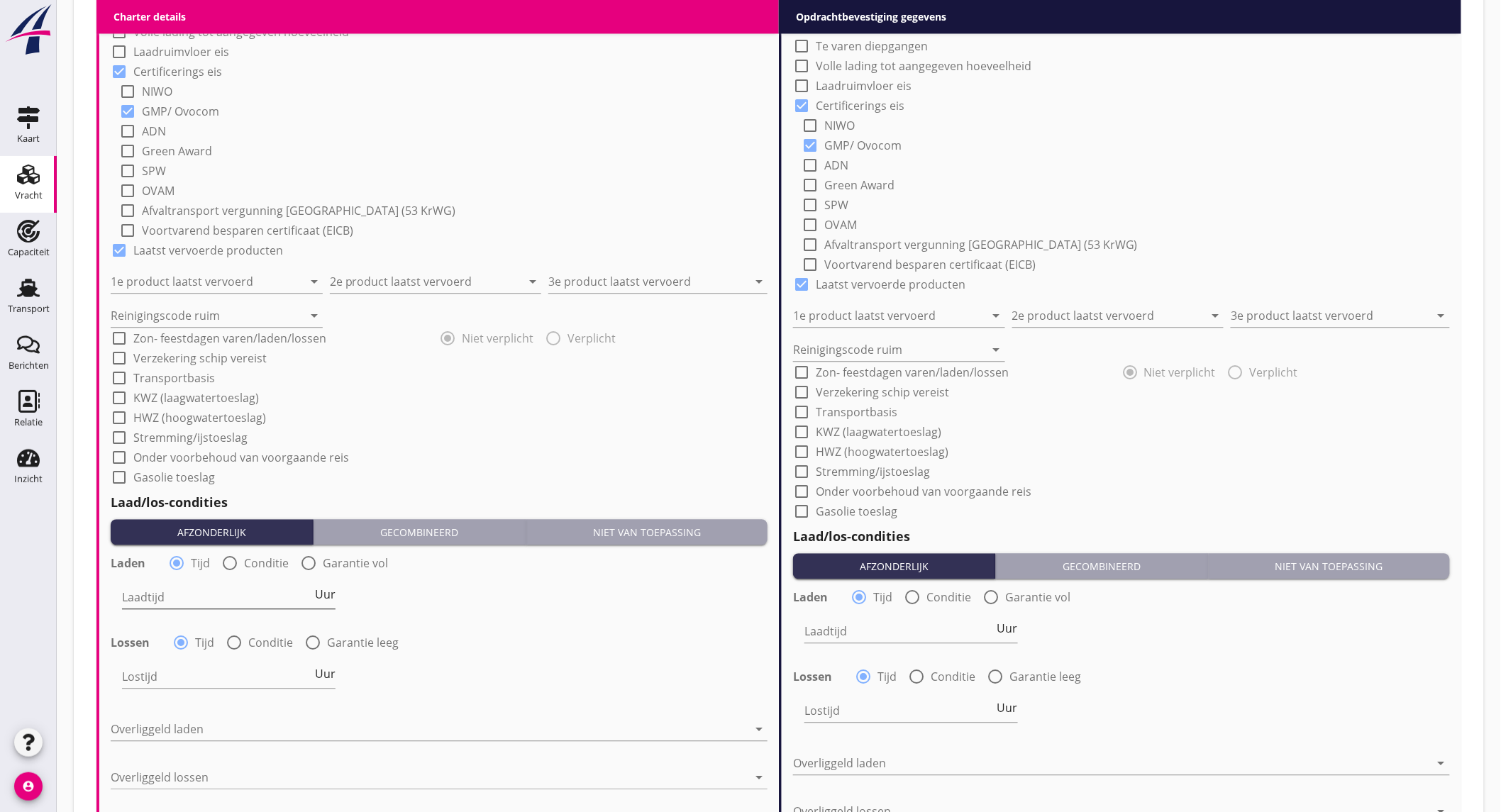
click at [329, 592] on span "Uur" at bounding box center [325, 594] width 20 height 12
type input "2"
click at [229, 640] on div at bounding box center [234, 642] width 24 height 24
radio input "false"
radio input "true"
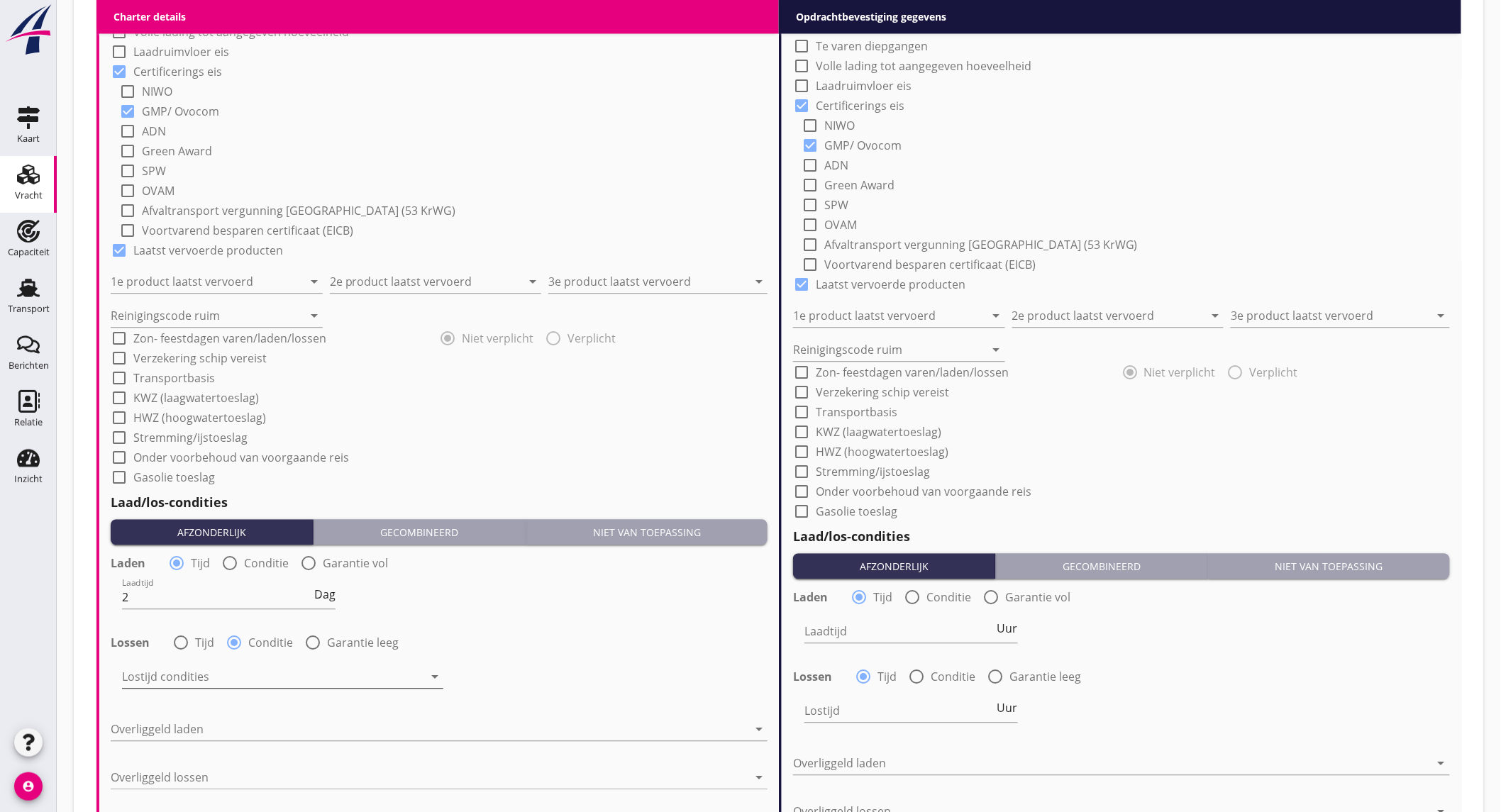
click at [234, 665] on div at bounding box center [273, 677] width 301 height 23
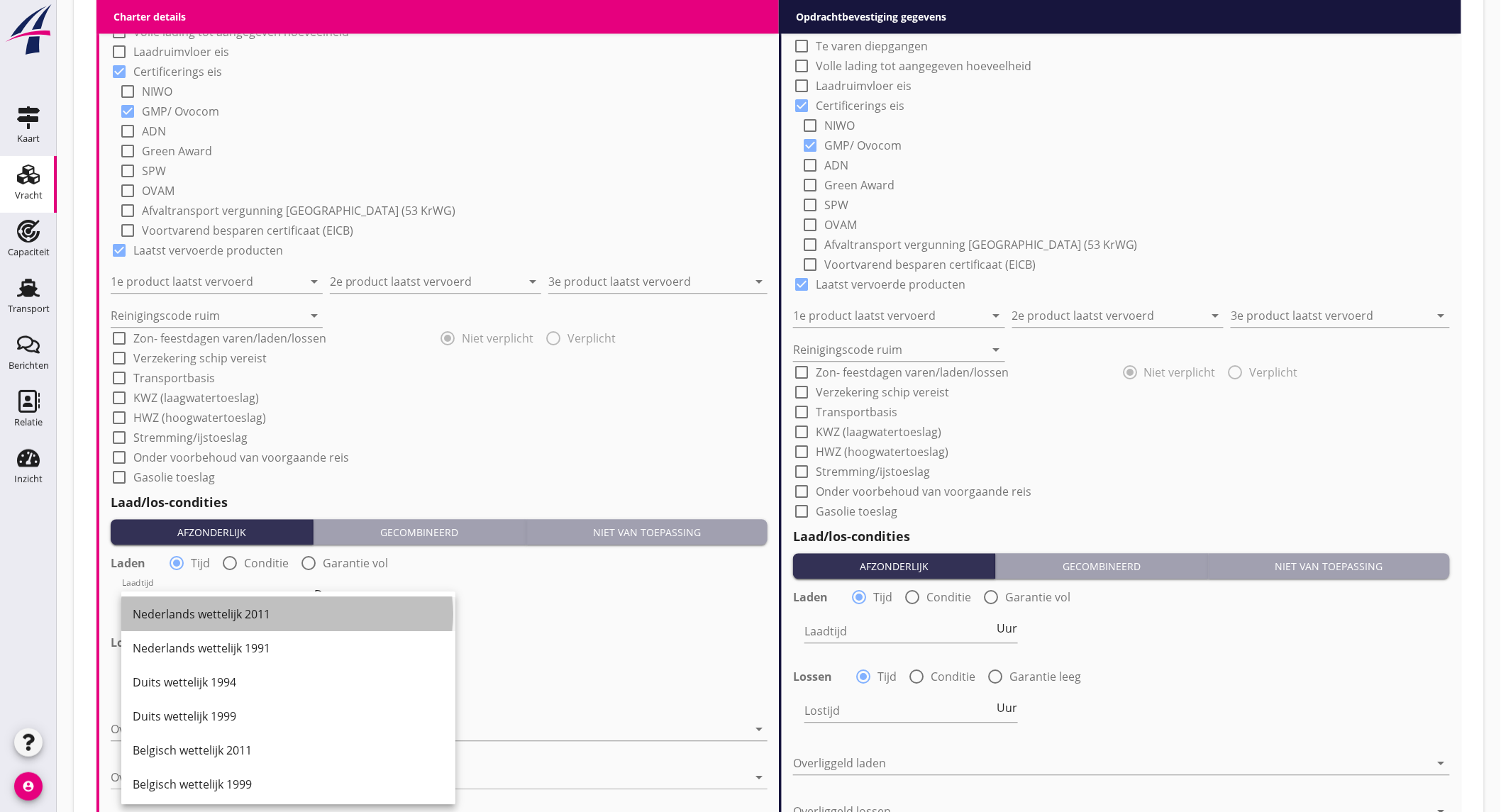
click at [246, 619] on div "Nederlands wettelijk 2011" at bounding box center [289, 614] width 312 height 17
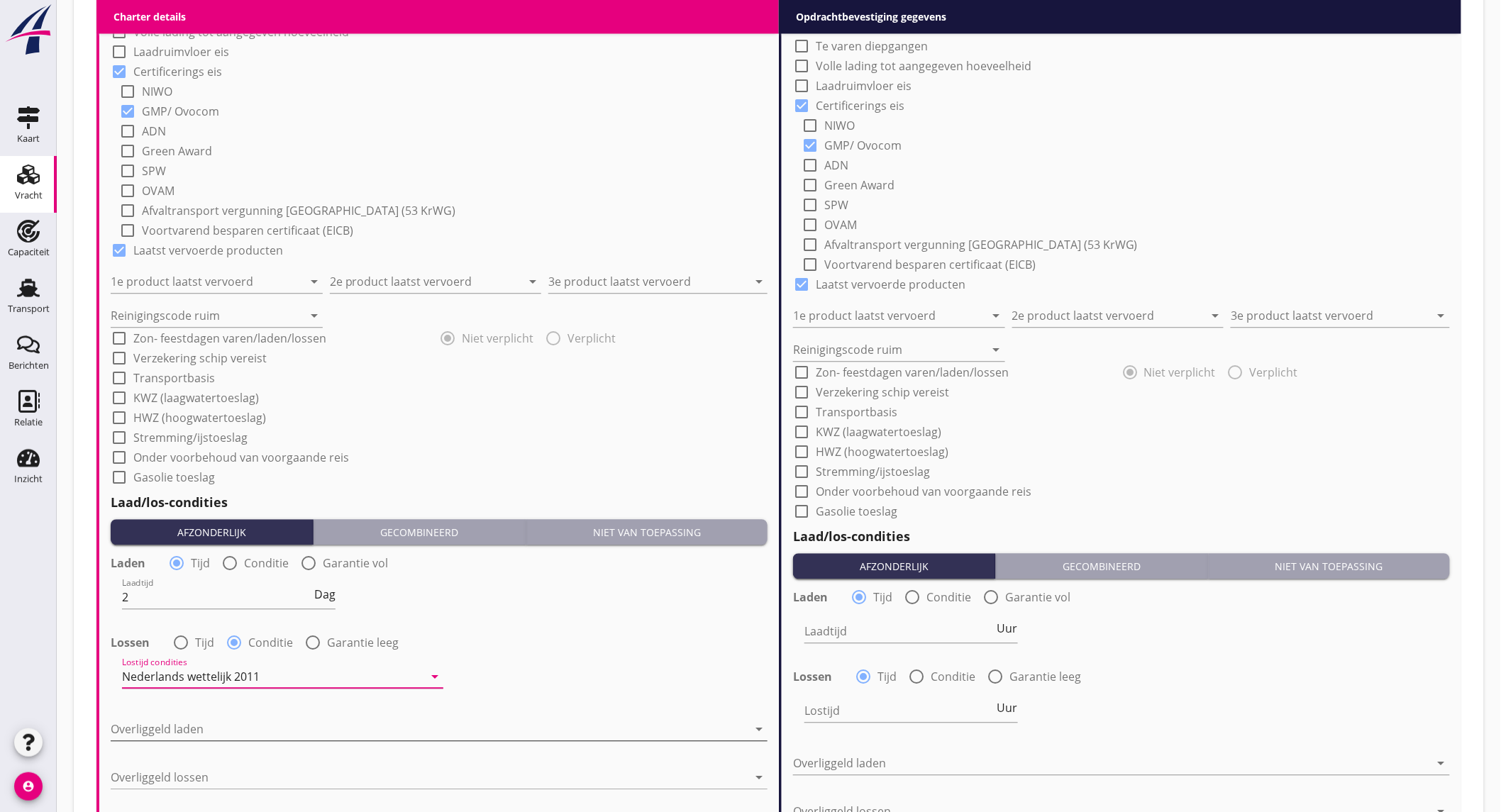
click at [180, 731] on div at bounding box center [429, 730] width 637 height 23
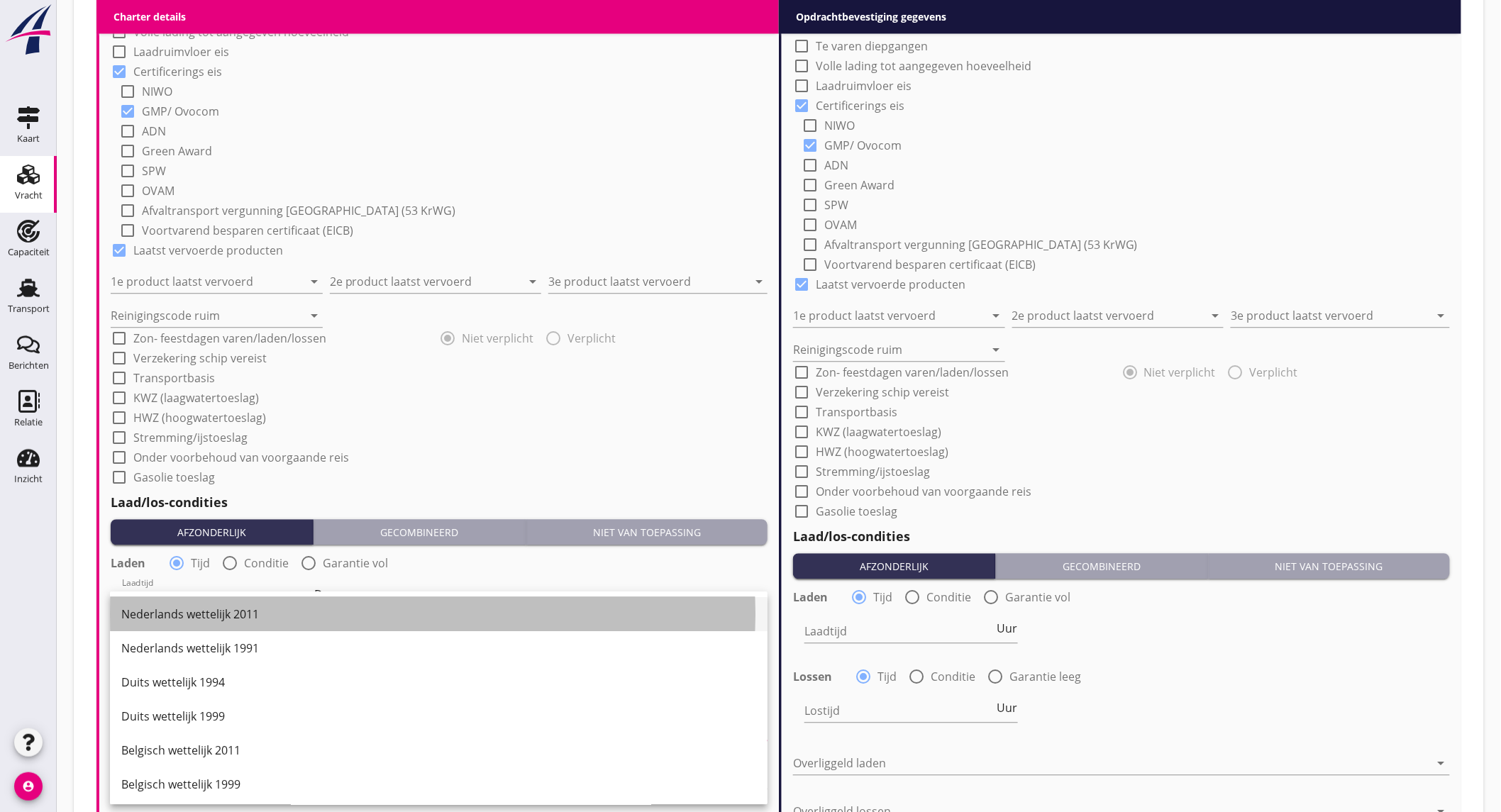
click at [309, 615] on div "Nederlands wettelijk 2011" at bounding box center [438, 614] width 635 height 17
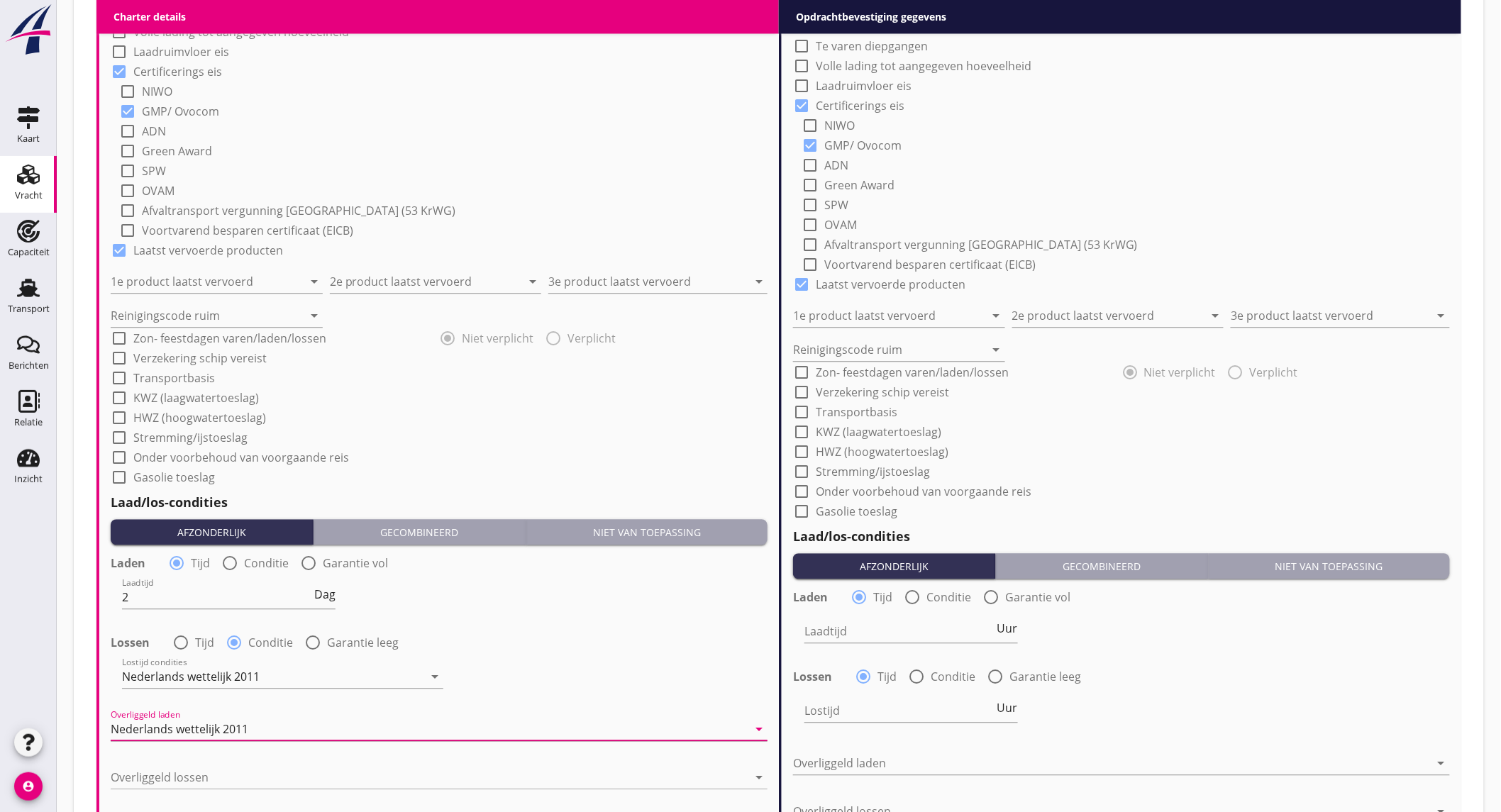
click at [254, 730] on div "Nederlands wettelijk 2011" at bounding box center [429, 730] width 637 height 23
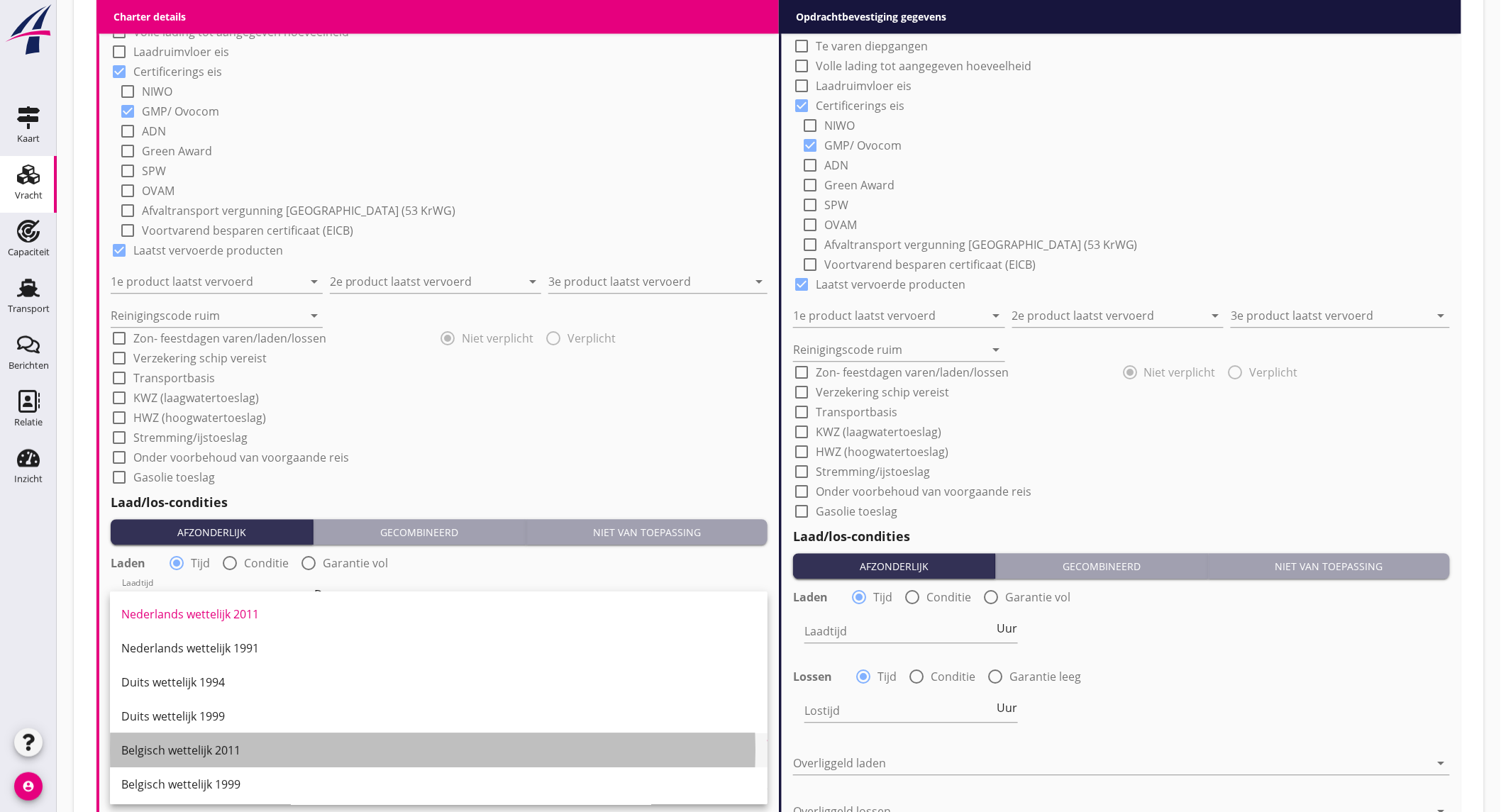
click at [228, 753] on div "Belgisch wettelijk 2011" at bounding box center [438, 750] width 635 height 17
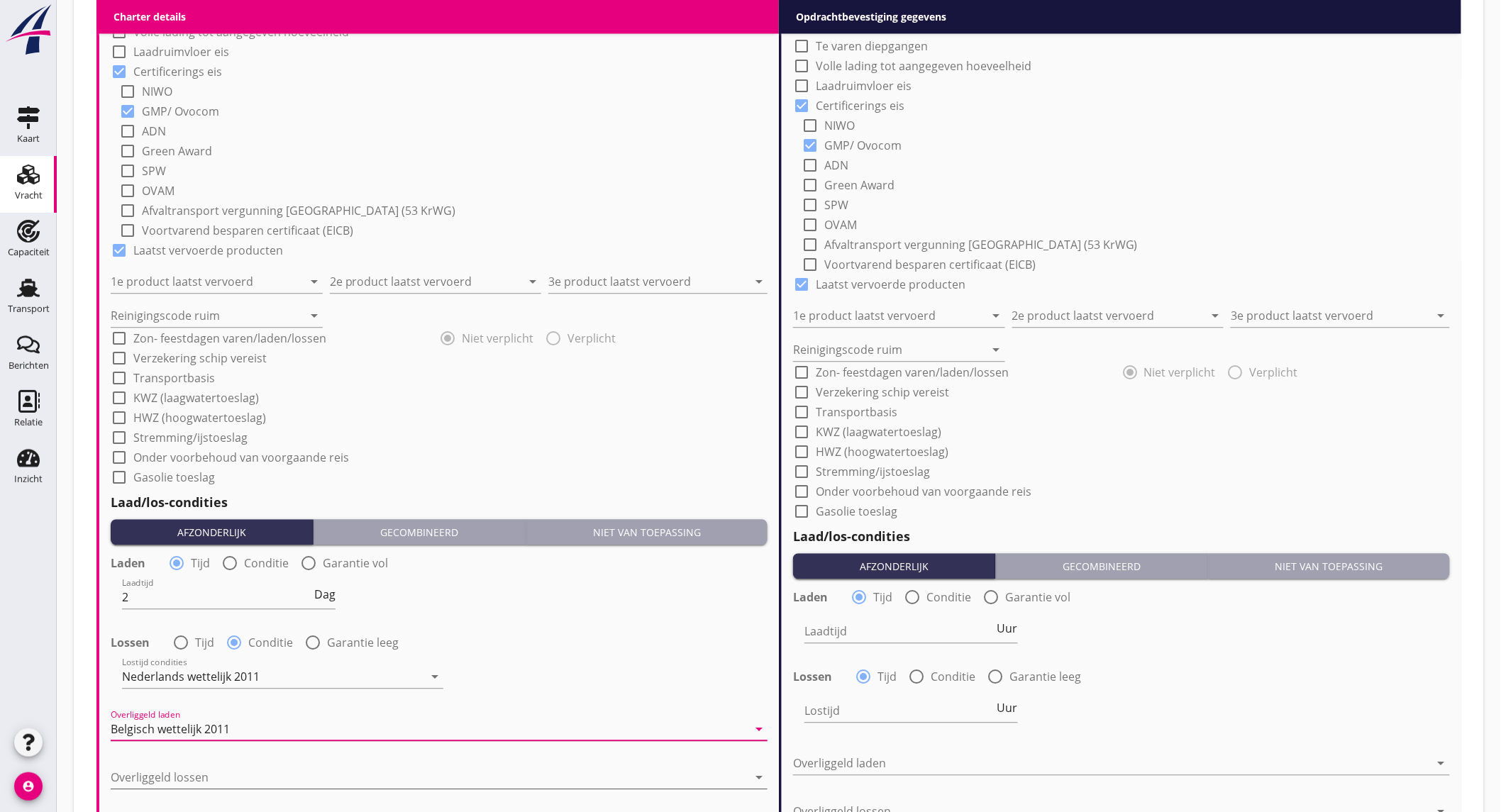
click at [230, 777] on div at bounding box center [429, 777] width 637 height 23
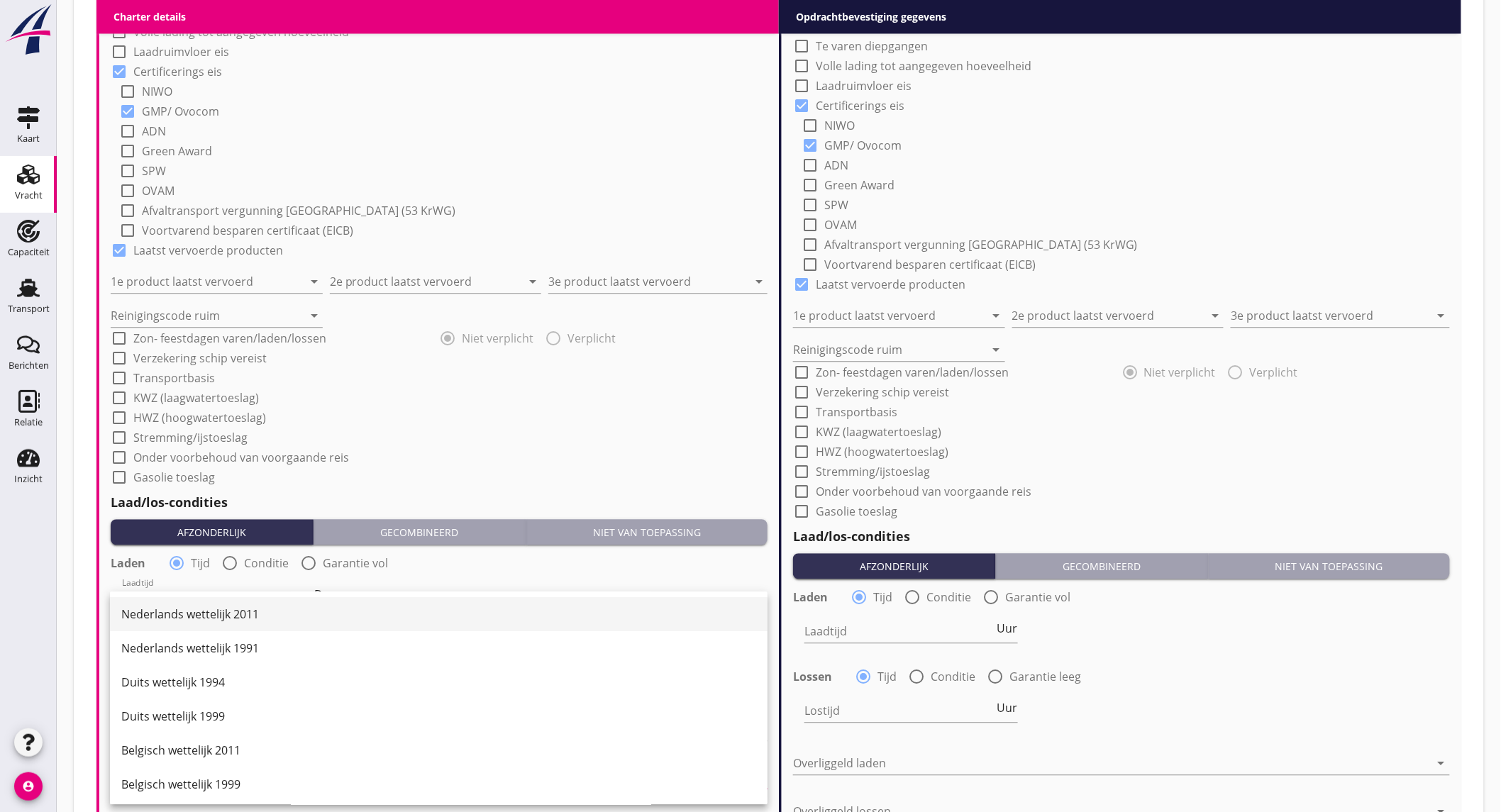
click at [280, 608] on div "Nederlands wettelijk 2011" at bounding box center [438, 614] width 635 height 17
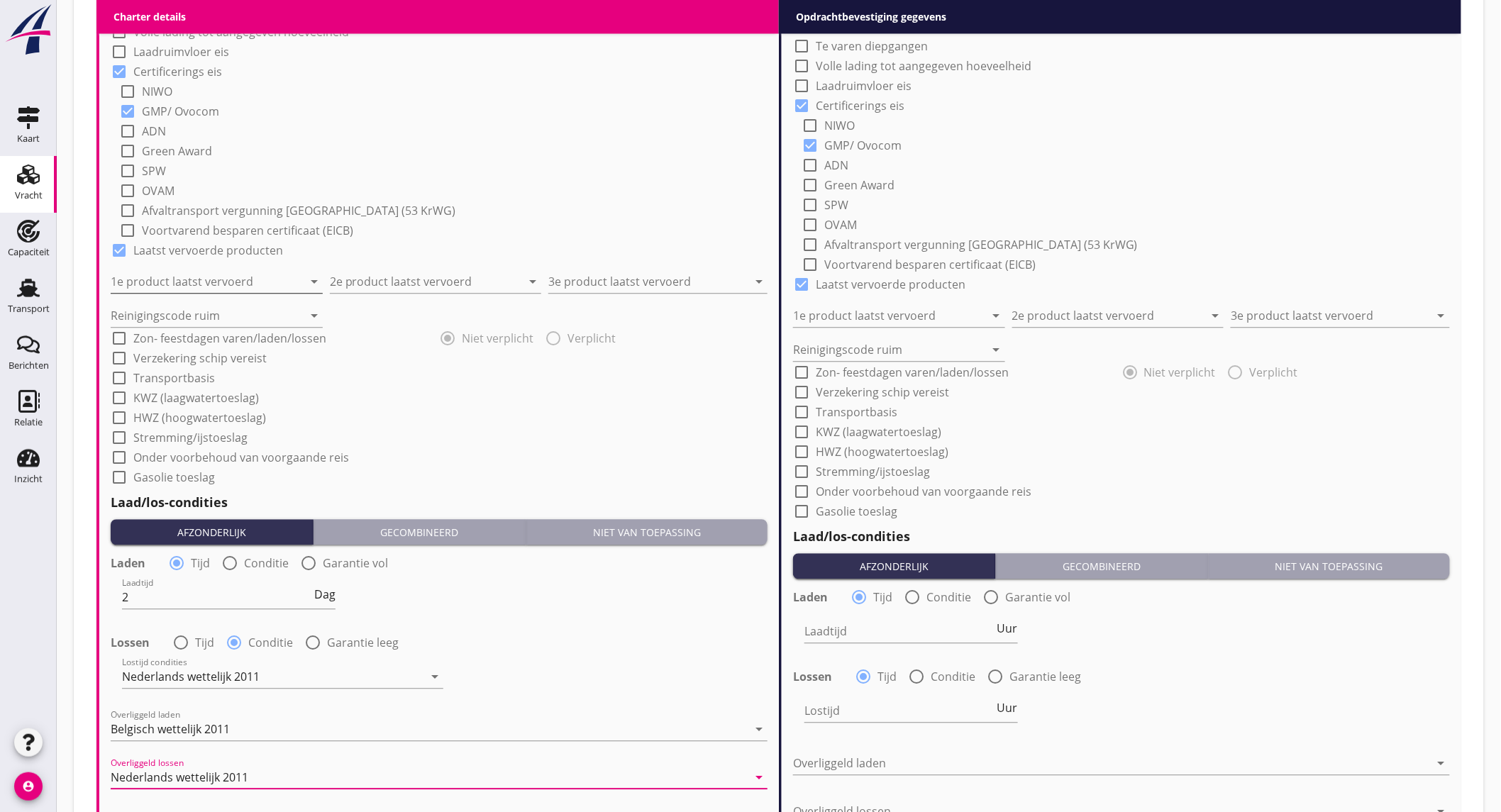
click at [221, 278] on input "1e product laatst vervoerd" at bounding box center [206, 282] width 192 height 23
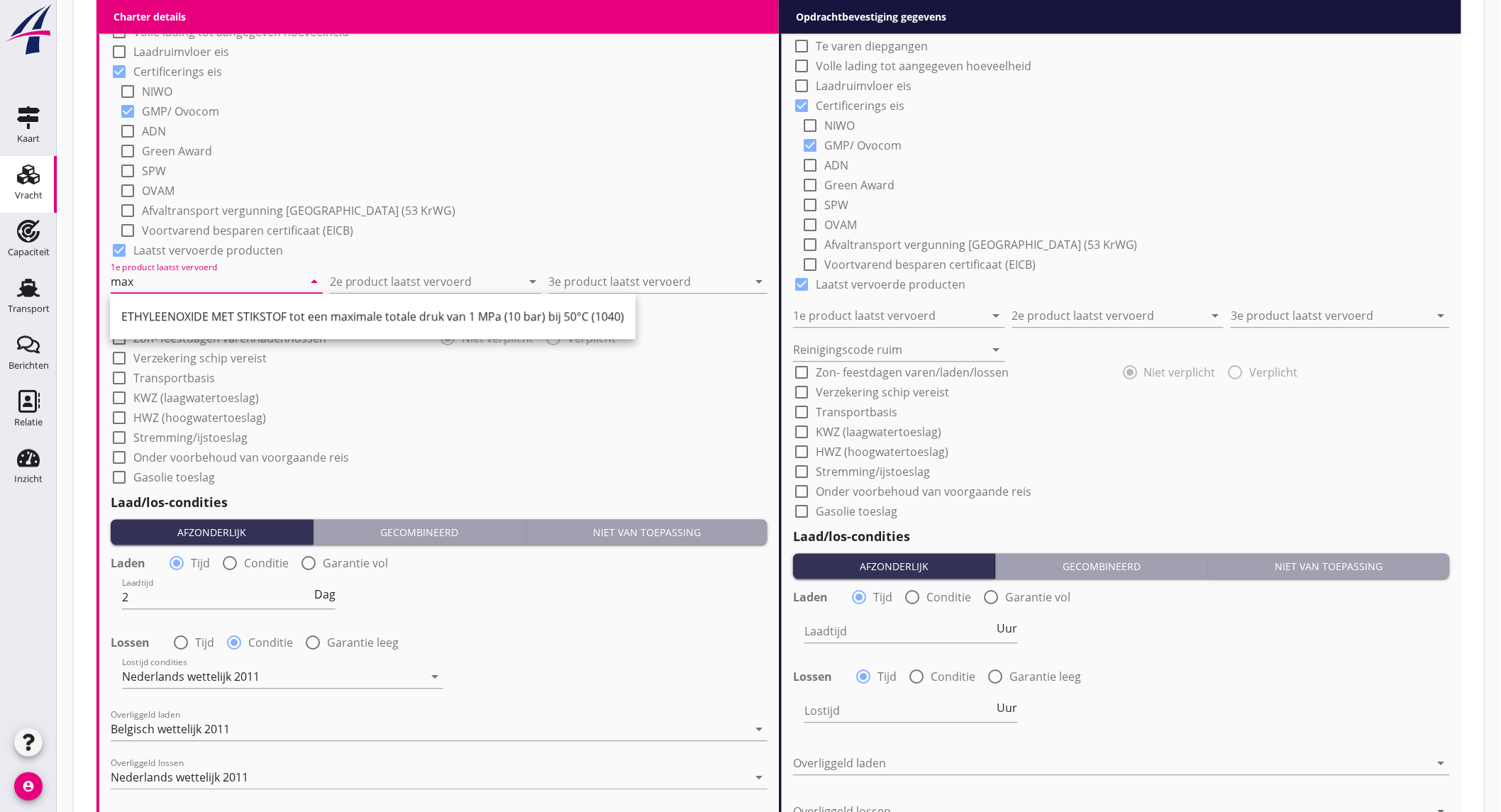
click at [225, 282] on input "max" at bounding box center [206, 282] width 192 height 23
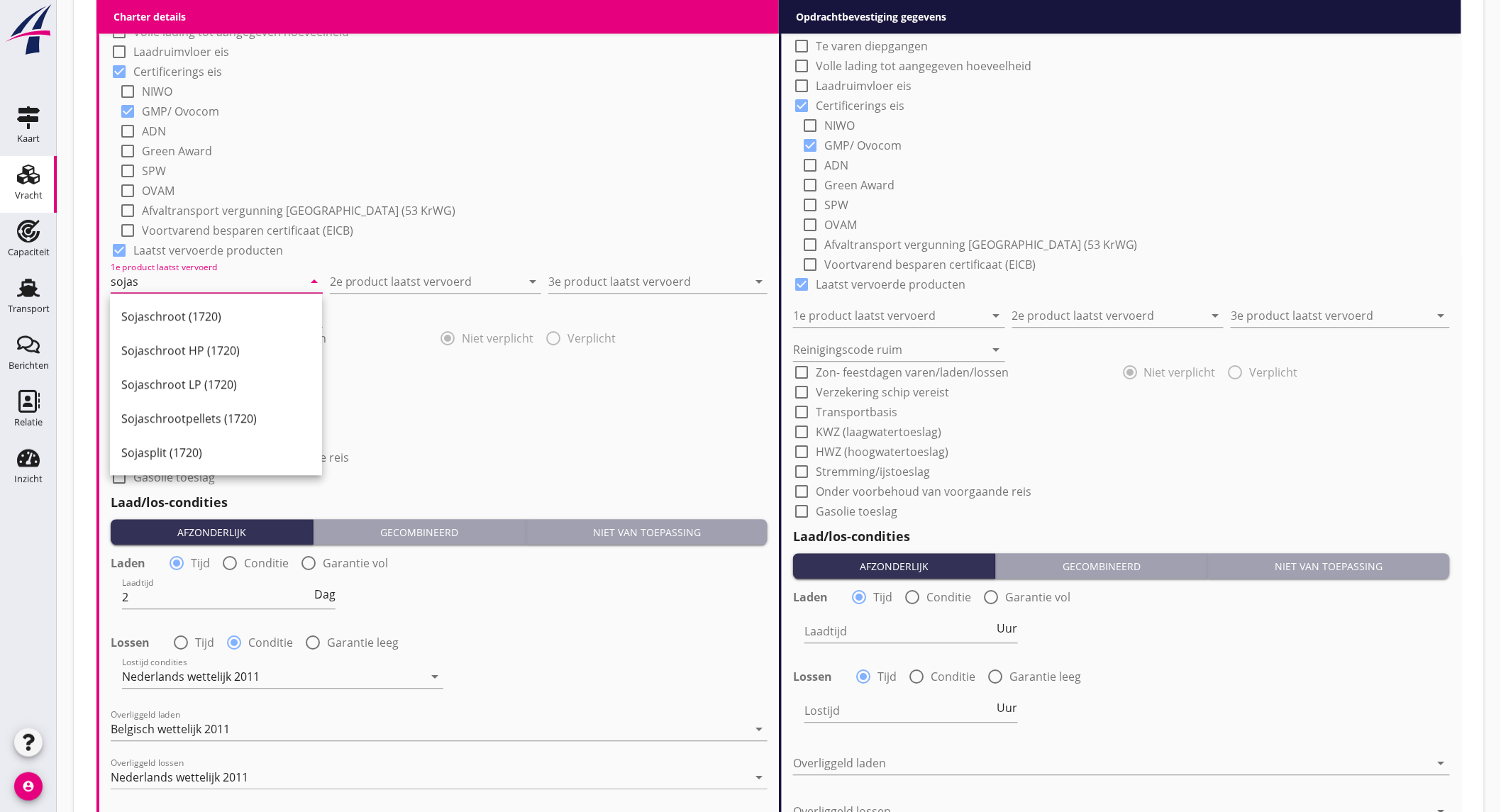
drag, startPoint x: 208, startPoint y: 316, endPoint x: 453, endPoint y: 298, distance: 245.7
click at [213, 315] on div "Sojaschroot (1720)" at bounding box center [216, 316] width 190 height 17
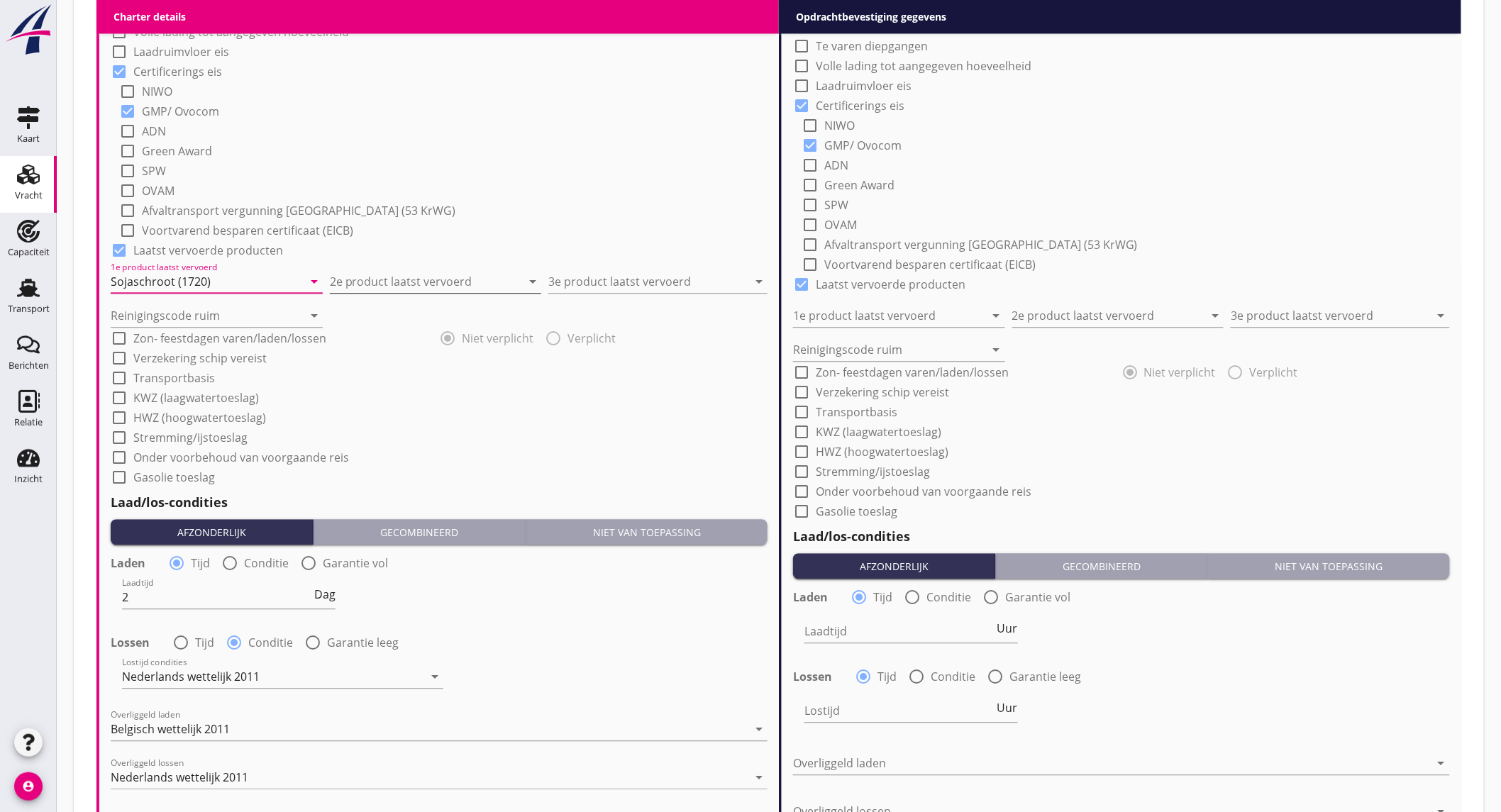
type input "Sojaschroot (1720)"
click at [453, 281] on input "2e product laatst vervoerd" at bounding box center [426, 282] width 192 height 23
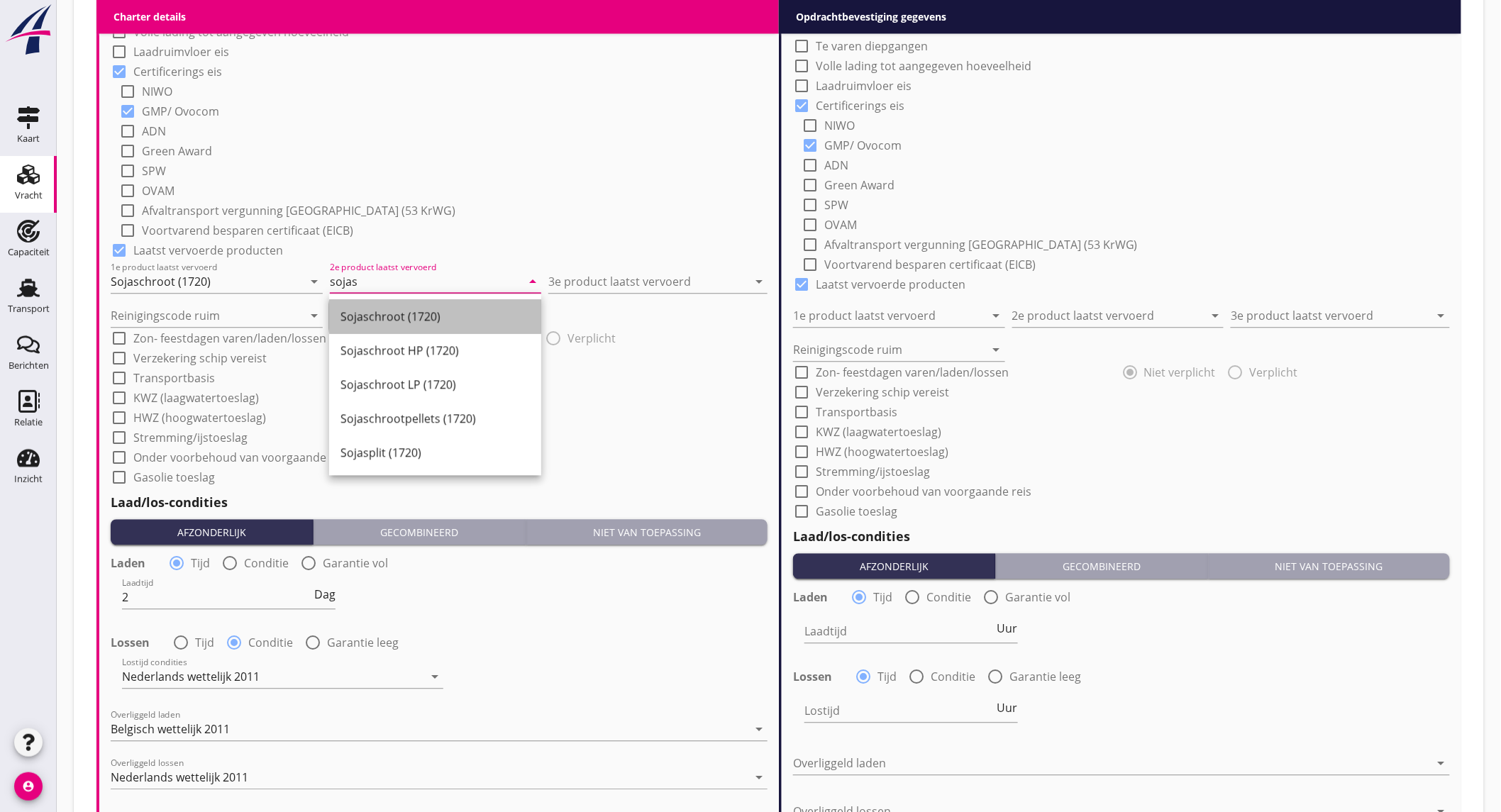
click at [438, 308] on div "Sojaschroot (1720)" at bounding box center [436, 316] width 190 height 17
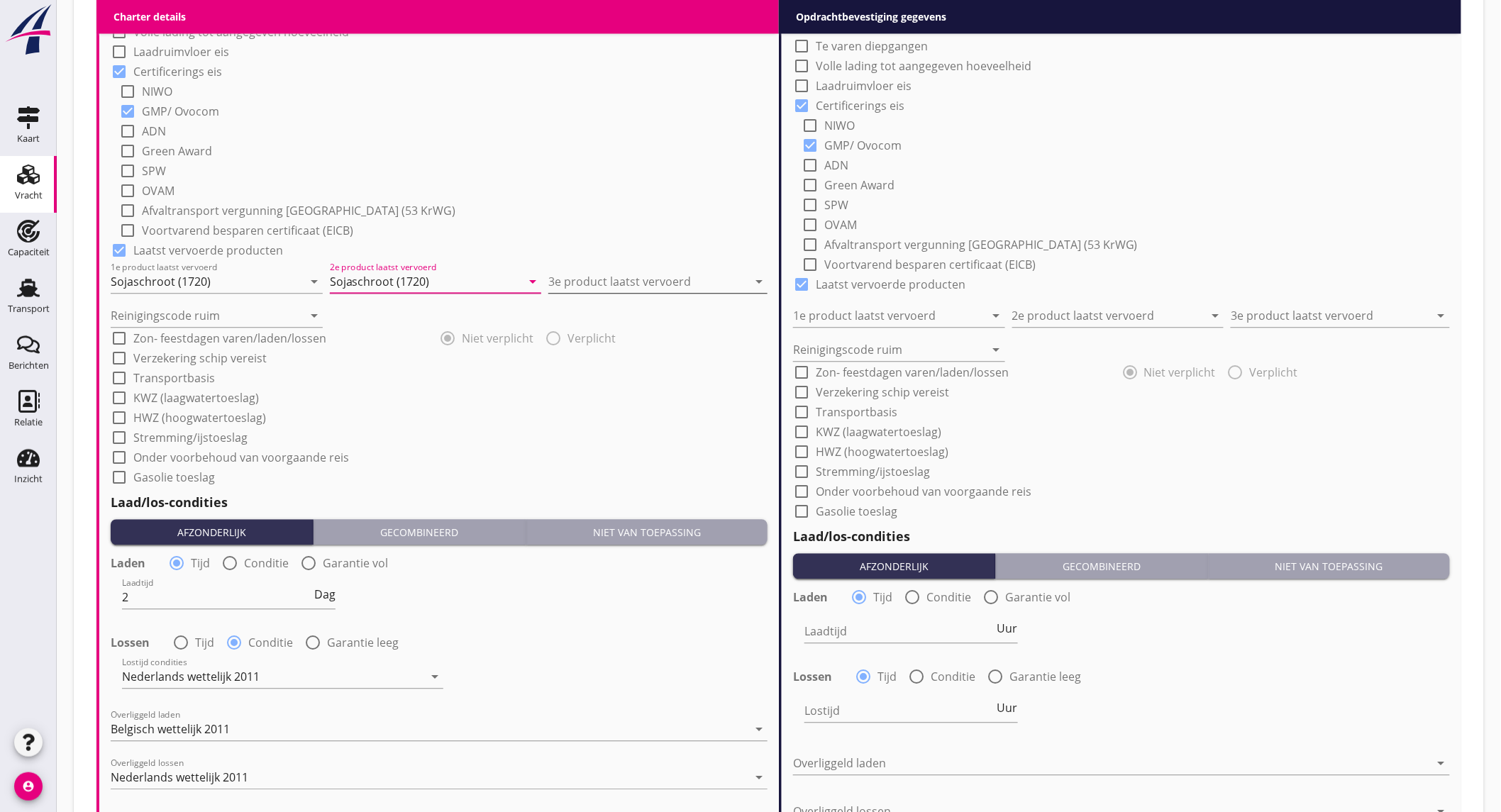
type input "Sojaschroot (1720)"
click at [592, 275] on input "3e product laatst vervoerd" at bounding box center [647, 282] width 199 height 23
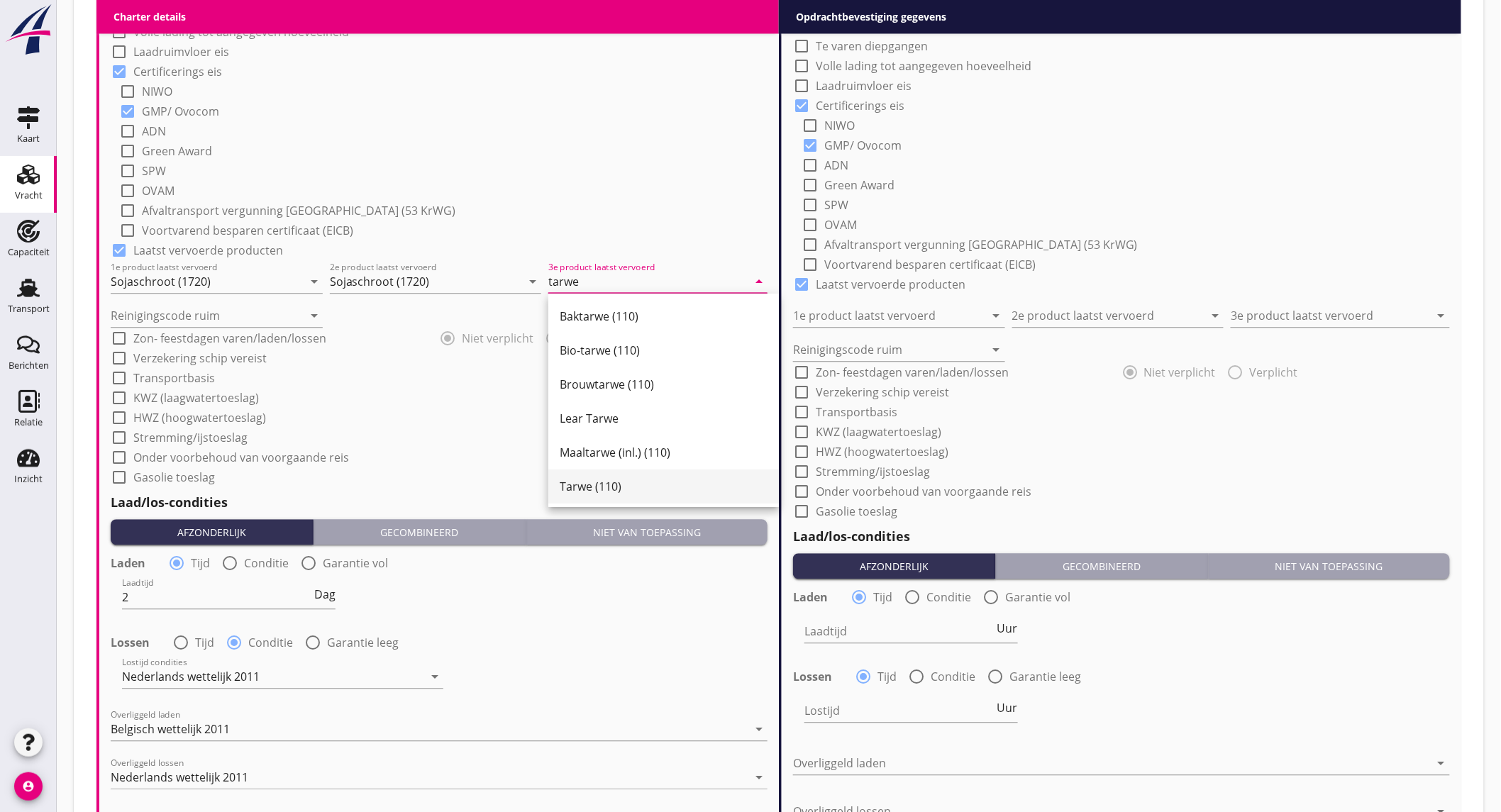
click at [611, 491] on div "Tarwe (110)" at bounding box center [663, 486] width 208 height 17
type input "Tarwe (110)"
click at [180, 320] on input "Reinigingscode ruim" at bounding box center [206, 316] width 192 height 23
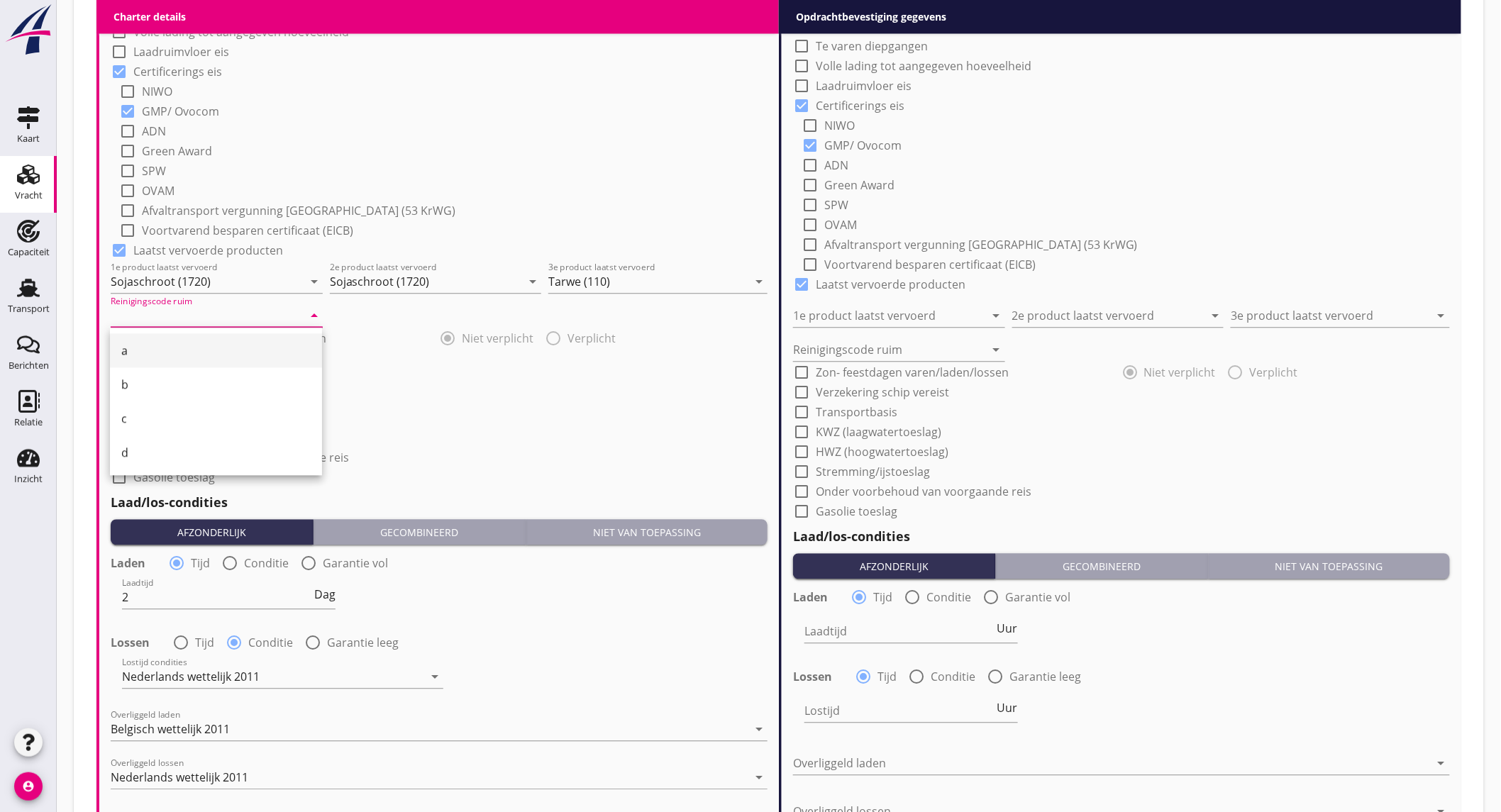
click at [171, 346] on div "a" at bounding box center [216, 350] width 190 height 17
type input "a"
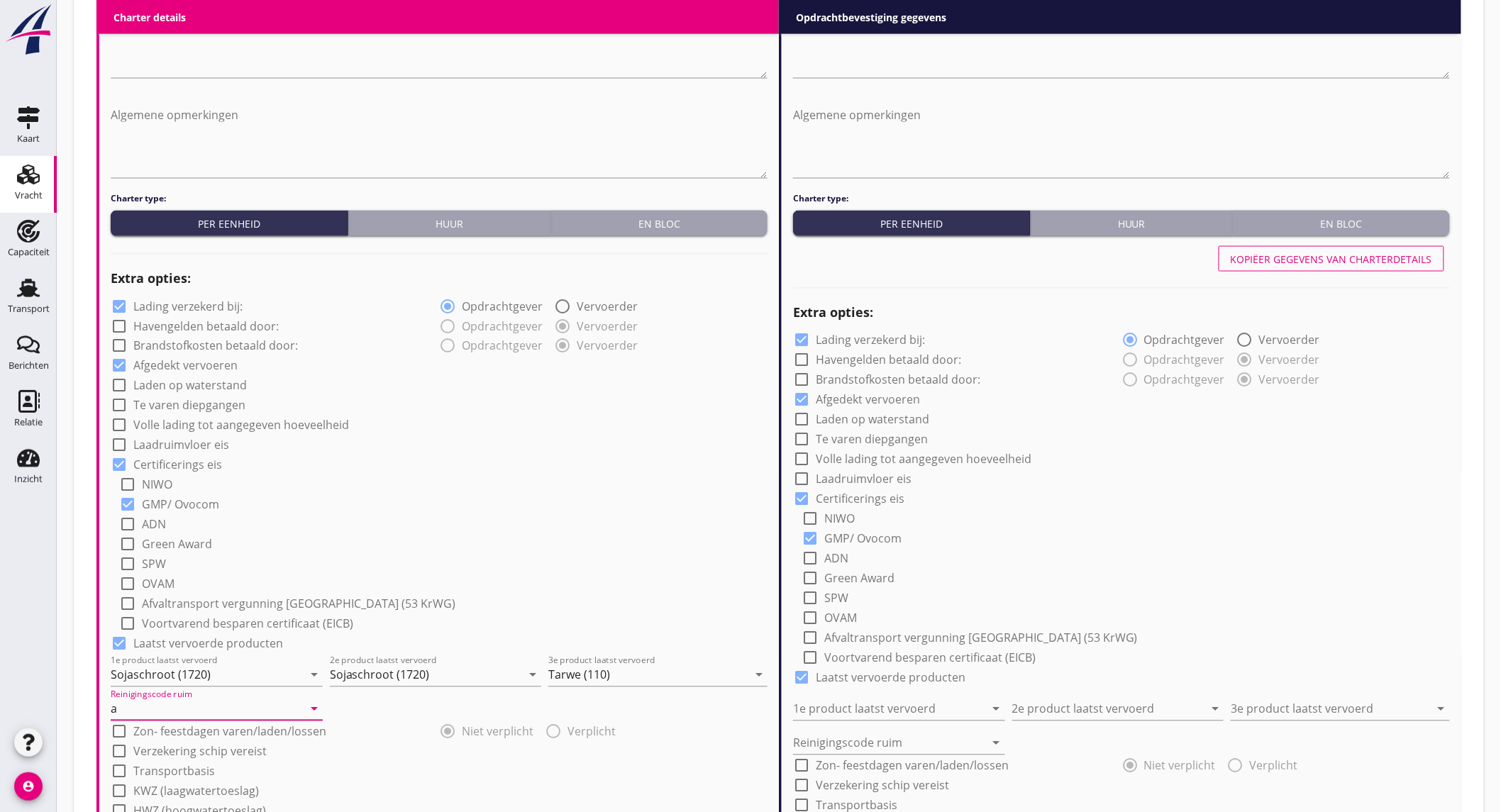
scroll to position [709, 0]
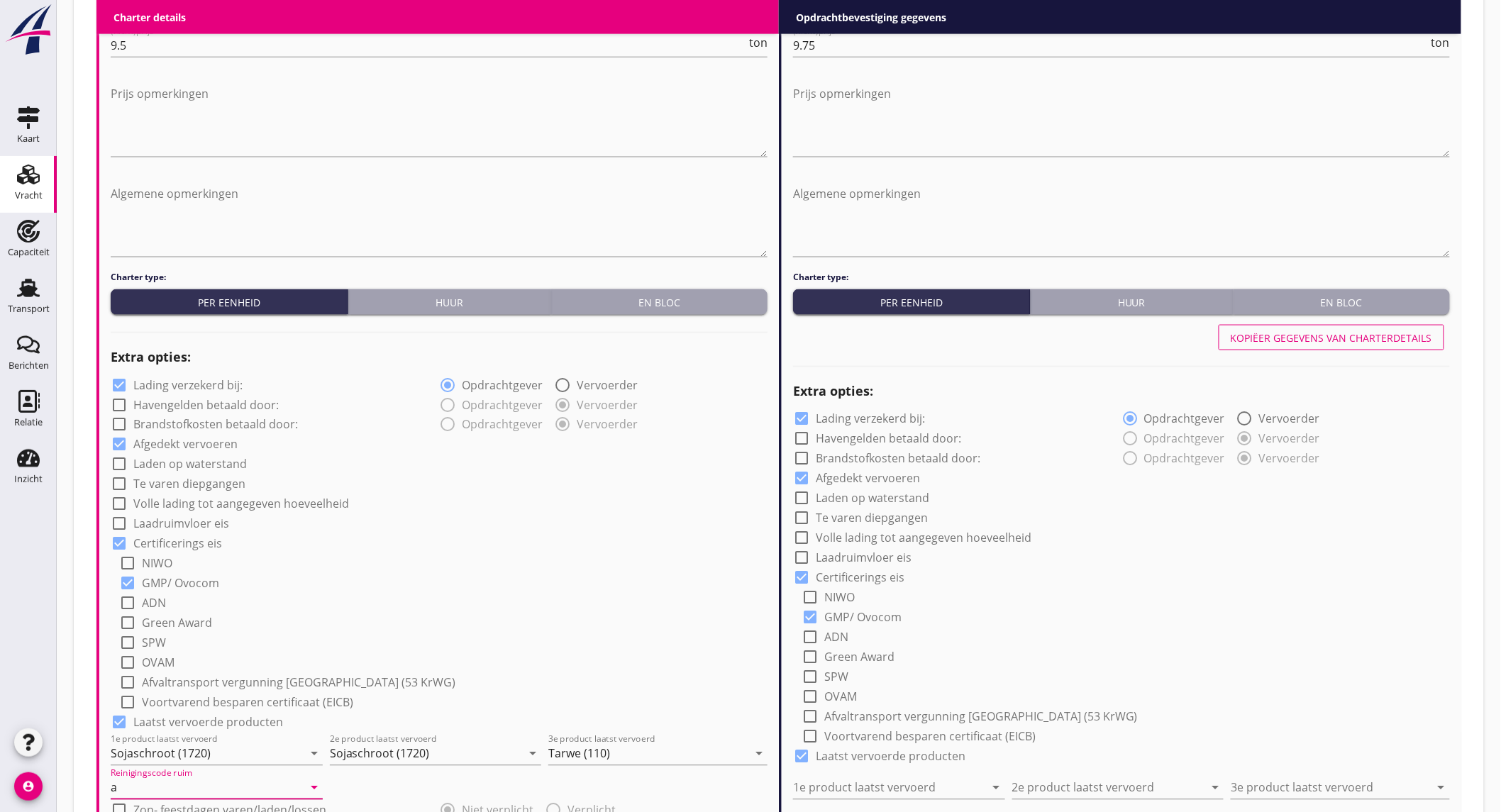
click at [1272, 334] on div "Kopiëer gegevens van charterdetails" at bounding box center [1332, 337] width 202 height 15
type input "Sojaschroot (1720)"
type input "Tarwe (110)"
type input "a"
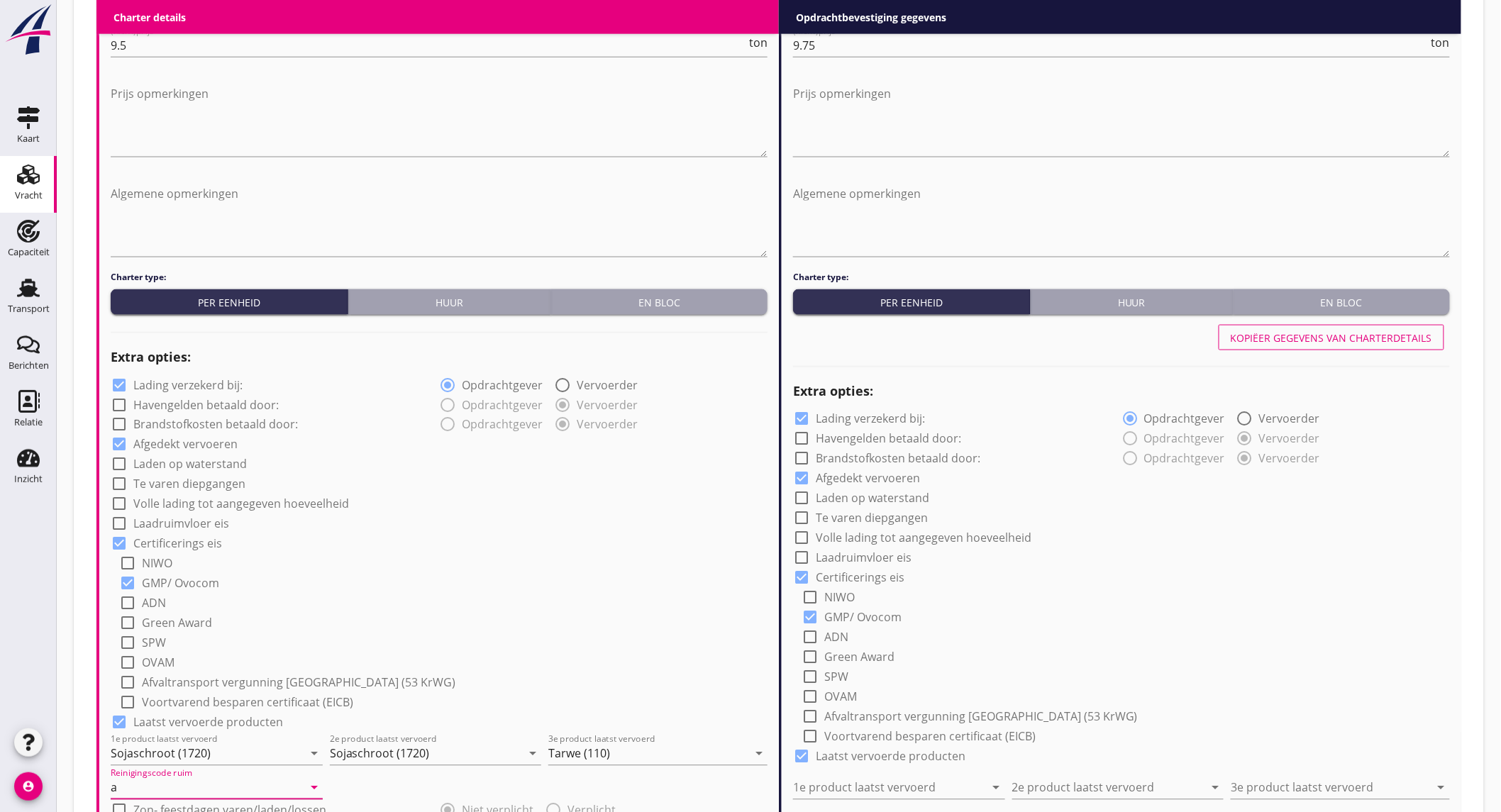
type input "2"
radio input "false"
radio input "true"
click at [732, 310] on button "En bloc" at bounding box center [660, 302] width 216 height 26
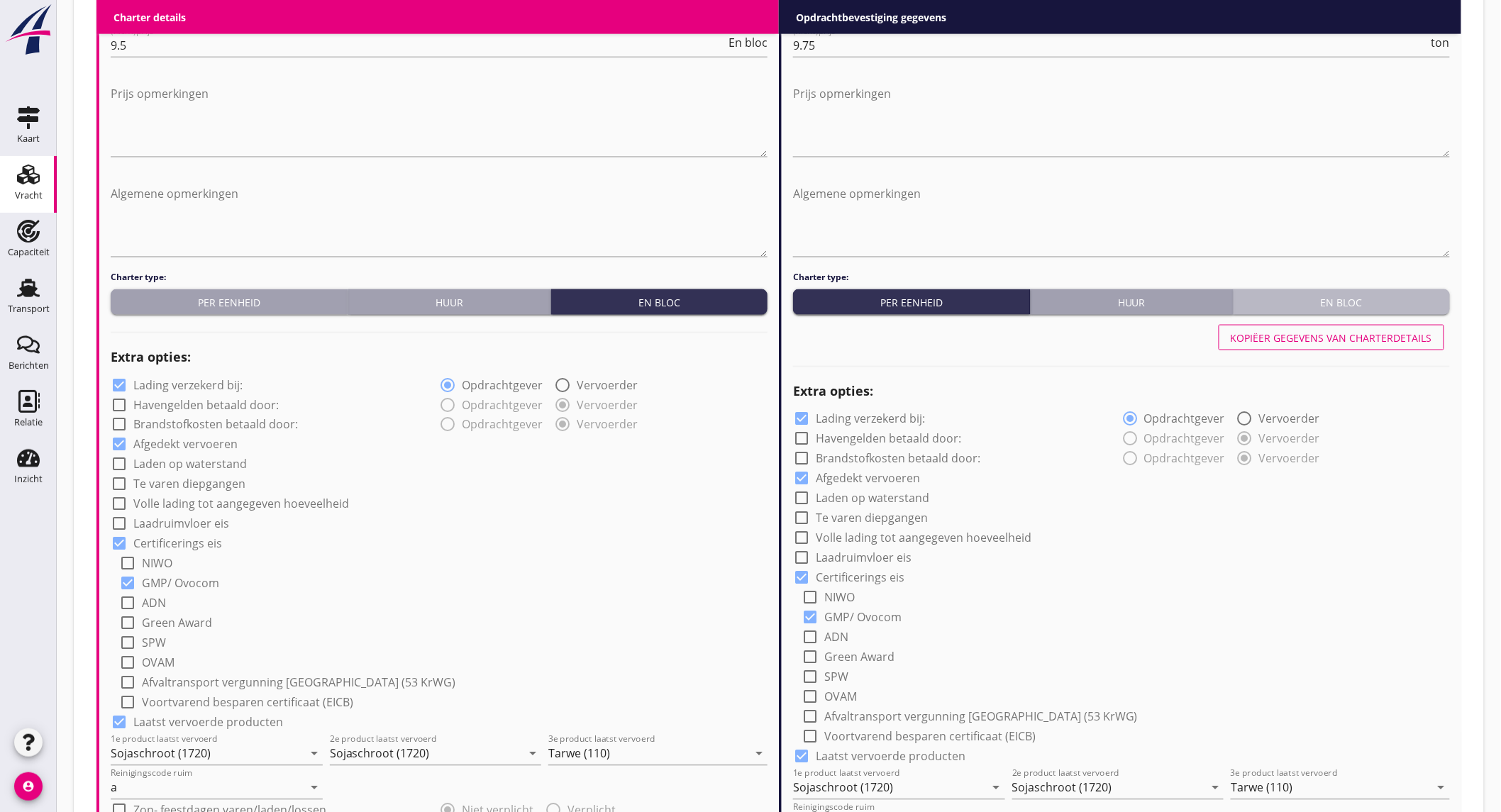
click at [1398, 306] on div "En bloc" at bounding box center [1342, 302] width 205 height 15
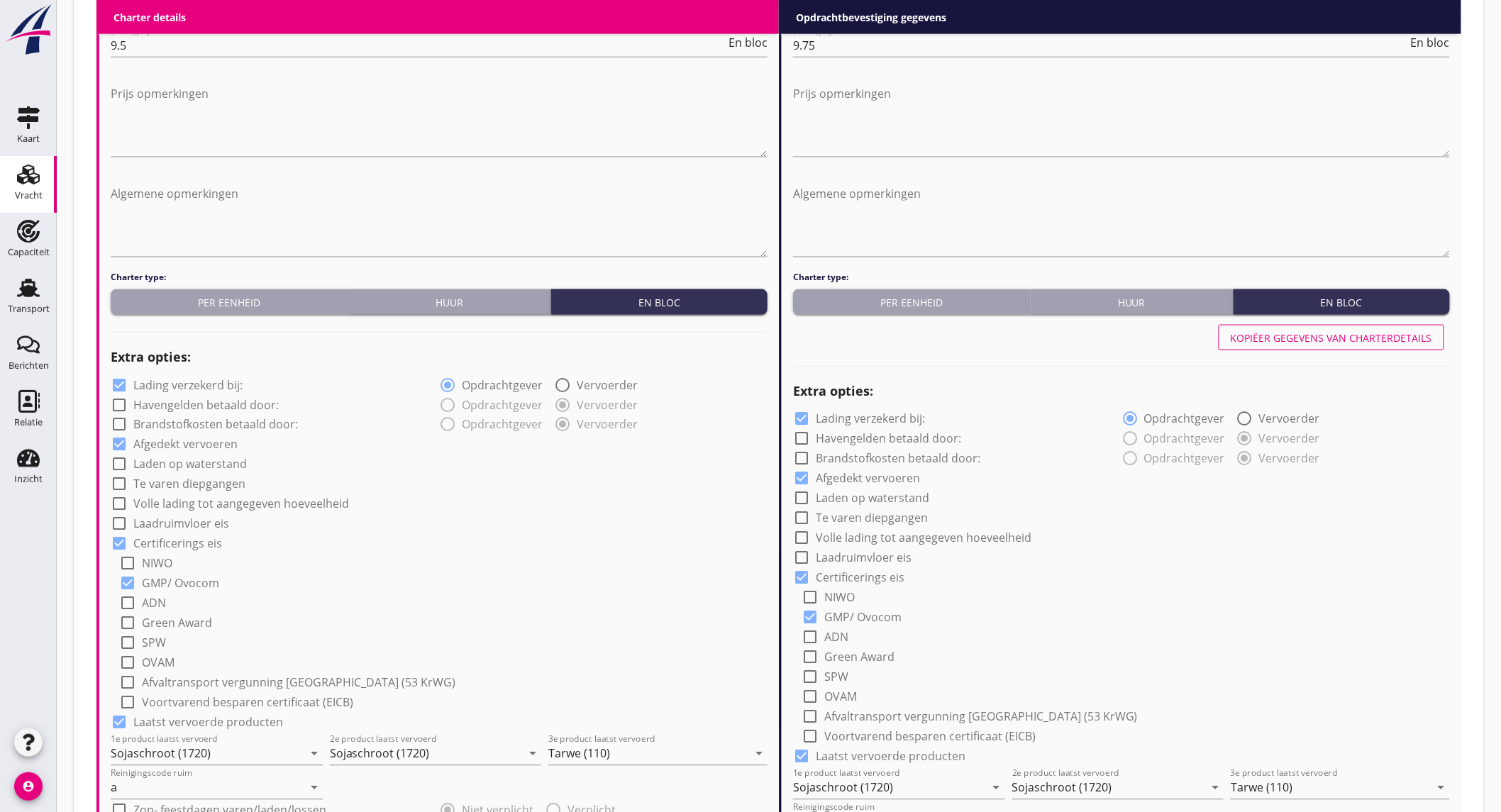
click at [230, 384] on label "Lading verzekerd bij:" at bounding box center [188, 385] width 109 height 14
checkbox input "false"
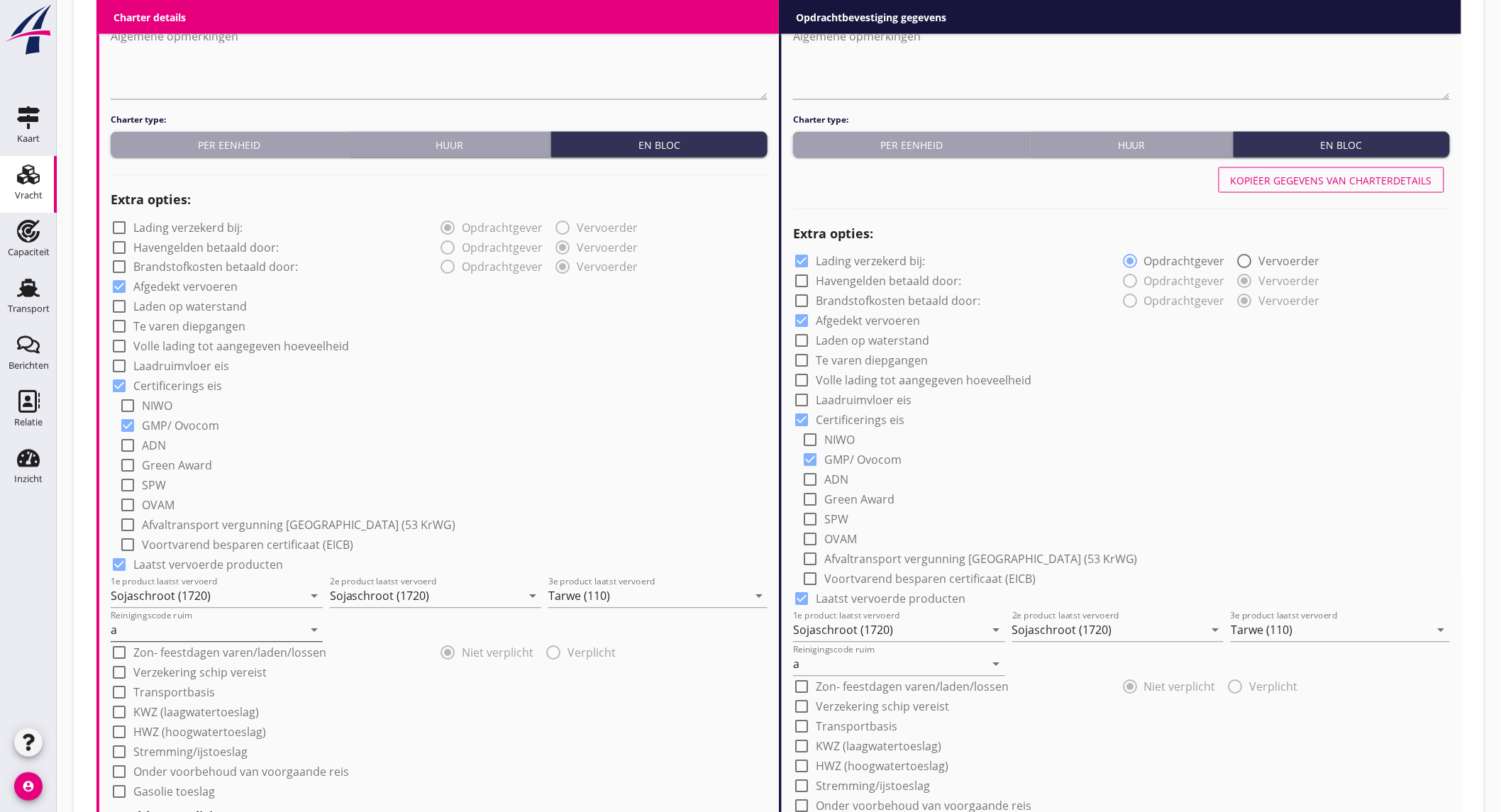
scroll to position [946, 0]
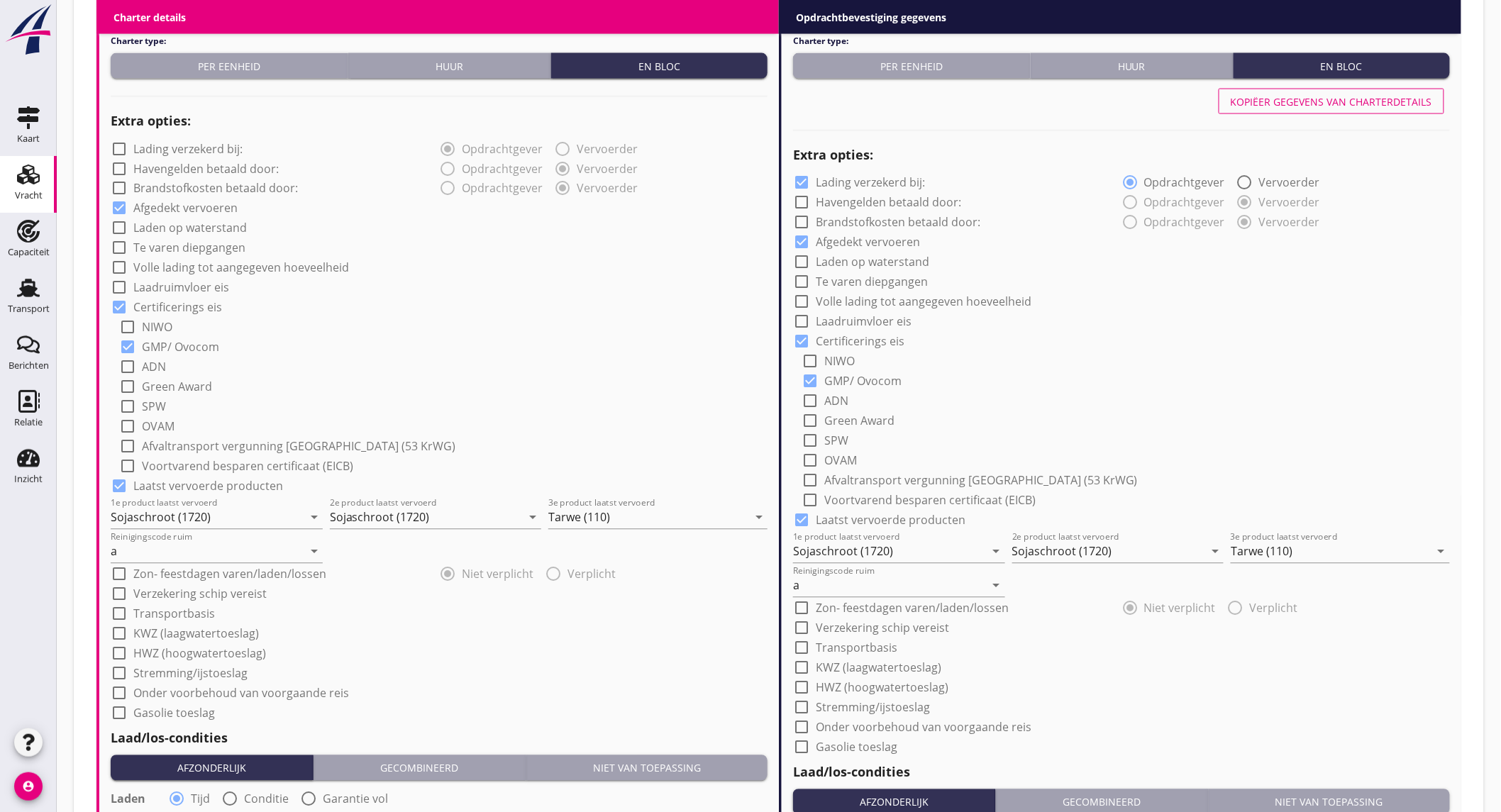
click at [241, 695] on label "Onder voorbehoud van voorgaande reis" at bounding box center [242, 694] width 216 height 14
checkbox input "true"
click at [1282, 111] on button "Kopiëer gegevens van charterdetails" at bounding box center [1331, 101] width 226 height 26
checkbox input "false"
checkbox input "true"
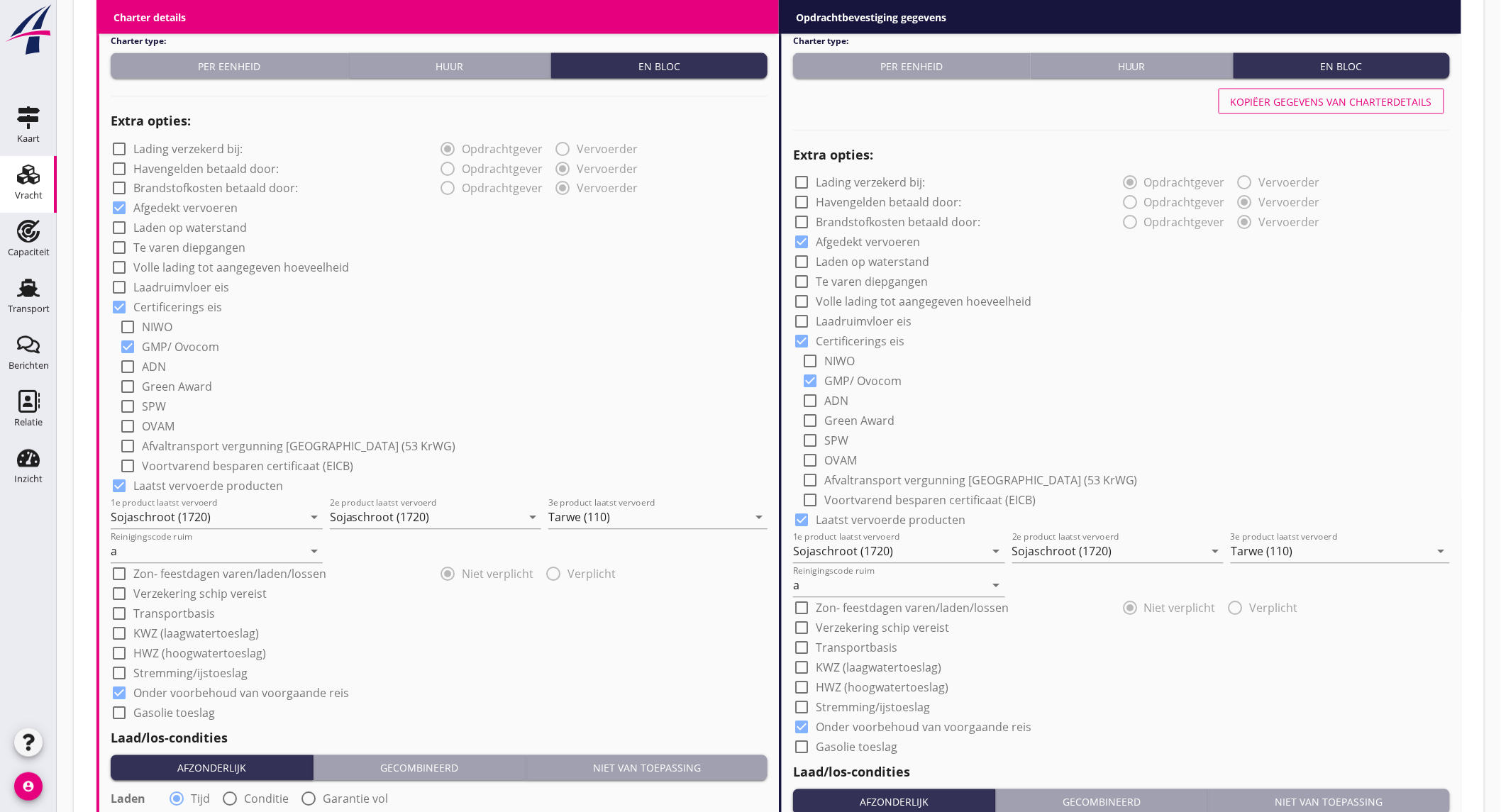
scroll to position [1500, 0]
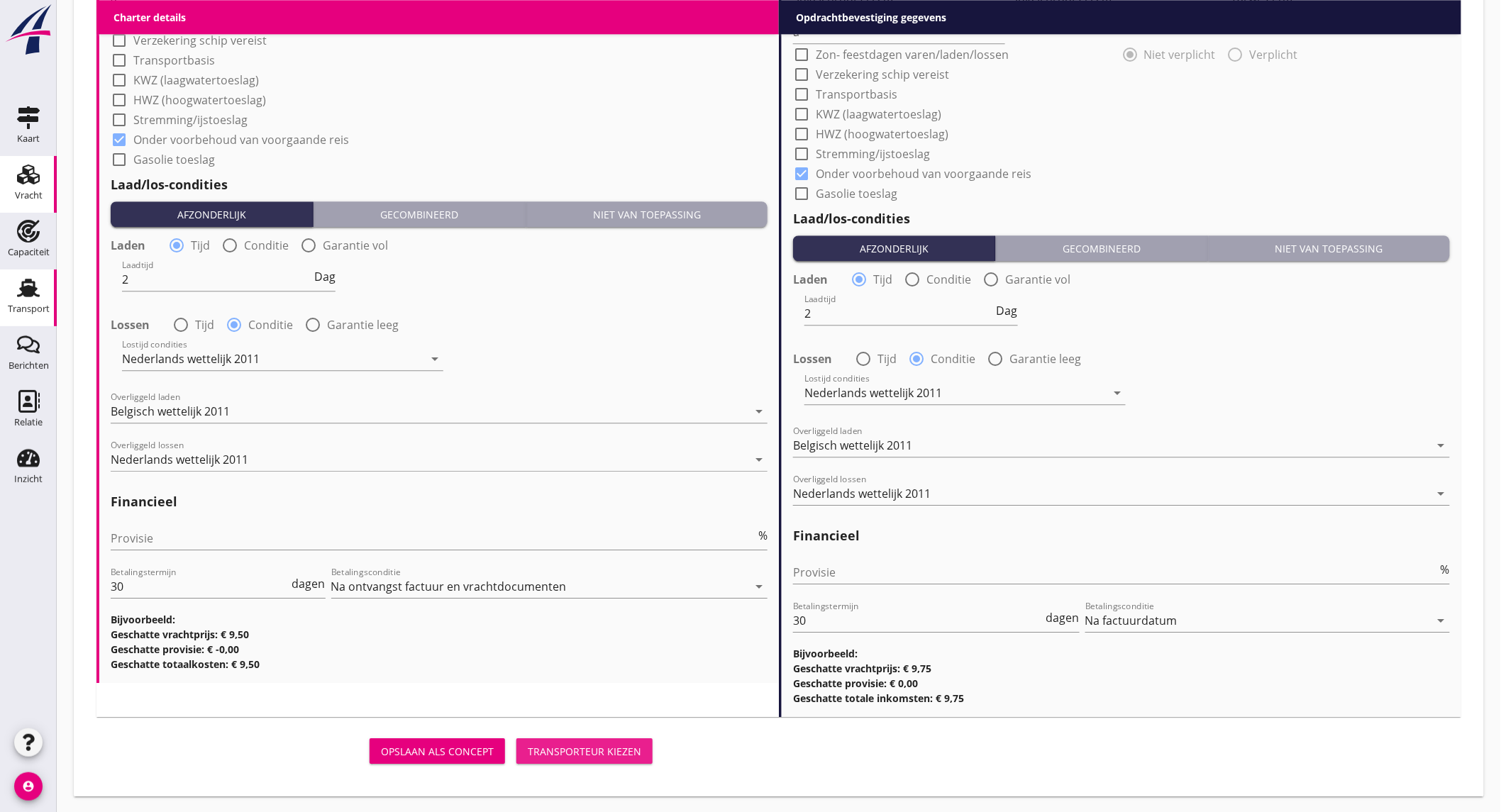
drag, startPoint x: 565, startPoint y: 754, endPoint x: 7, endPoint y: 313, distance: 711.2
click at [565, 754] on div "Transporteur kiezen" at bounding box center [584, 751] width 113 height 15
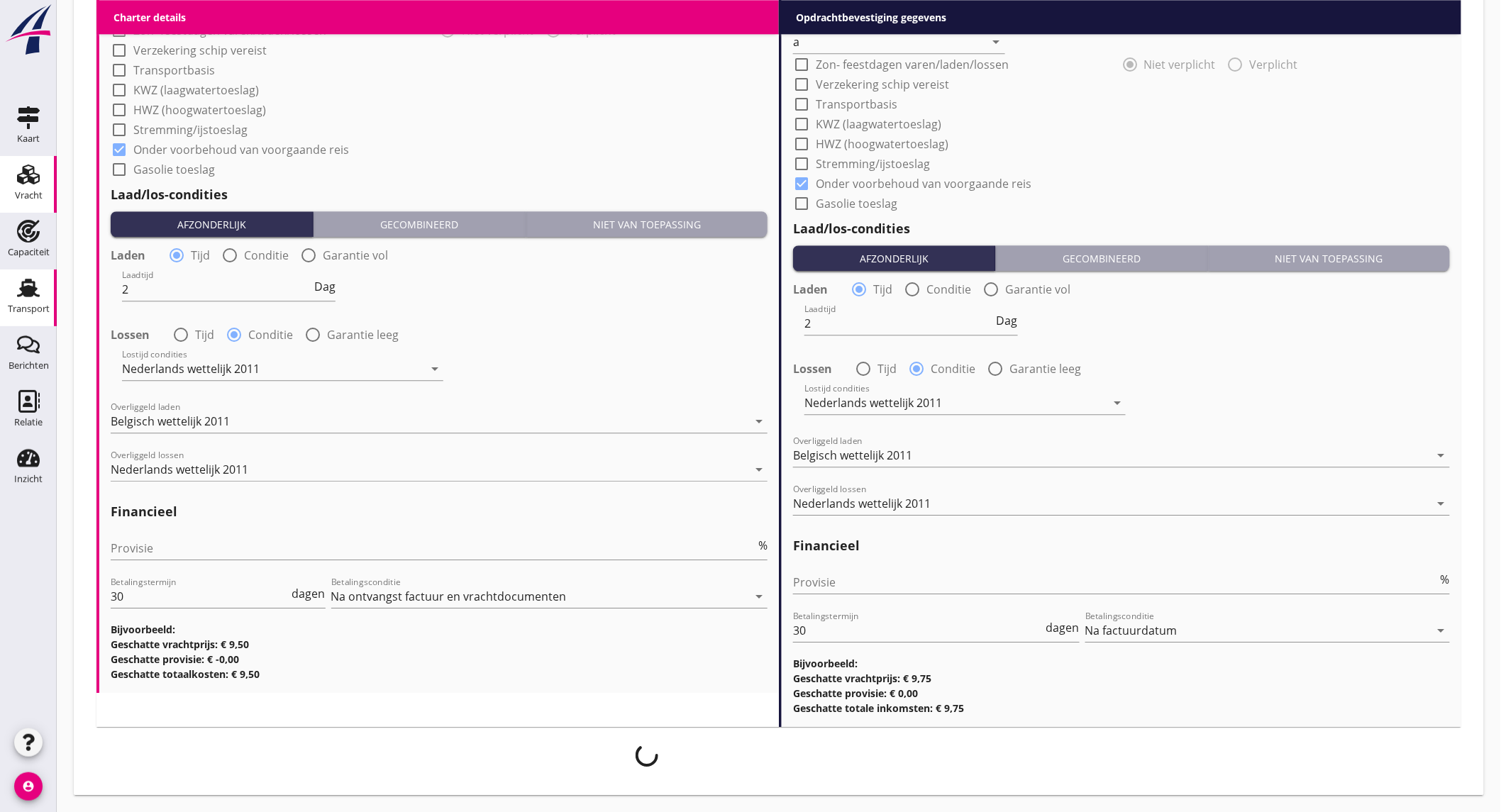
scroll to position [1489, 0]
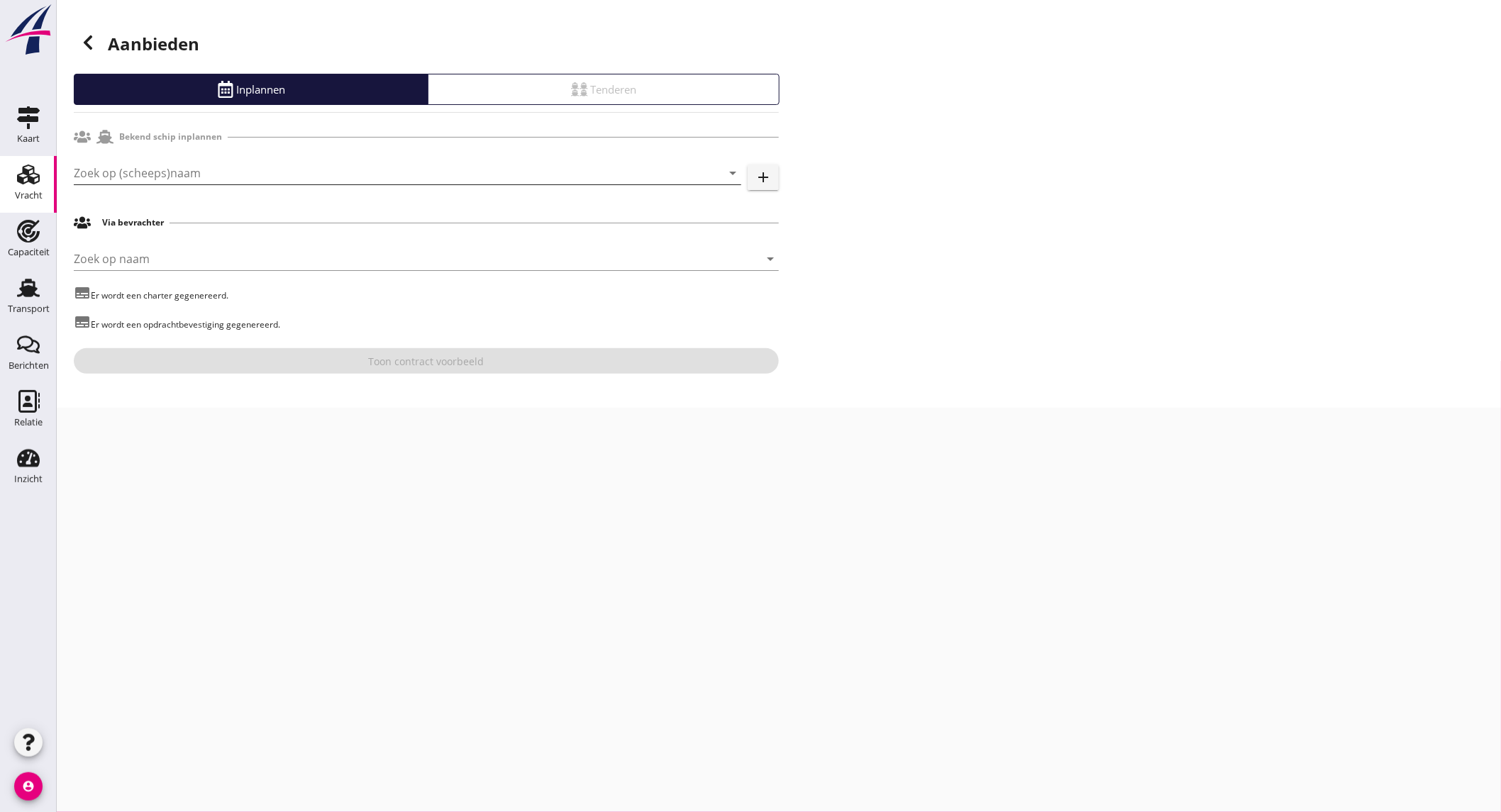
click at [262, 166] on input "Zoek op (scheeps)naam" at bounding box center [387, 174] width 628 height 23
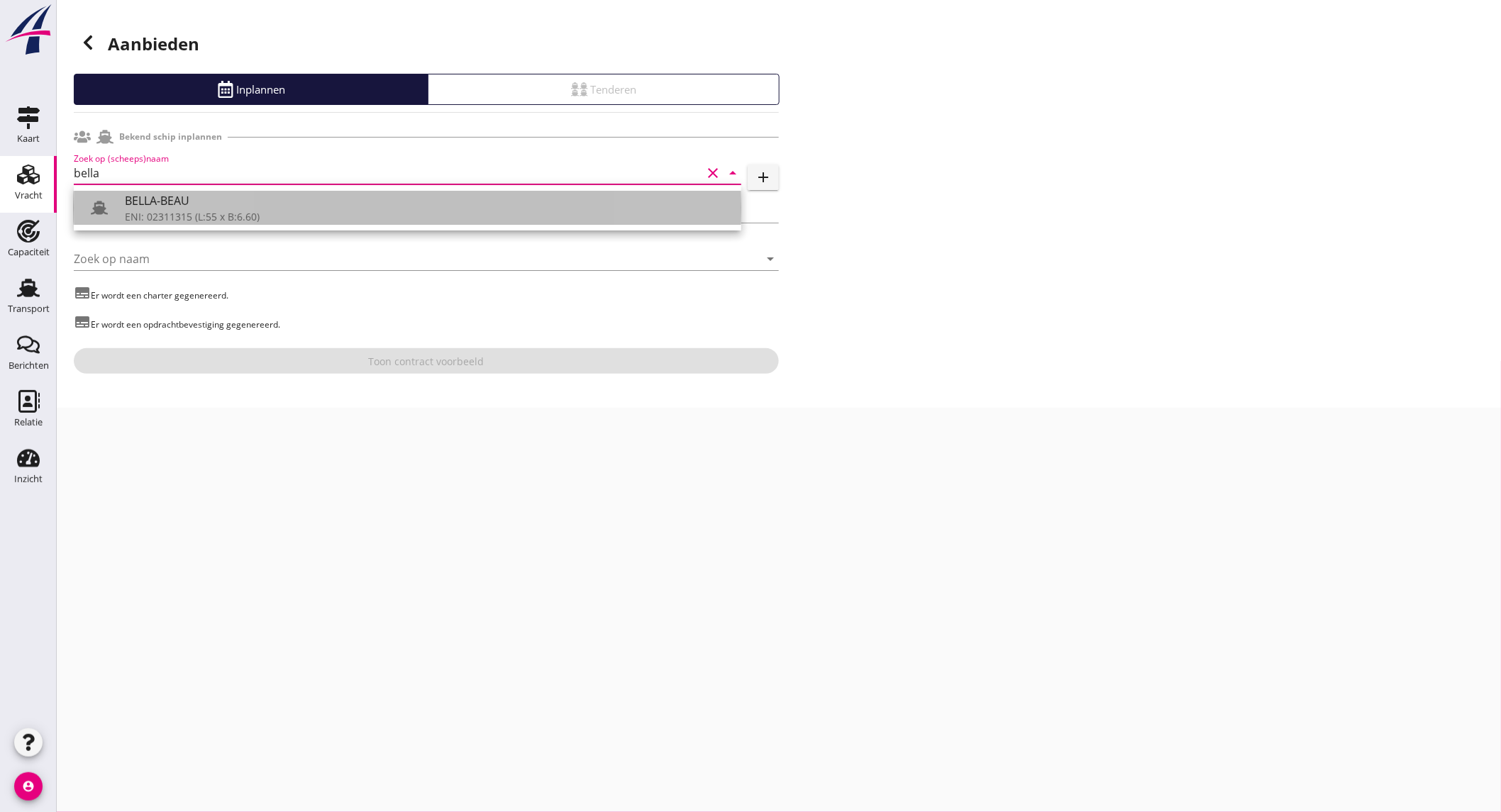
click at [241, 207] on div "BELLA-BEAU" at bounding box center [427, 200] width 605 height 17
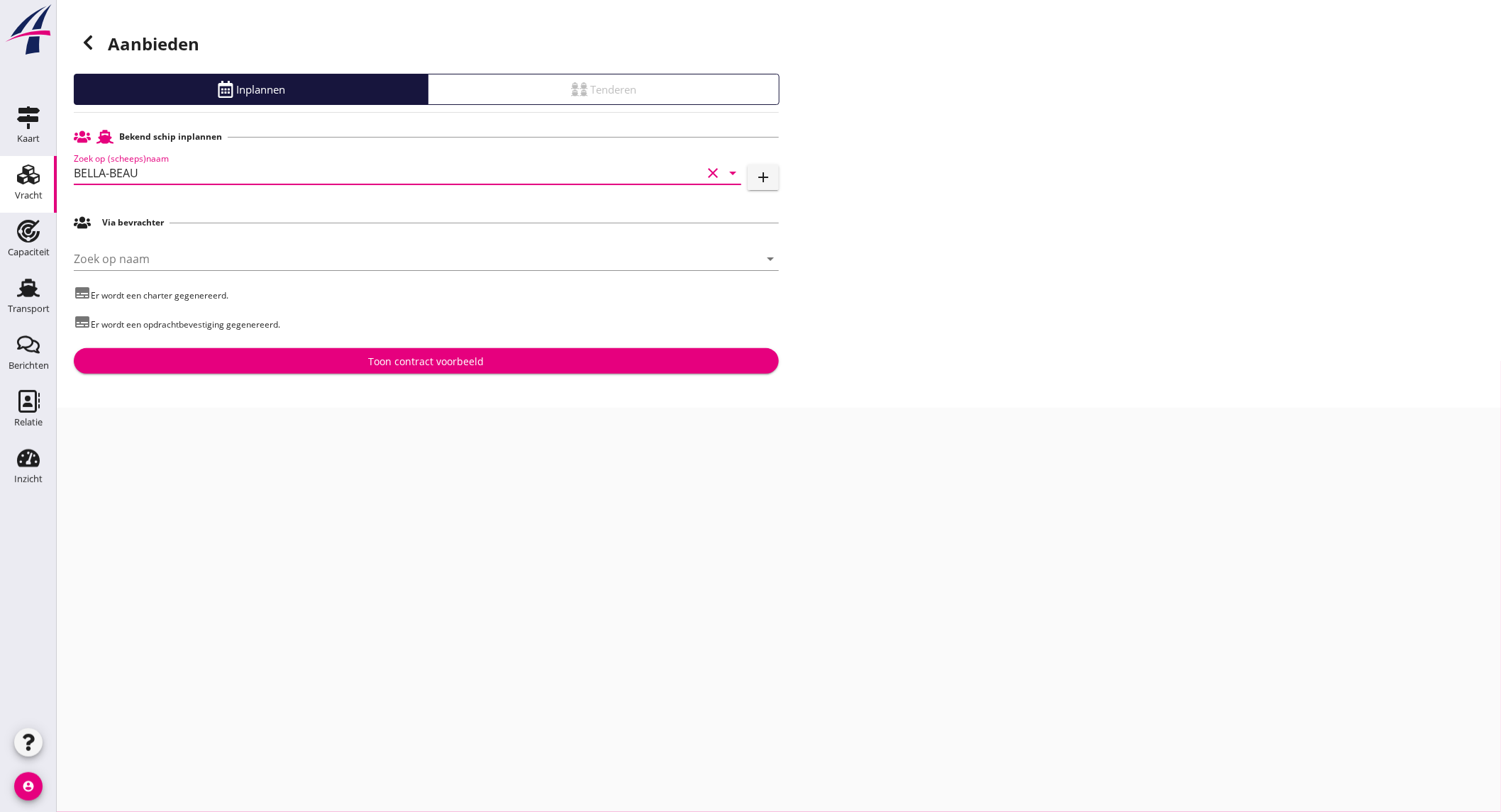
type input "BELLA-BEAU"
click at [322, 362] on div "Toon contract voorbeeld" at bounding box center [426, 361] width 683 height 15
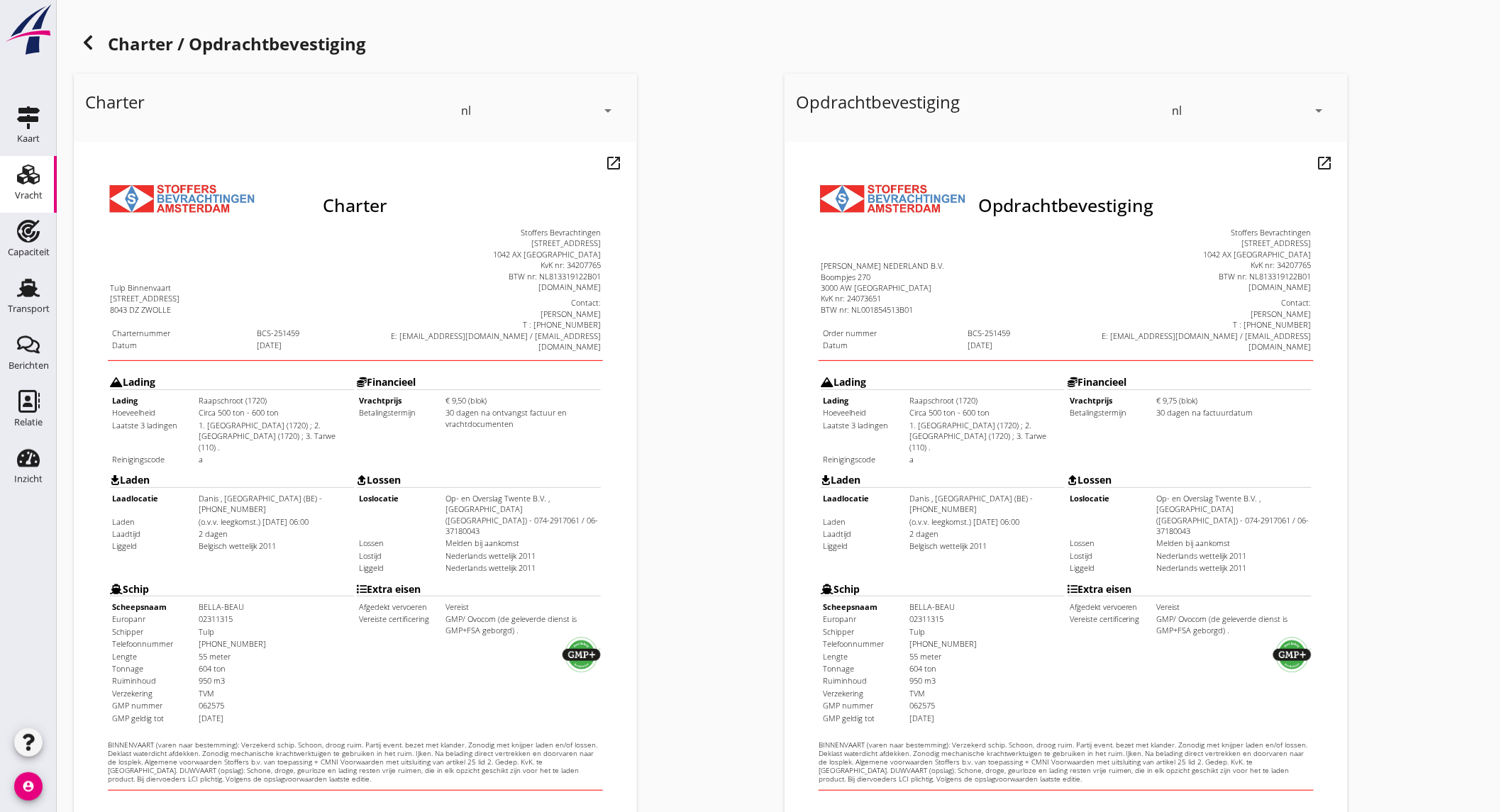
scroll to position [237, 0]
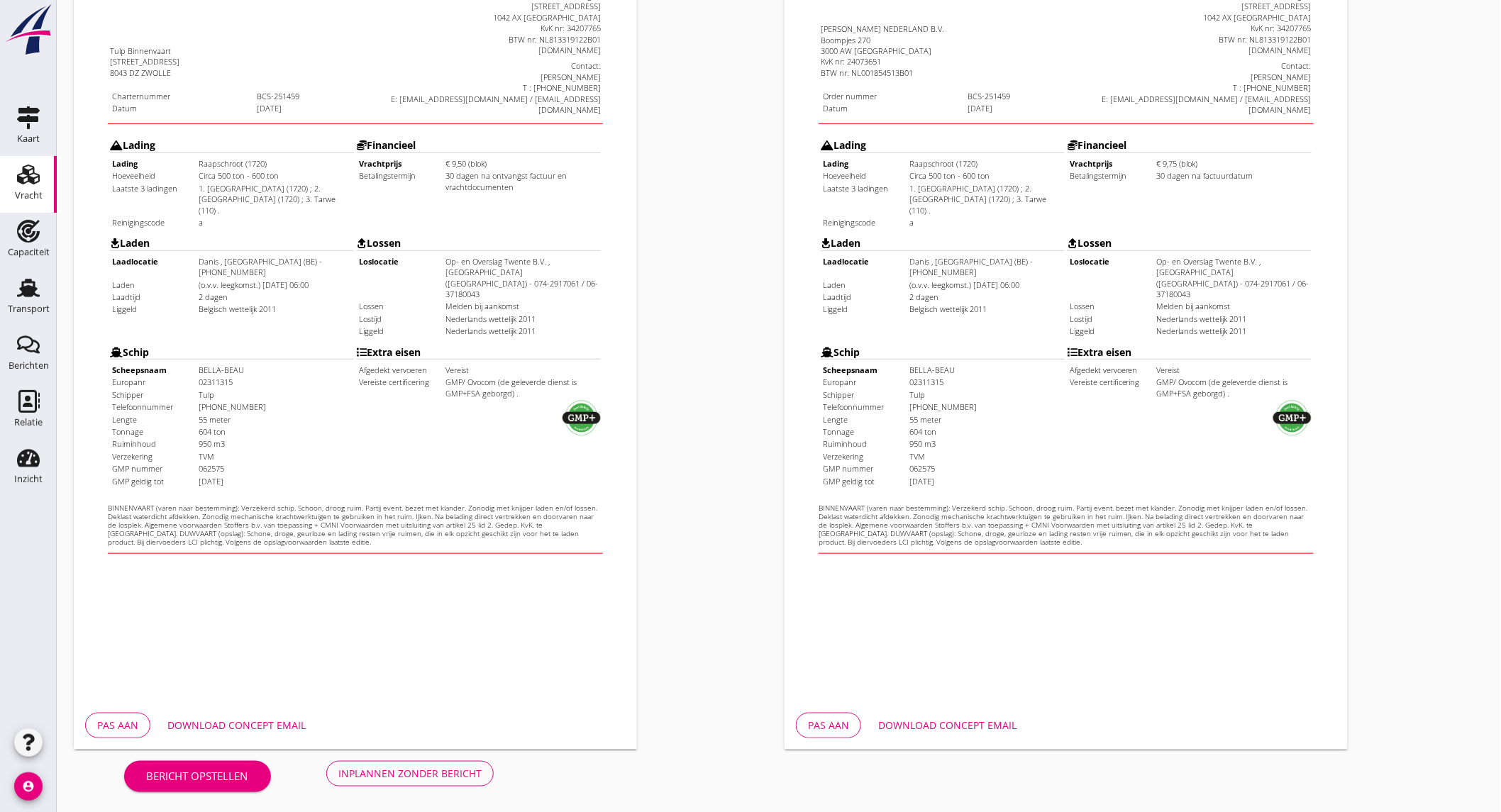
click at [256, 715] on button "Download concept email" at bounding box center [236, 725] width 161 height 26
click at [903, 713] on button "Download concept email" at bounding box center [948, 725] width 161 height 26
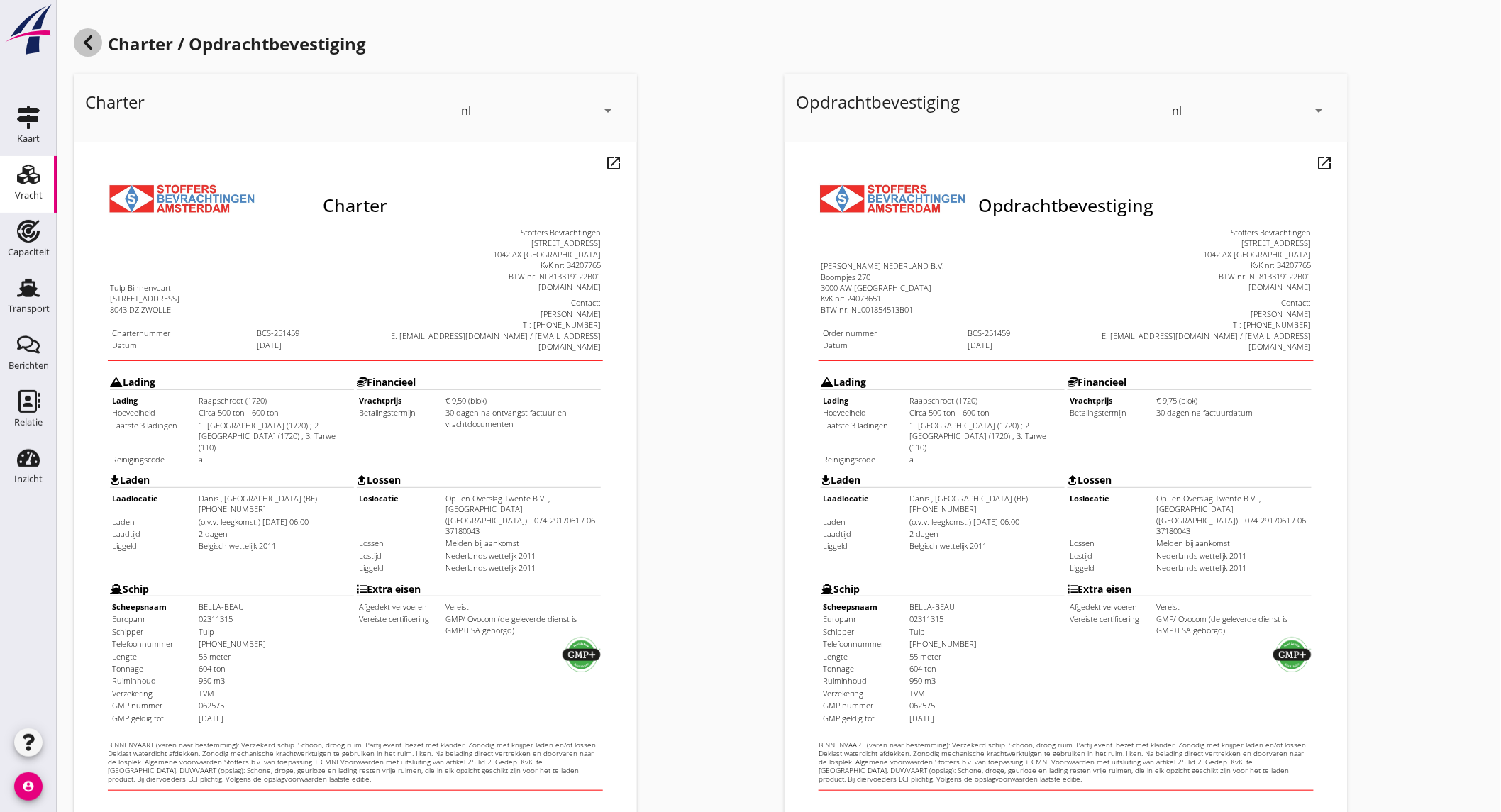
click at [81, 41] on icon at bounding box center [88, 42] width 17 height 17
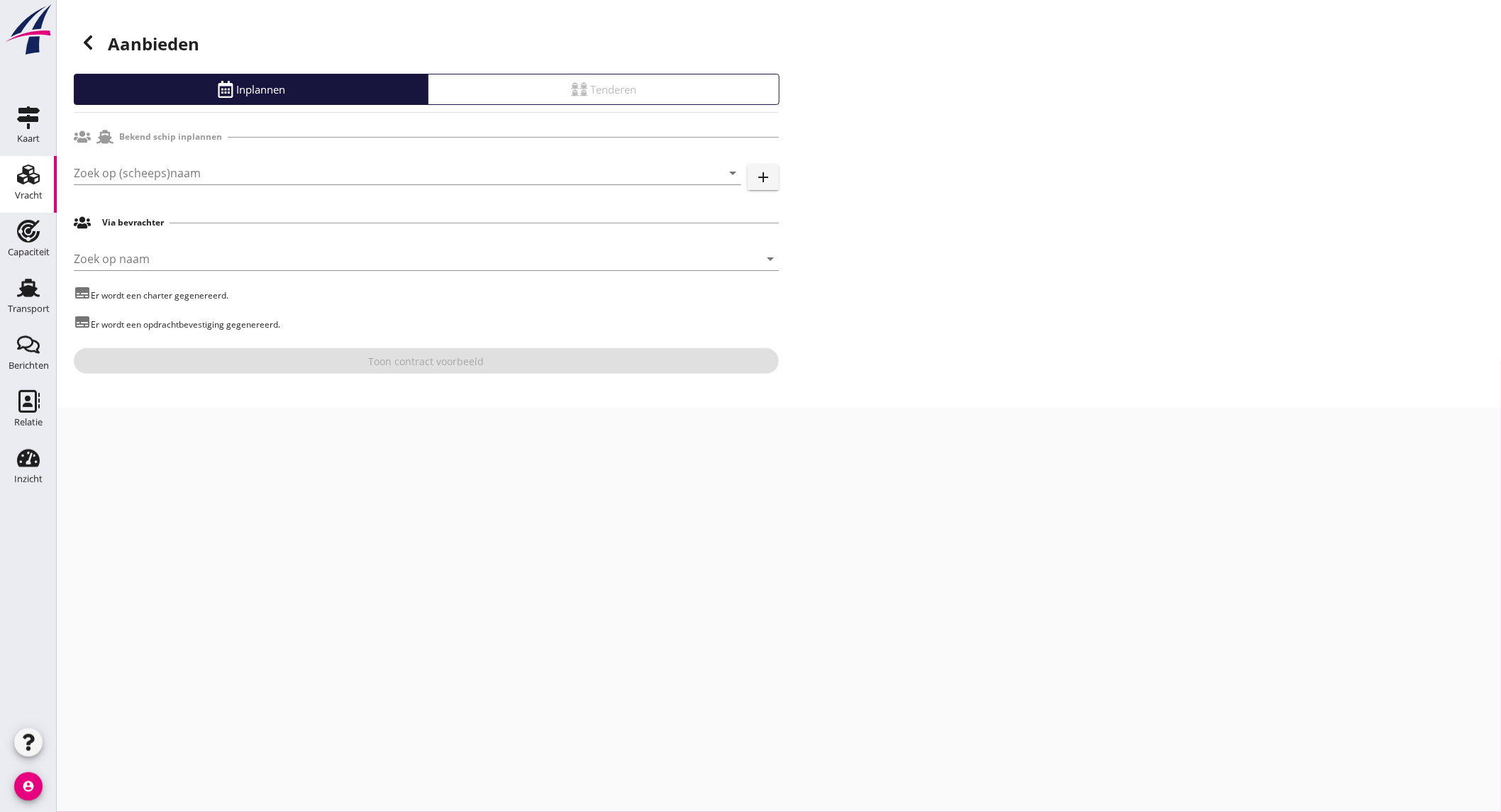
click at [95, 34] on icon at bounding box center [88, 42] width 17 height 17
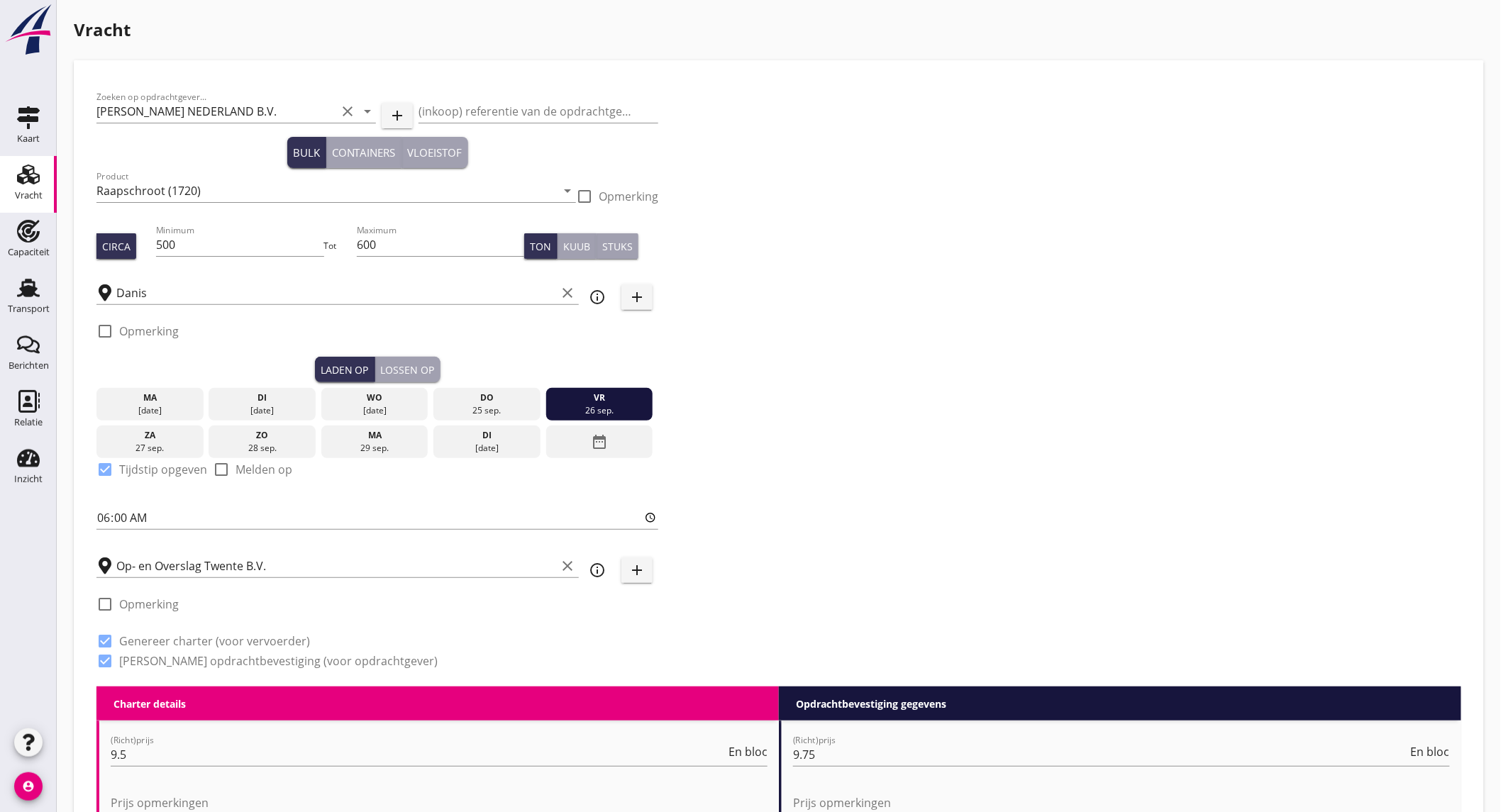
scroll to position [315, 0]
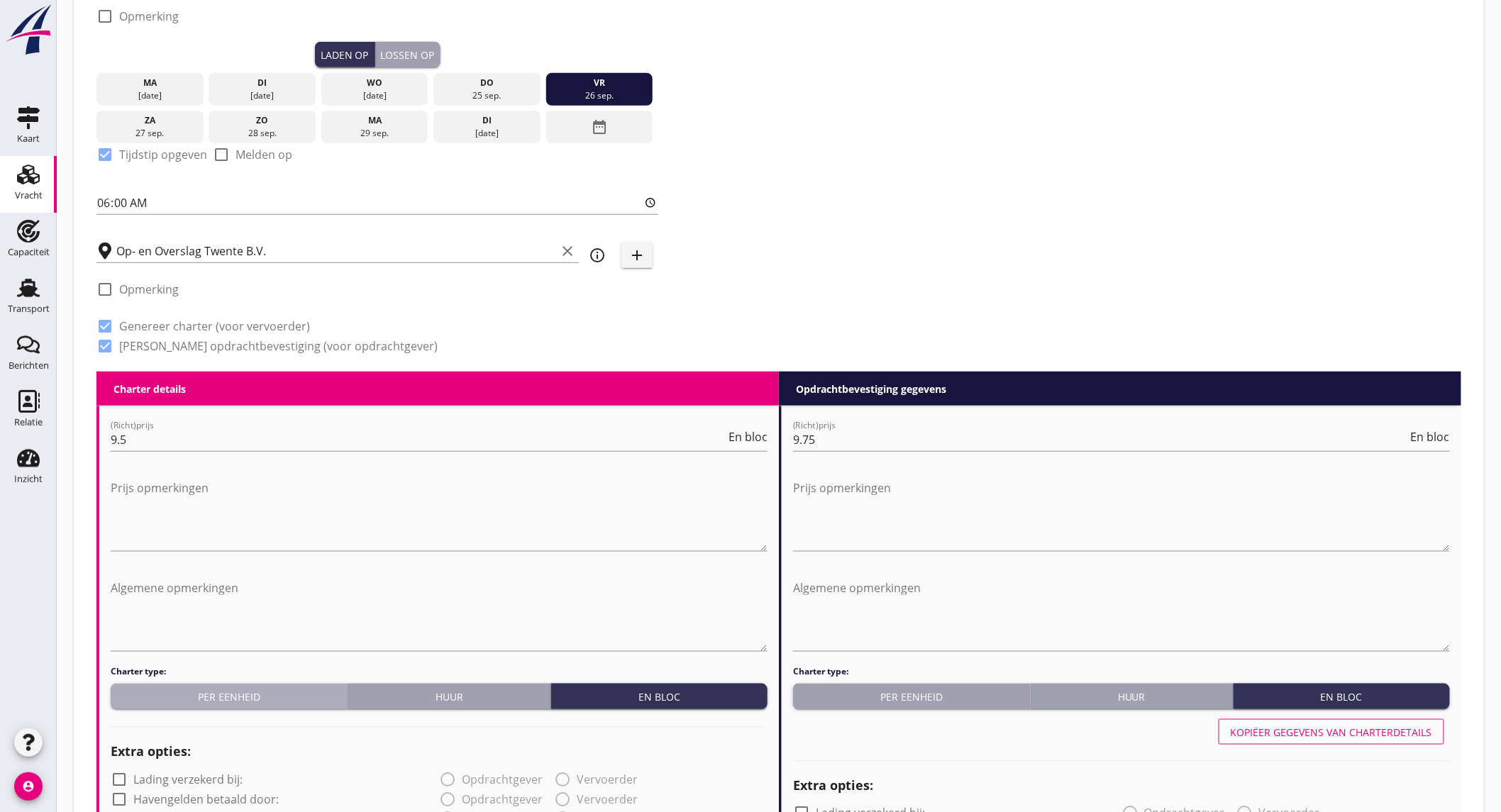
click at [235, 697] on div "Per eenheid" at bounding box center [228, 697] width 226 height 15
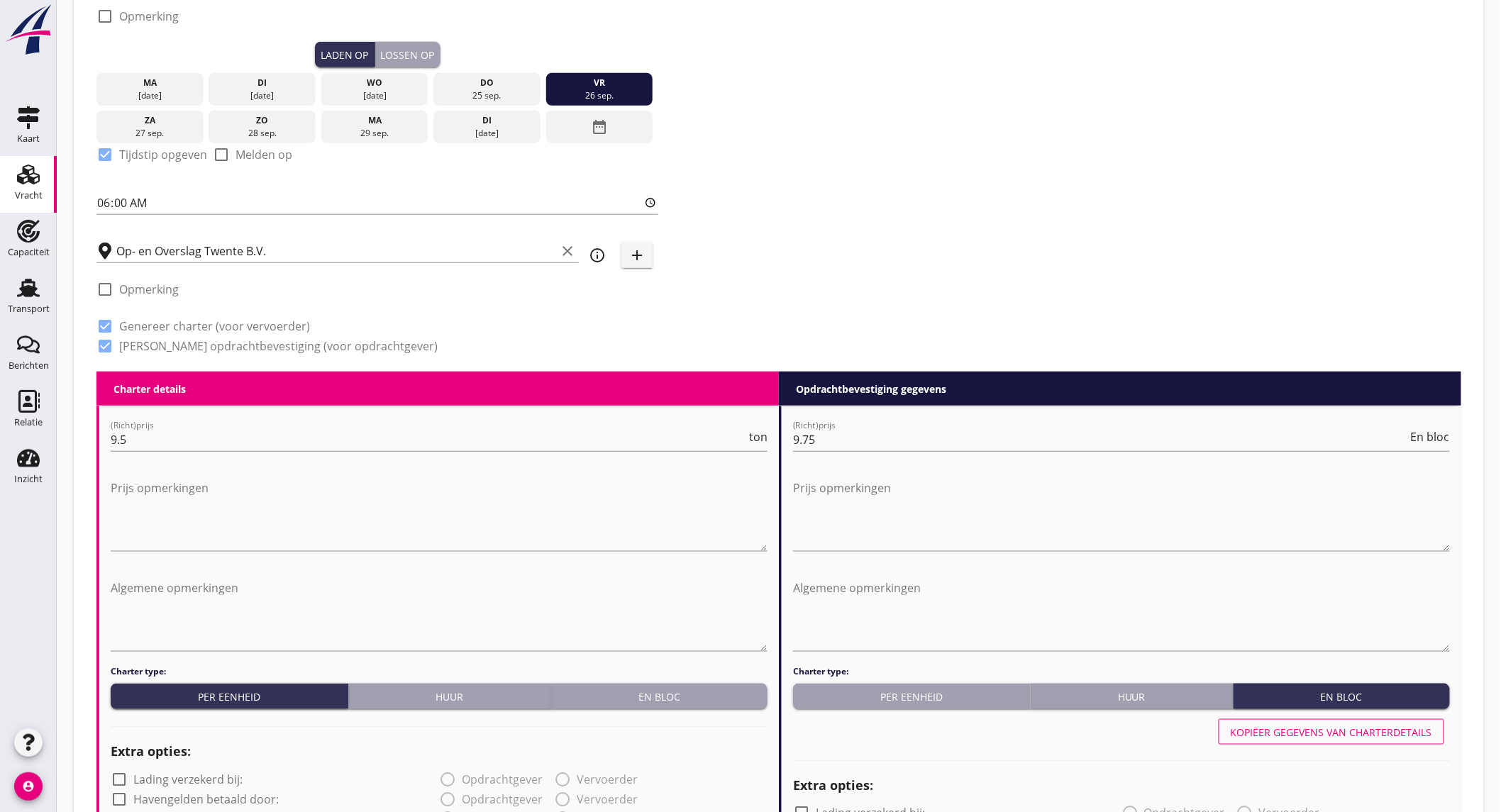
click at [862, 693] on div "Per eenheid" at bounding box center [911, 697] width 226 height 15
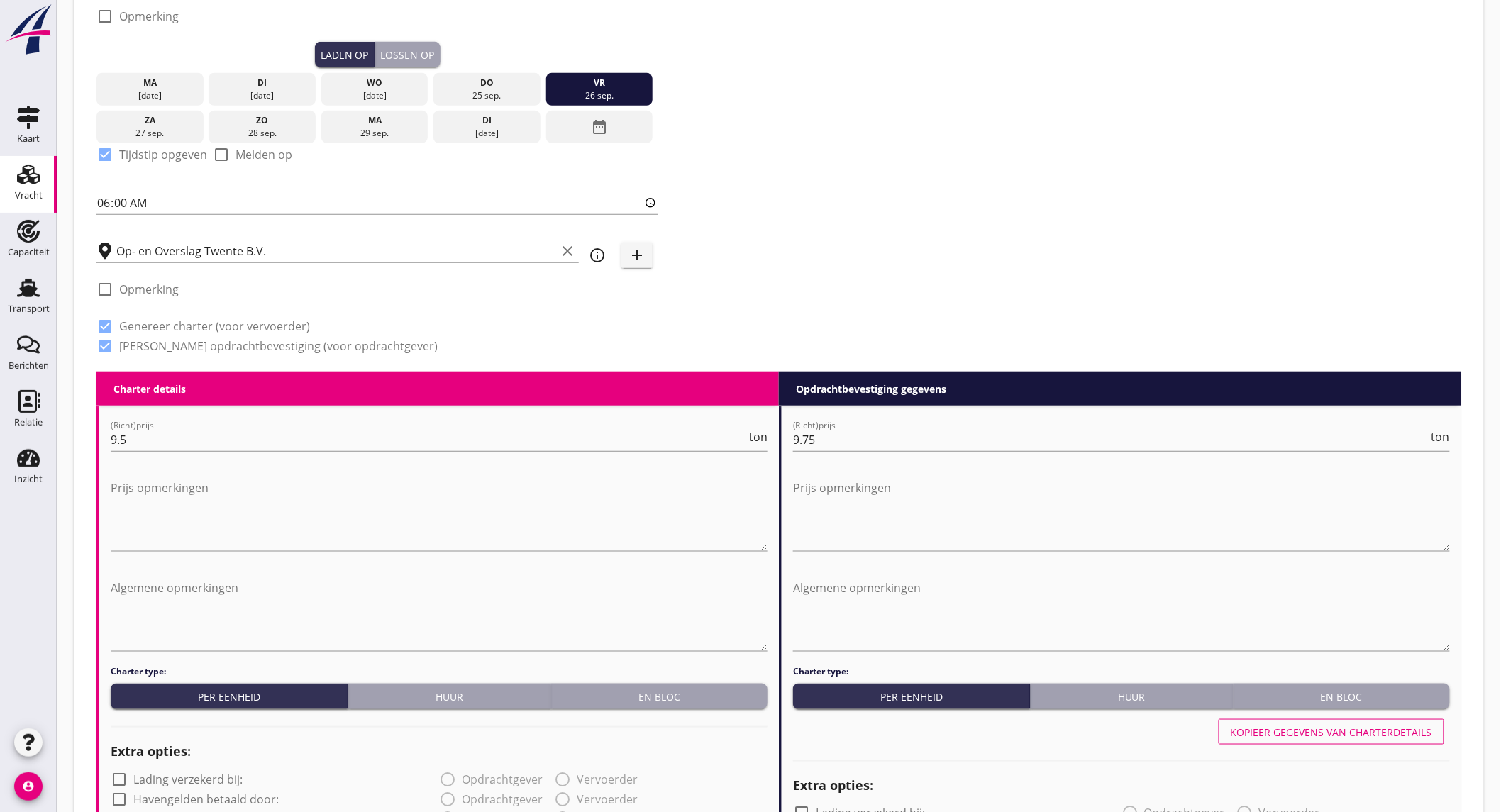
scroll to position [1547, 0]
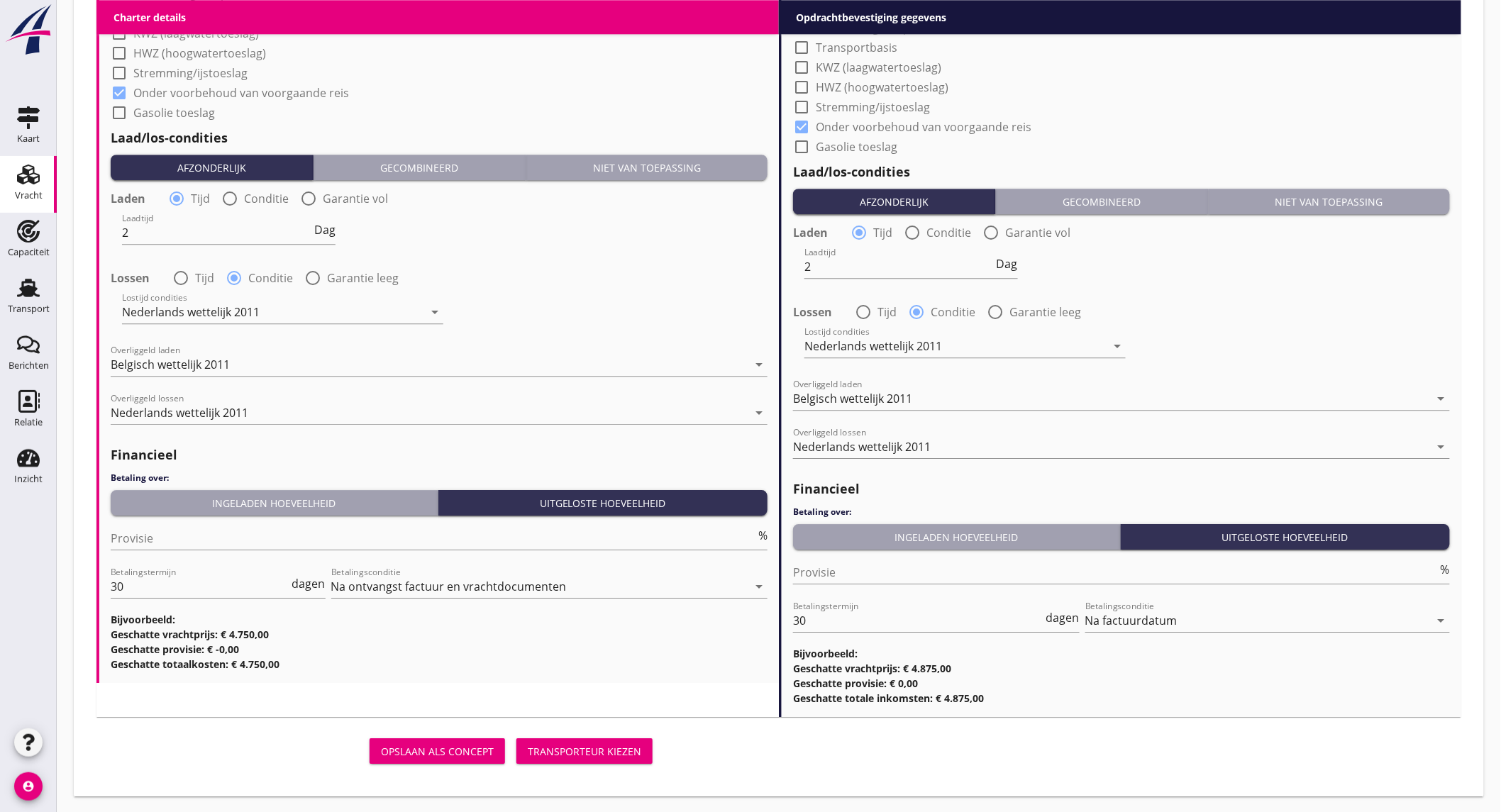
click at [603, 747] on div "Transporteur kiezen" at bounding box center [584, 751] width 113 height 15
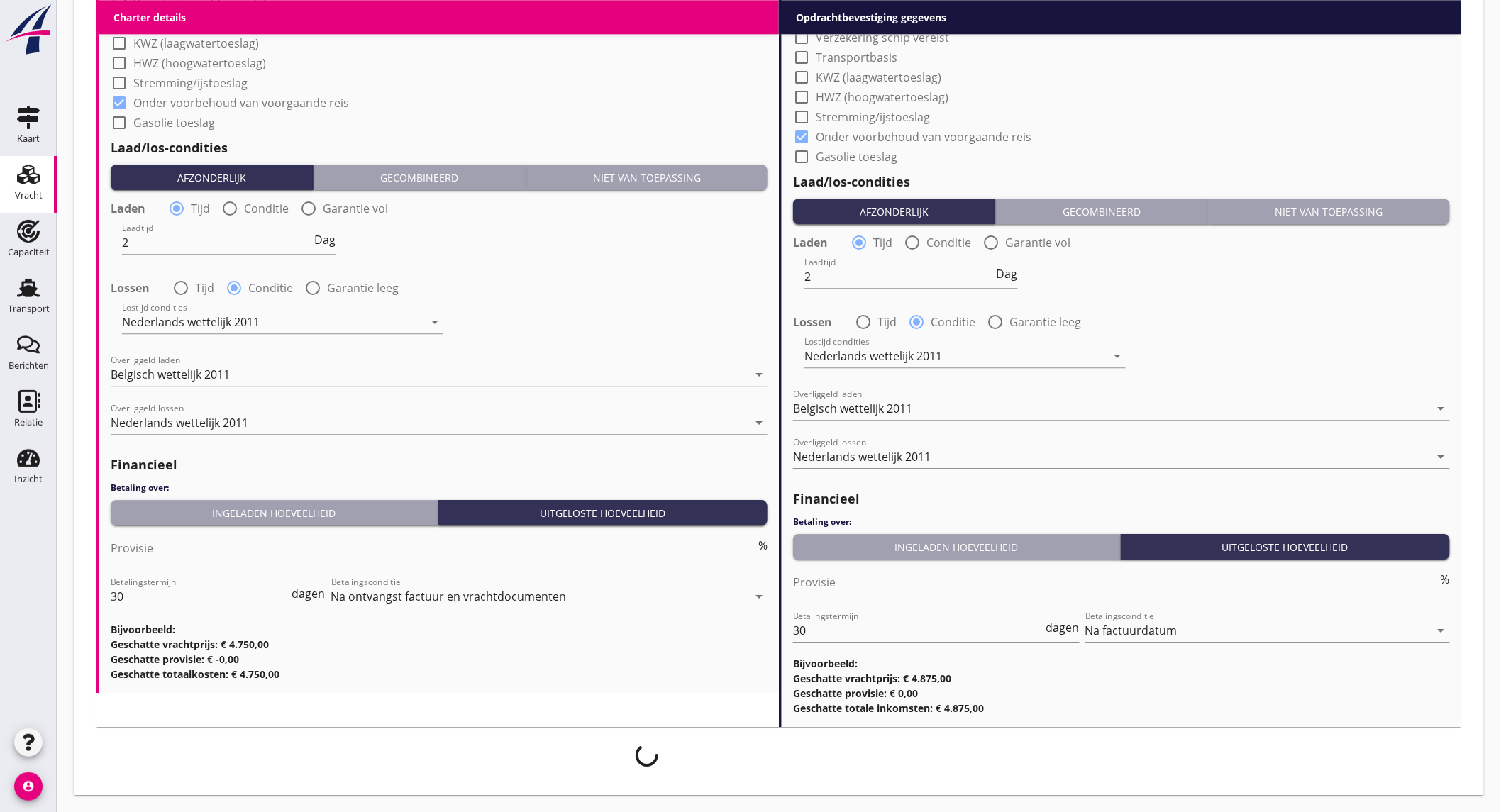
scroll to position [1535, 0]
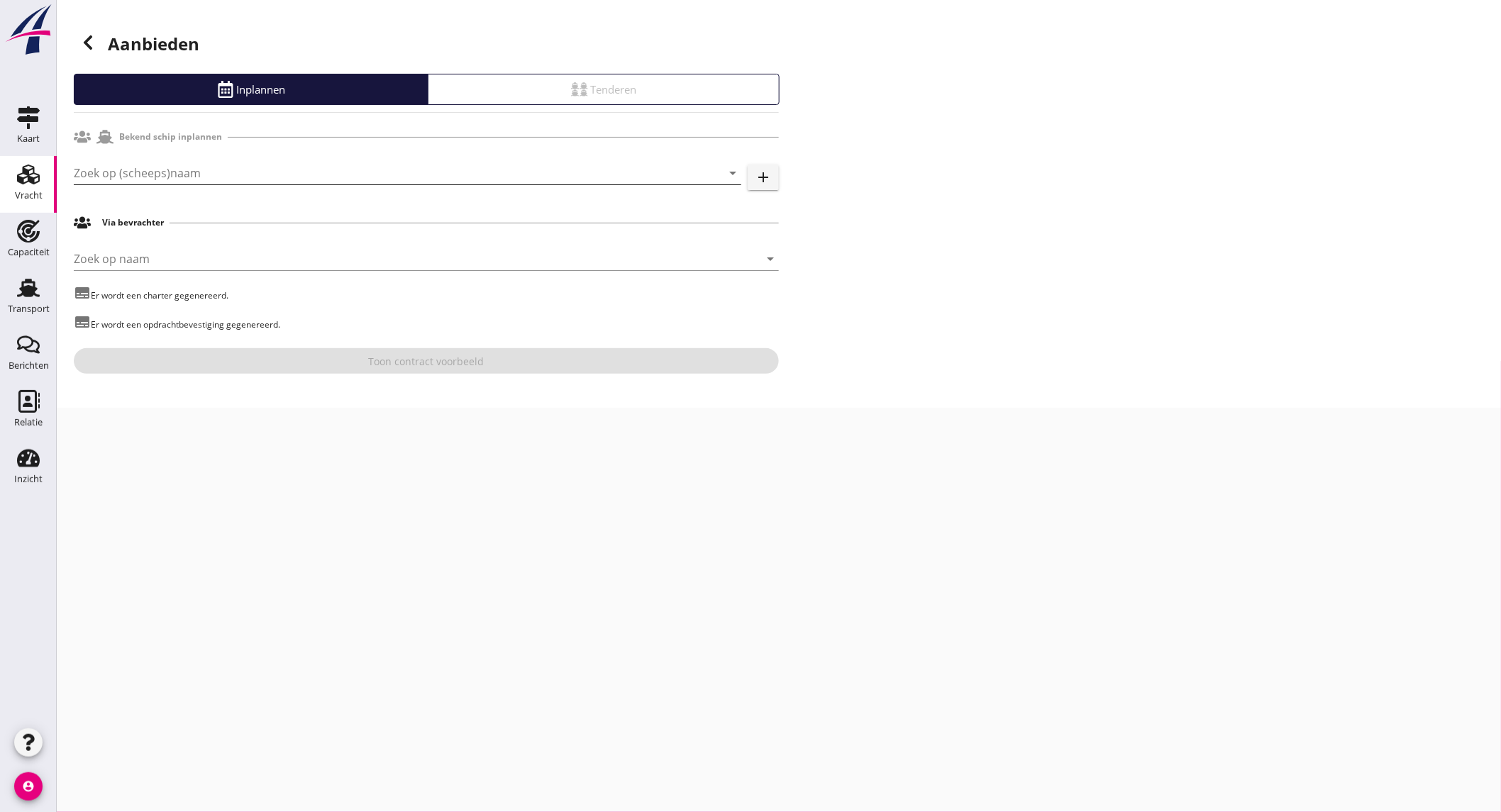
click at [222, 169] on input "Zoek op (scheeps)naam" at bounding box center [387, 174] width 628 height 23
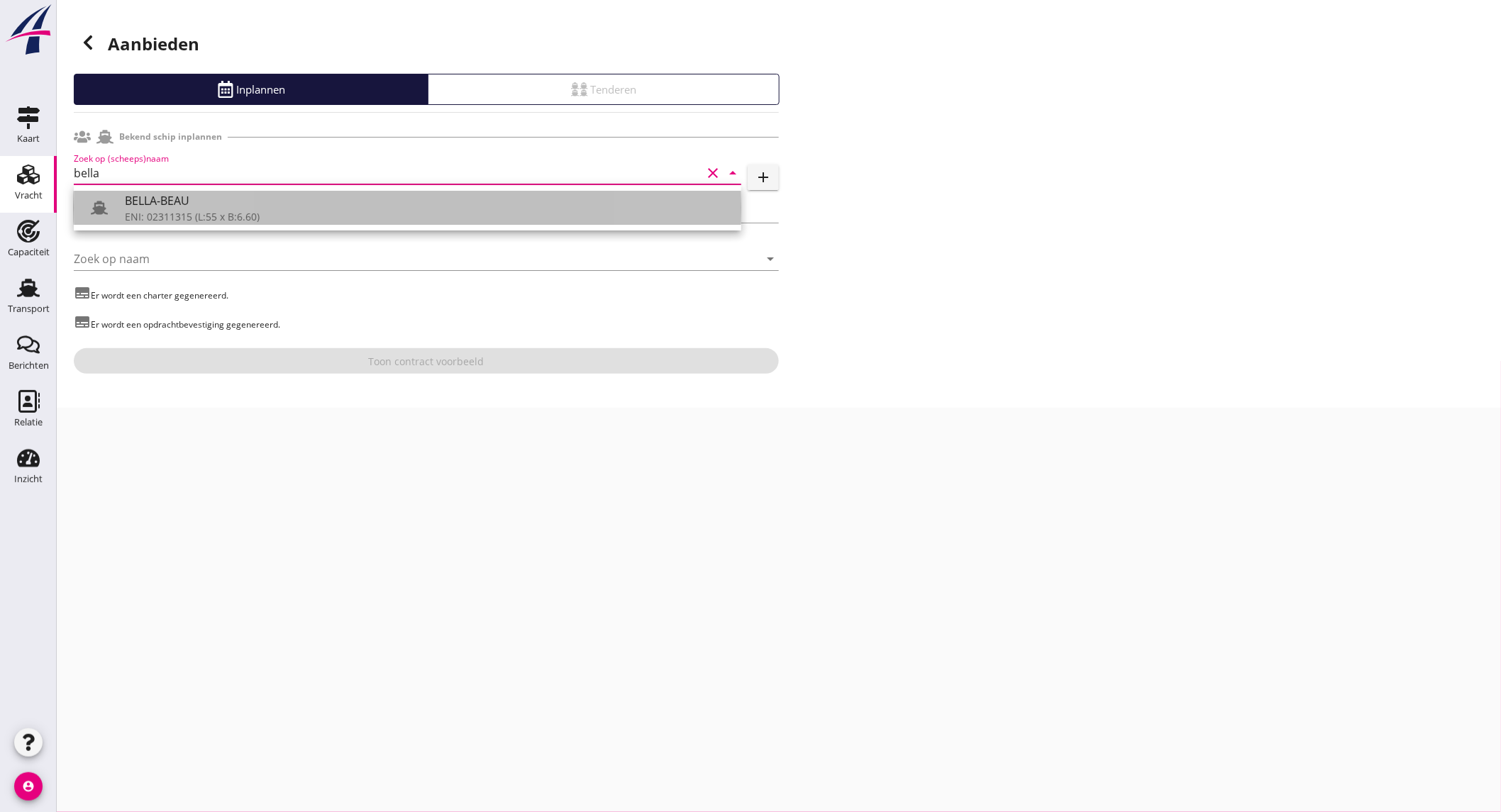
click at [226, 210] on div "ENI: 02311315 (L:55 x B:6.60)" at bounding box center [427, 216] width 605 height 15
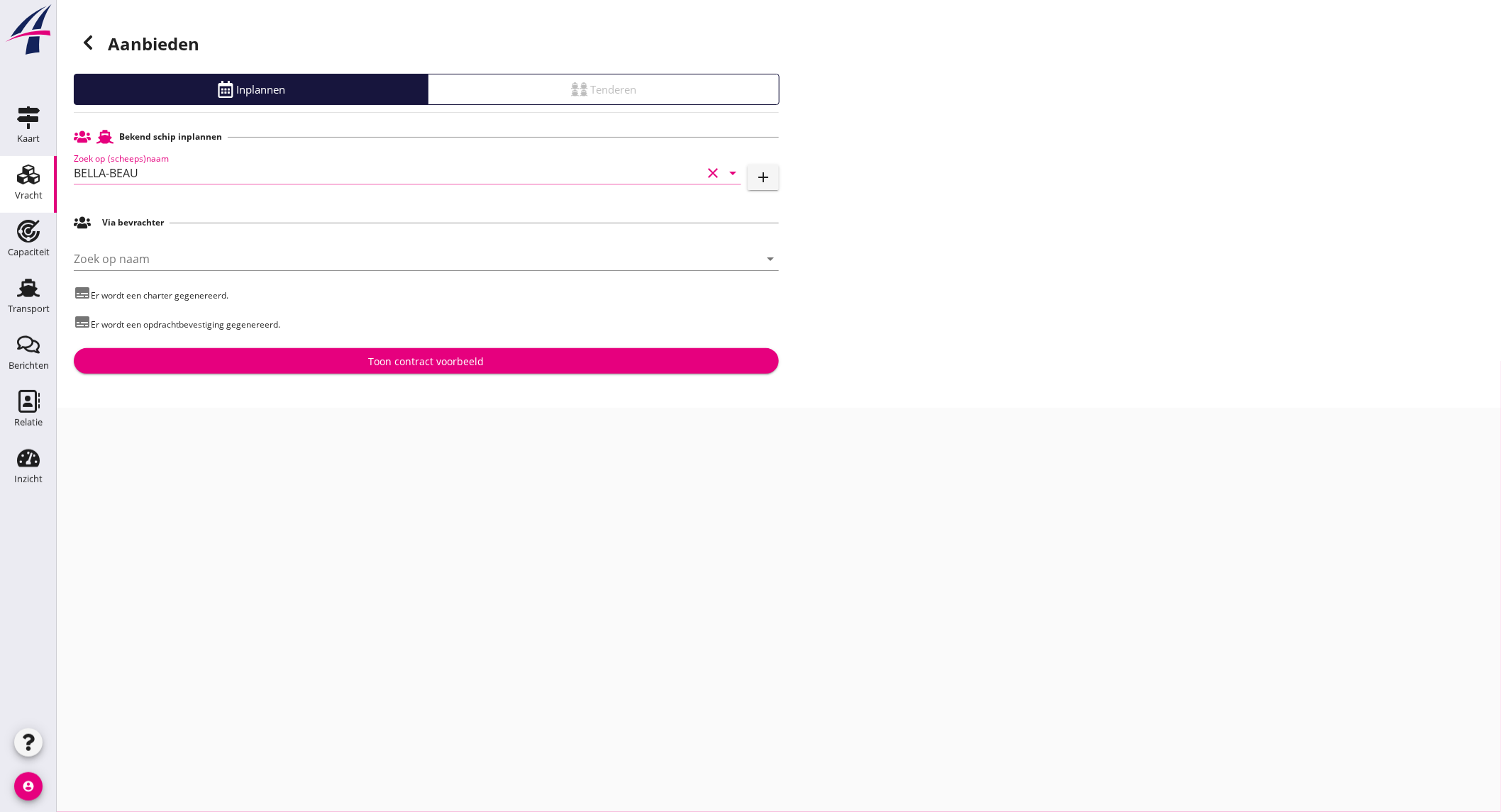
type input "BELLA-BEAU"
click at [380, 354] on div "Toon contract voorbeeld" at bounding box center [427, 361] width 116 height 15
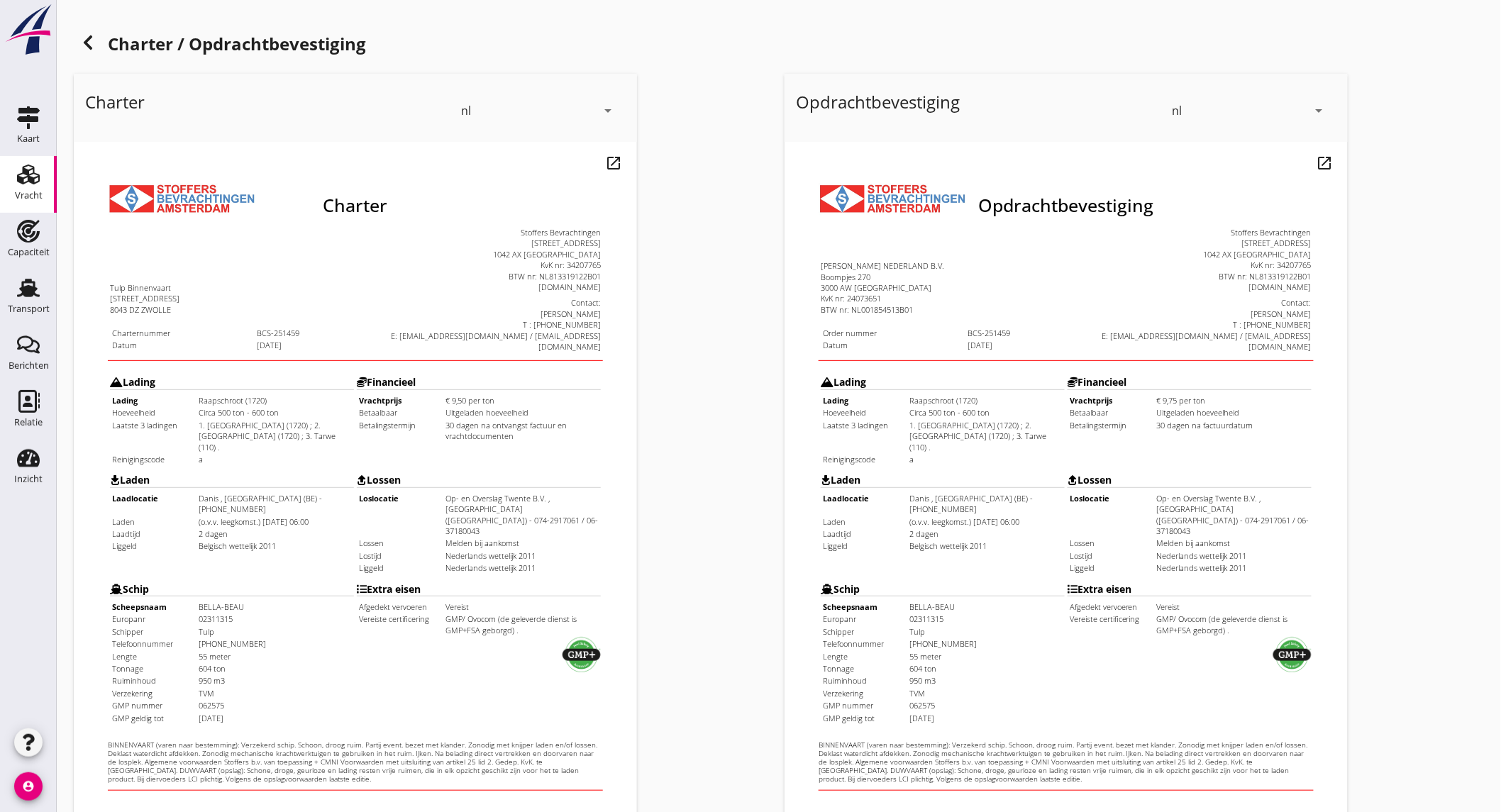
scroll to position [237, 0]
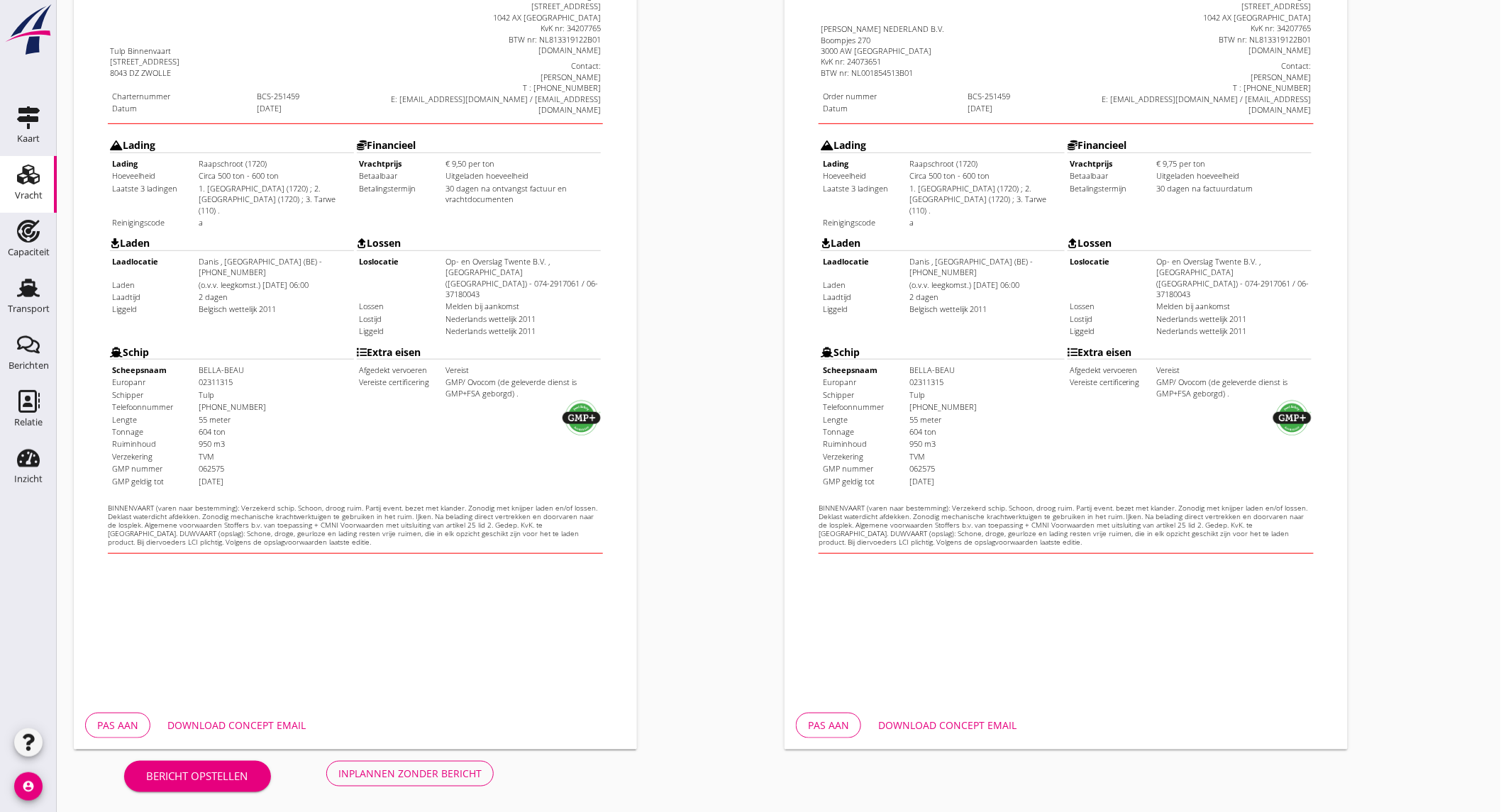
click at [221, 711] on div "Pas aan Download concept email" at bounding box center [355, 725] width 563 height 48
click at [220, 718] on div "Download concept email" at bounding box center [236, 725] width 138 height 15
click at [933, 719] on div "Download concept email" at bounding box center [948, 725] width 138 height 15
click at [396, 769] on div "Inplannen zonder bericht" at bounding box center [410, 773] width 143 height 15
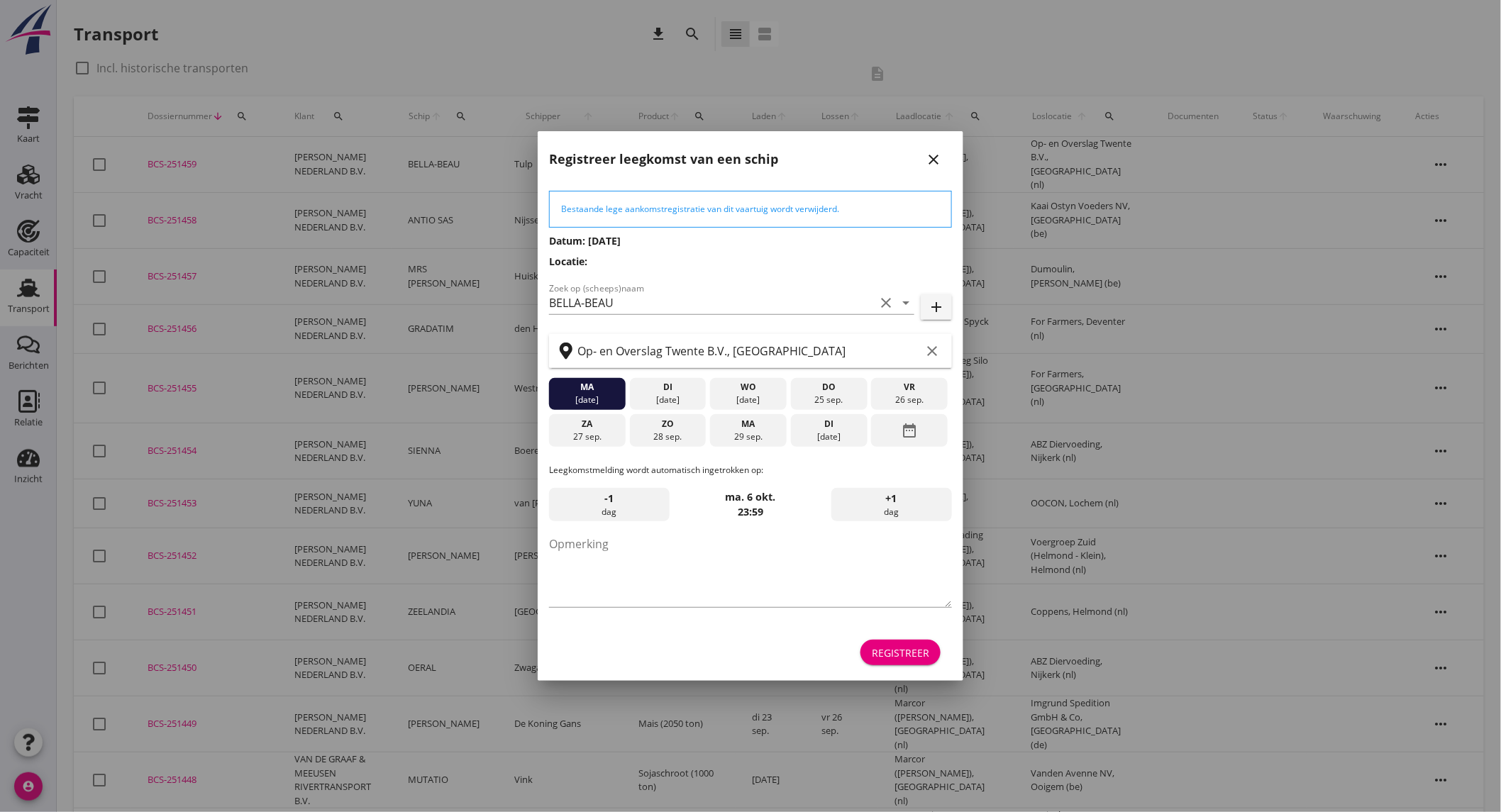
click at [763, 435] on div "29 sep." at bounding box center [748, 437] width 70 height 12
click at [921, 658] on div "Registreer" at bounding box center [901, 653] width 58 height 15
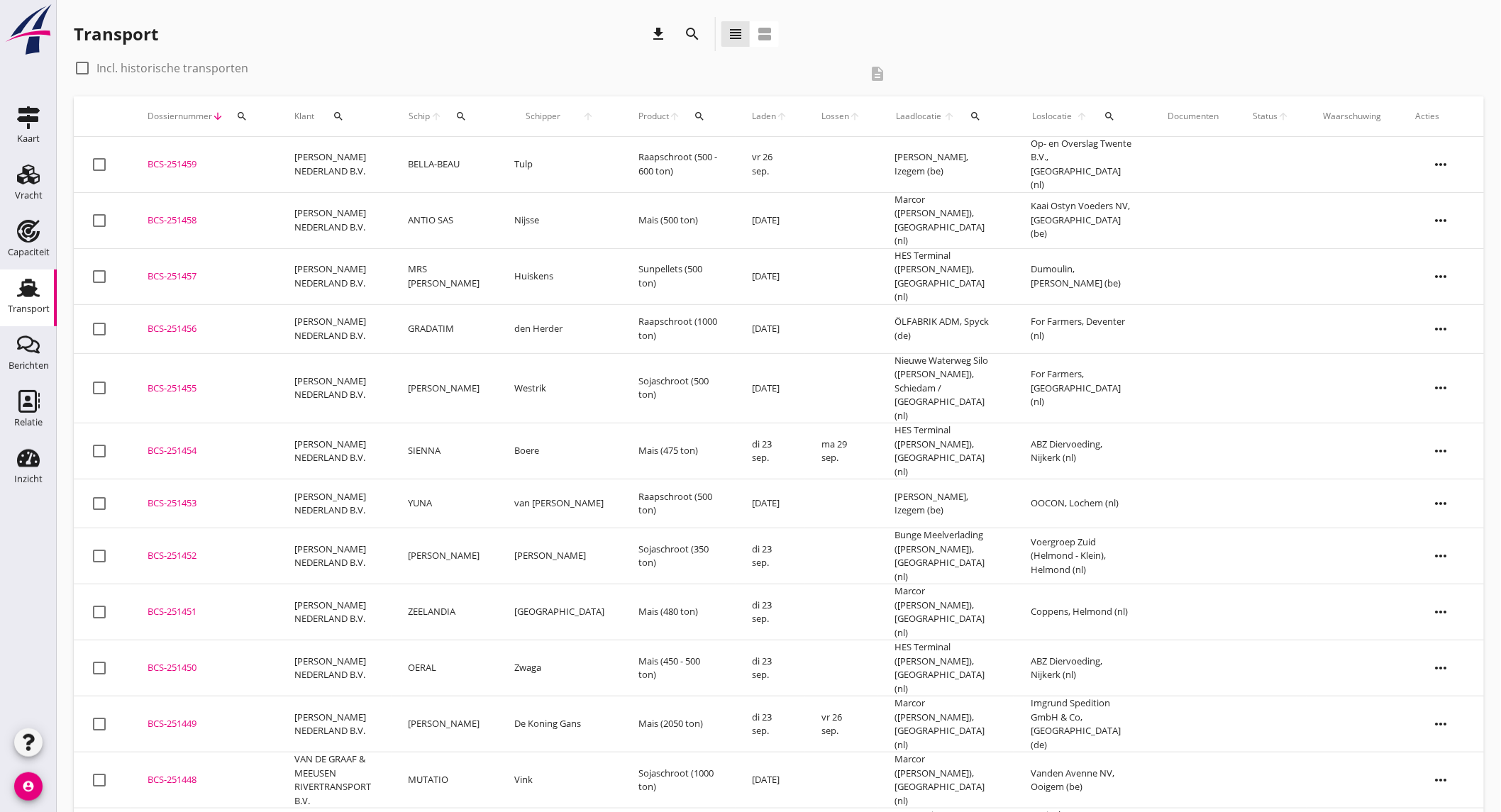
click at [376, 163] on td "[PERSON_NAME] NEDERLAND B.V." at bounding box center [334, 165] width 114 height 56
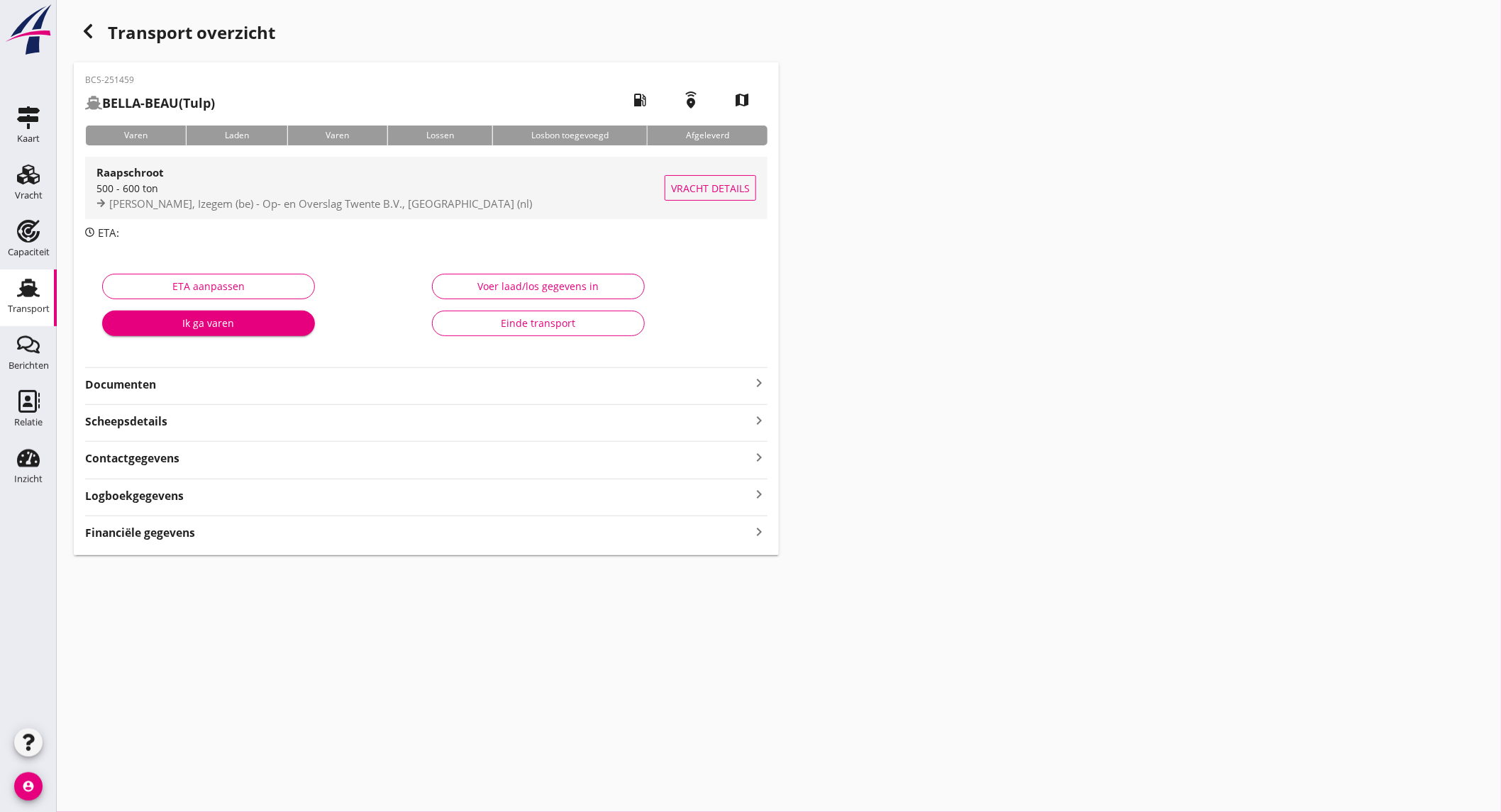
click at [240, 201] on span "[PERSON_NAME], Izegem (be) - Op- en Overslag Twente B.V., [GEOGRAPHIC_DATA] (nl)" at bounding box center [320, 204] width 422 height 14
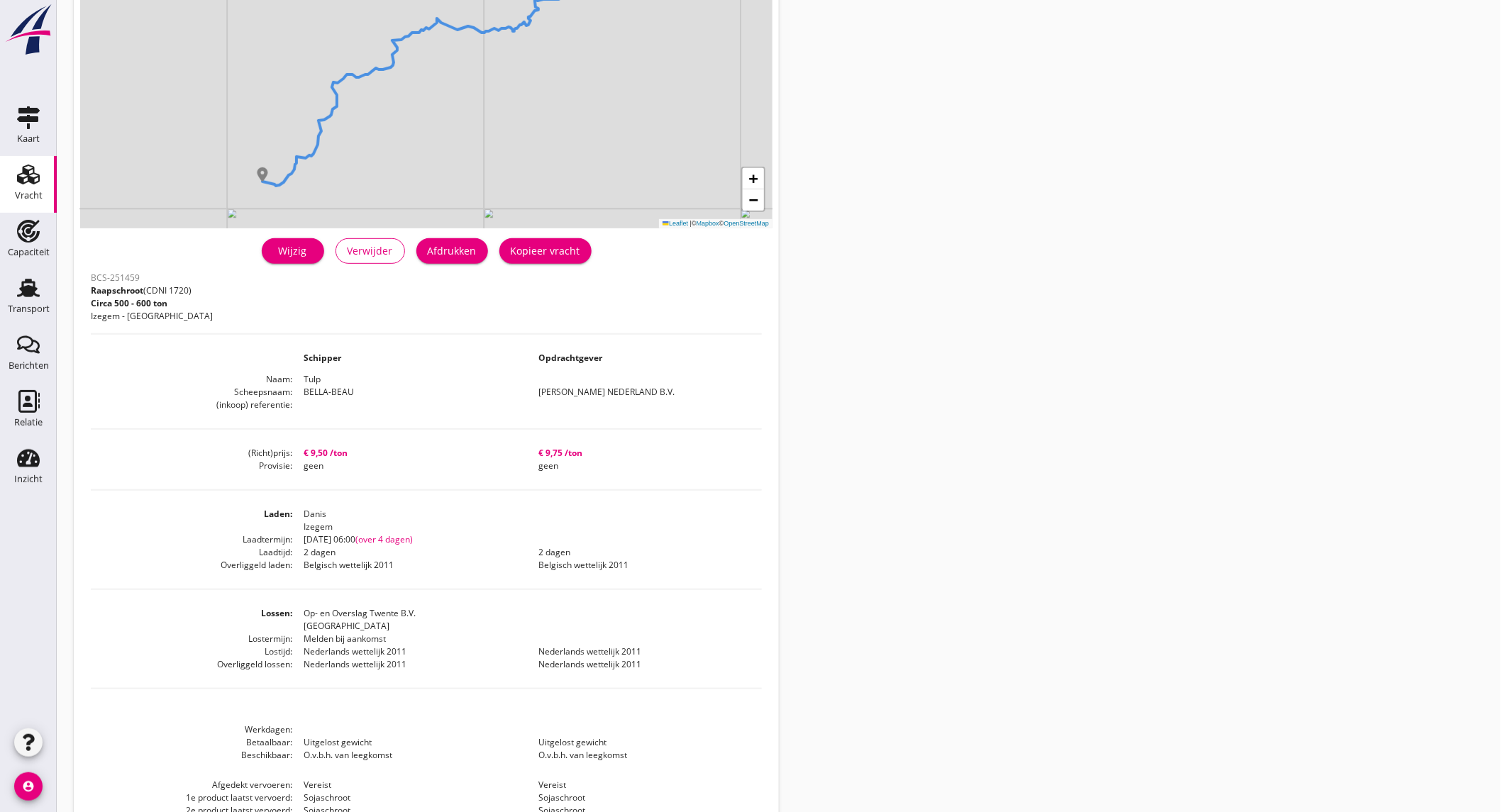
scroll to position [238, 0]
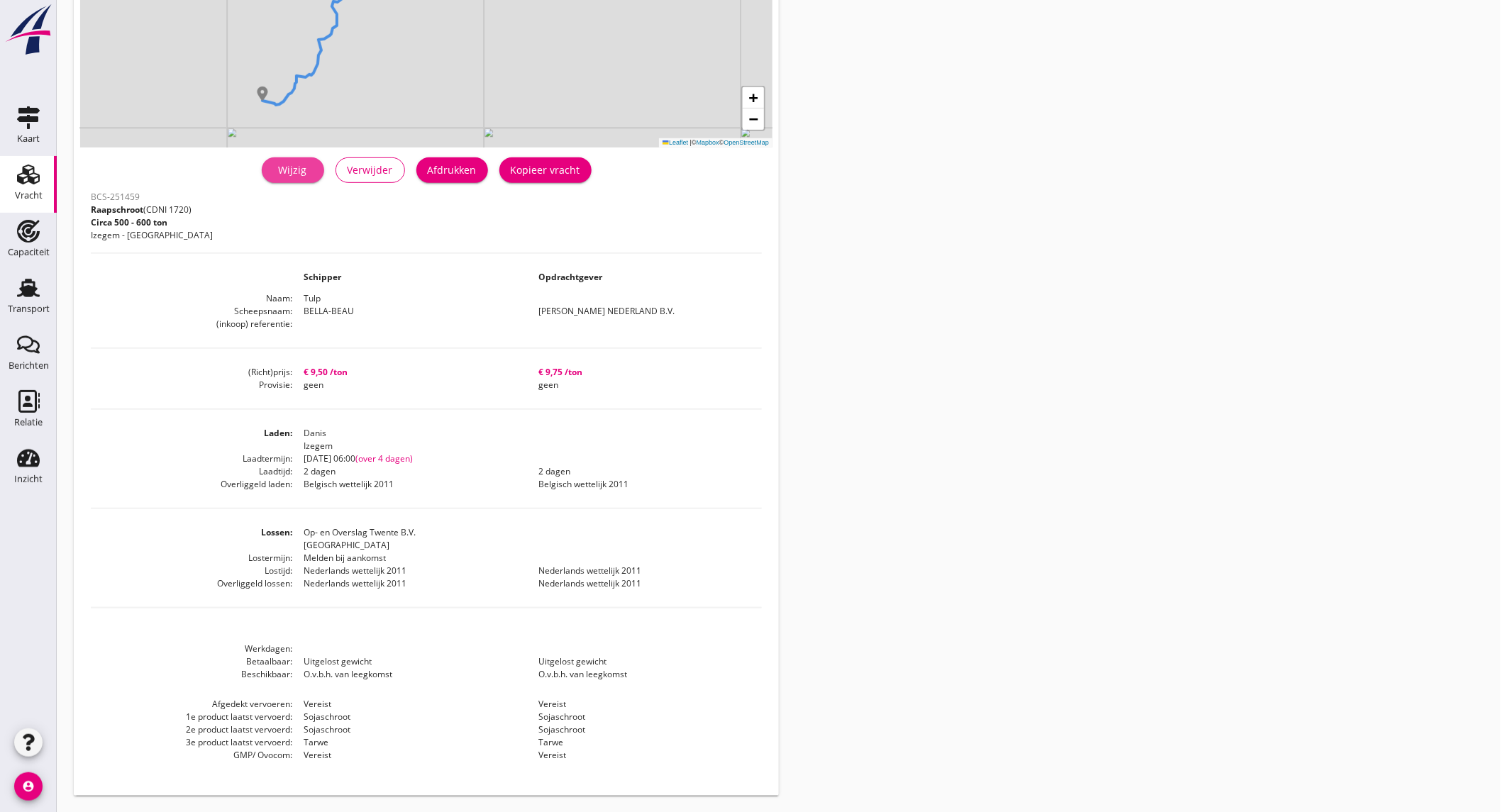
click at [313, 171] on div "Wijzig" at bounding box center [292, 169] width 40 height 15
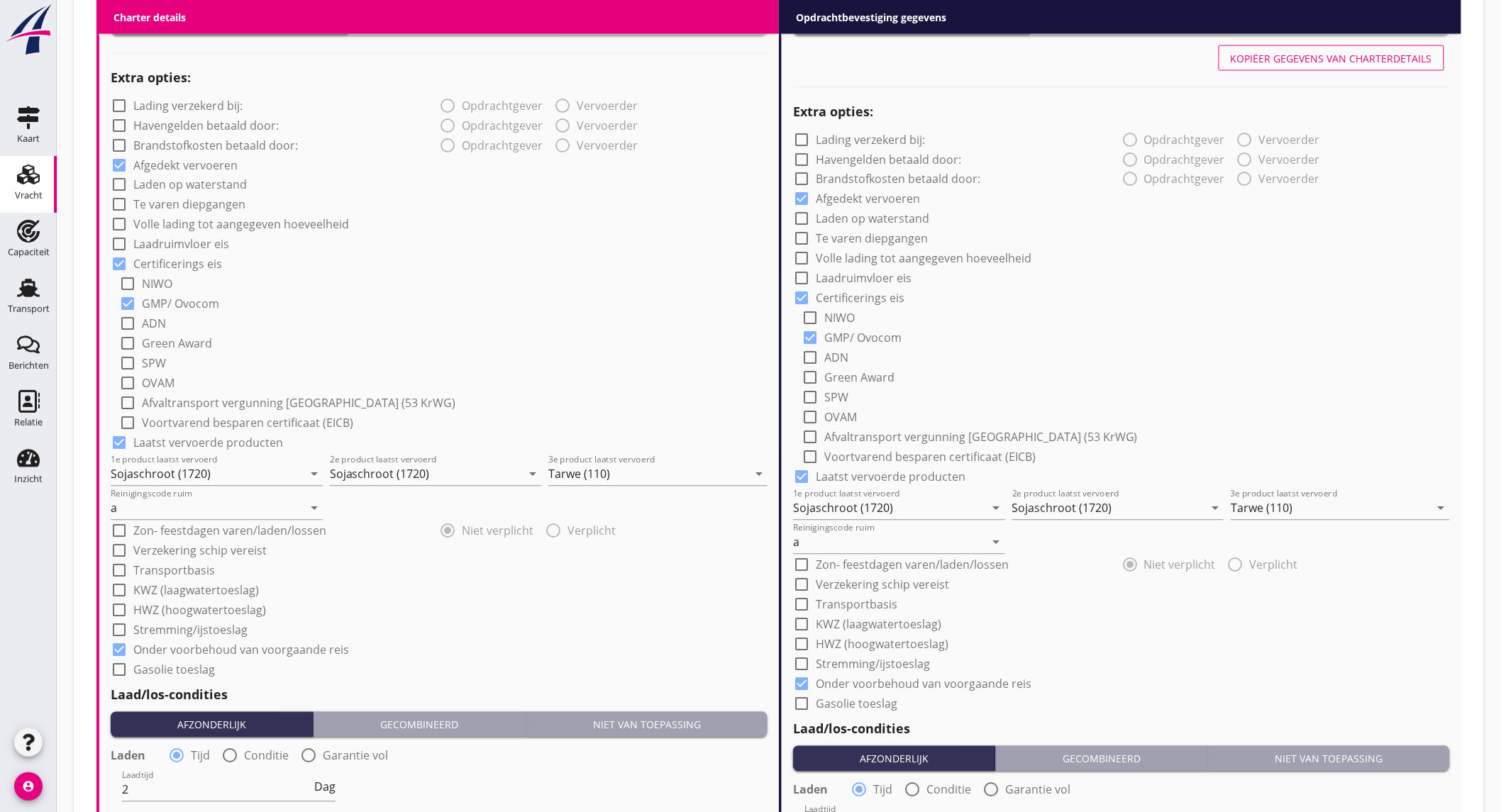
scroll to position [1419, 0]
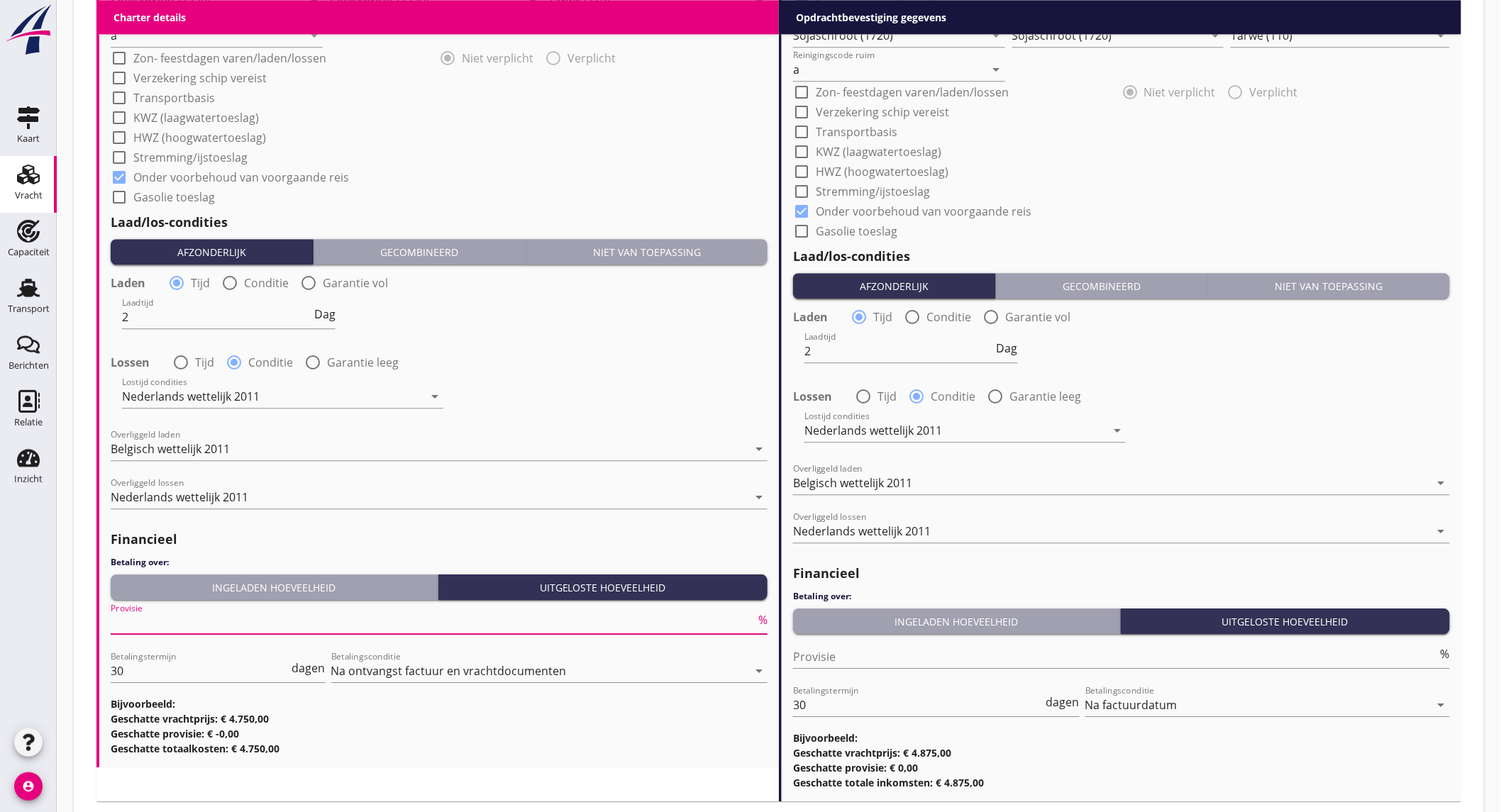
click at [198, 617] on input "Provisie" at bounding box center [433, 623] width 645 height 23
type input "5"
click at [827, 648] on input "Provisie" at bounding box center [1116, 657] width 645 height 23
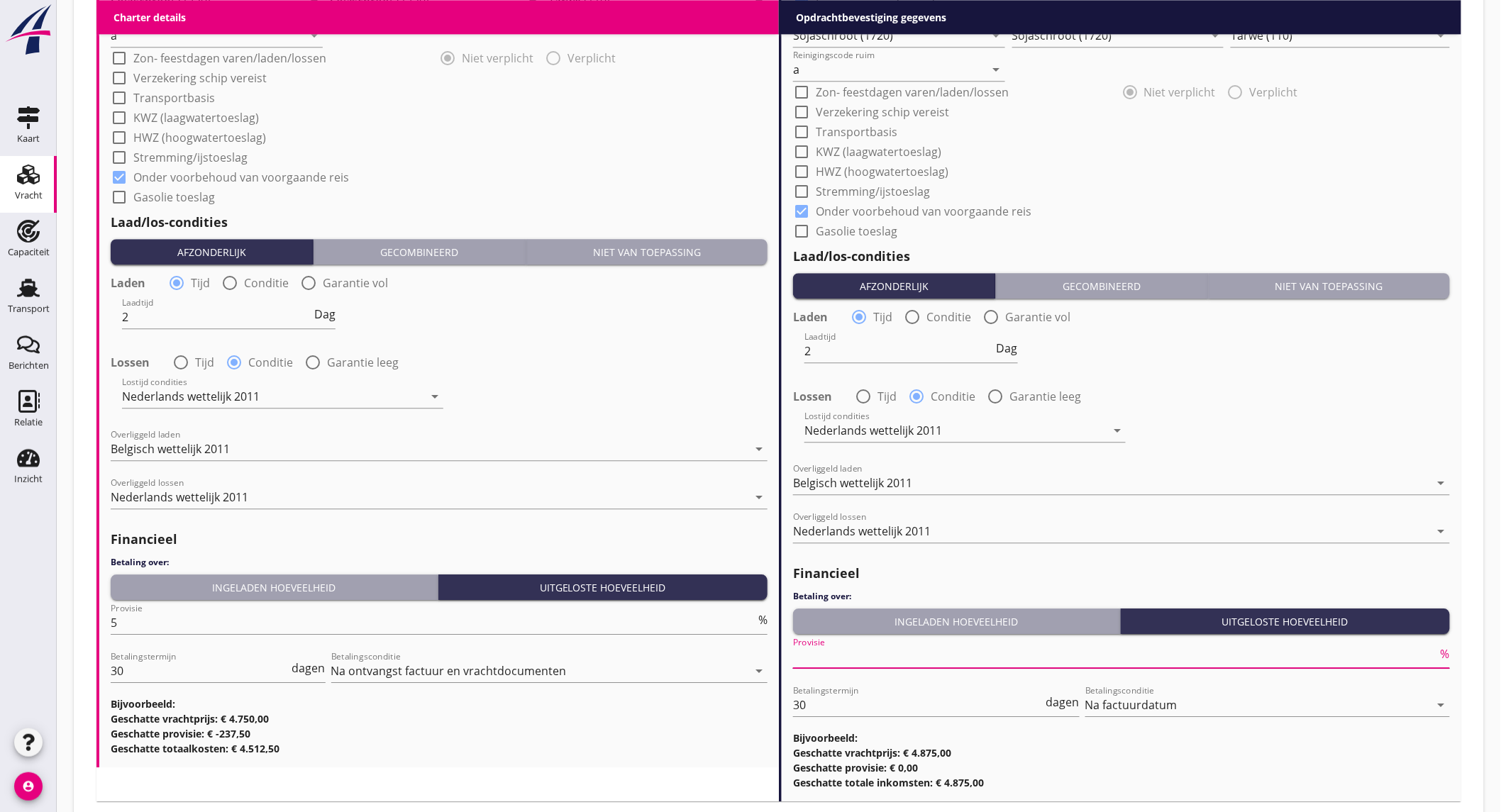
type input "2"
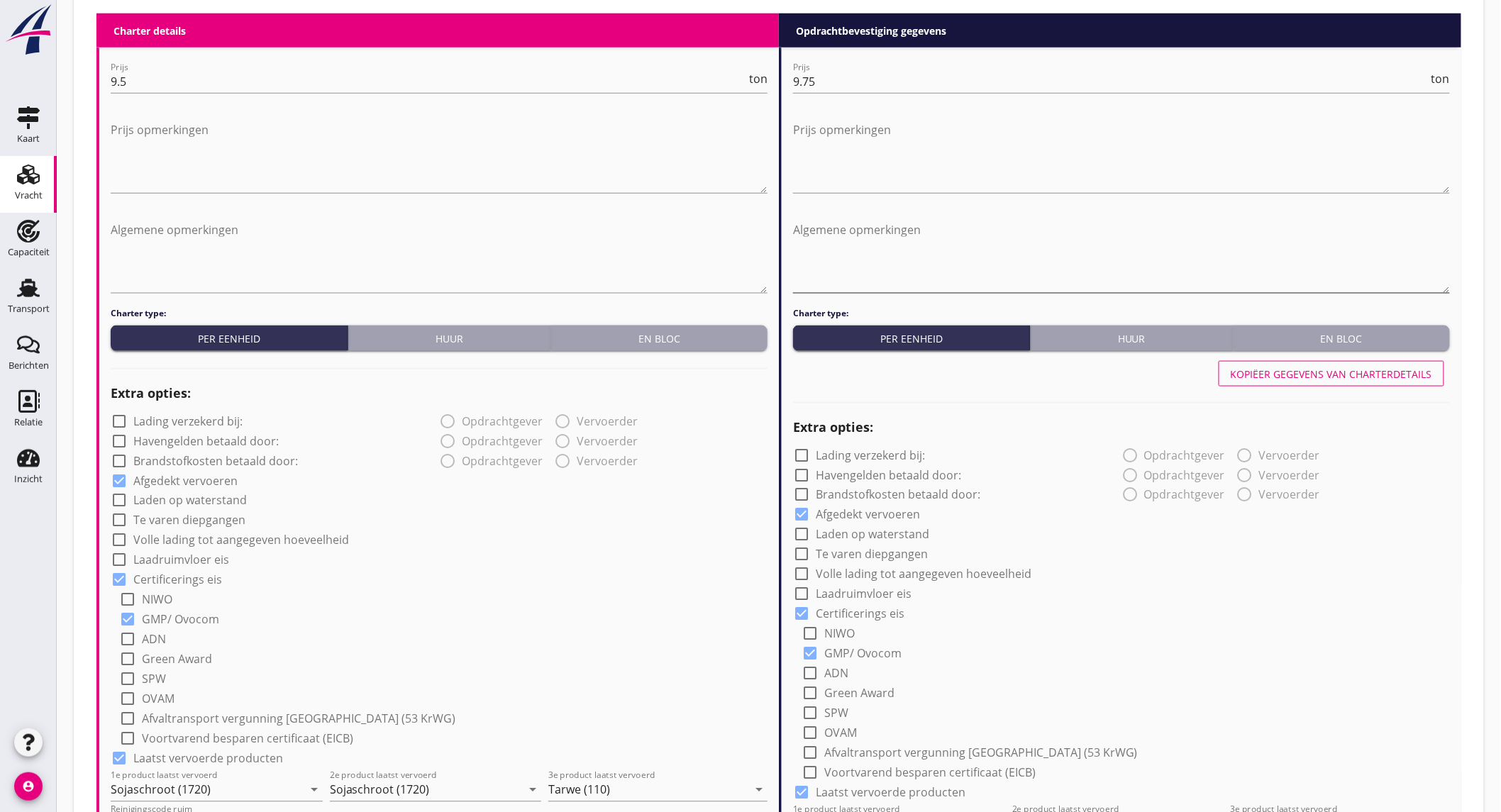
scroll to position [394, 0]
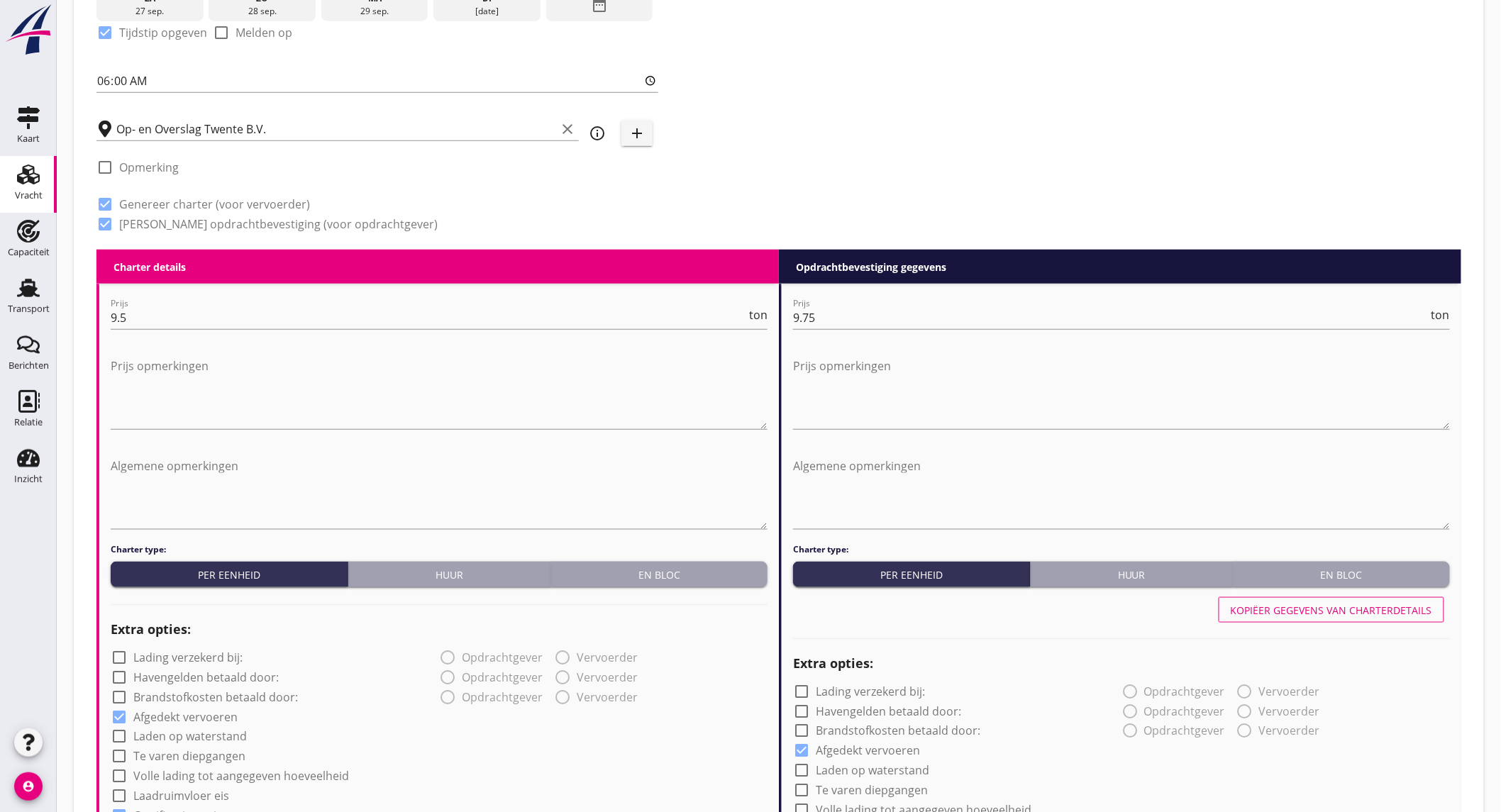
type input "2.5"
click at [1272, 608] on div "Kopiëer gegevens van charterdetails" at bounding box center [1332, 610] width 202 height 15
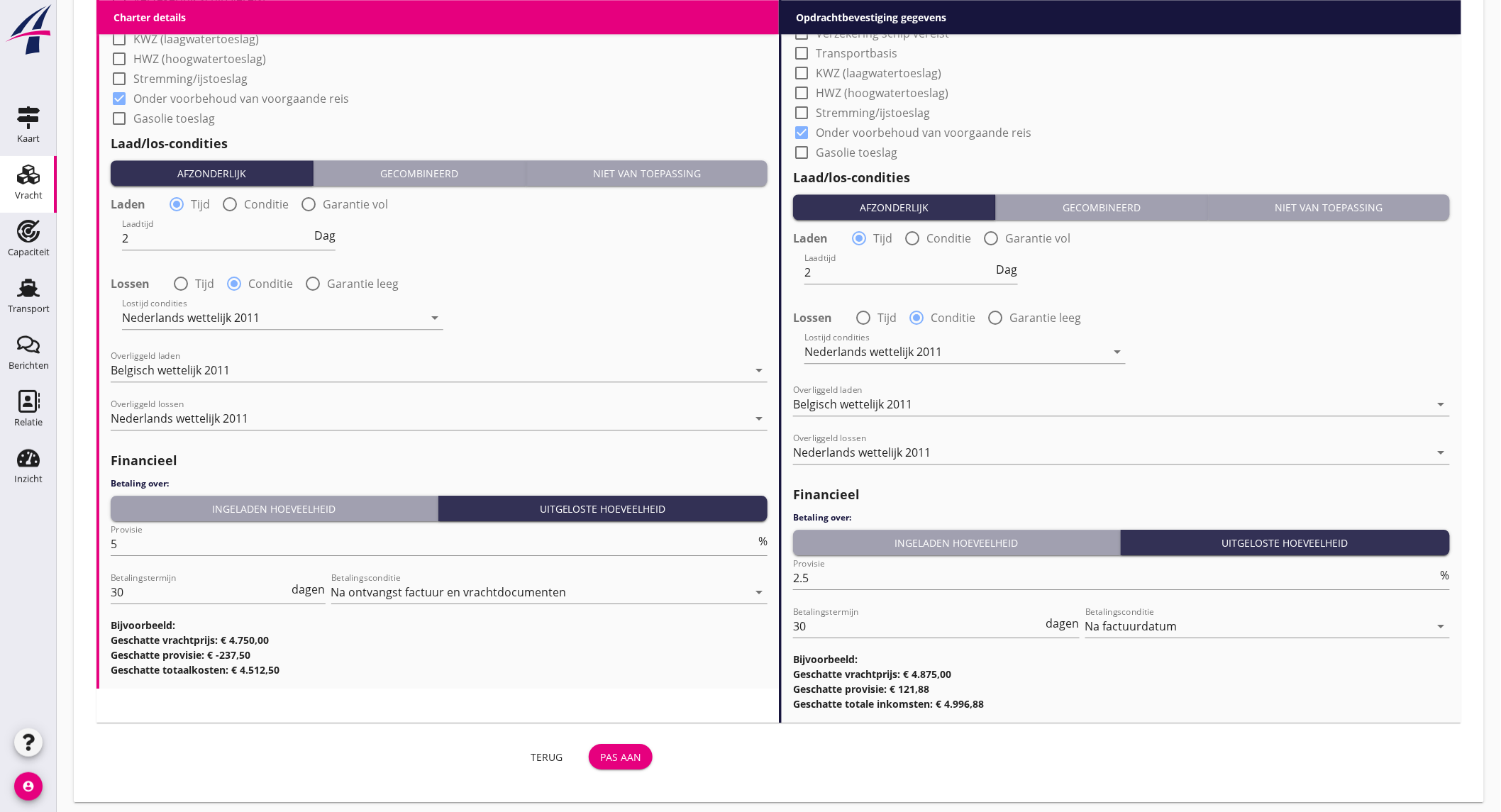
scroll to position [1503, 0]
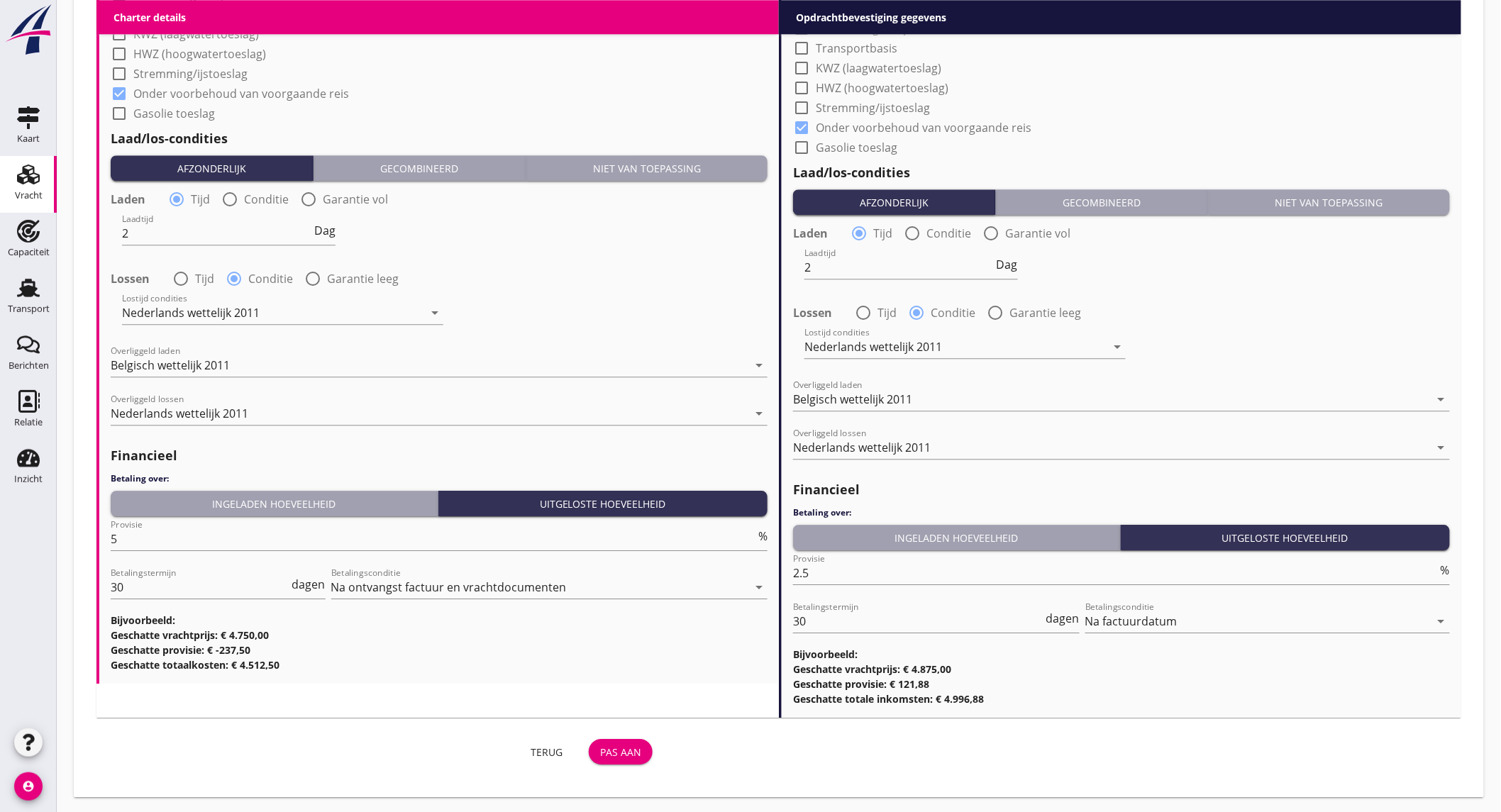
click at [623, 750] on div "Pas aan" at bounding box center [621, 752] width 41 height 15
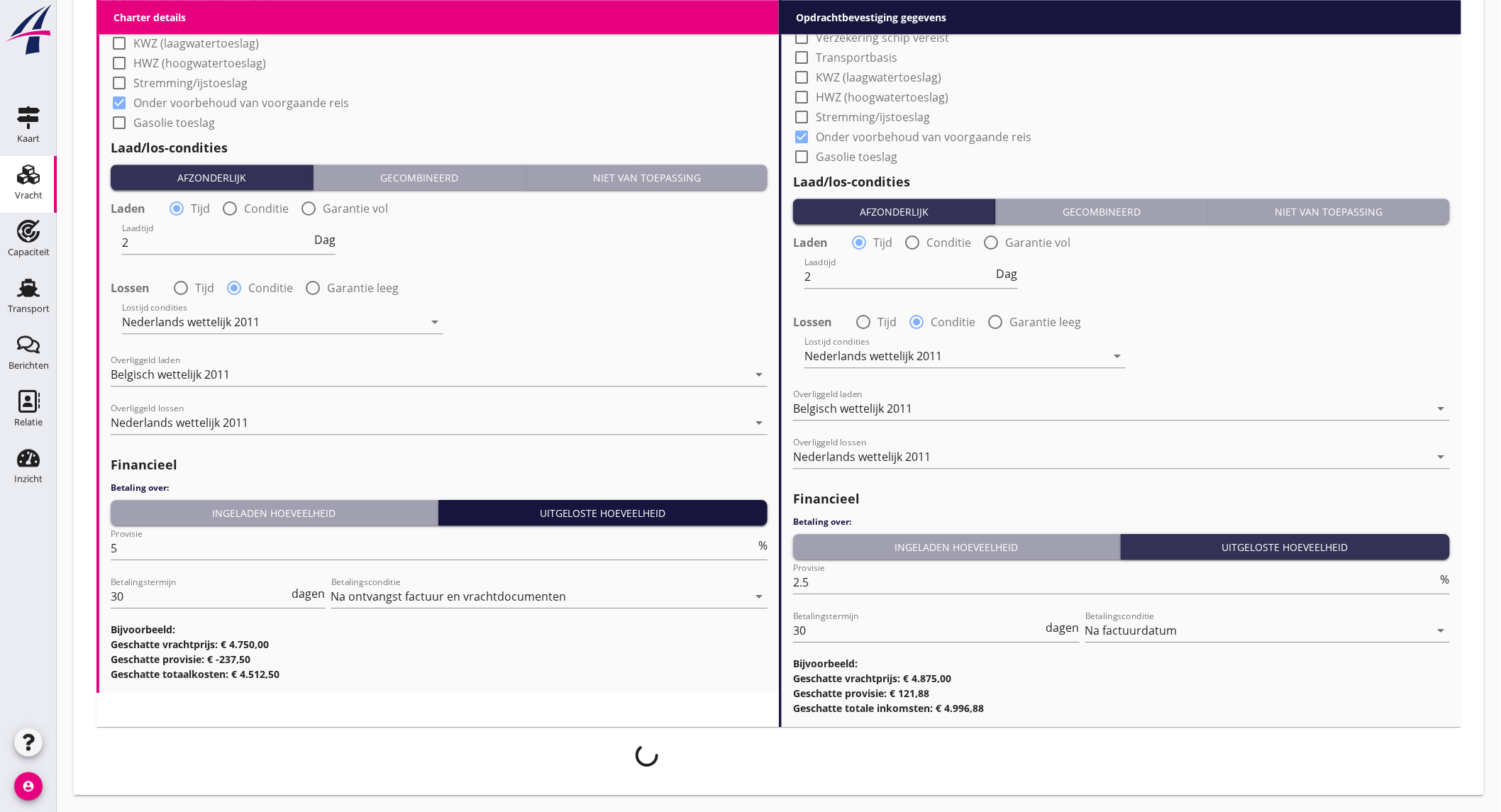
scroll to position [1492, 0]
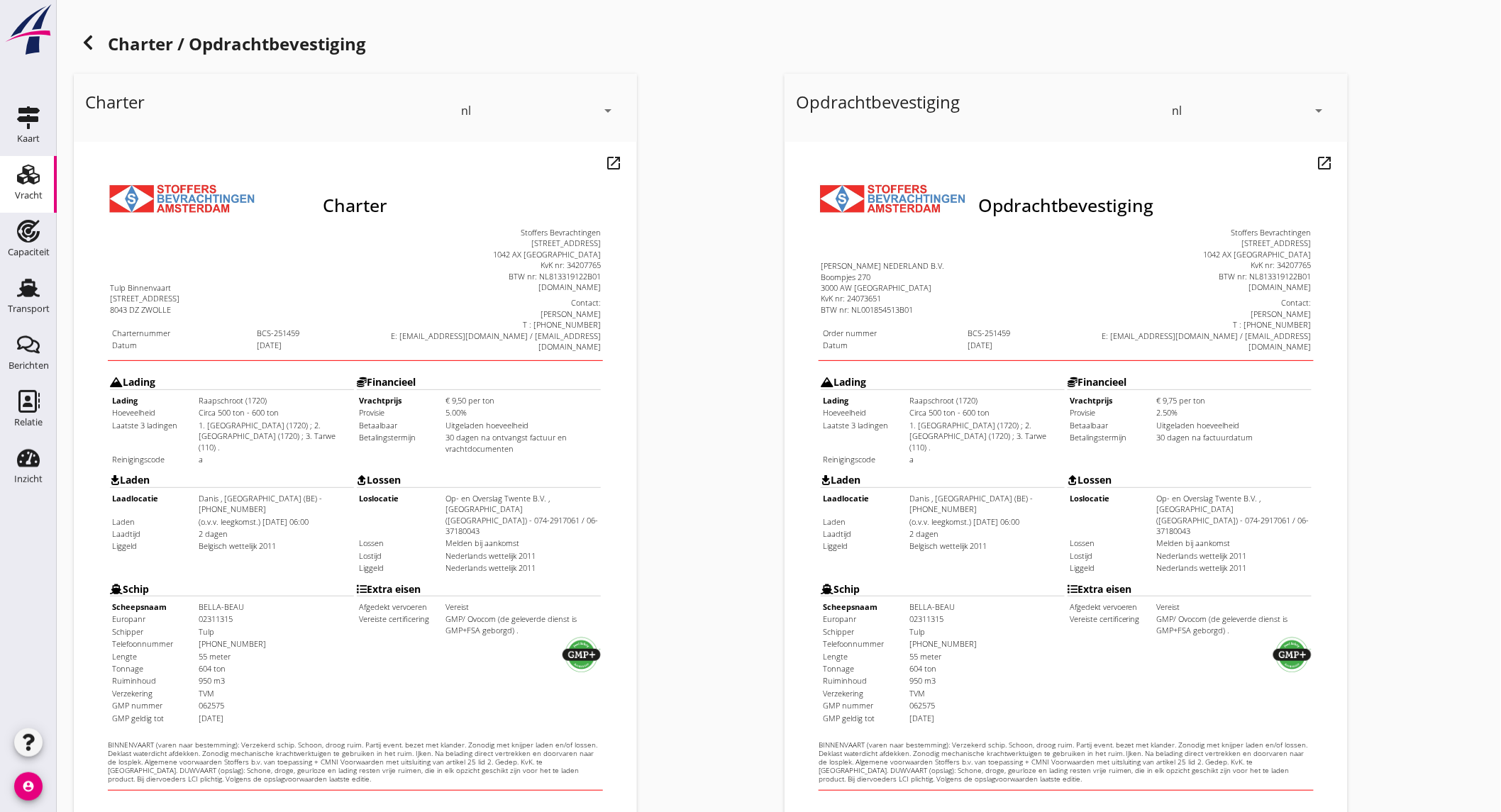
scroll to position [237, 0]
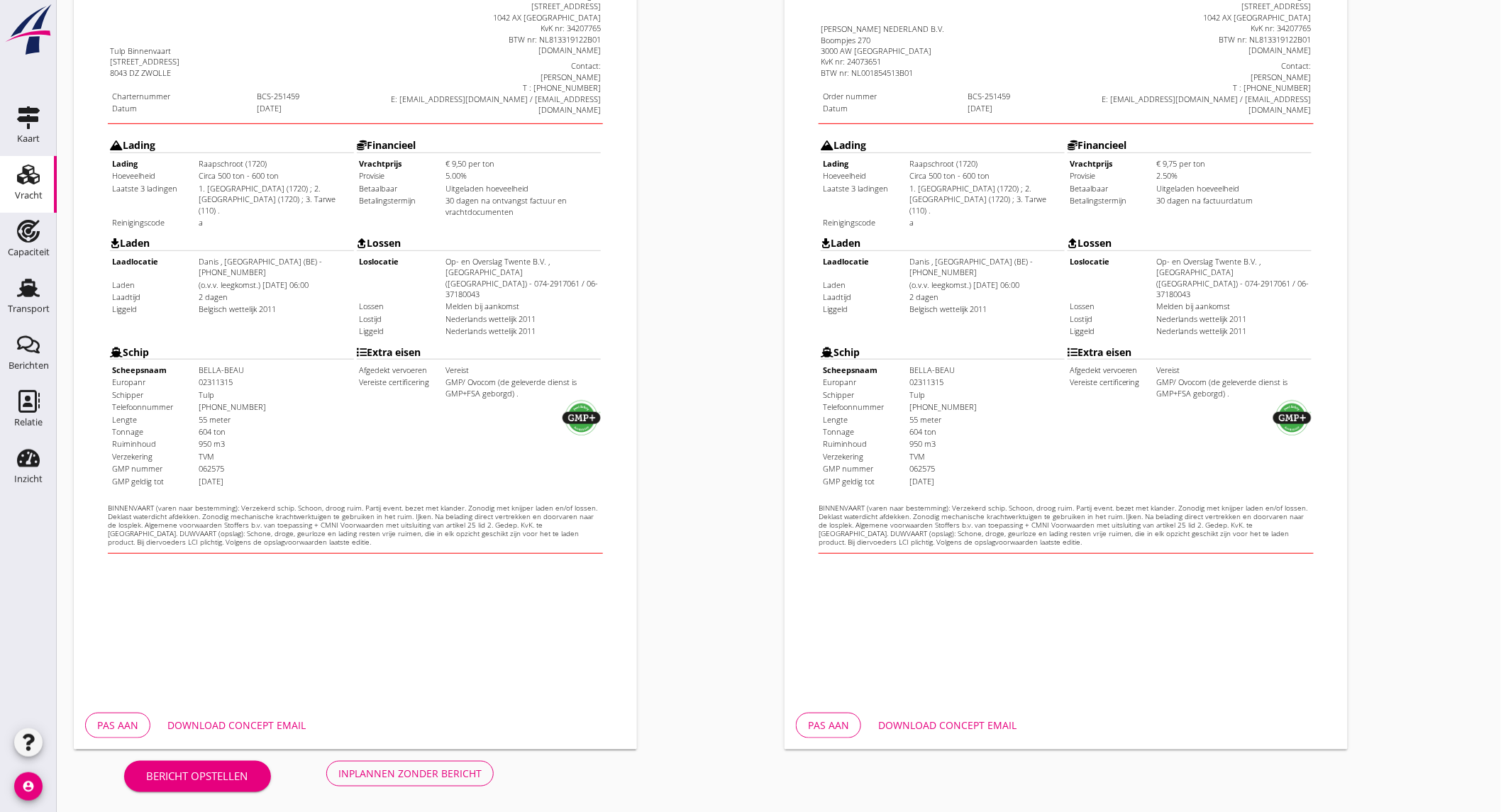
click at [244, 725] on div "Download concept email" at bounding box center [236, 725] width 138 height 15
click at [967, 720] on div "Download concept email" at bounding box center [948, 725] width 138 height 15
click at [422, 768] on div "Inplannen zonder bericht" at bounding box center [410, 773] width 143 height 15
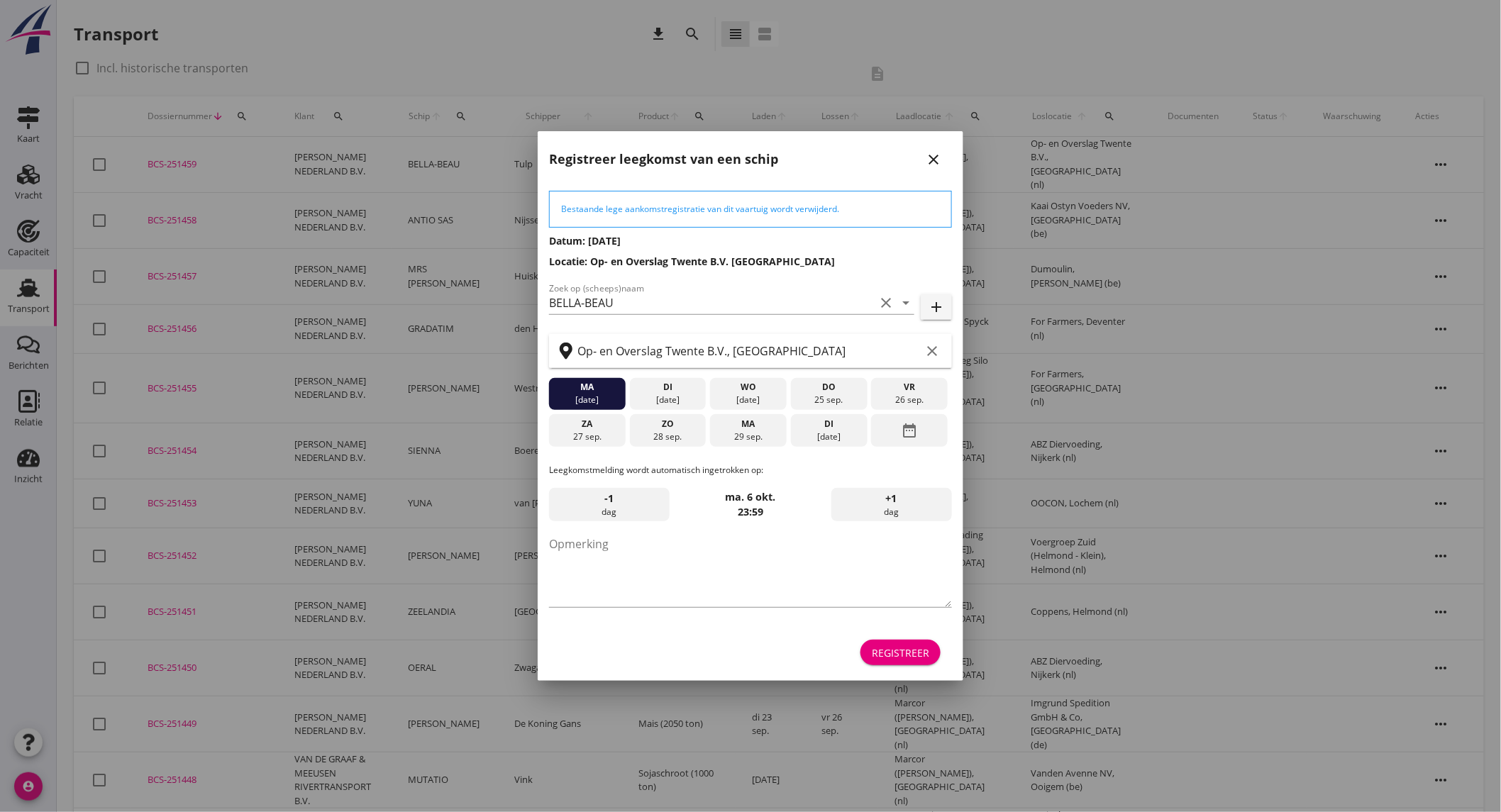
drag, startPoint x: 762, startPoint y: 436, endPoint x: 803, endPoint y: 476, distance: 57.3
click at [762, 436] on div "29 sep." at bounding box center [748, 437] width 70 height 12
click at [901, 654] on div "Registreer" at bounding box center [901, 653] width 58 height 15
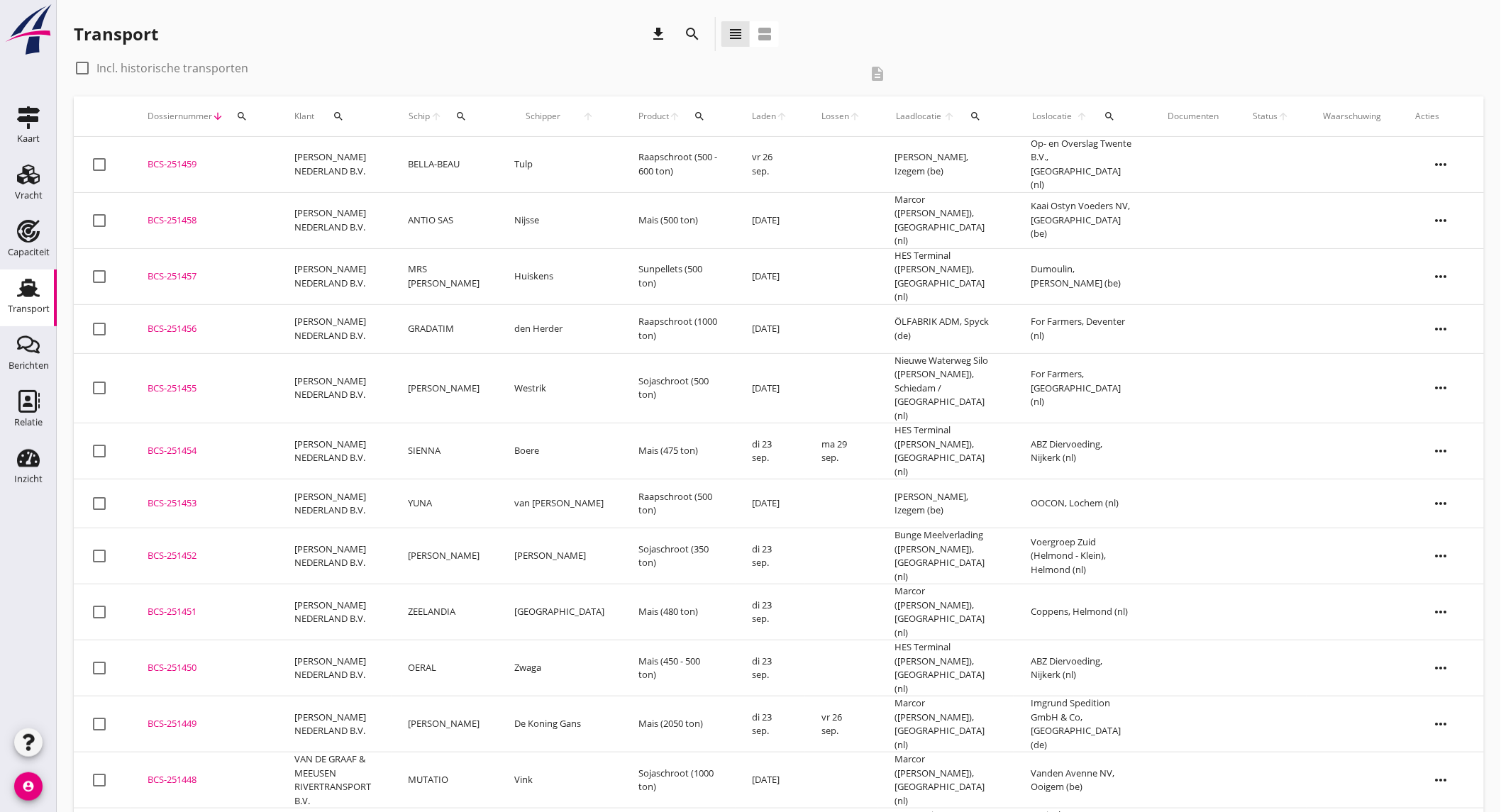
click at [688, 26] on icon "search" at bounding box center [692, 34] width 17 height 17
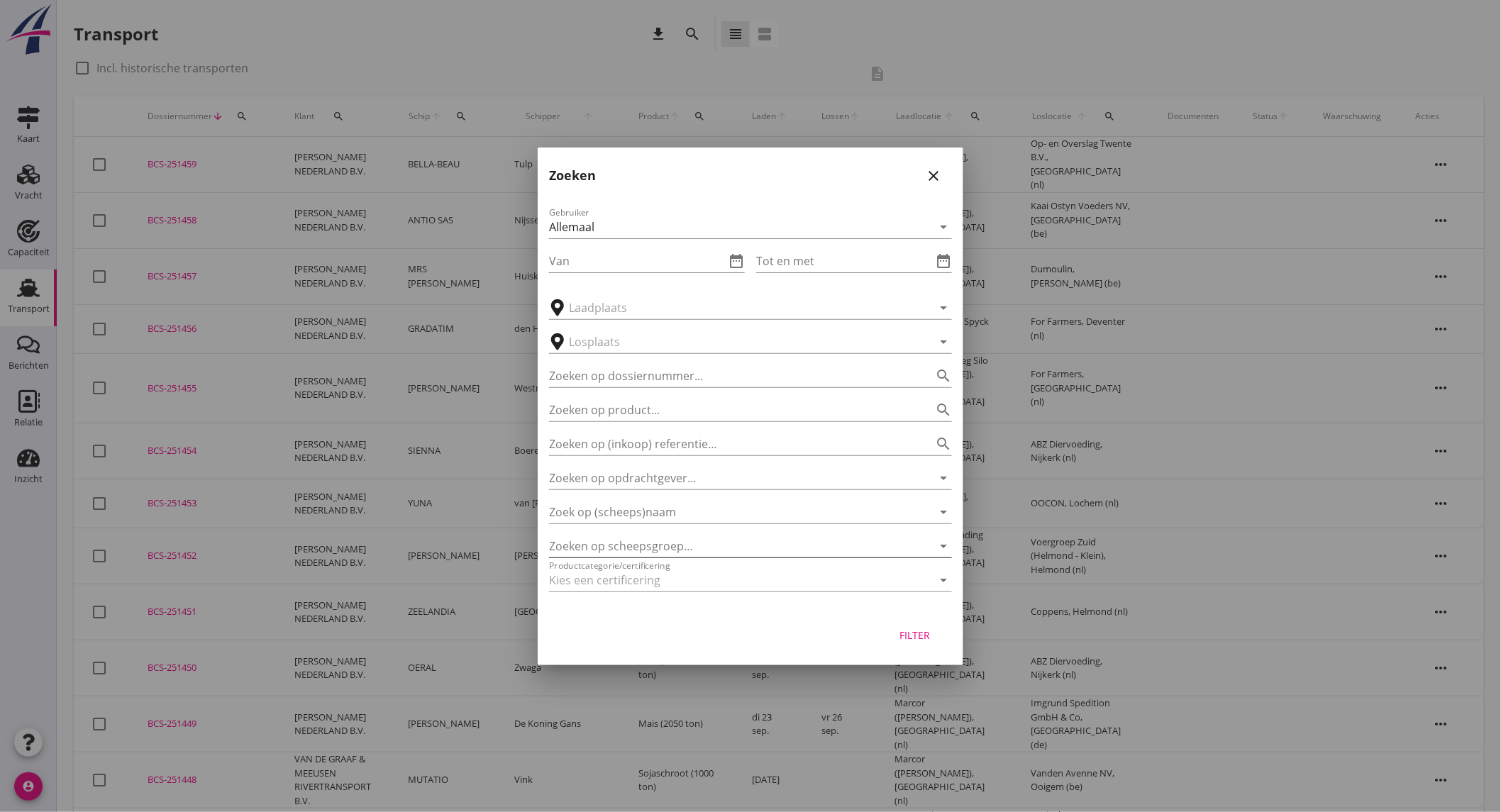
click at [725, 547] on div at bounding box center [731, 546] width 363 height 23
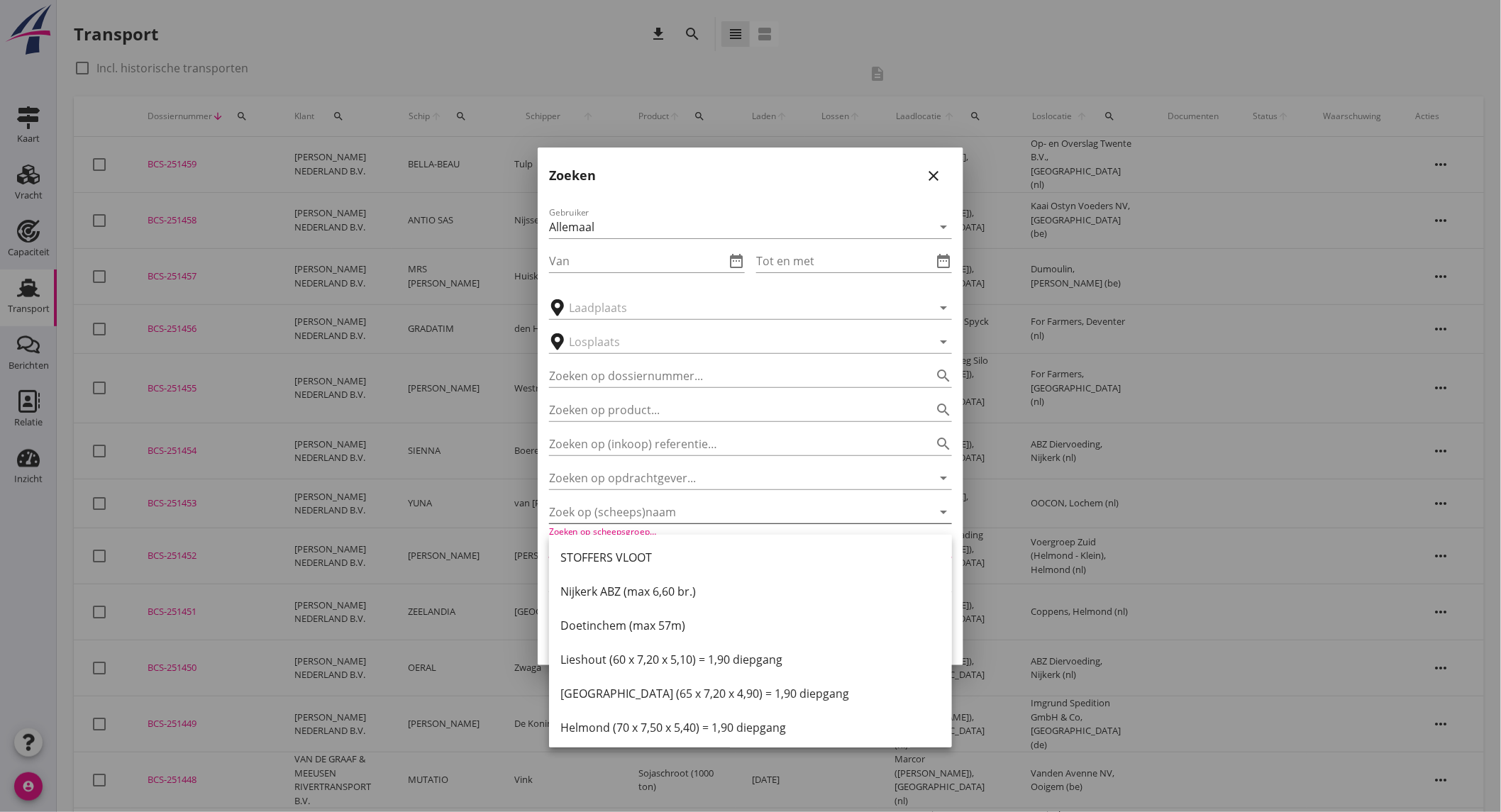
click at [727, 512] on input "Zoek op (scheeps)naam" at bounding box center [731, 513] width 363 height 23
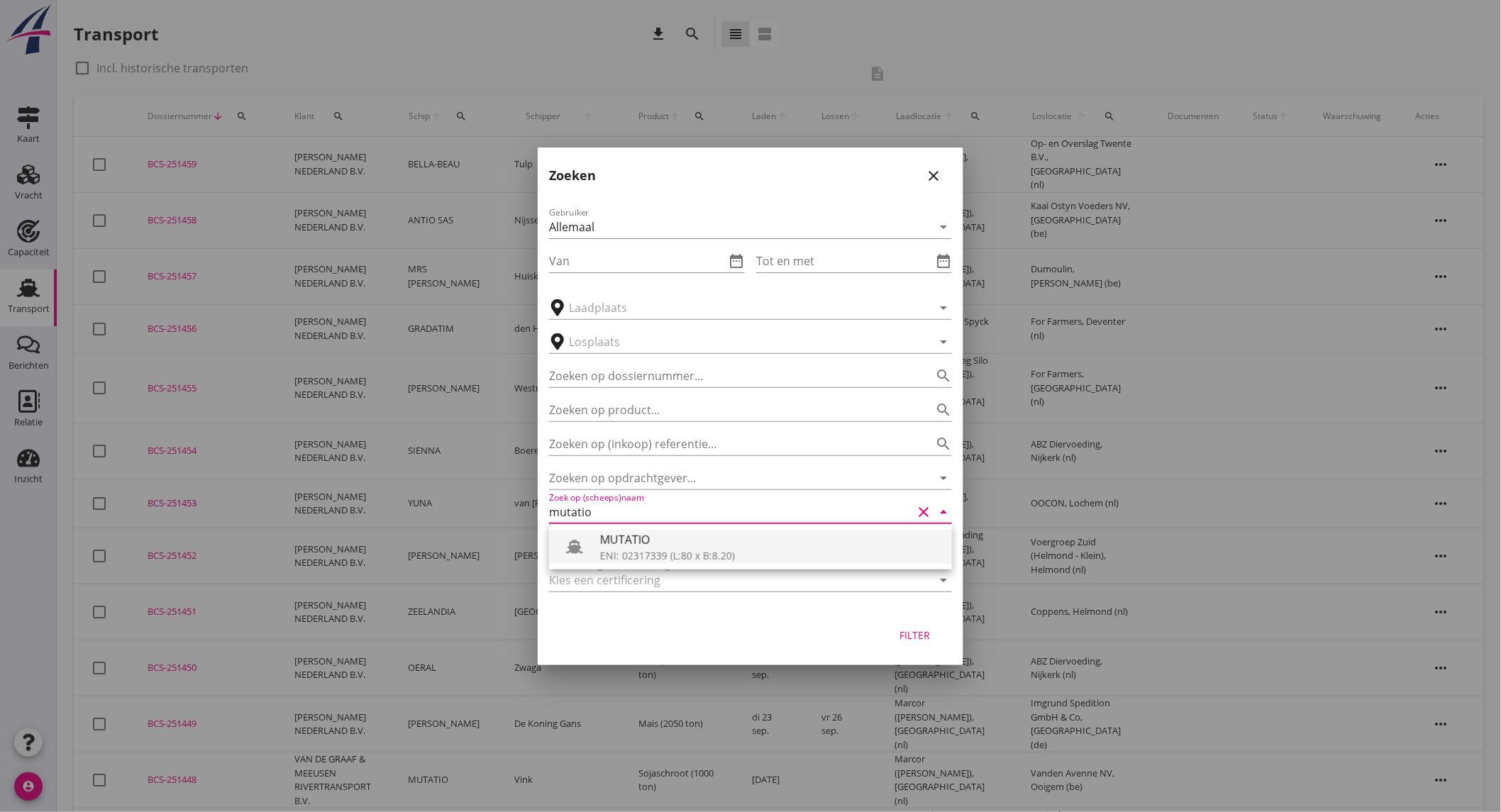
click at [662, 540] on div "MUTATIO" at bounding box center [770, 539] width 341 height 17
click at [909, 631] on div "Filter" at bounding box center [915, 635] width 40 height 15
type input "MUTATIO"
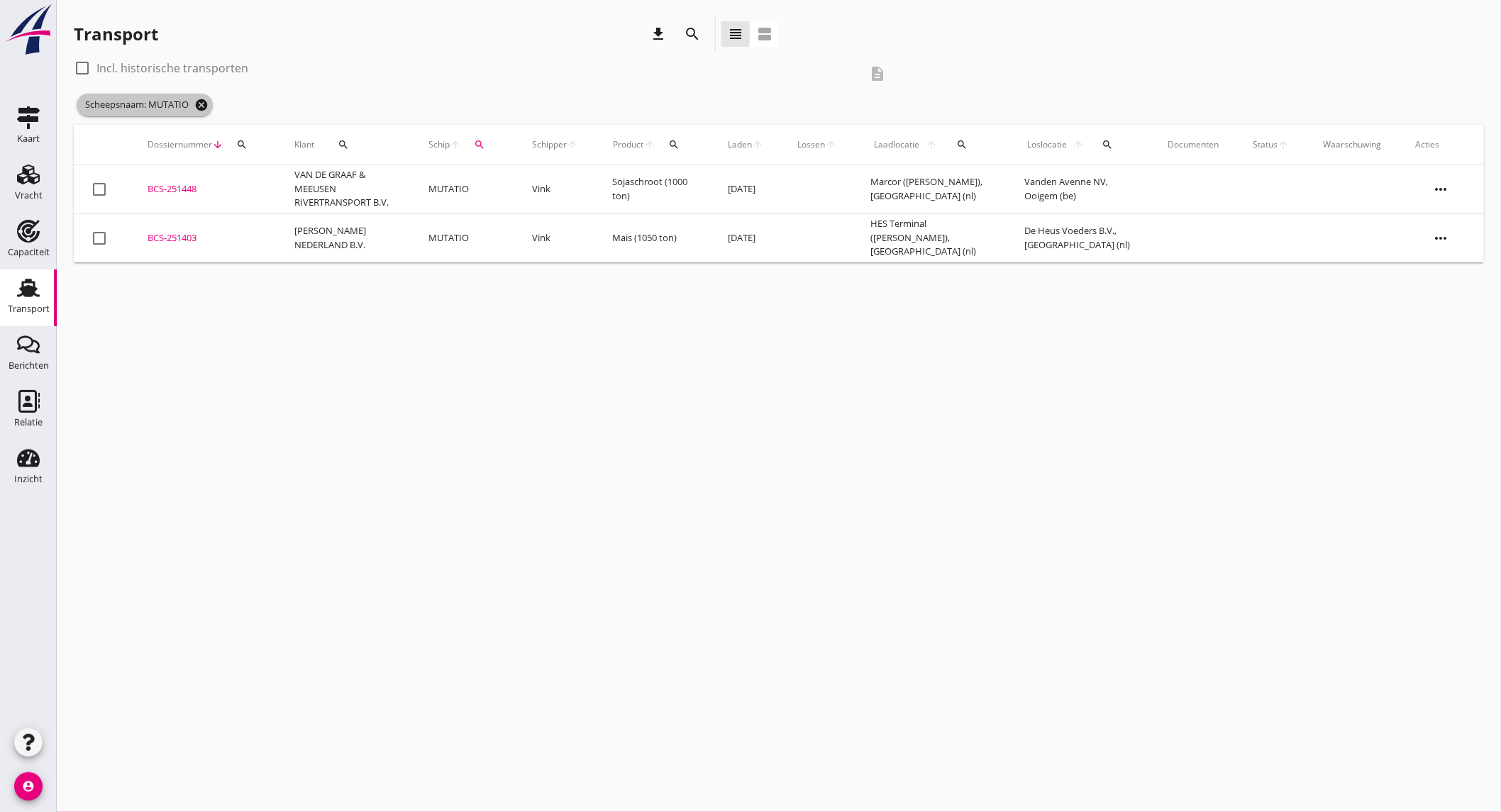
click at [200, 104] on icon "cancel" at bounding box center [202, 105] width 14 height 14
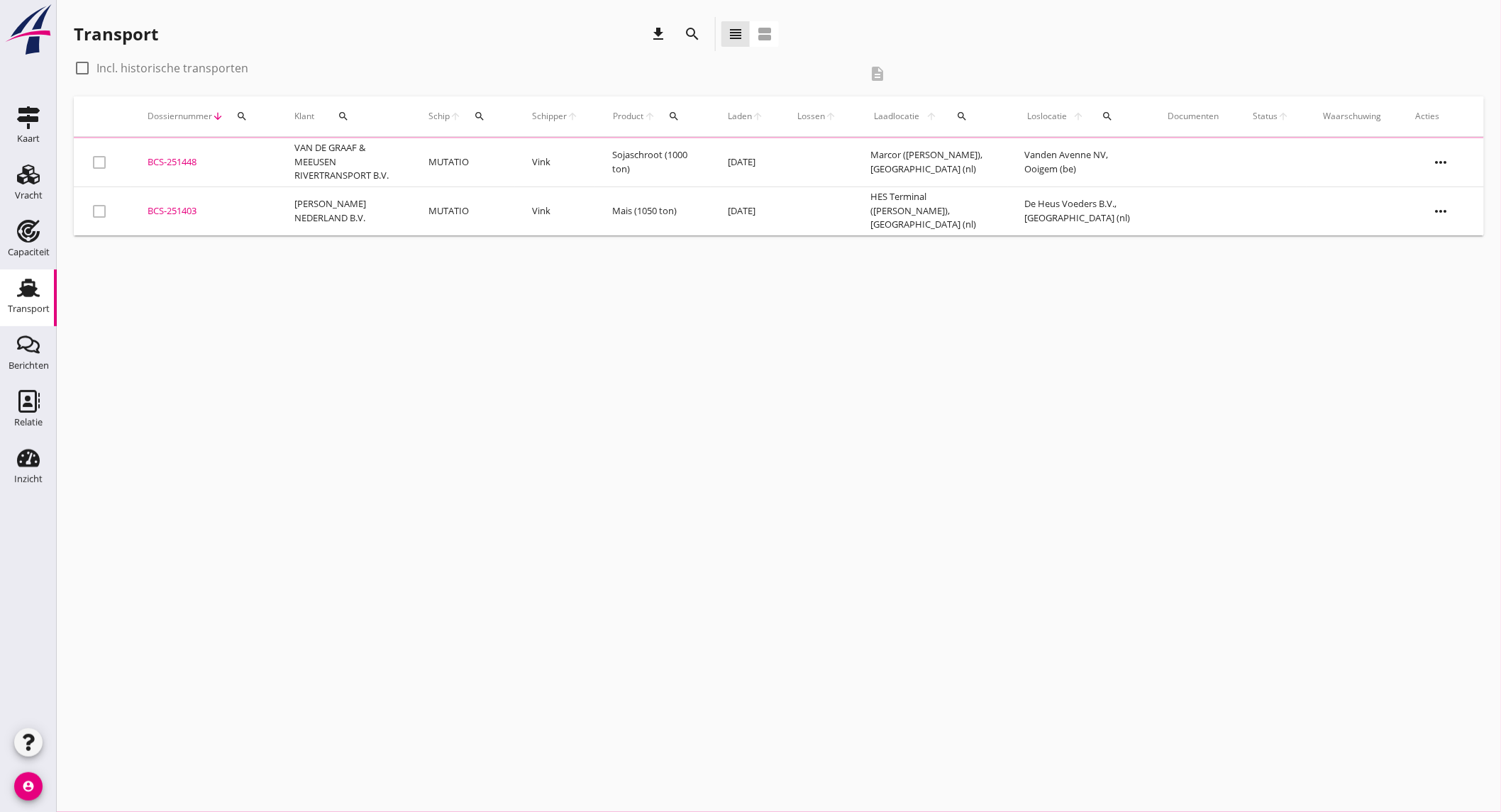
click at [689, 34] on icon "search" at bounding box center [692, 34] width 17 height 17
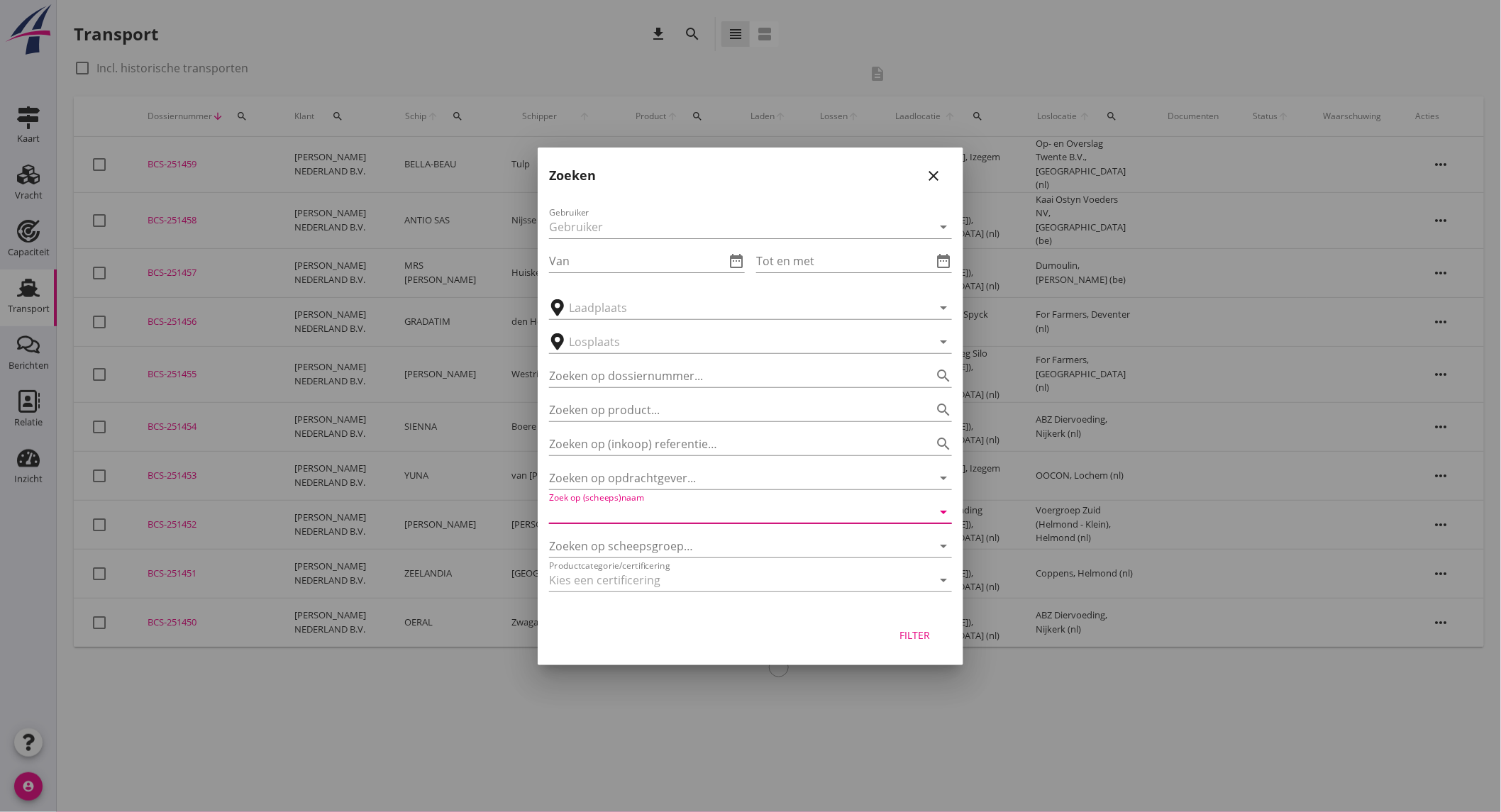
click at [688, 519] on input "Zoek op (scheeps)naam" at bounding box center [731, 513] width 363 height 23
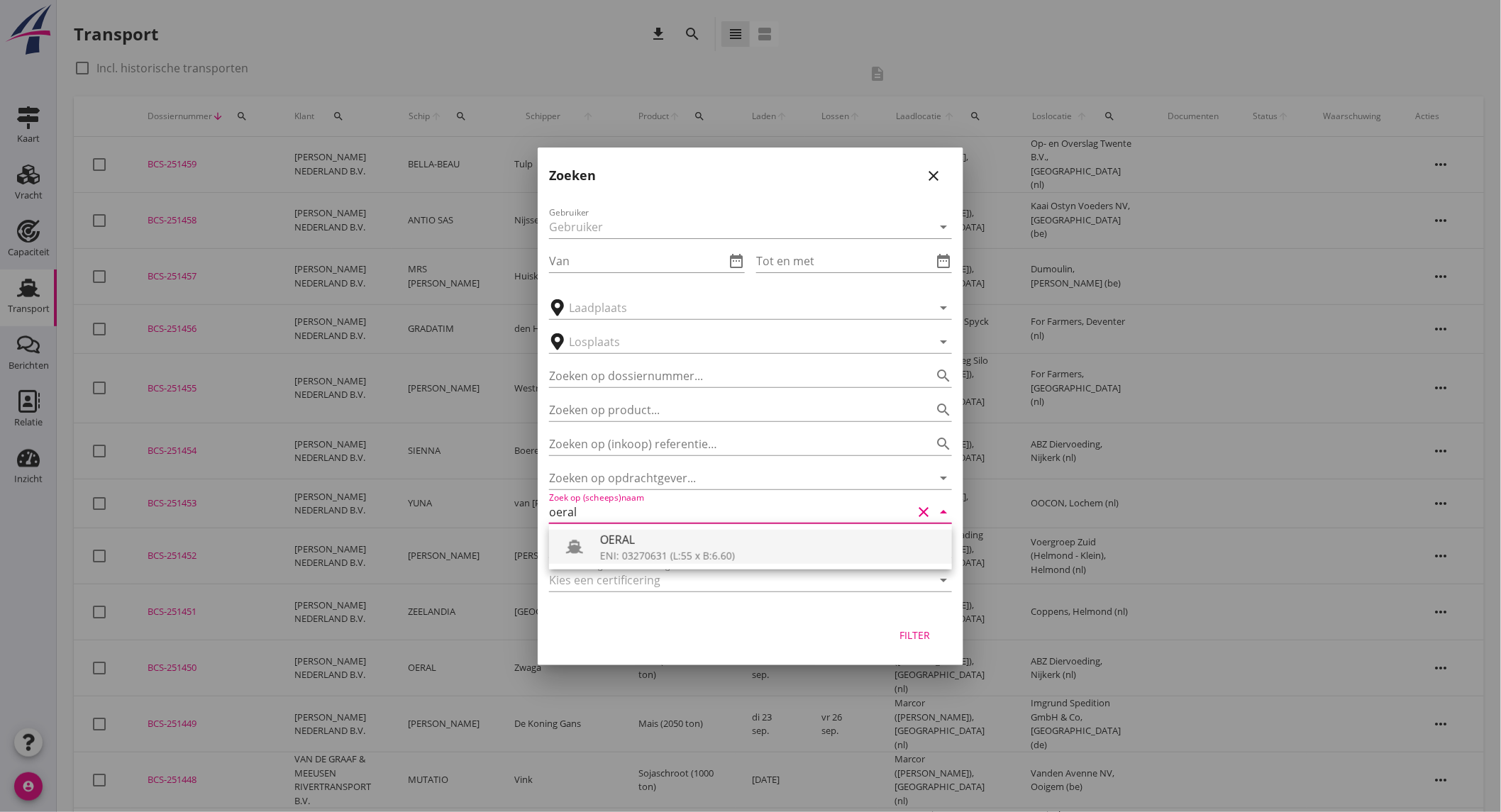
click at [594, 548] on div at bounding box center [580, 547] width 40 height 28
click at [920, 637] on div "Filter" at bounding box center [915, 635] width 40 height 15
type input "OERAL"
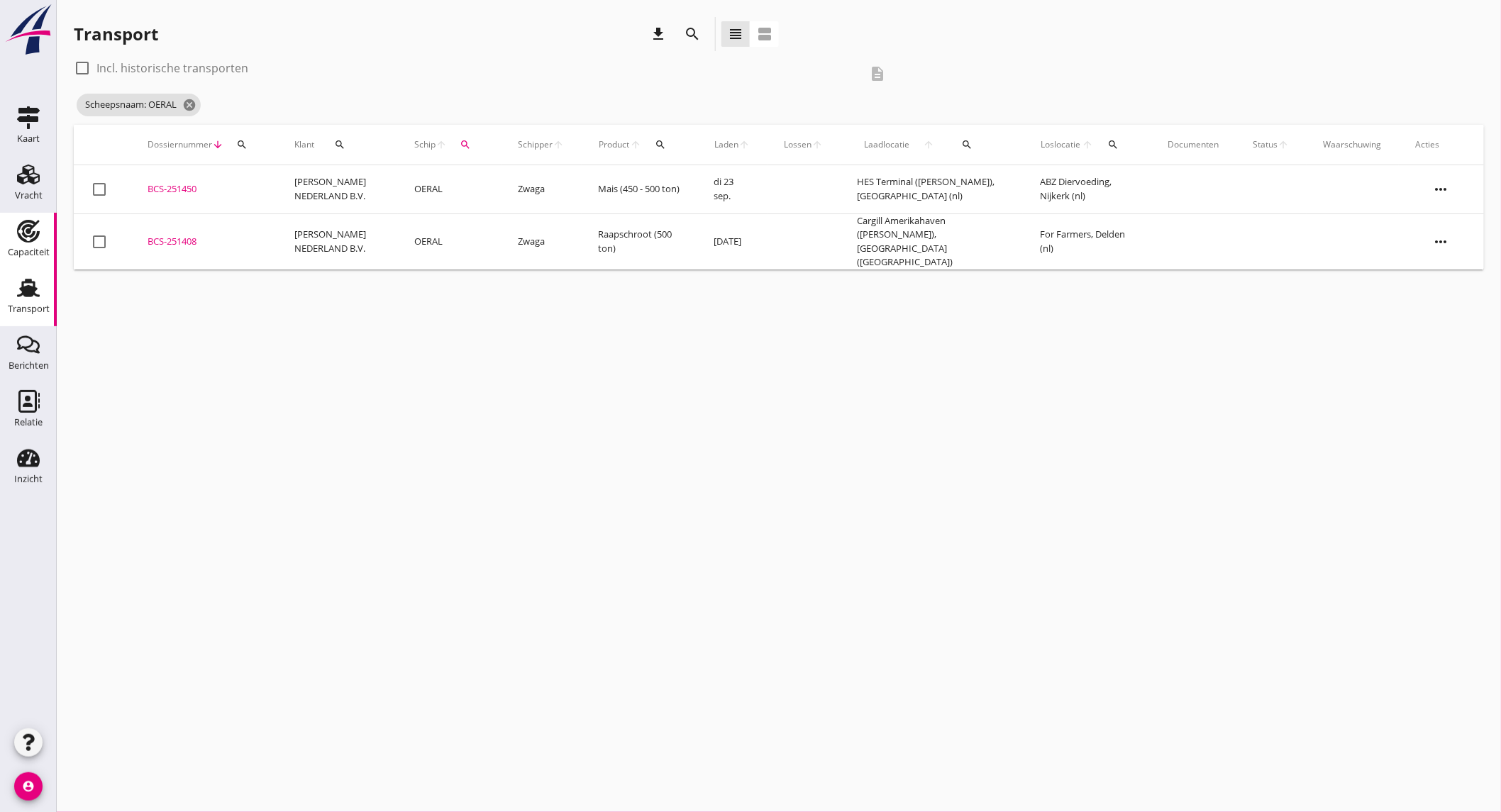
click at [43, 244] on div "Capaciteit" at bounding box center [28, 252] width 42 height 19
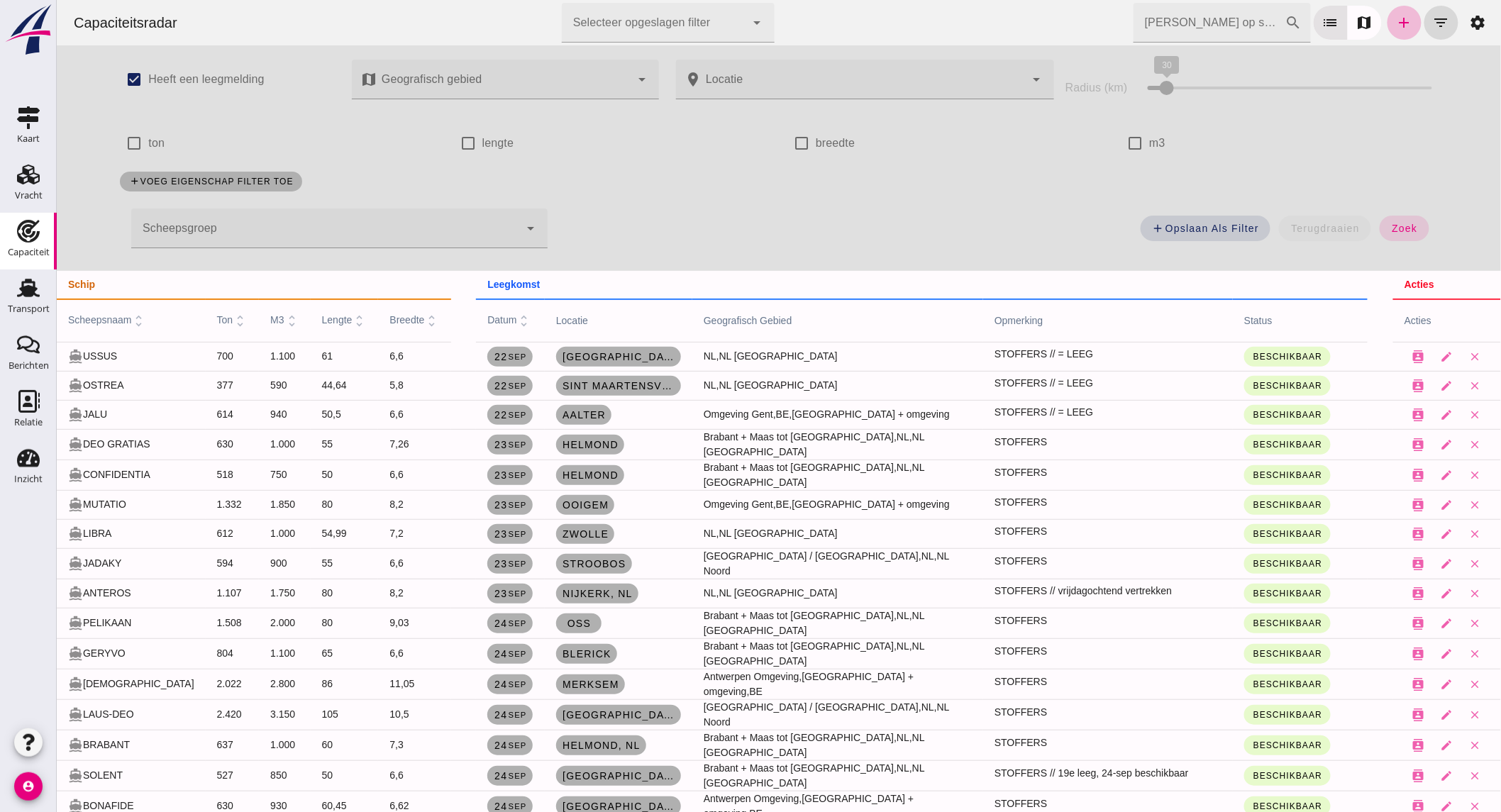
type input "STOFFERS VLOOT"
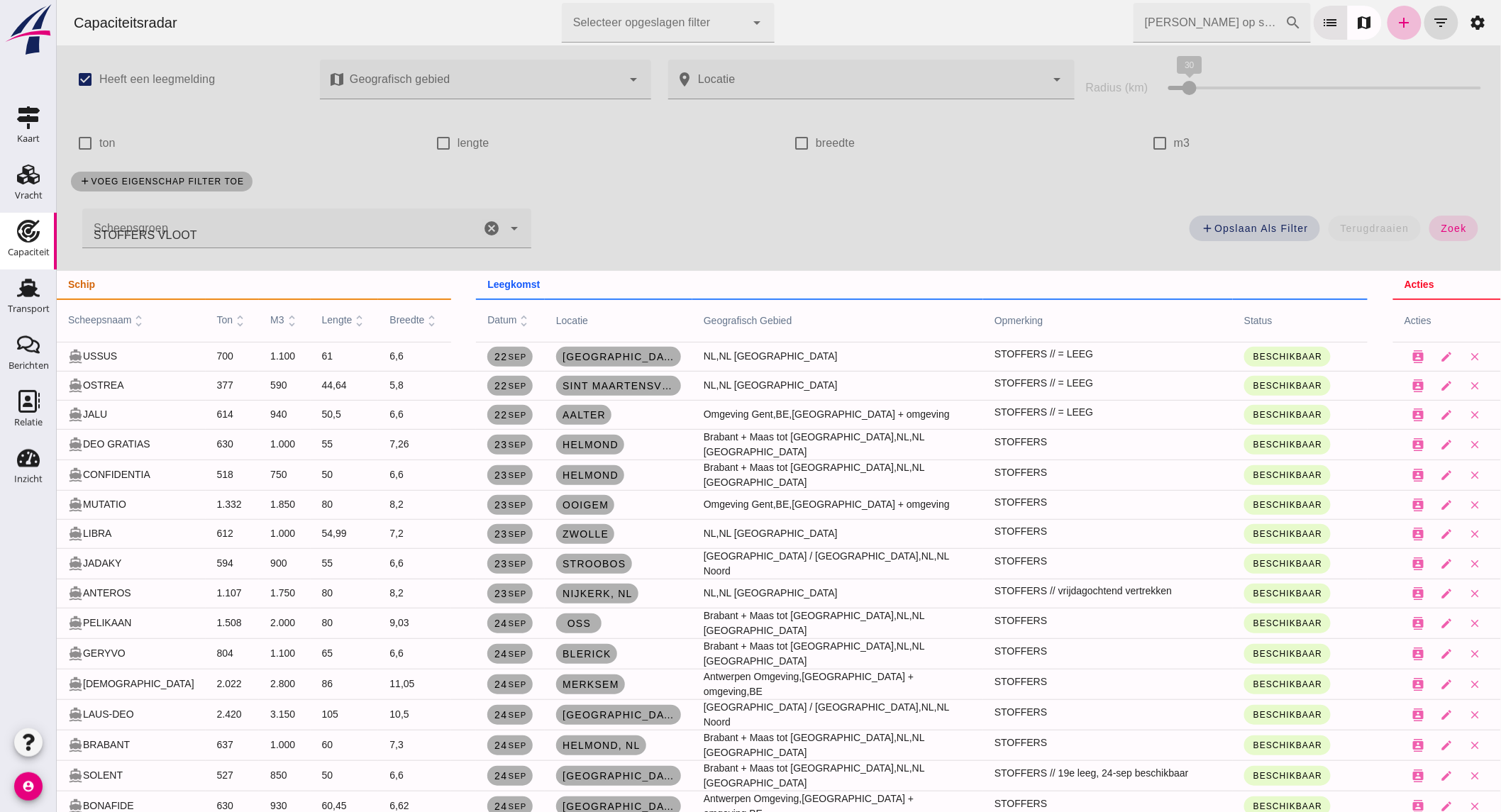
click at [130, 139] on div "check_box_outline_blank ton" at bounding box center [235, 143] width 330 height 40
click at [487, 220] on icon "cancel" at bounding box center [491, 228] width 17 height 17
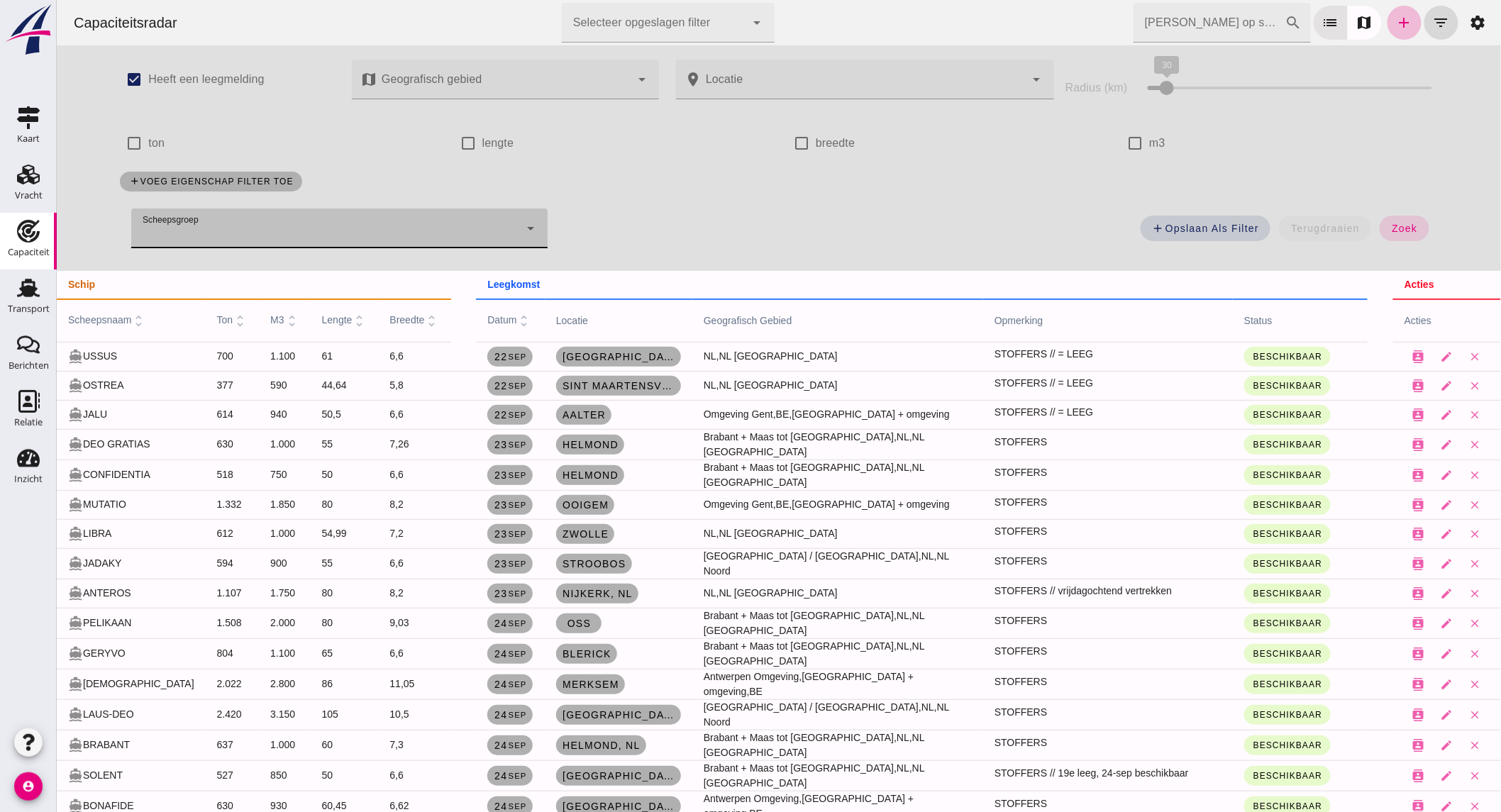
click at [148, 138] on label "ton" at bounding box center [156, 143] width 16 height 40
click at [145, 138] on input "ton" at bounding box center [134, 143] width 28 height 28
checkbox input "true"
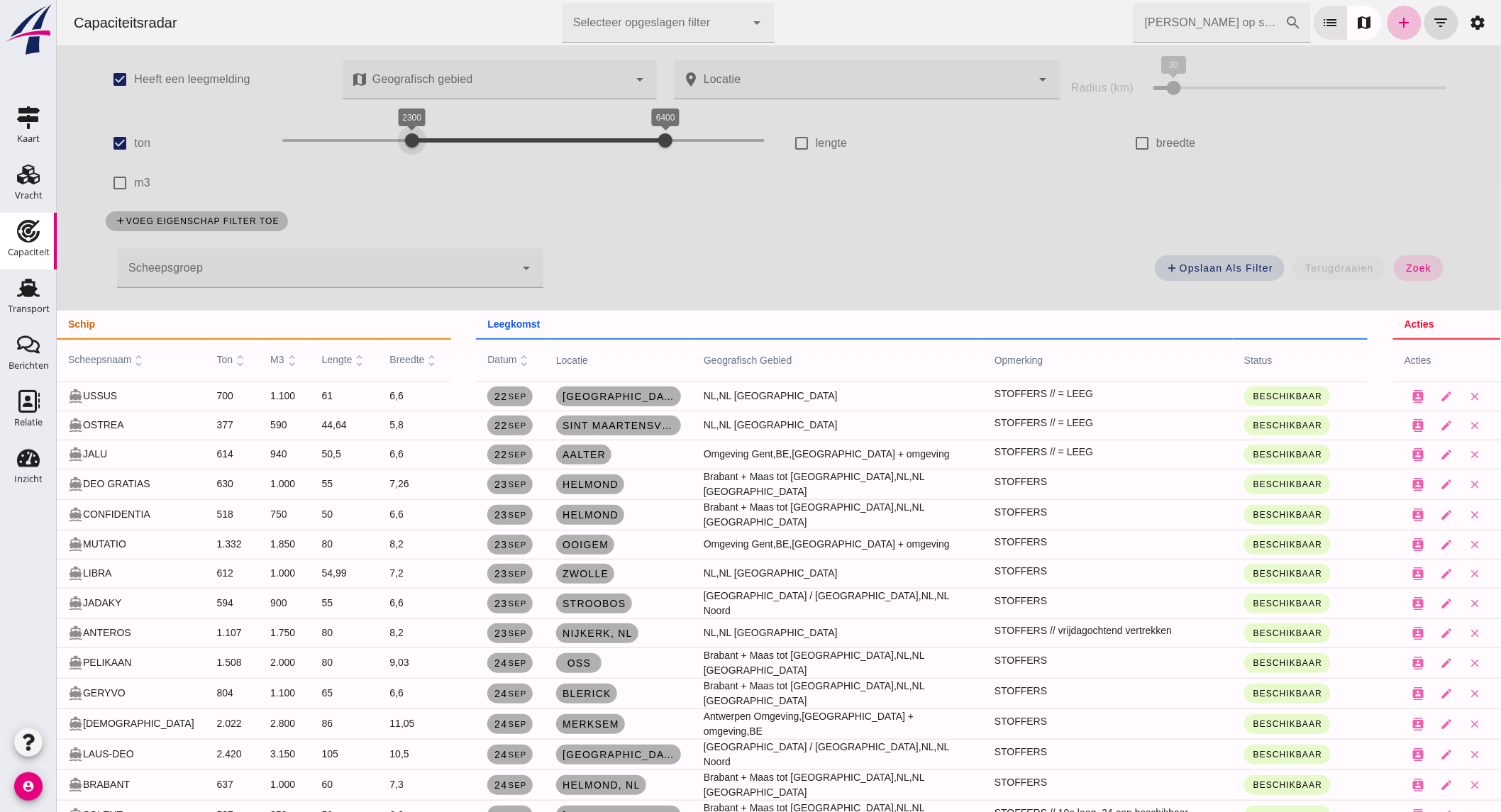
click at [405, 143] on div "2300 6400 2300 6400" at bounding box center [522, 141] width 483 height 23
click at [1427, 266] on button "zoek" at bounding box center [1418, 267] width 49 height 26
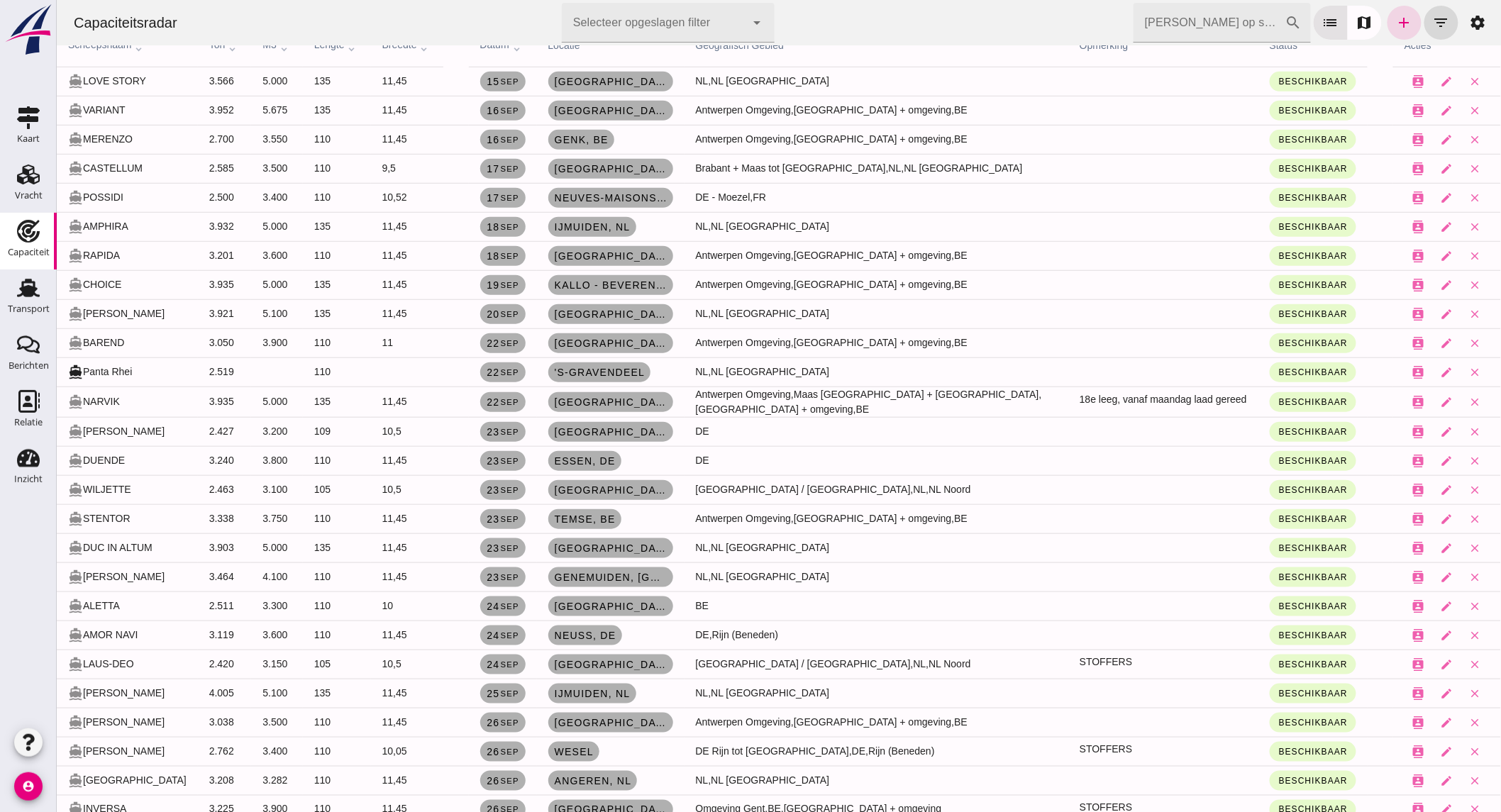
scroll to position [385, 0]
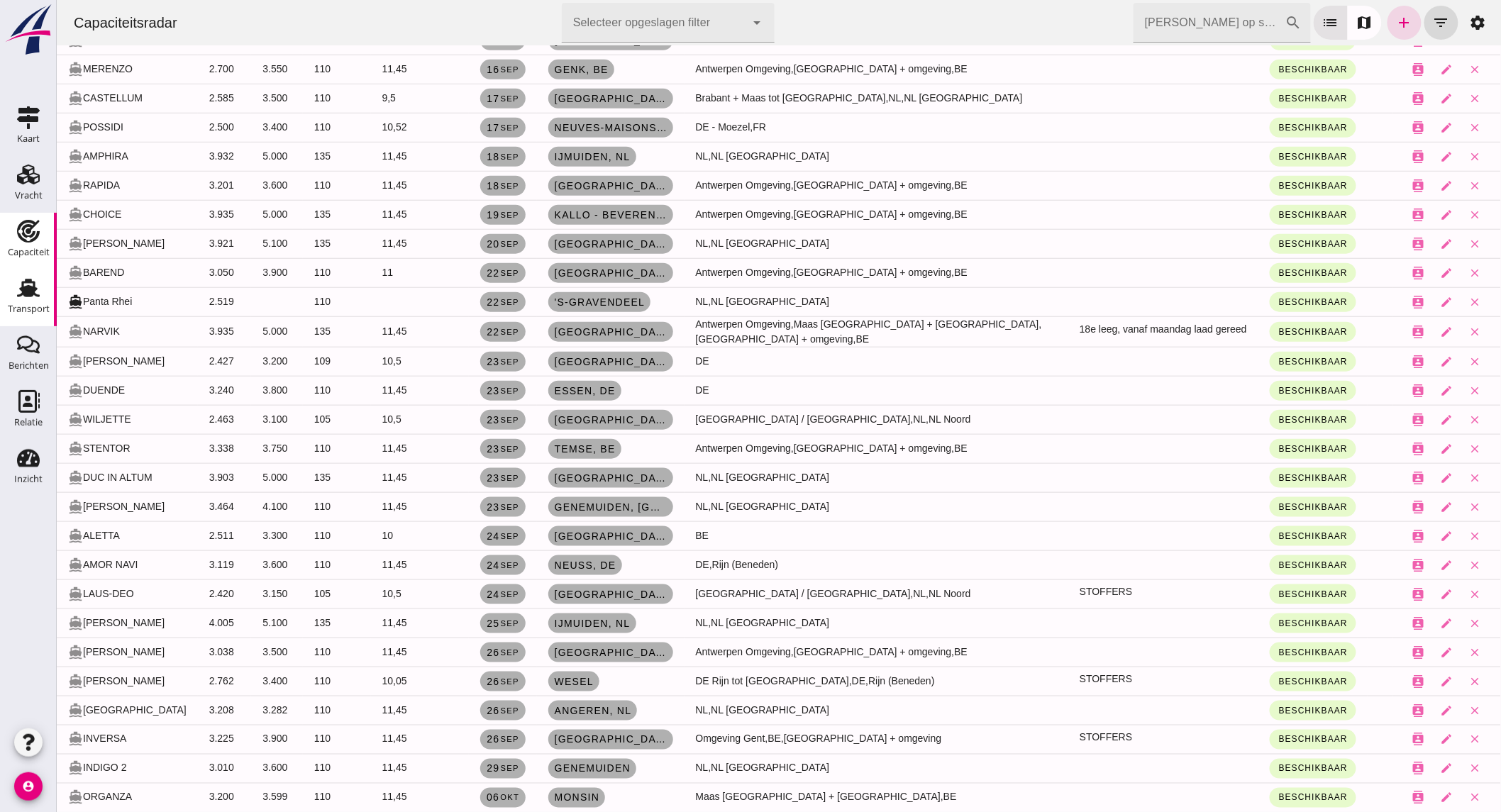
click at [43, 298] on div "Transport" at bounding box center [28, 288] width 34 height 23
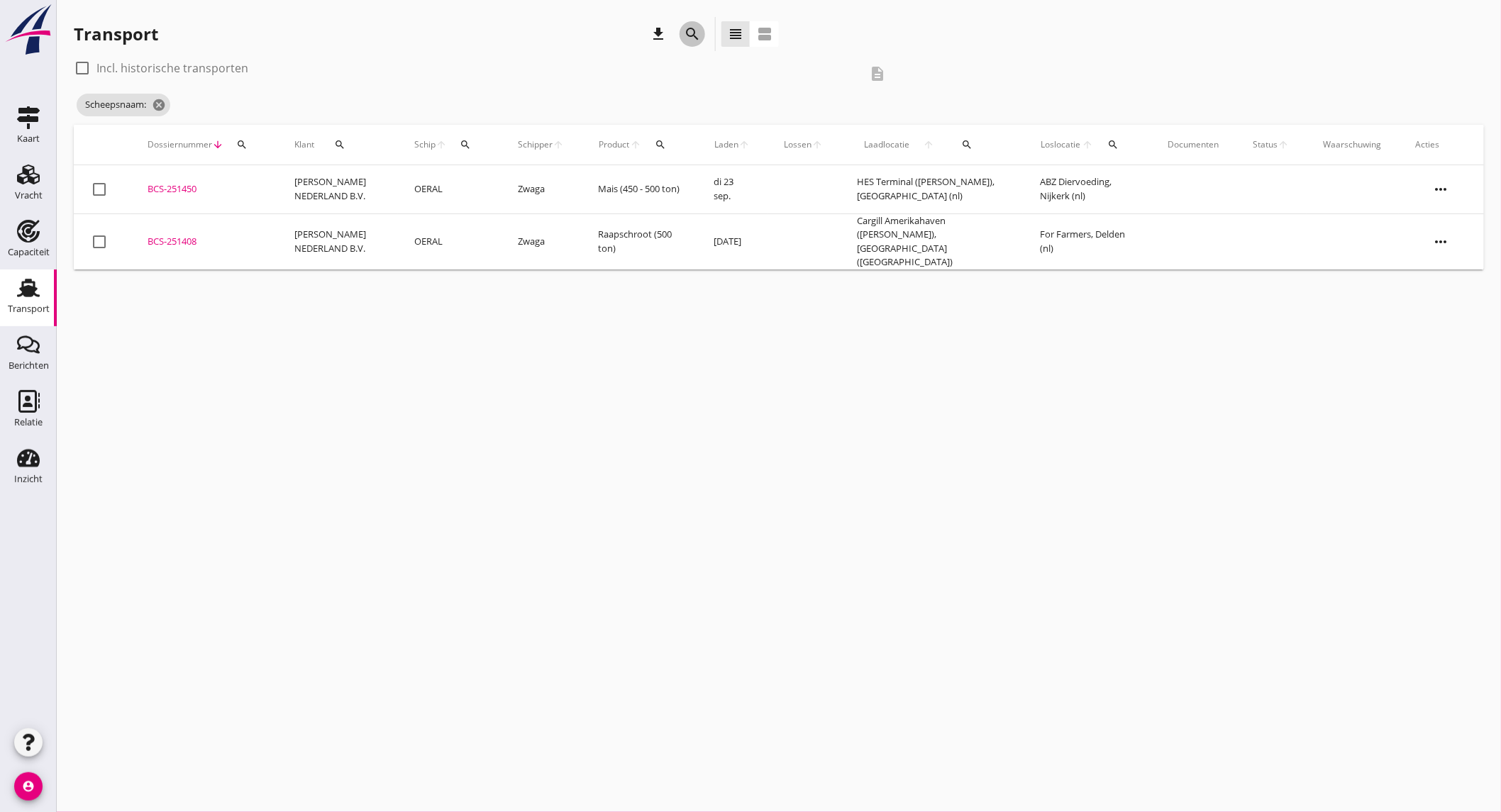
click at [696, 26] on icon "search" at bounding box center [692, 34] width 17 height 17
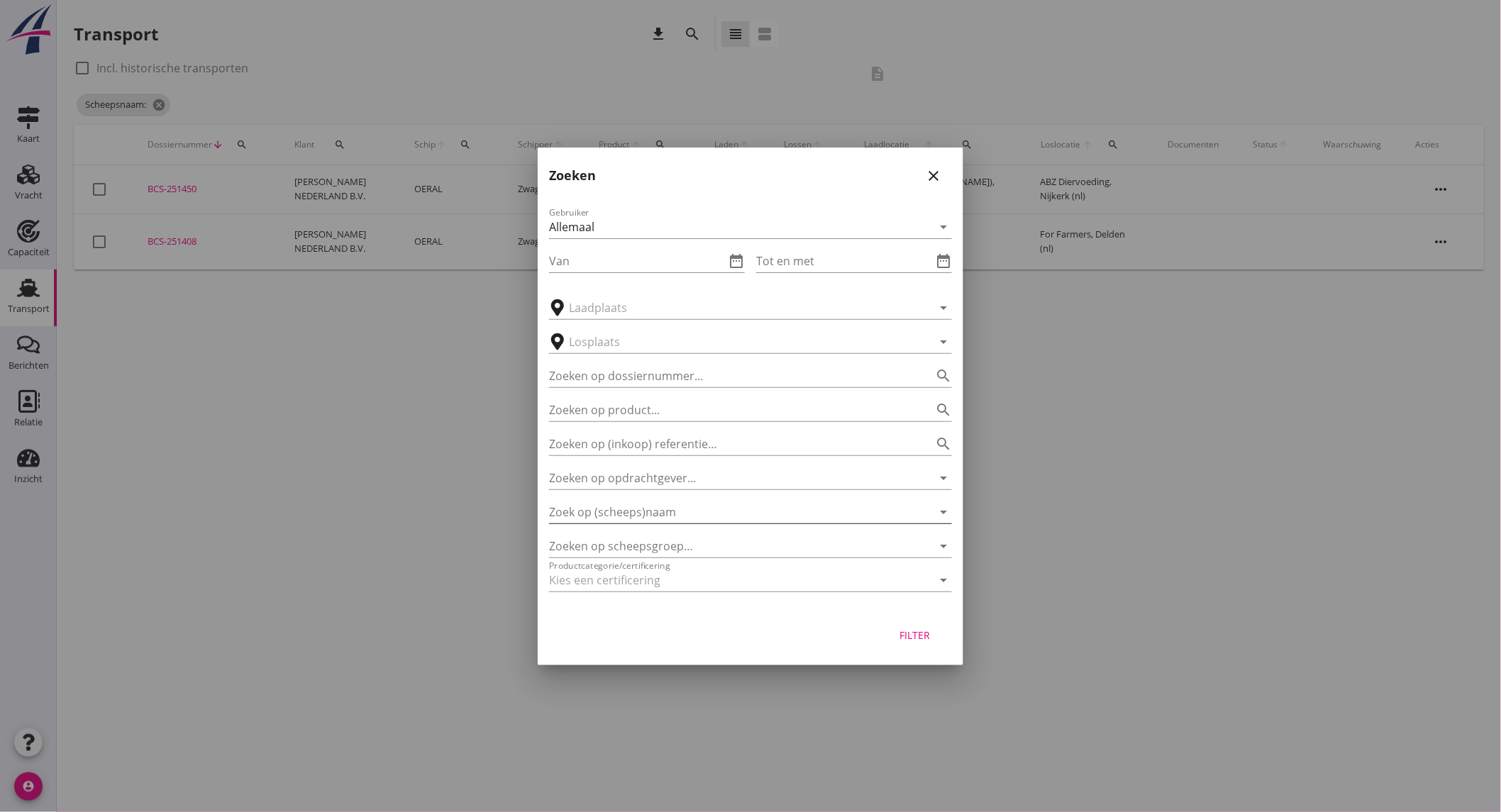
click at [684, 513] on input "Zoek op (scheeps)naam" at bounding box center [731, 513] width 363 height 23
drag, startPoint x: 686, startPoint y: 537, endPoint x: 762, endPoint y: 565, distance: 81.0
click at [691, 537] on div "PELIKAAN" at bounding box center [770, 539] width 341 height 17
click at [928, 637] on div "Filter" at bounding box center [915, 635] width 40 height 15
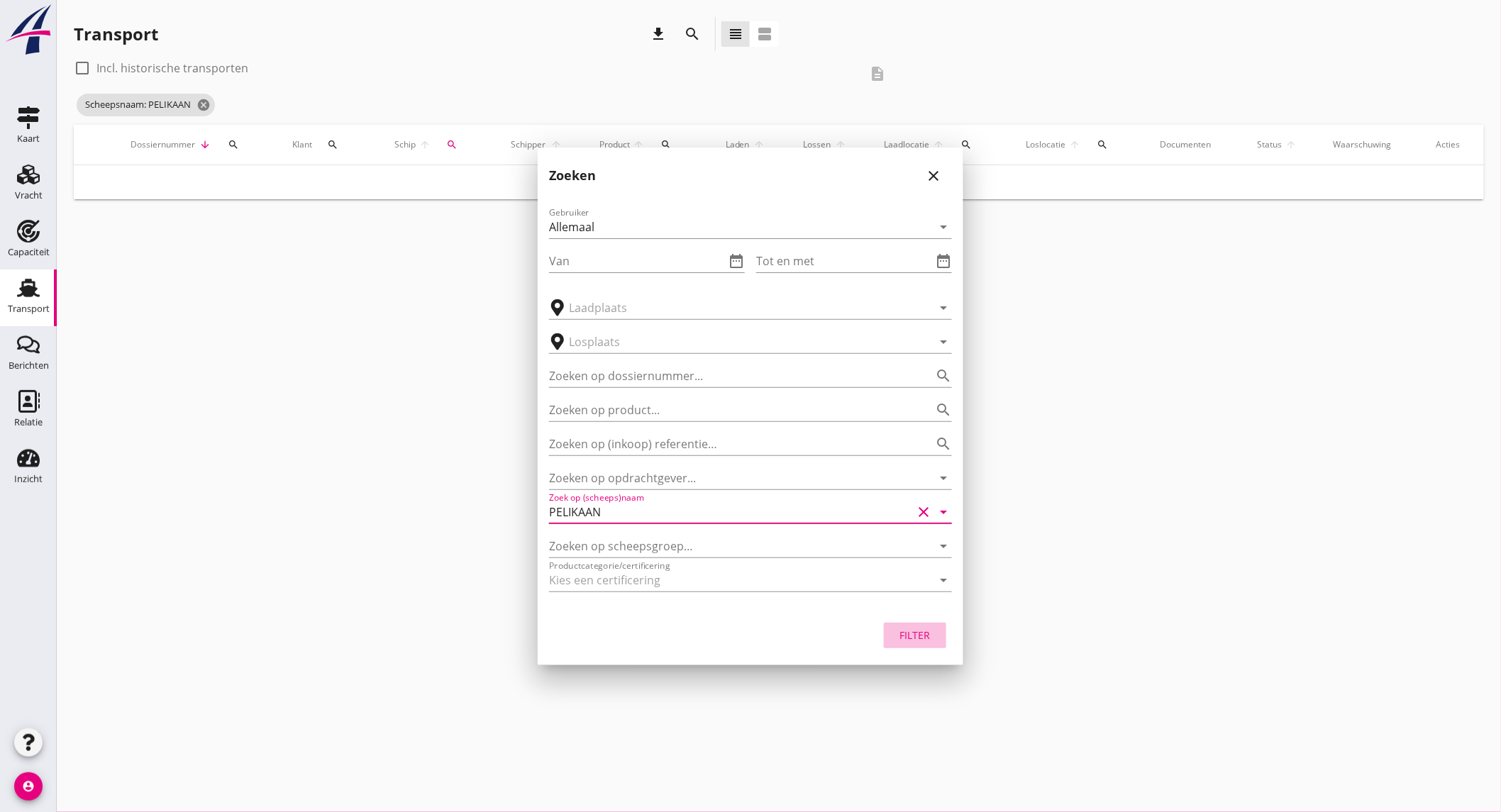
type input "PELIKAAN"
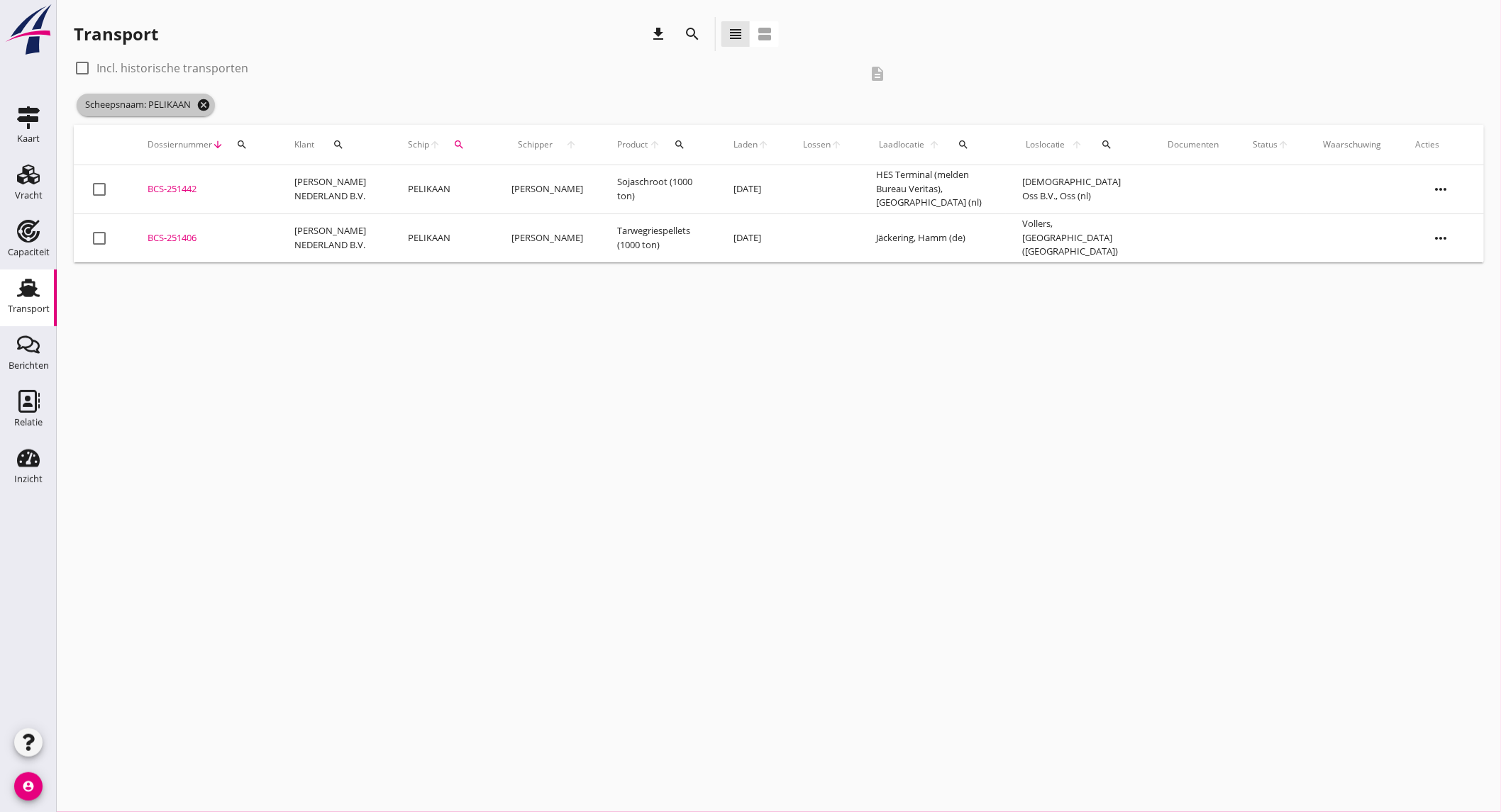
click at [203, 106] on icon "cancel" at bounding box center [204, 105] width 14 height 14
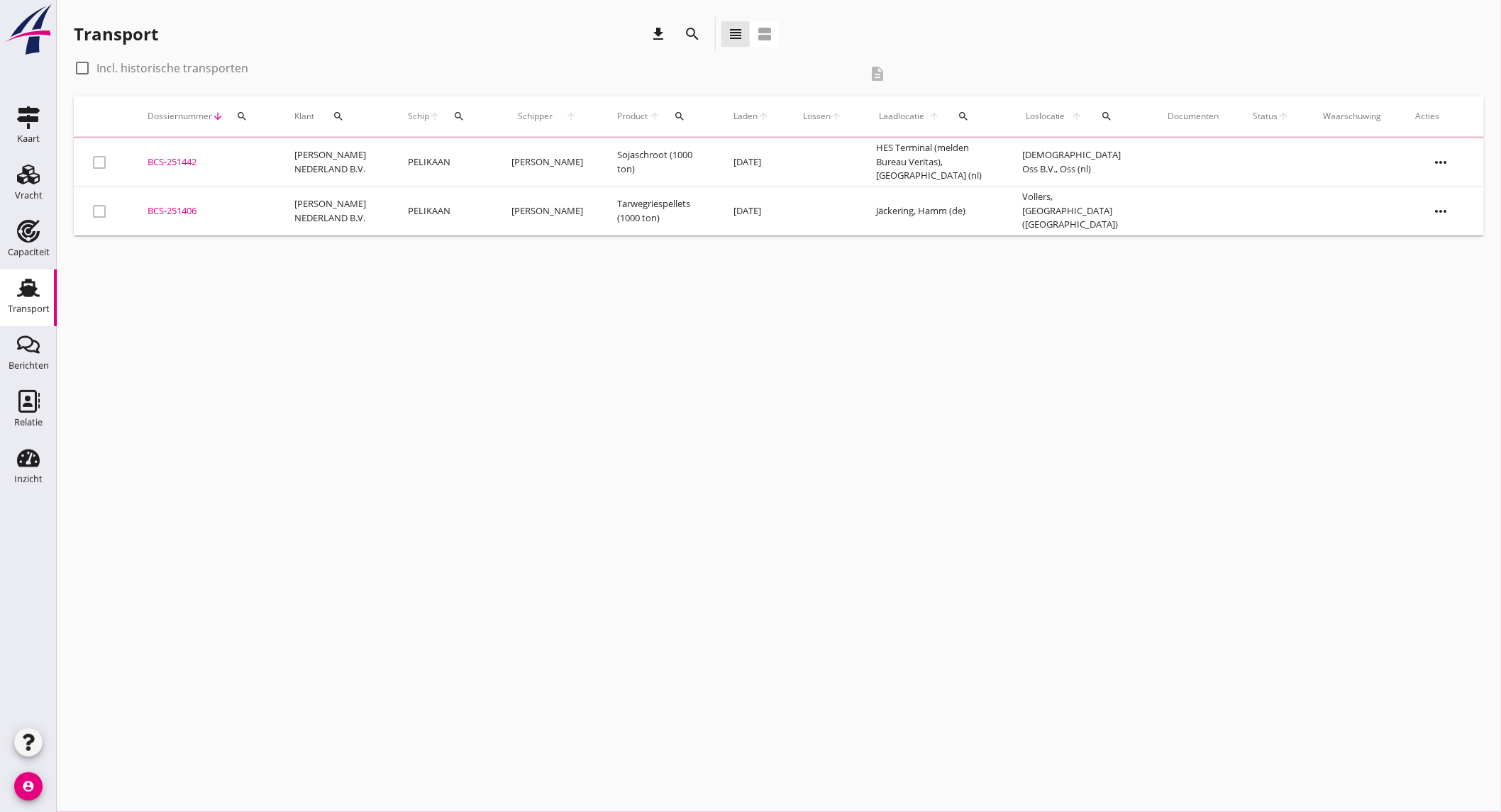
click at [692, 38] on icon "search" at bounding box center [692, 34] width 17 height 17
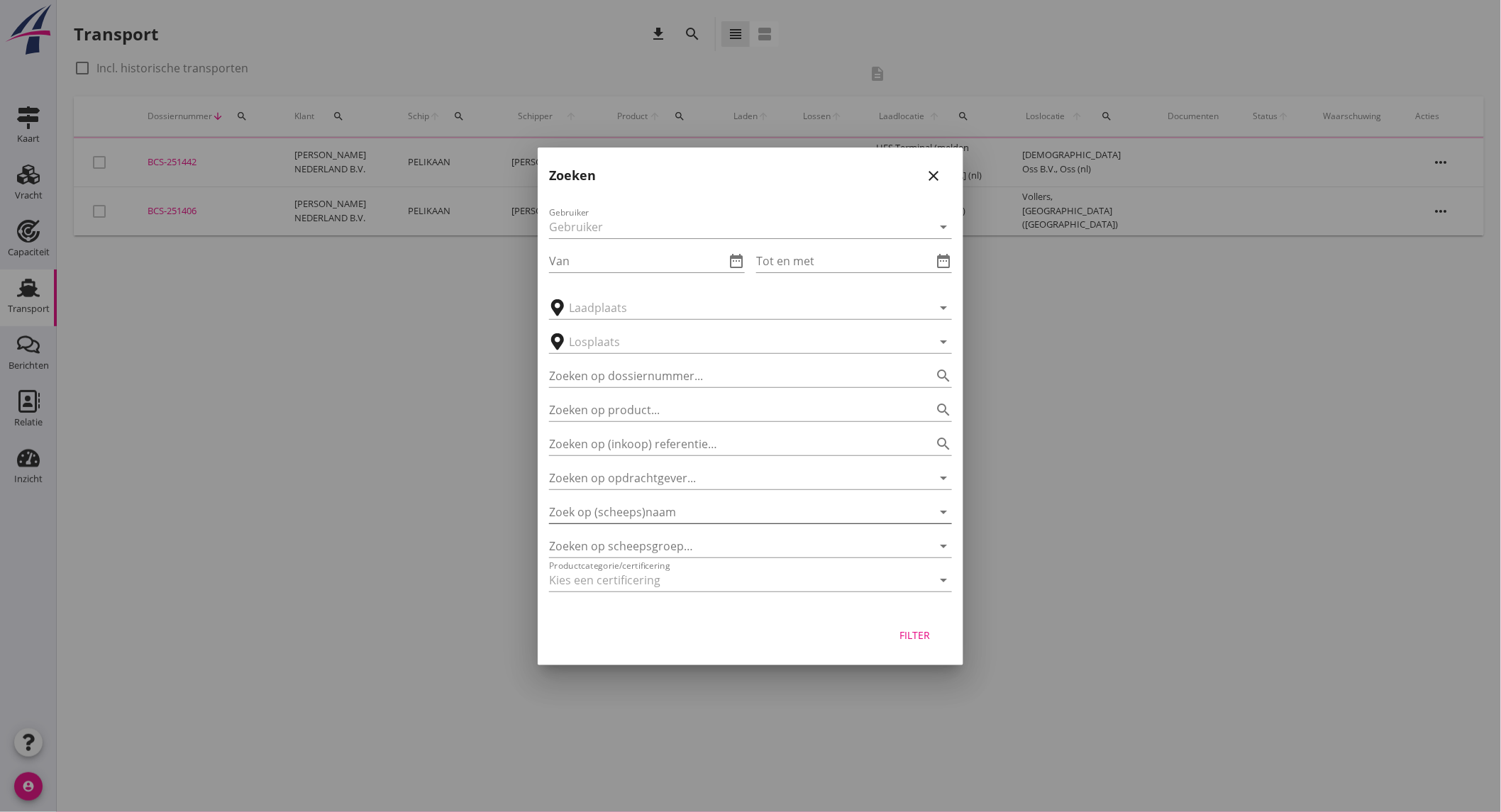
click at [651, 514] on input "Zoek op (scheeps)naam" at bounding box center [731, 513] width 363 height 23
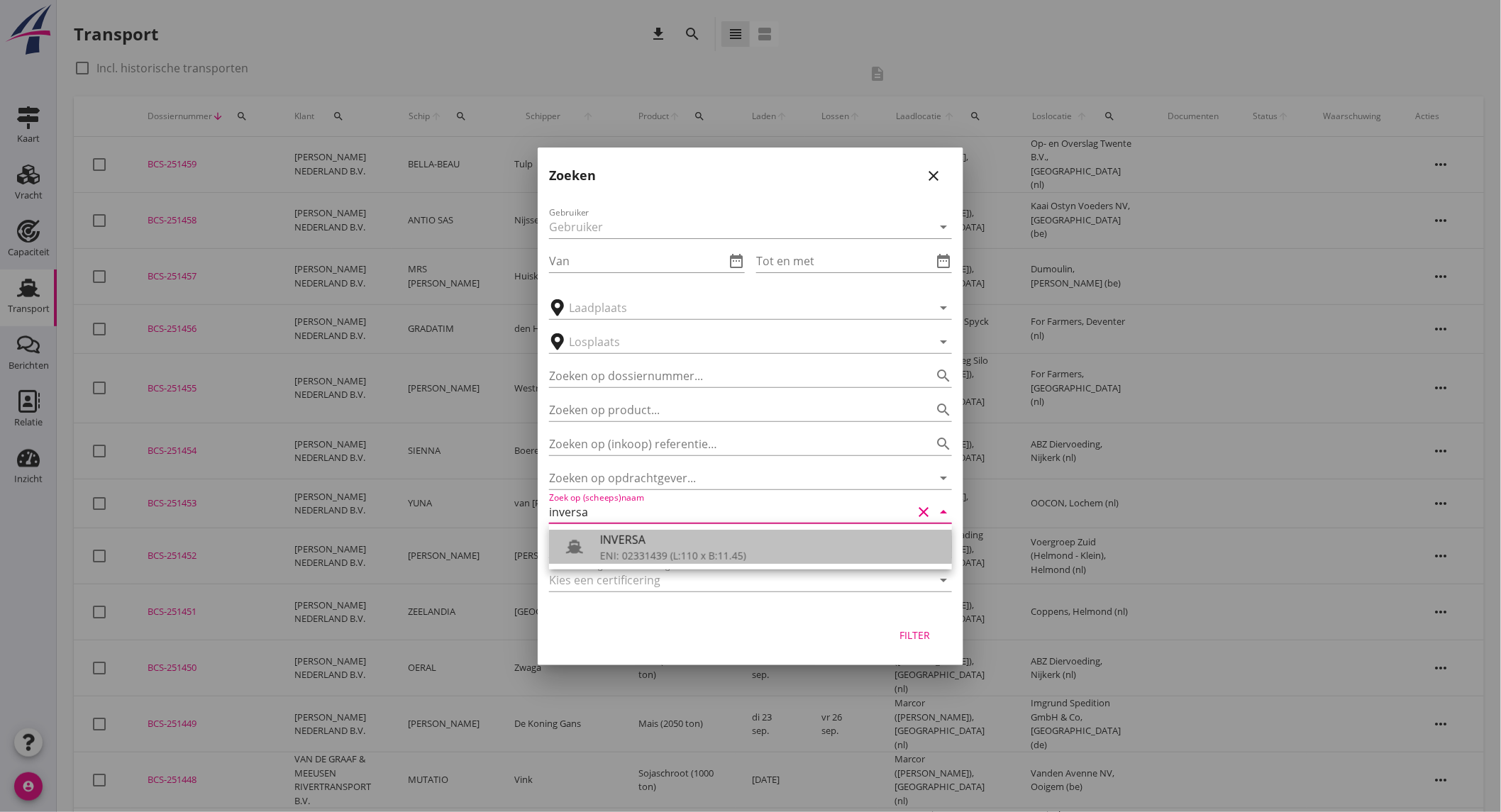
click at [660, 556] on div "ENI: 02331439 (L:110 x B:11.45)" at bounding box center [770, 555] width 341 height 15
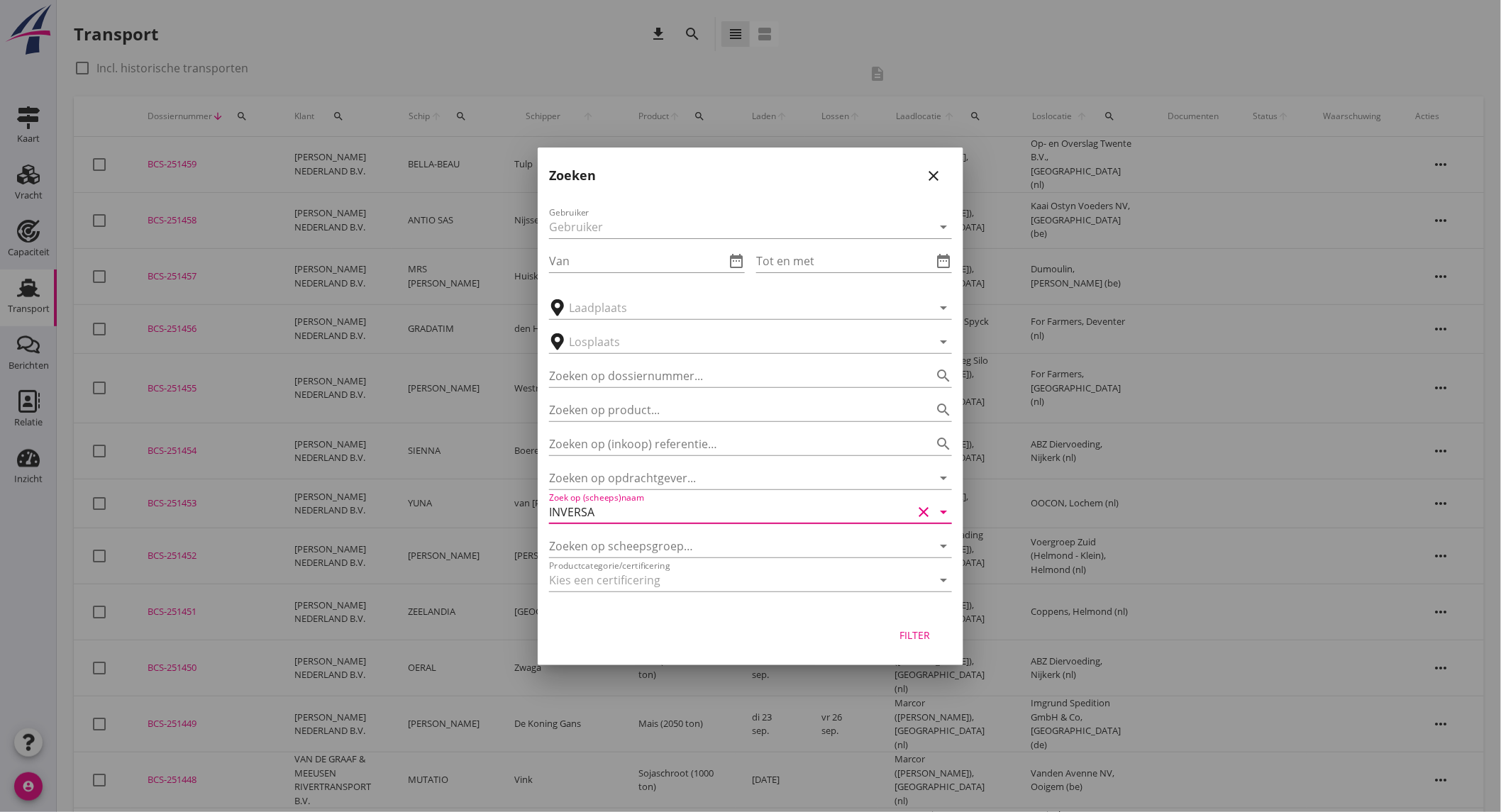
click at [904, 634] on div "Filter" at bounding box center [915, 635] width 40 height 15
type input "INVERSA"
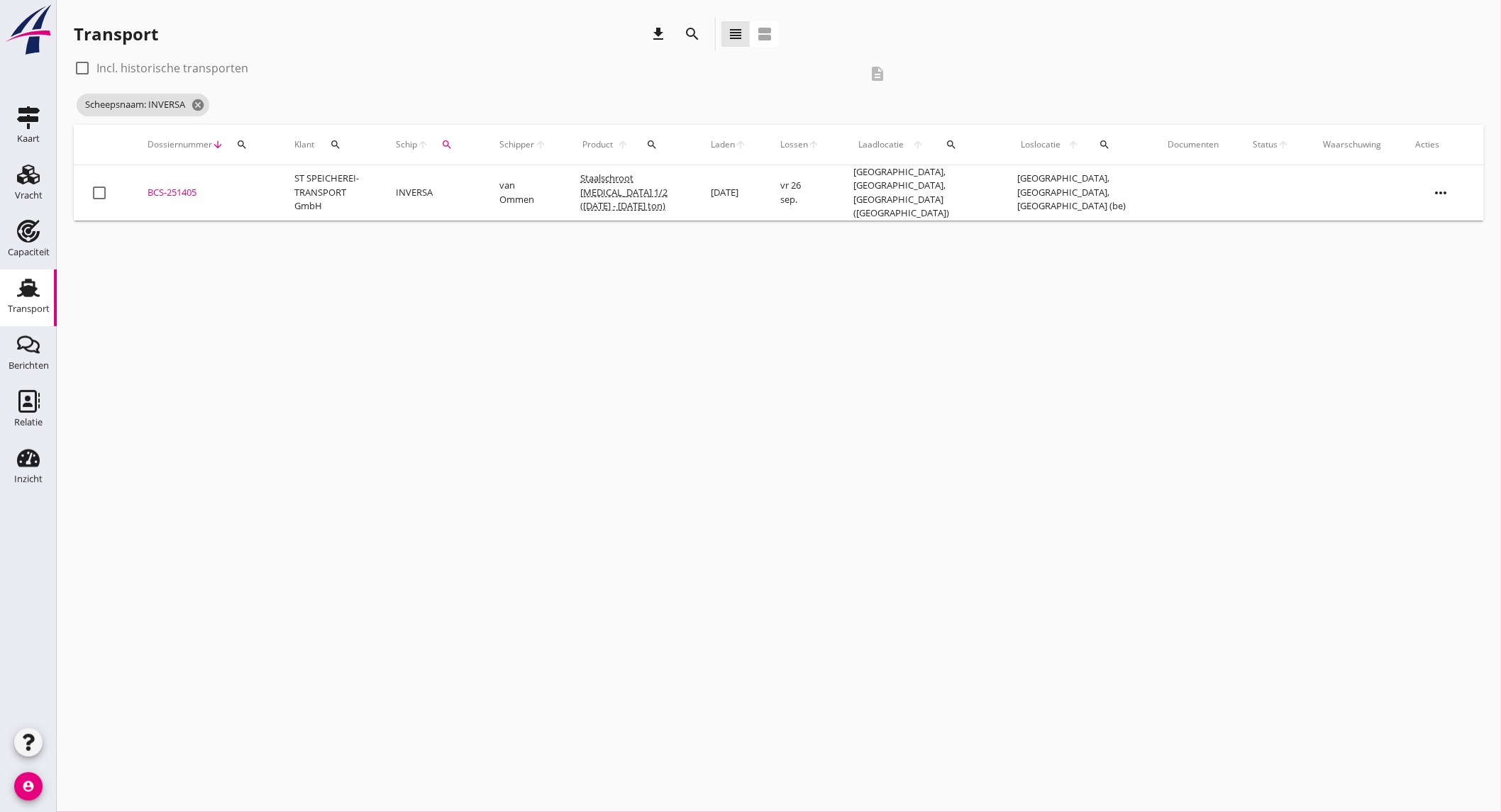
click at [467, 184] on td "INVERSA" at bounding box center [430, 193] width 104 height 55
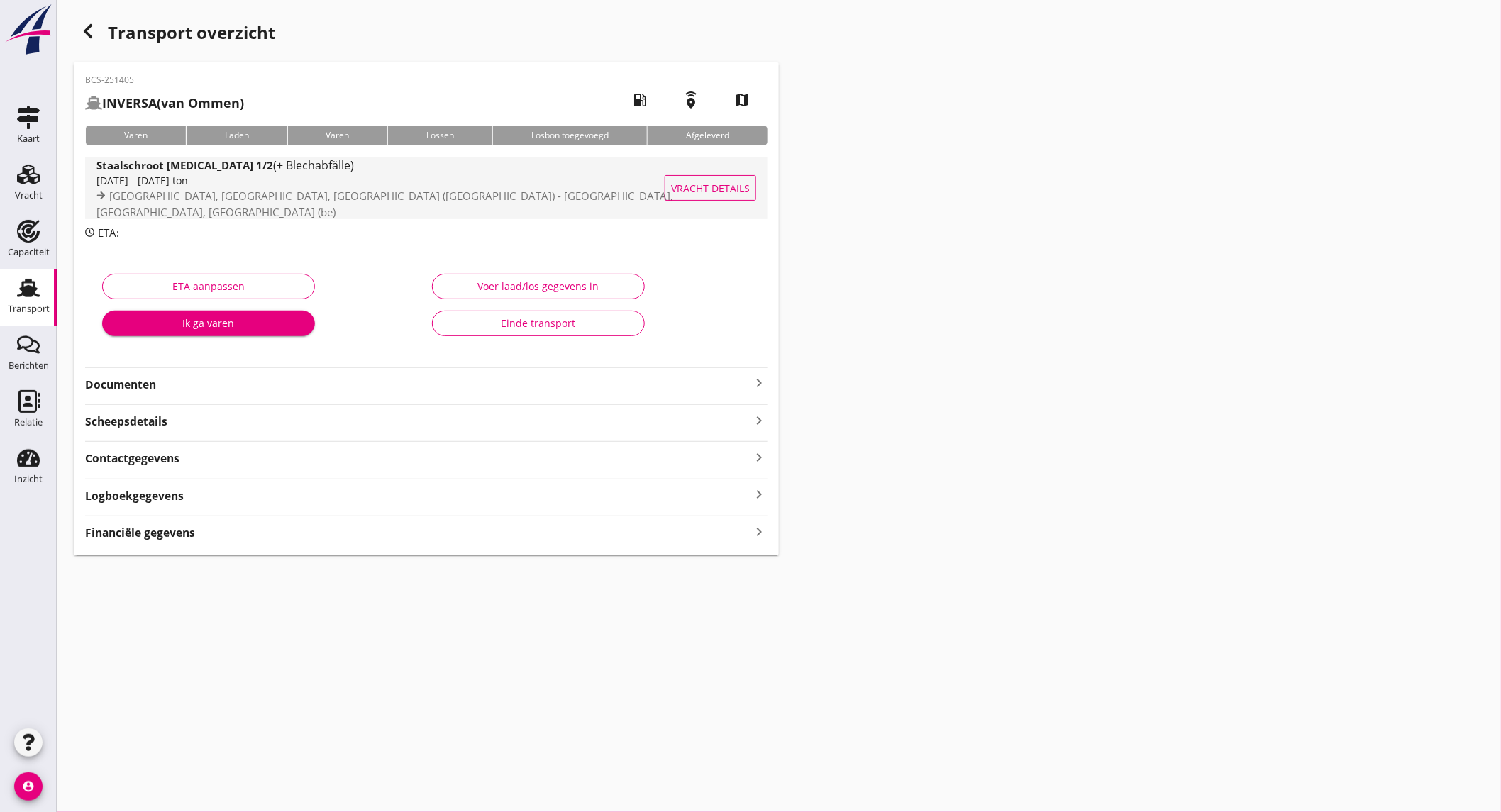
click at [303, 202] on span "[GEOGRAPHIC_DATA], [GEOGRAPHIC_DATA], [GEOGRAPHIC_DATA] ([GEOGRAPHIC_DATA]) - […" at bounding box center [384, 204] width 576 height 30
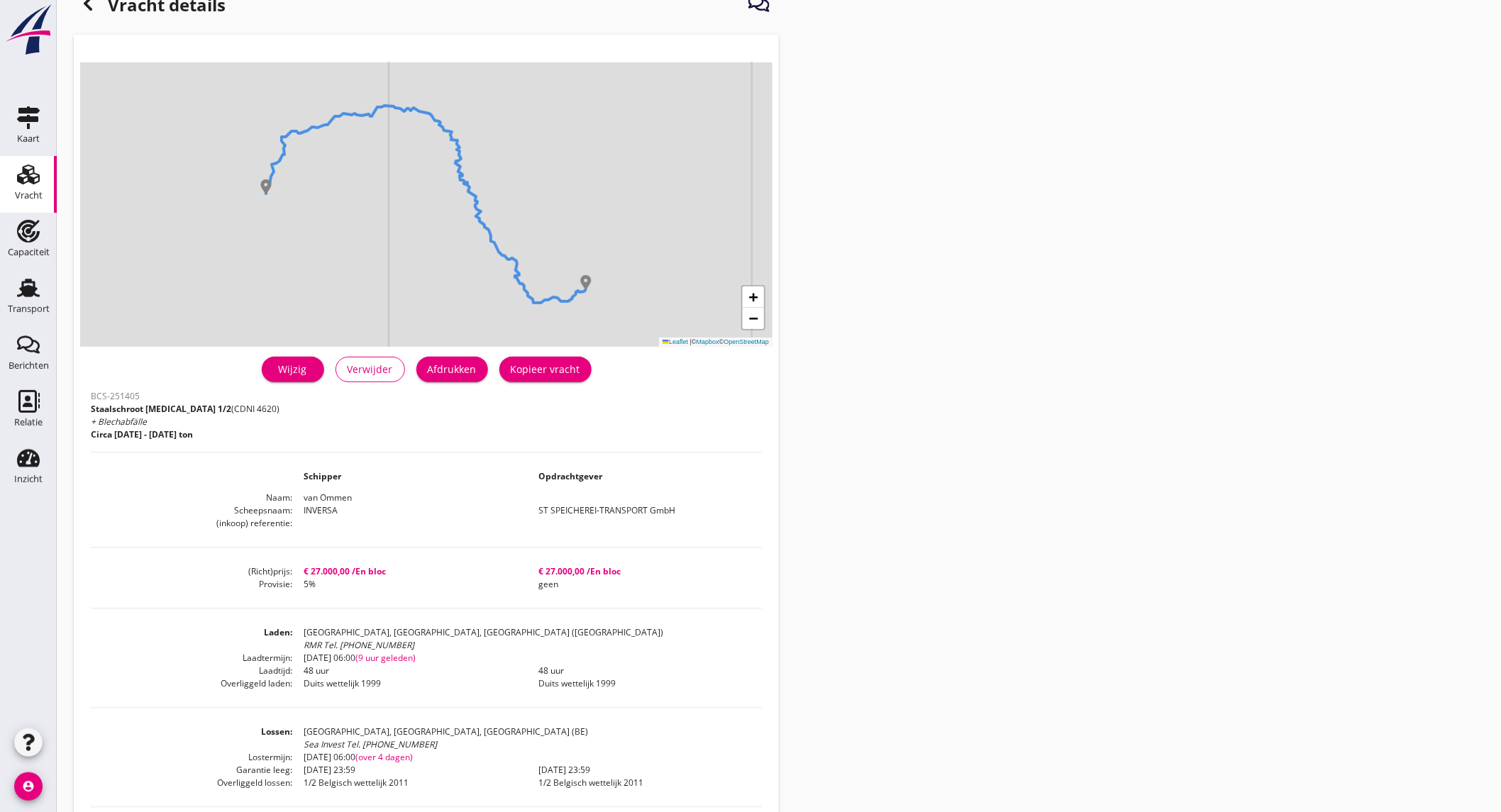
scroll to position [40, 0]
click at [21, 295] on use at bounding box center [28, 288] width 23 height 19
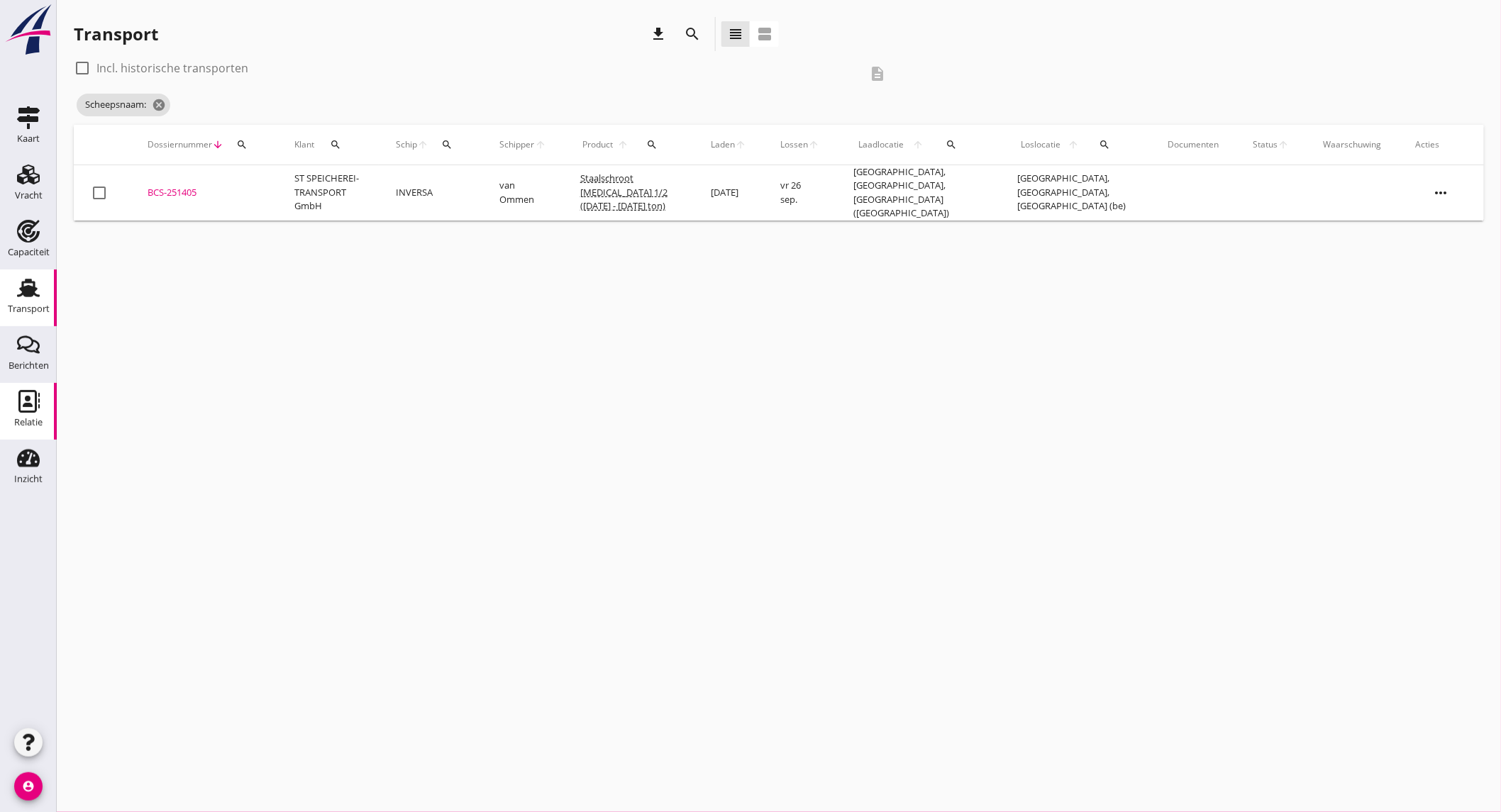
click at [32, 409] on icon "Relatie" at bounding box center [28, 402] width 23 height 23
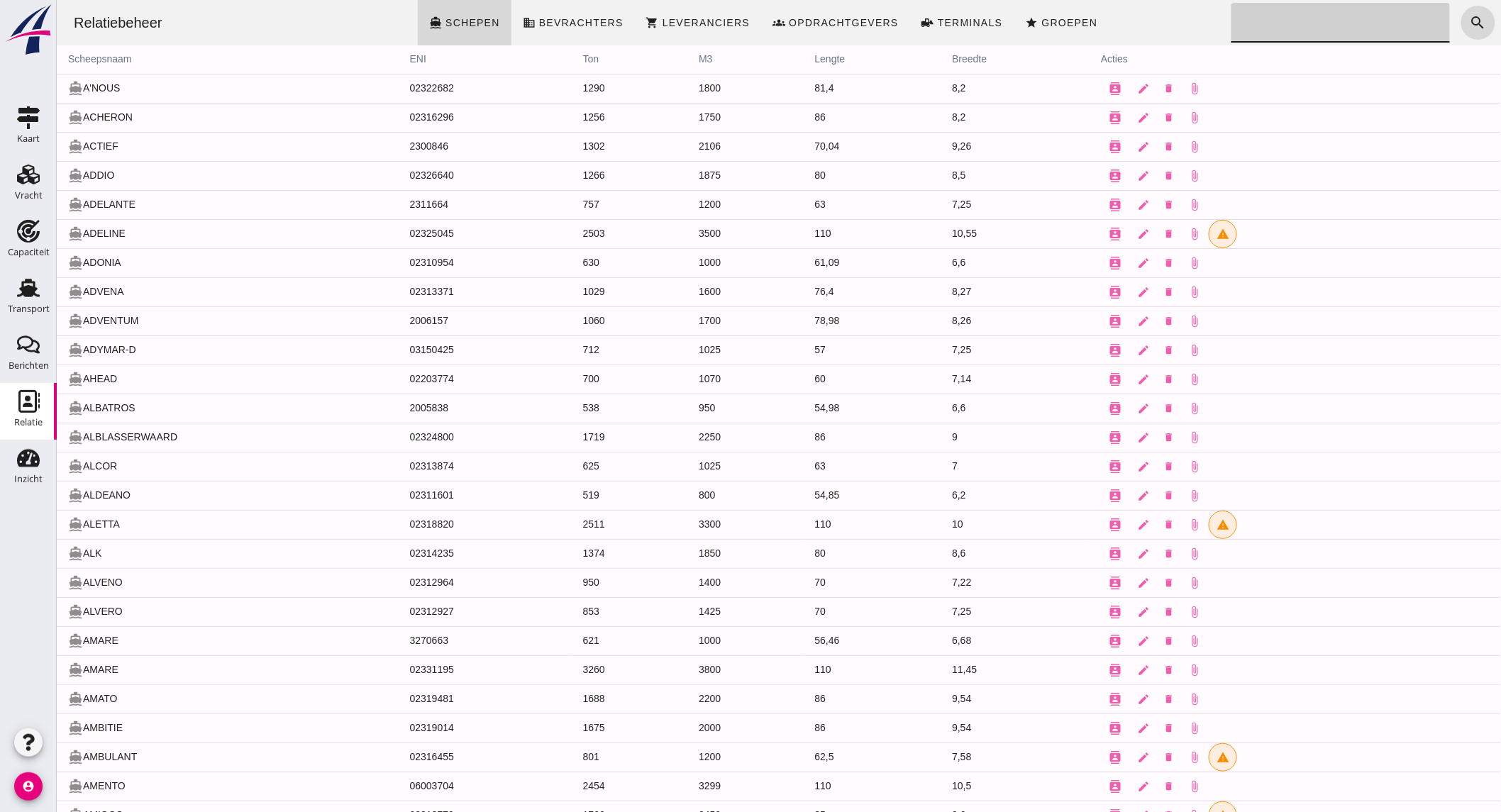
click at [1272, 26] on input "Zoeken..." at bounding box center [1335, 22] width 210 height 40
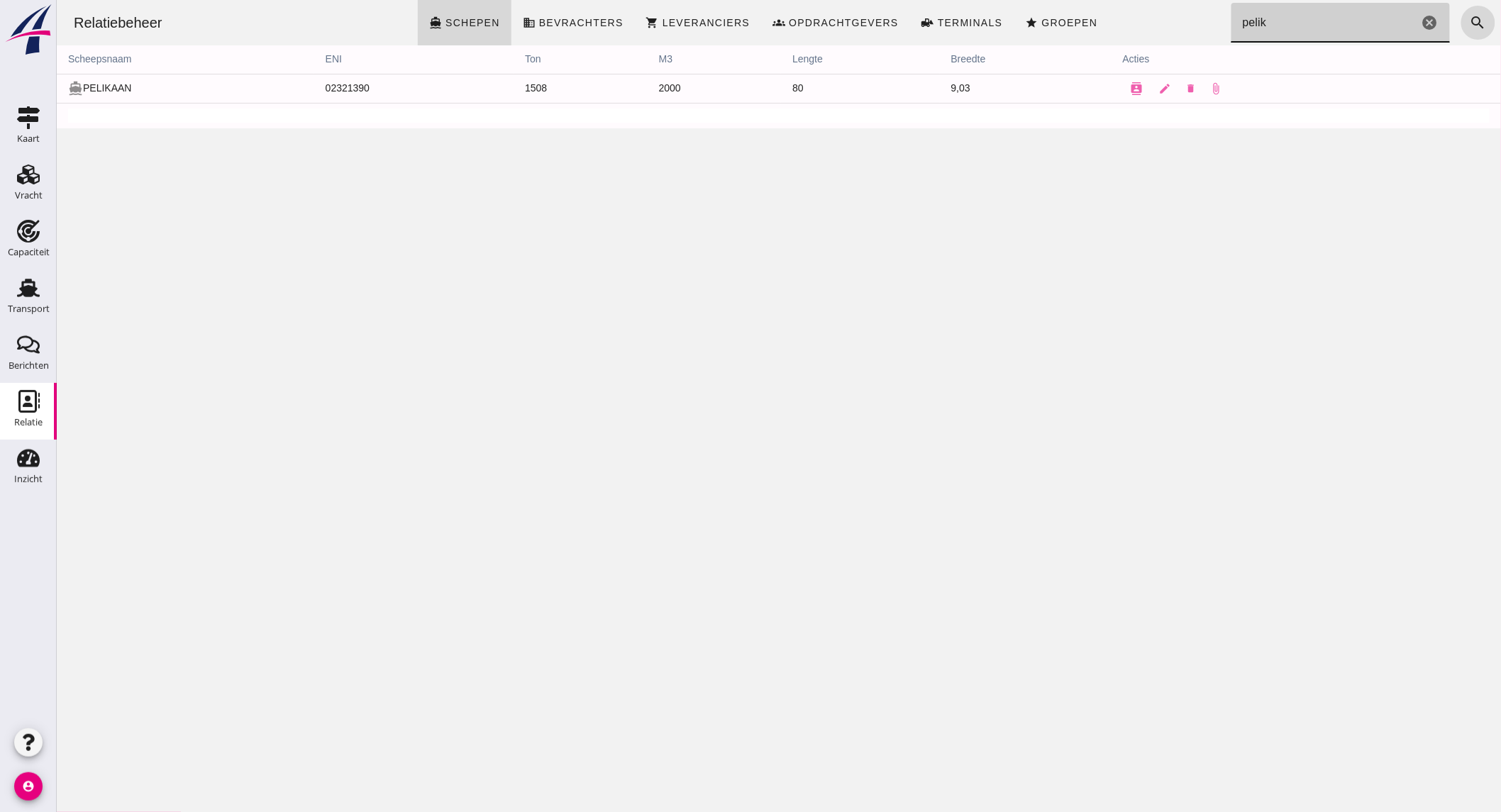
type input "pelik"
click at [40, 277] on div "Transport" at bounding box center [28, 288] width 34 height 23
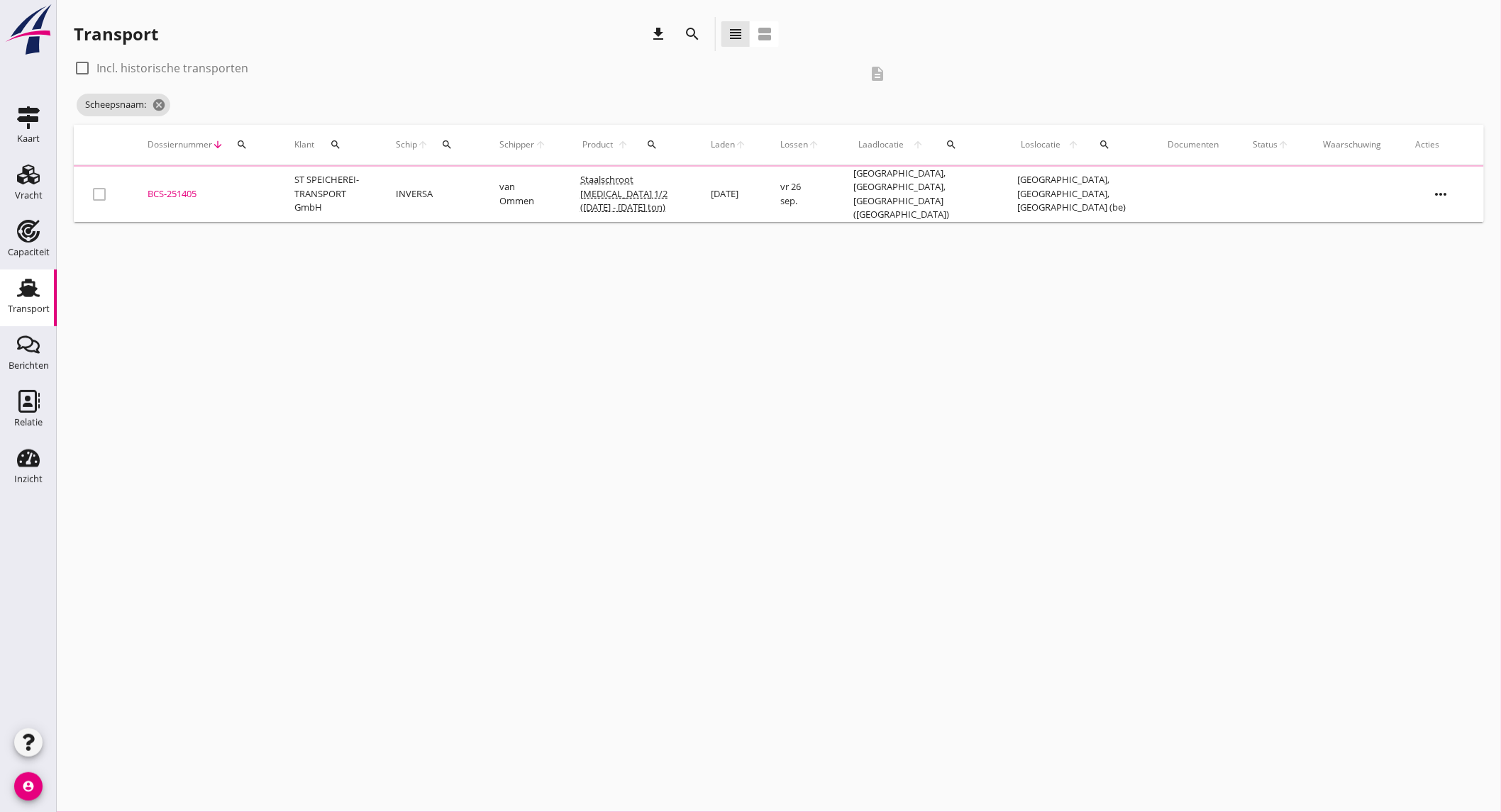
click at [696, 30] on icon "search" at bounding box center [692, 34] width 17 height 17
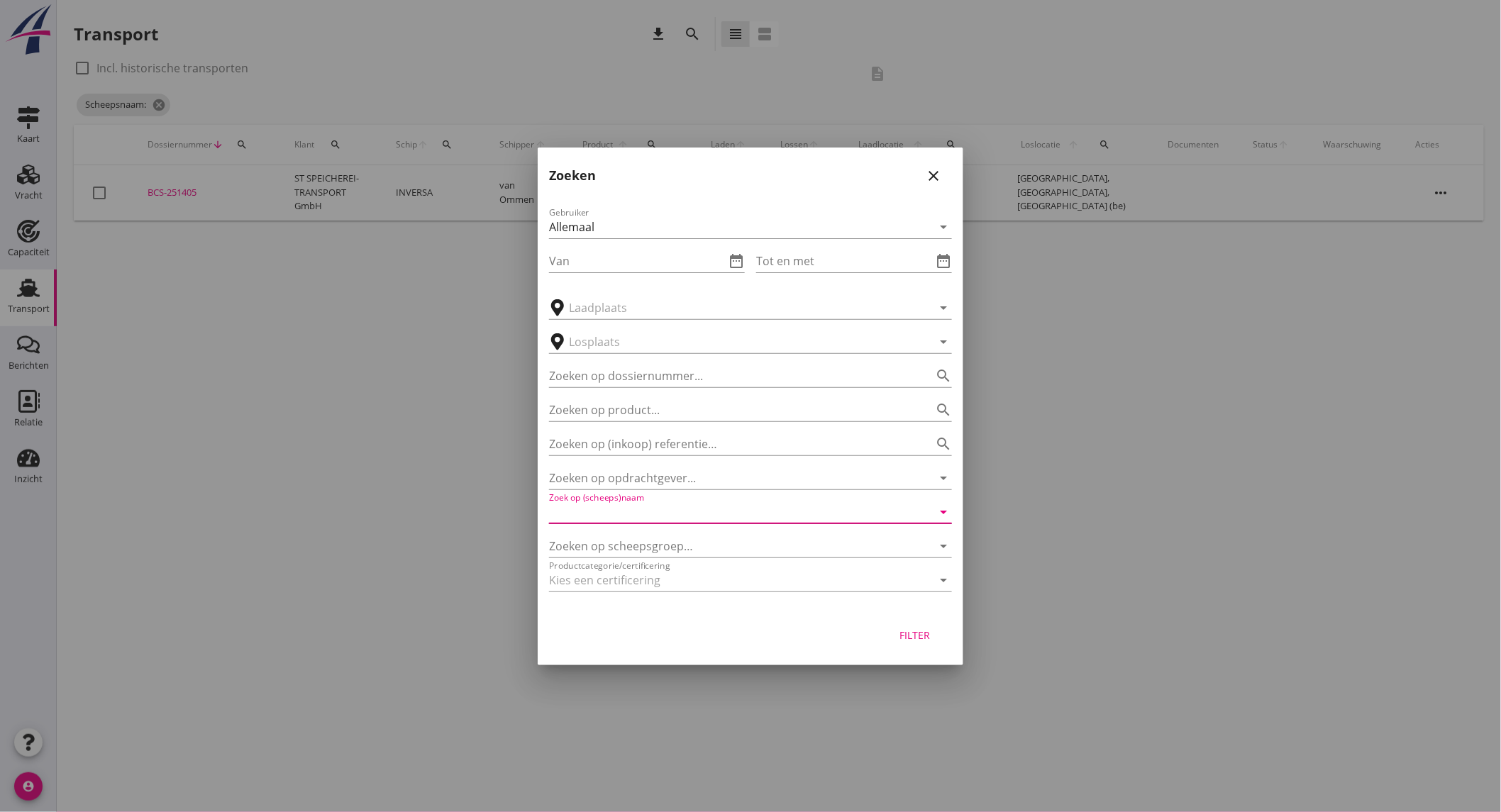
click at [671, 505] on input "Zoek op (scheeps)naam" at bounding box center [731, 513] width 363 height 23
drag, startPoint x: 668, startPoint y: 576, endPoint x: 948, endPoint y: 621, distance: 283.6
click at [671, 576] on div "ANDAMENTO" at bounding box center [770, 574] width 341 height 17
click at [886, 638] on button "Filter" at bounding box center [915, 635] width 63 height 26
type input "ANDAMENTO"
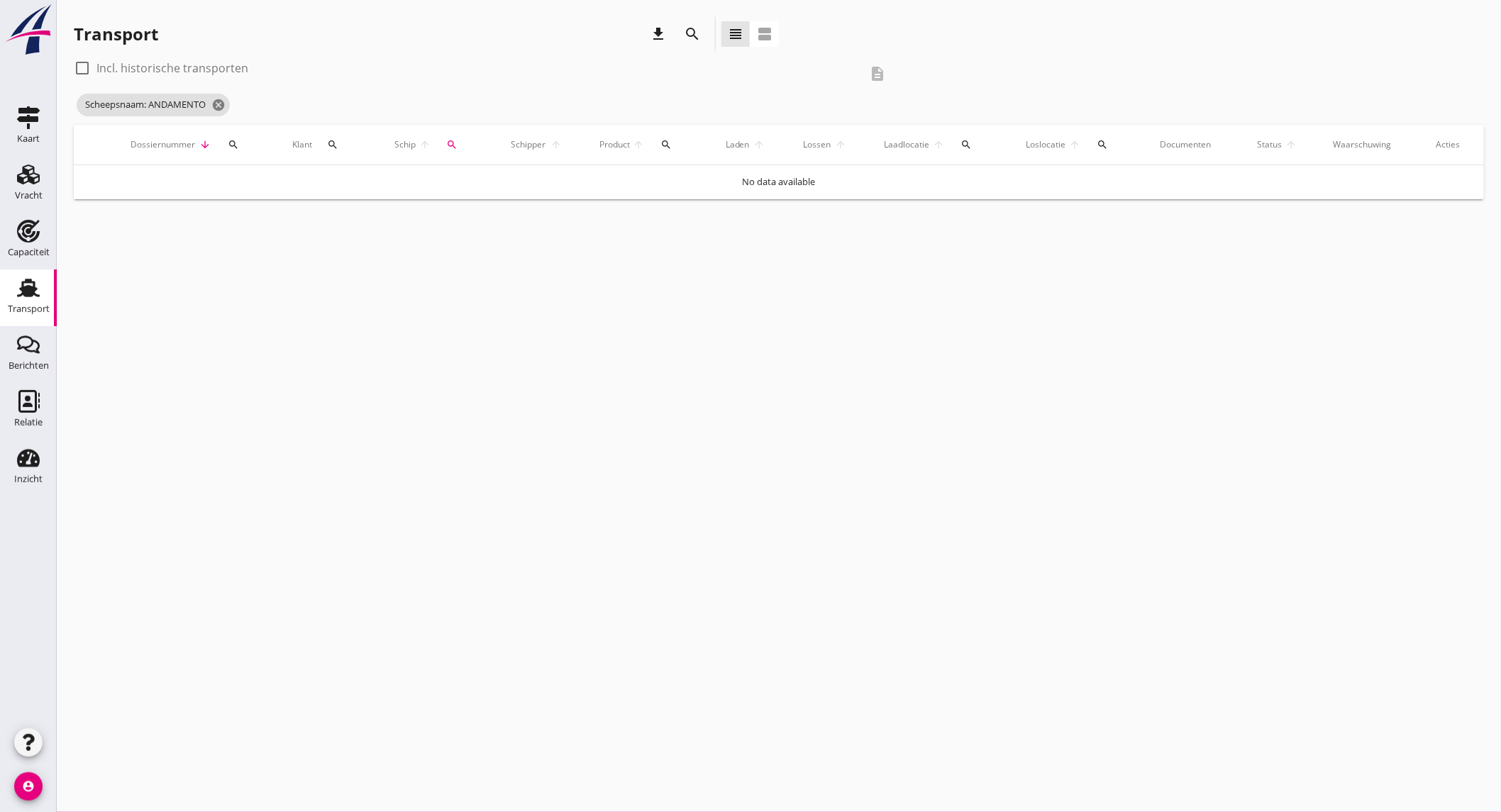
click at [214, 65] on label "Incl. historische transporten" at bounding box center [172, 68] width 151 height 14
checkbox input "true"
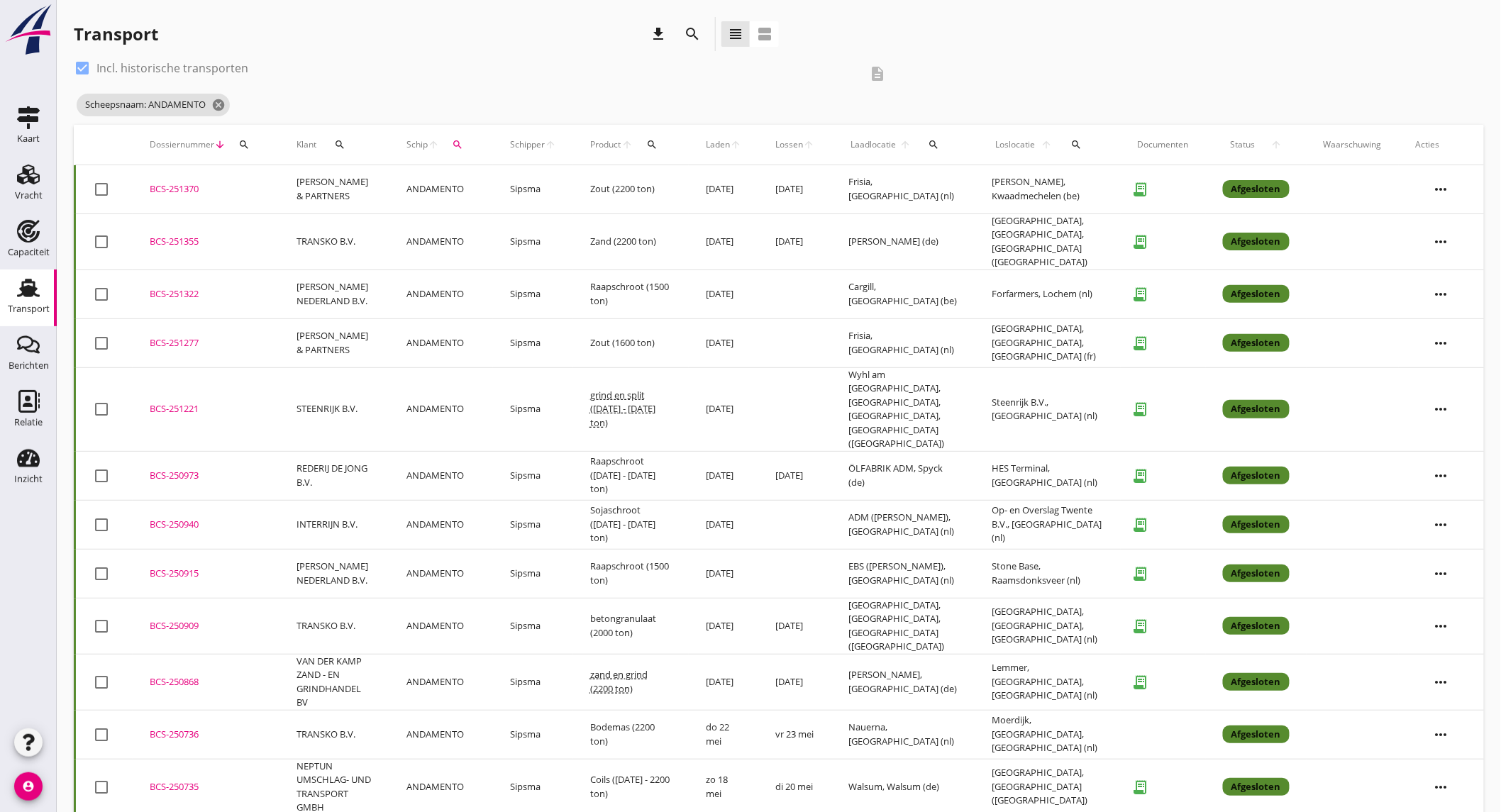
click at [332, 380] on td "STEENRIJK B.V." at bounding box center [335, 409] width 110 height 84
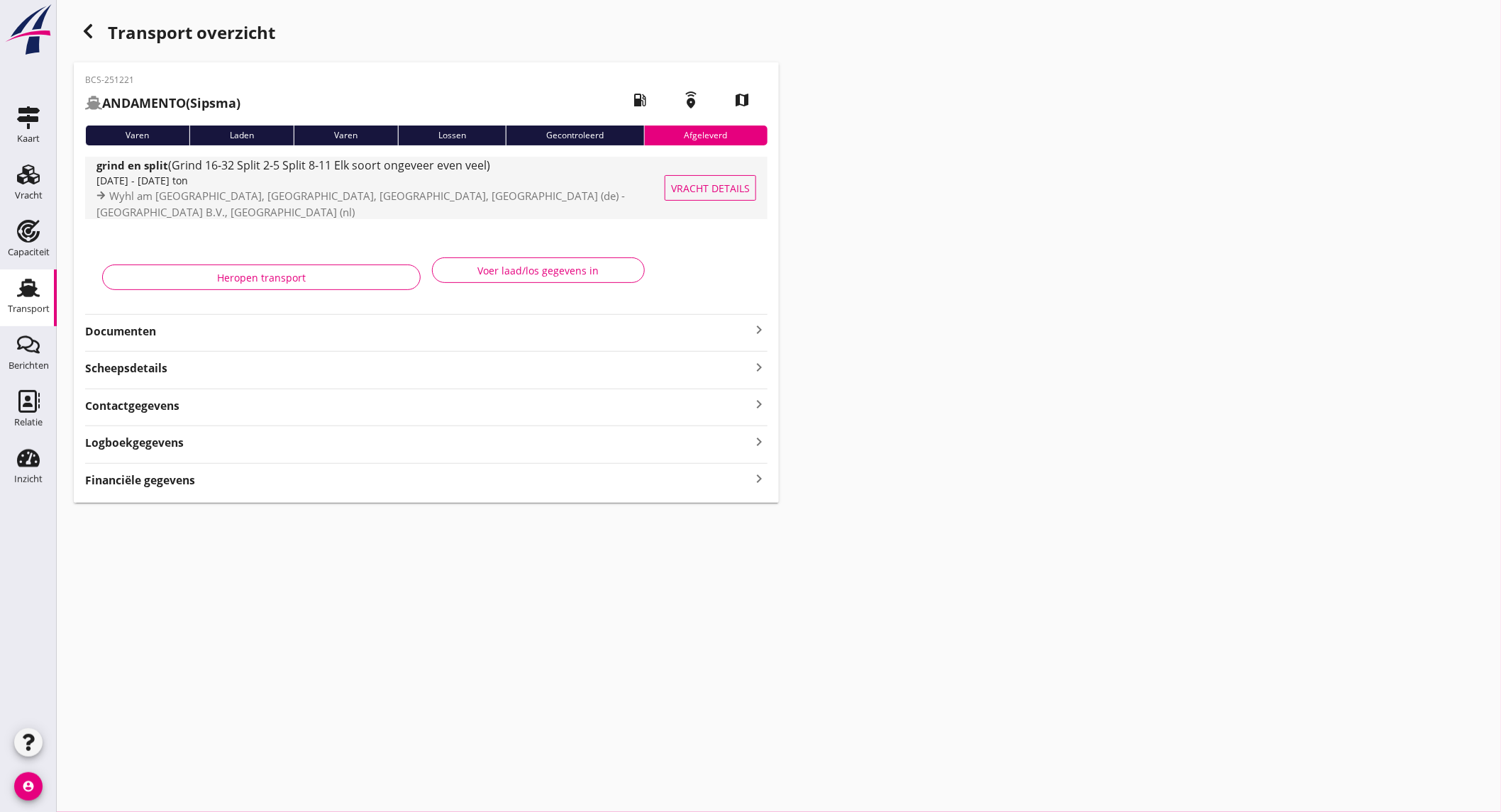
click at [366, 183] on div "[DATE] - [DATE] ton" at bounding box center [391, 180] width 591 height 15
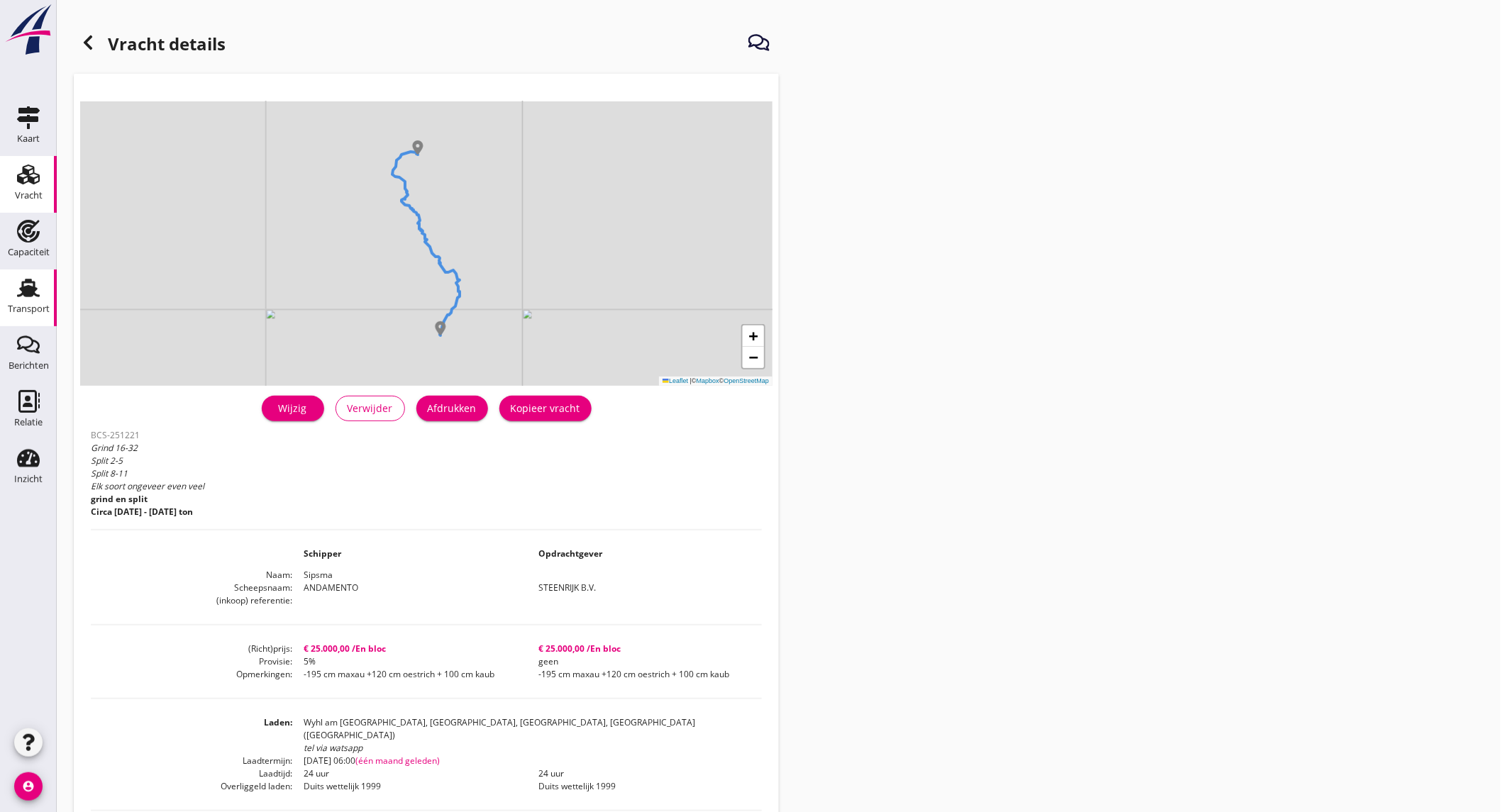
click at [34, 292] on use at bounding box center [28, 288] width 23 height 19
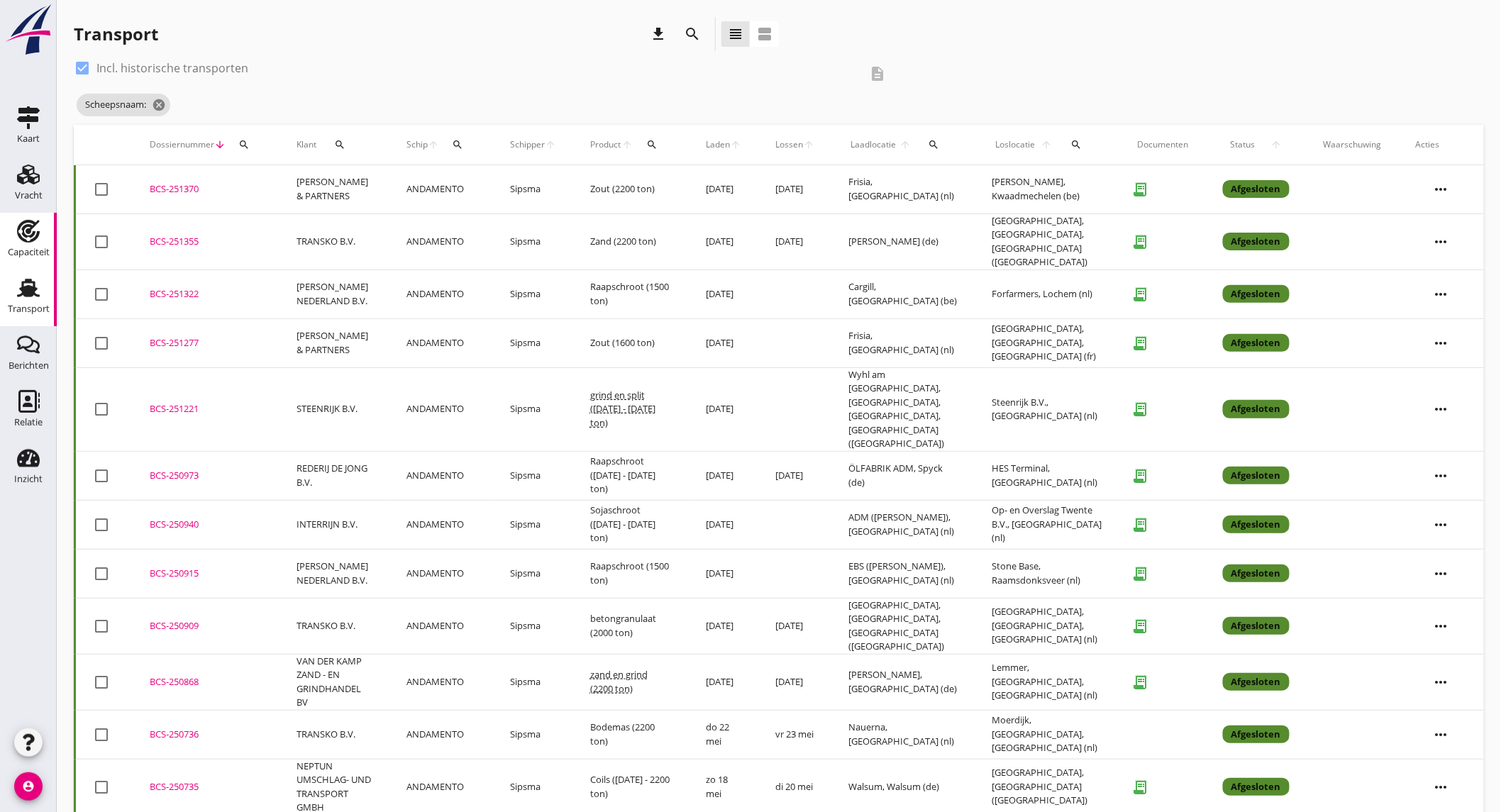
click at [16, 244] on div "Capaciteit" at bounding box center [28, 252] width 42 height 19
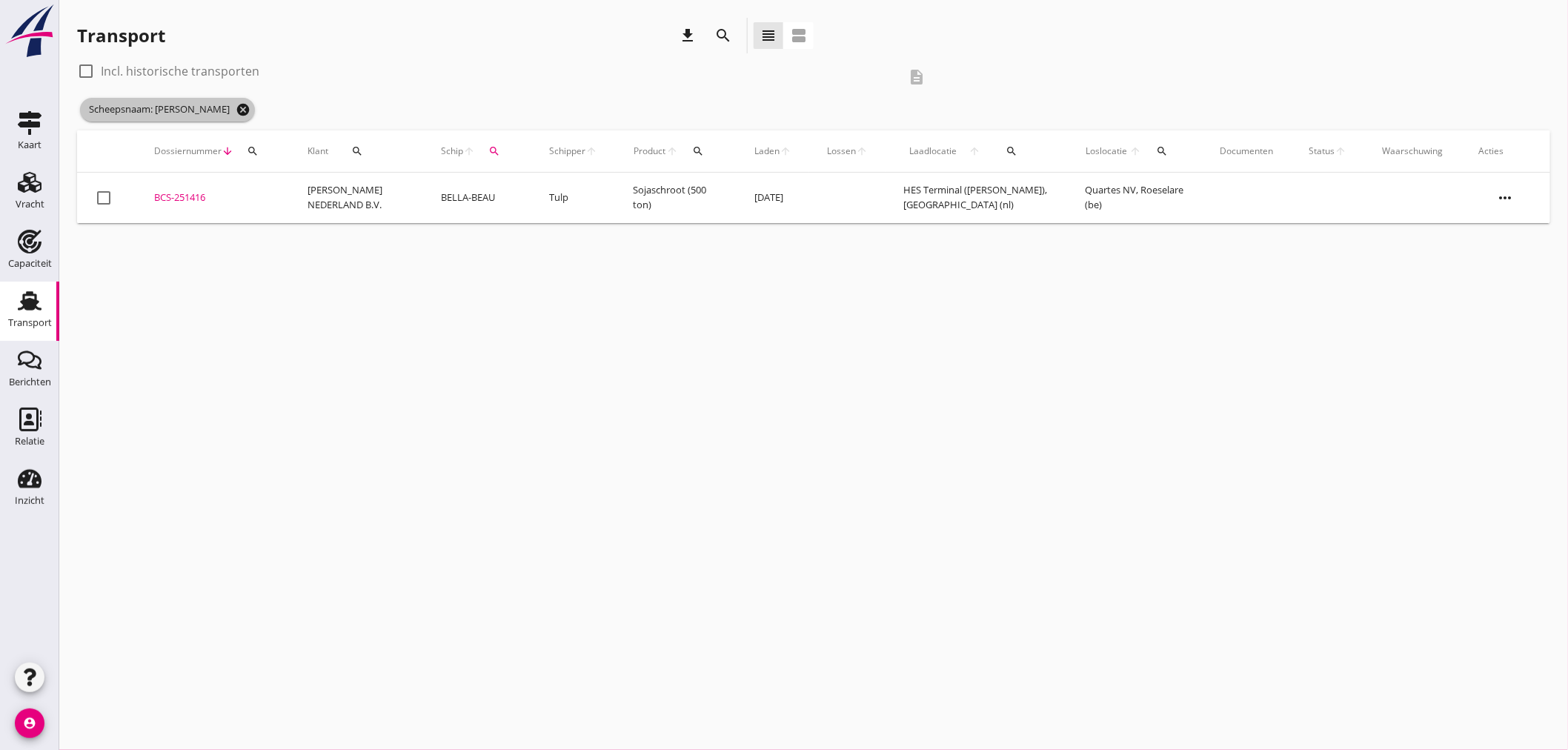
click at [236, 109] on icon "cancel" at bounding box center [243, 110] width 15 height 15
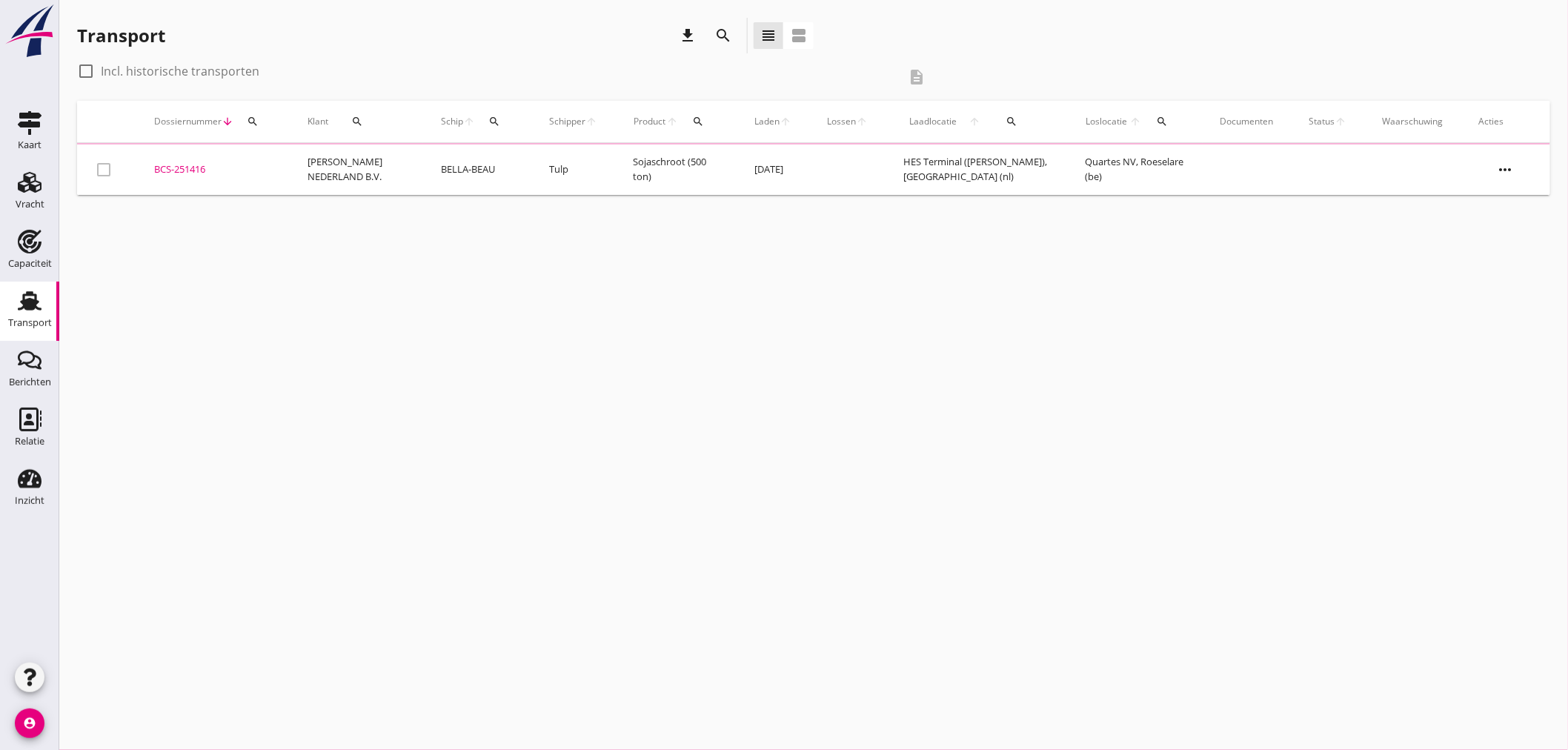
click at [730, 39] on icon "search" at bounding box center [722, 35] width 18 height 18
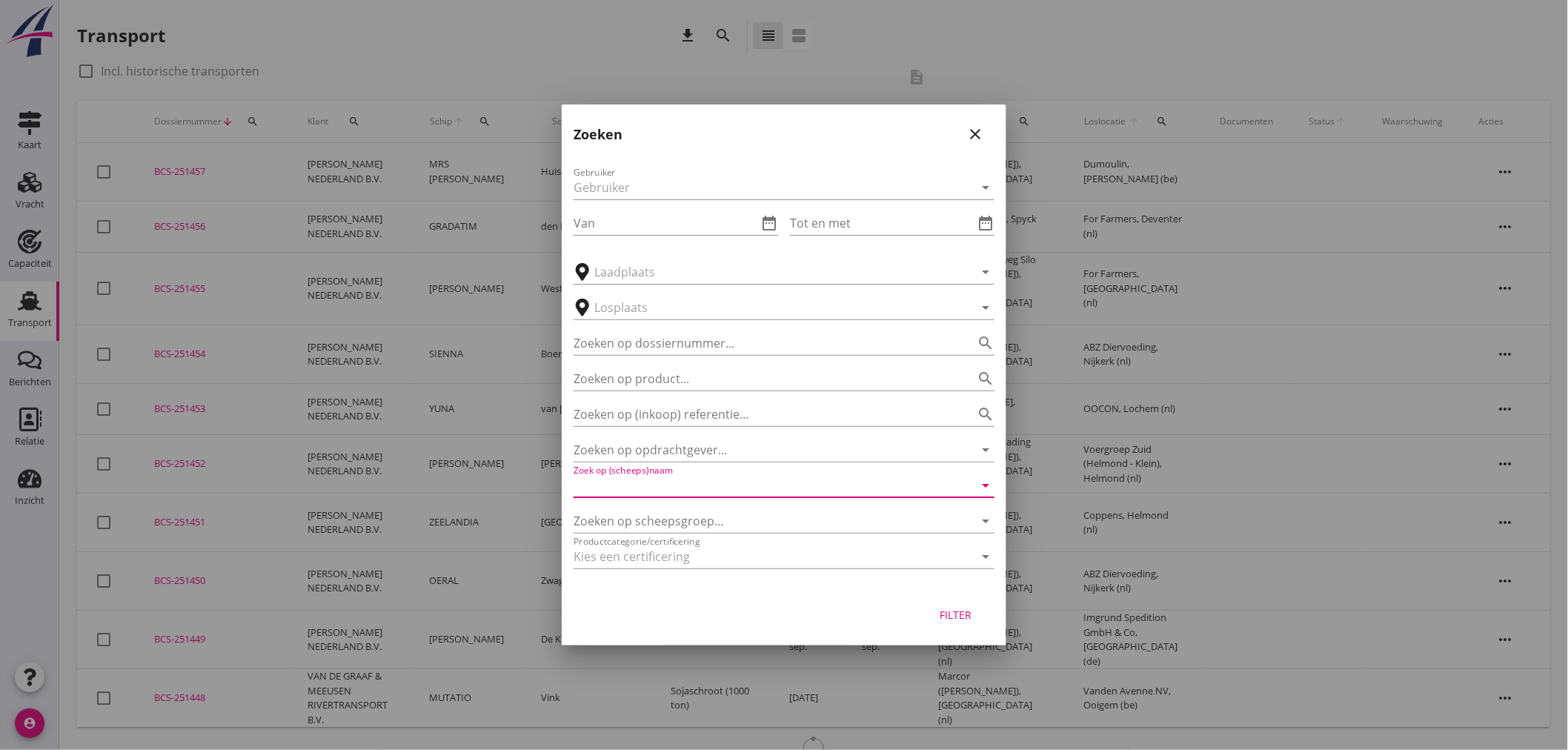
click at [716, 477] on input "Zoek op (scheeps)naam" at bounding box center [763, 486] width 379 height 24
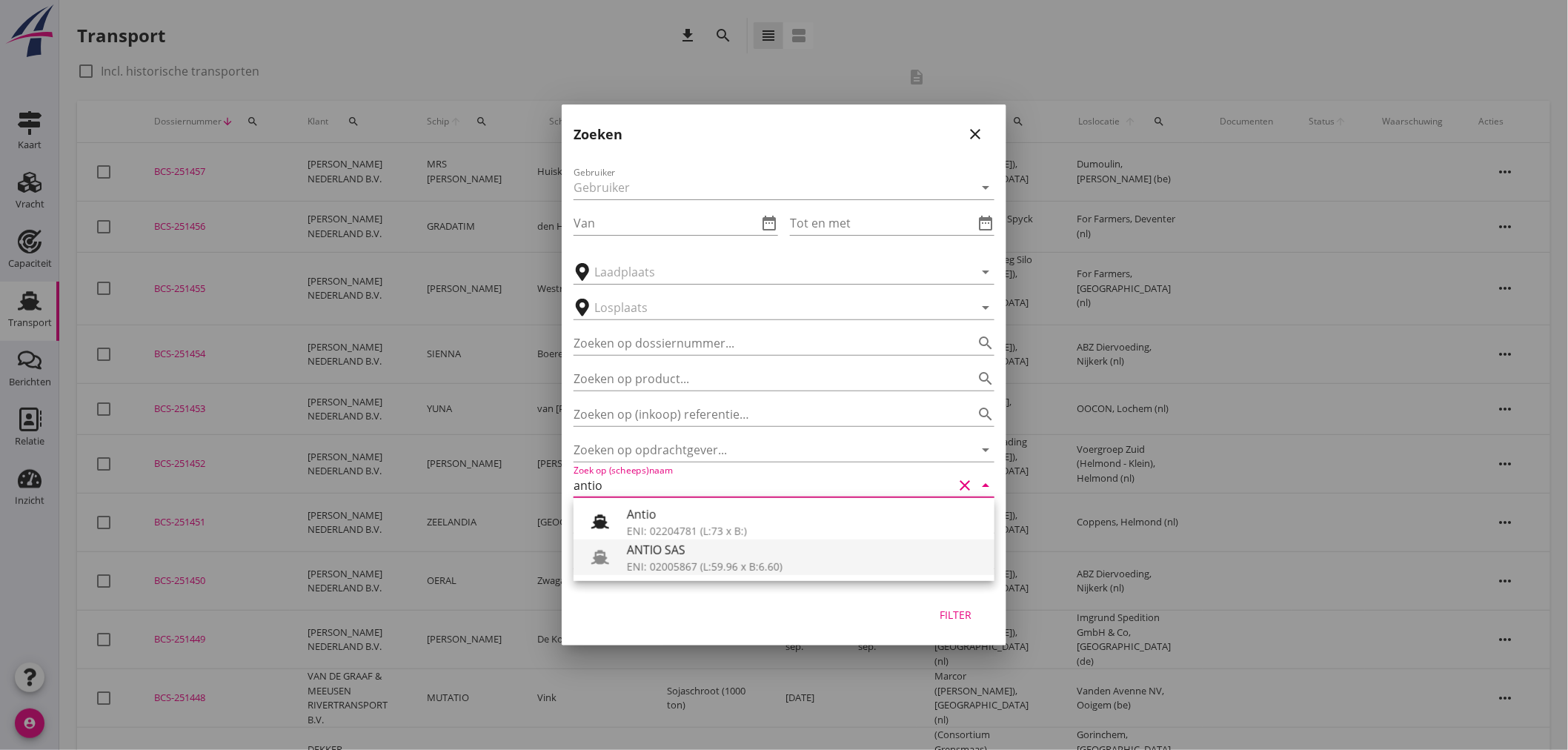
click at [698, 554] on div "ANTIO SAS" at bounding box center [805, 549] width 356 height 18
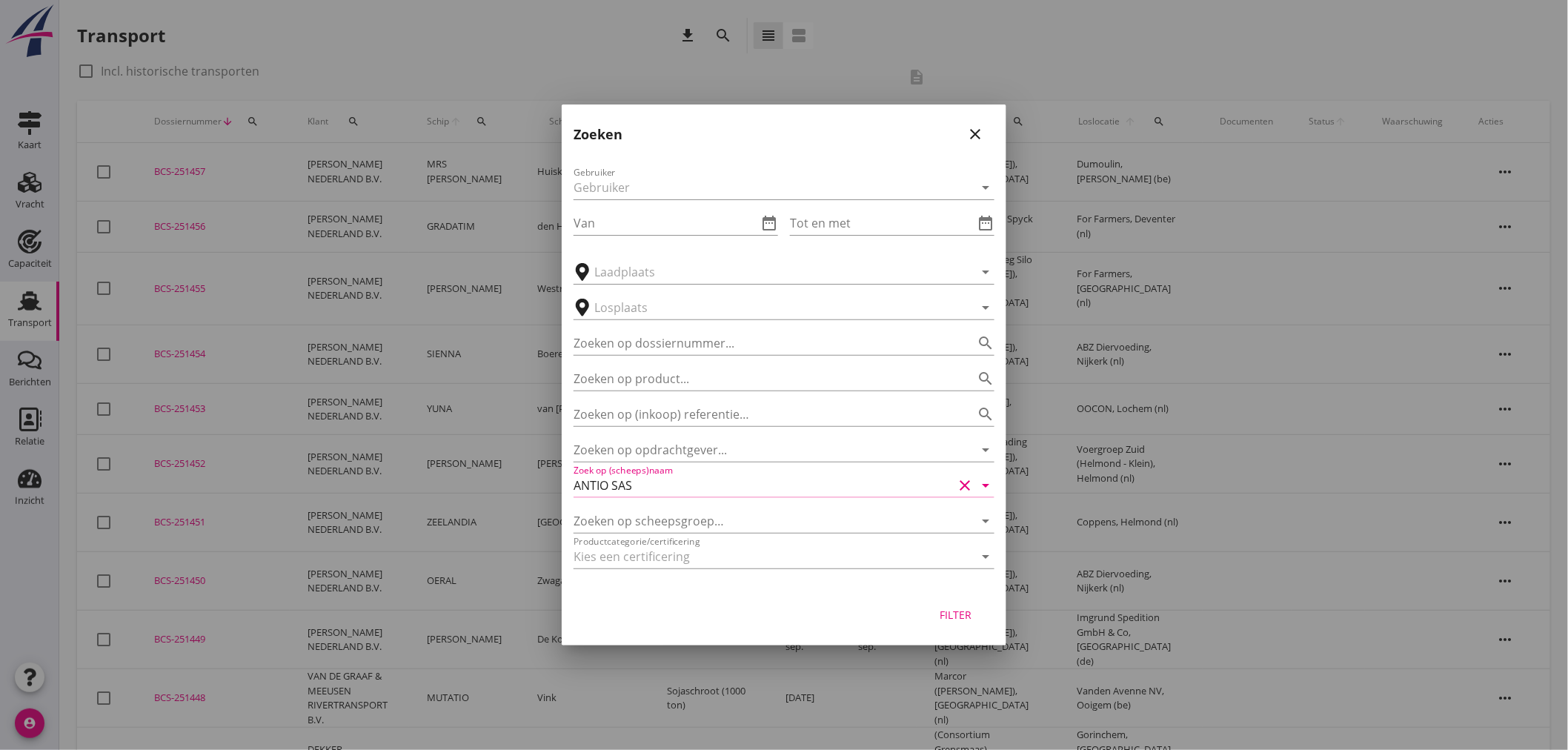
click at [950, 611] on div "Filter" at bounding box center [956, 614] width 42 height 16
type input "ANTIO SAS"
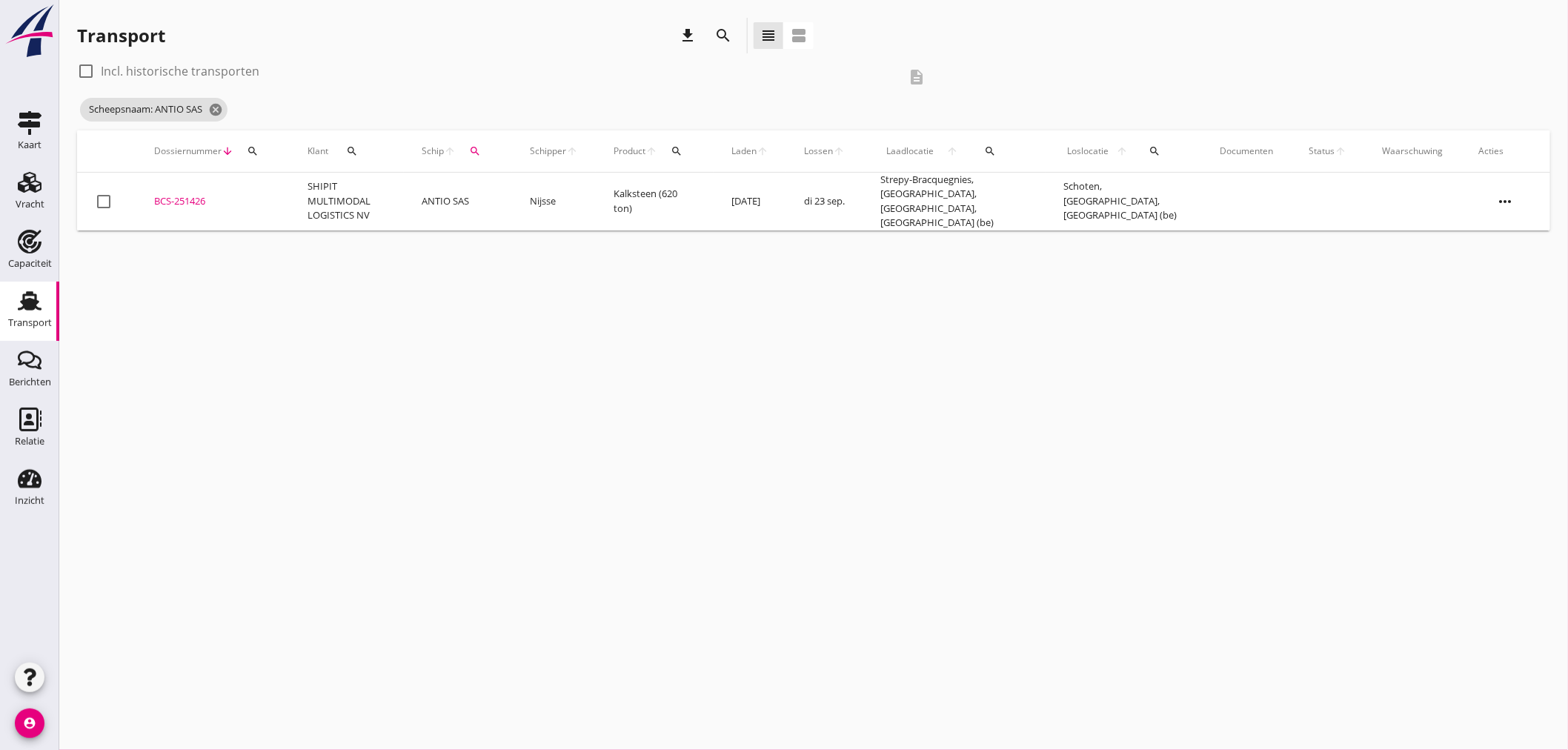
click at [434, 211] on td "ANTIO SAS" at bounding box center [458, 202] width 108 height 57
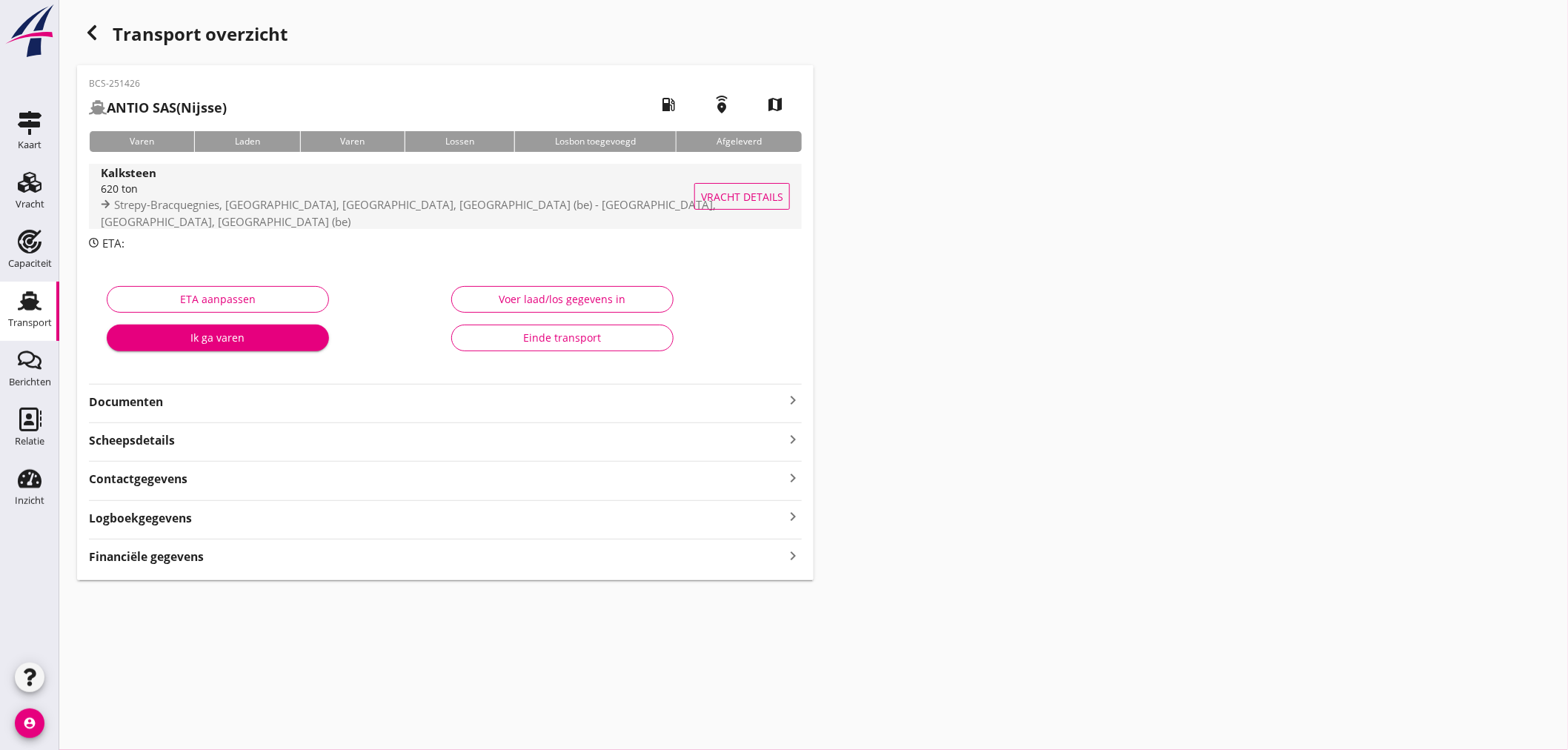
click at [191, 191] on div "620 ton" at bounding box center [411, 188] width 621 height 16
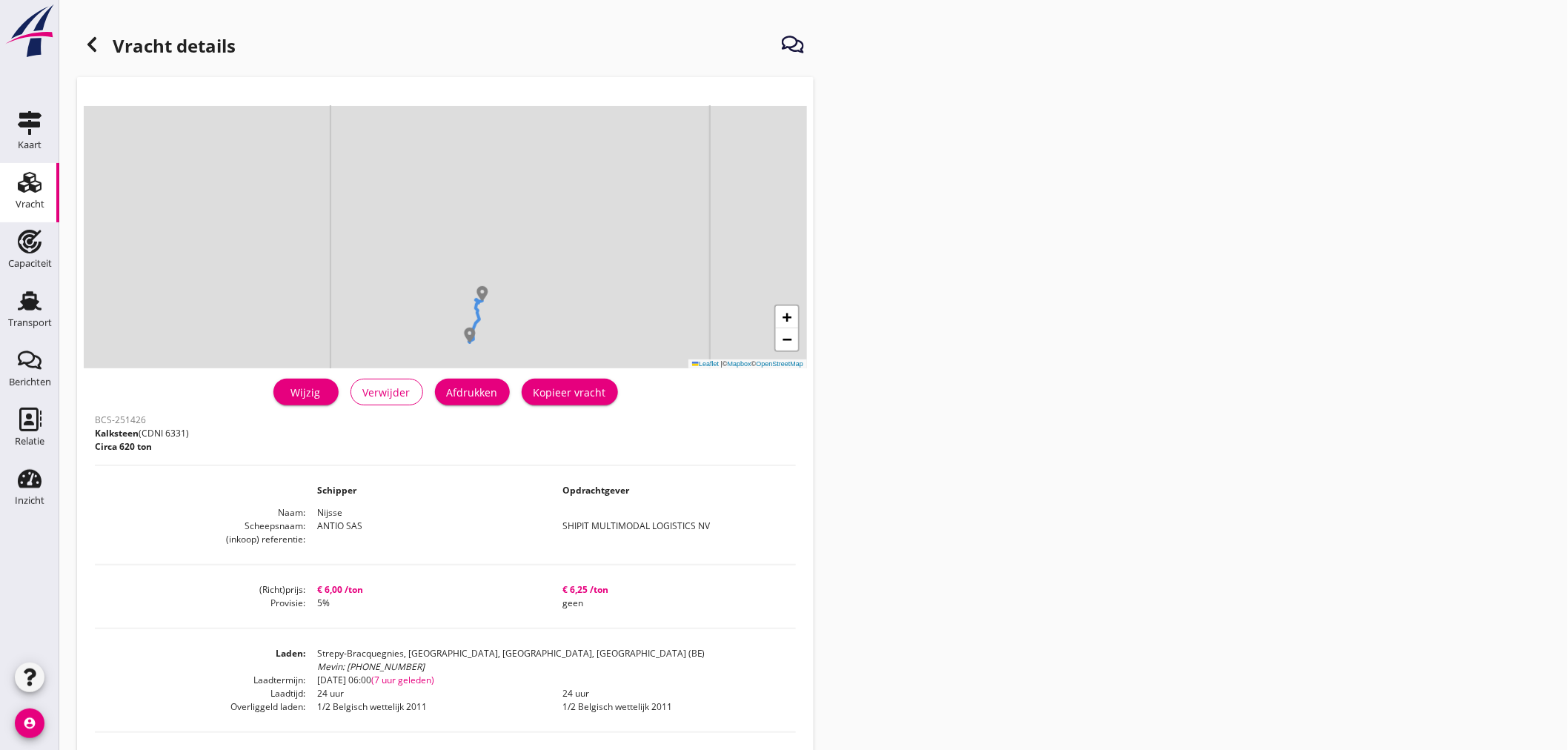
click at [94, 32] on div at bounding box center [92, 44] width 30 height 30
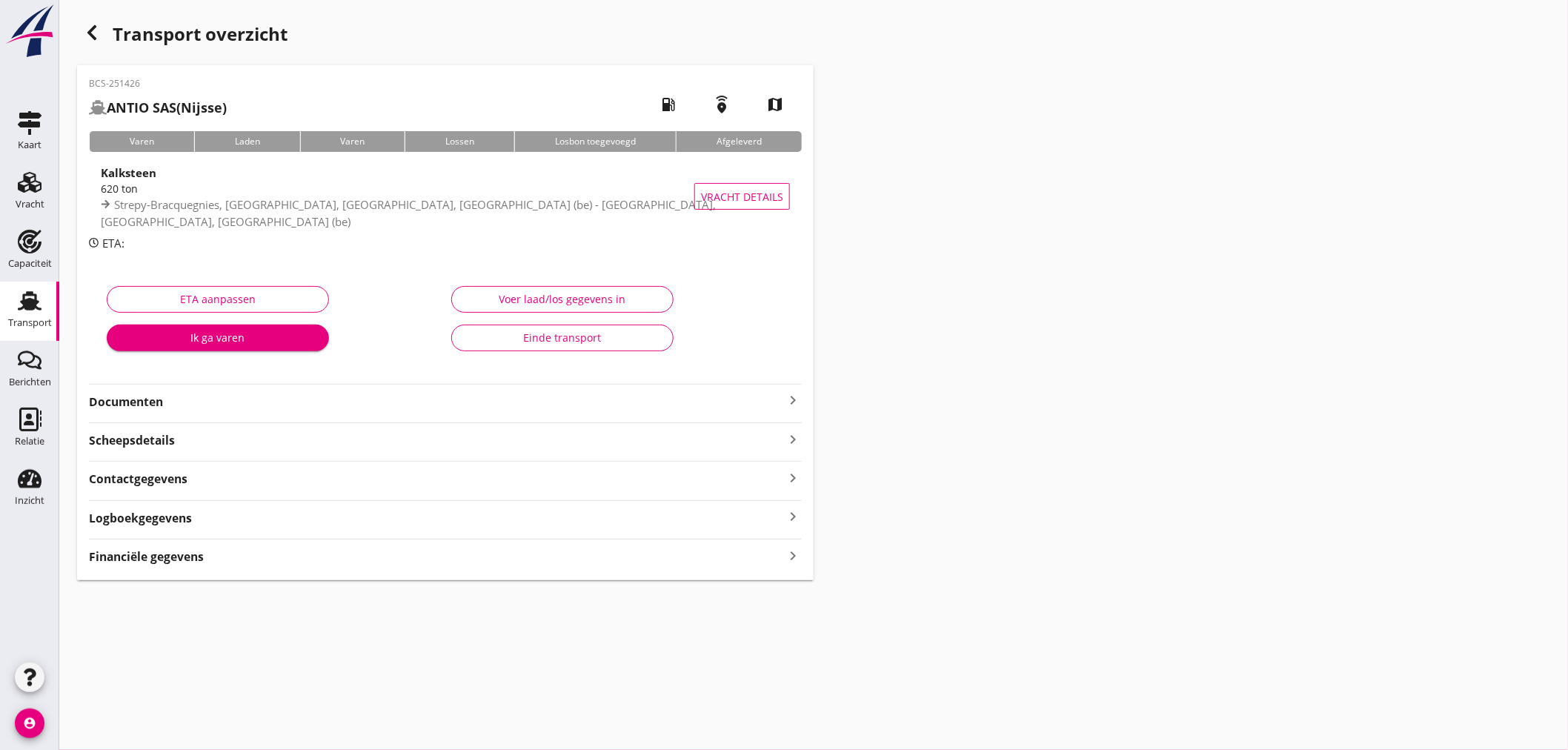
click at [92, 25] on icon "button" at bounding box center [92, 32] width 18 height 18
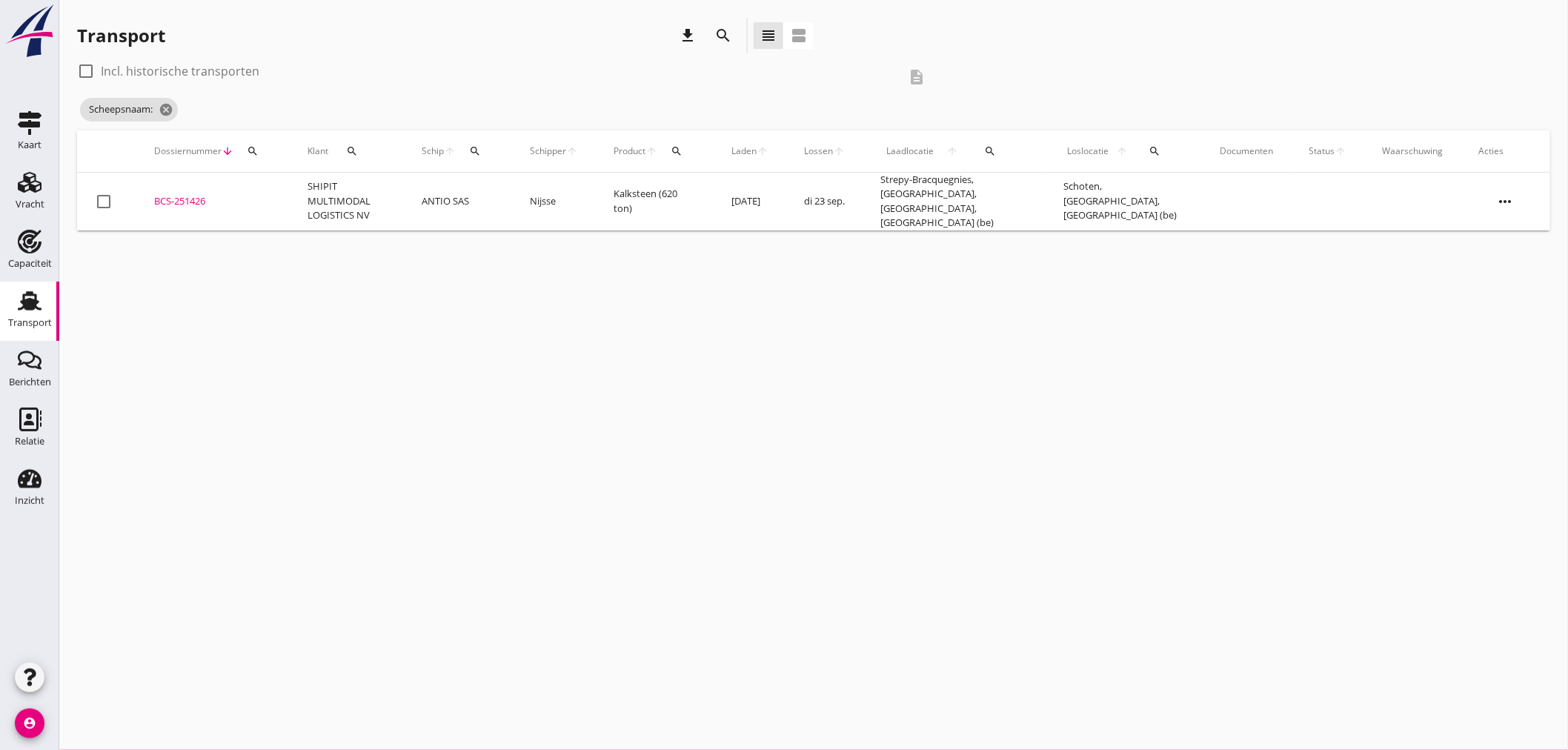
click at [232, 74] on label "Incl. historische transporten" at bounding box center [179, 71] width 158 height 15
checkbox input "true"
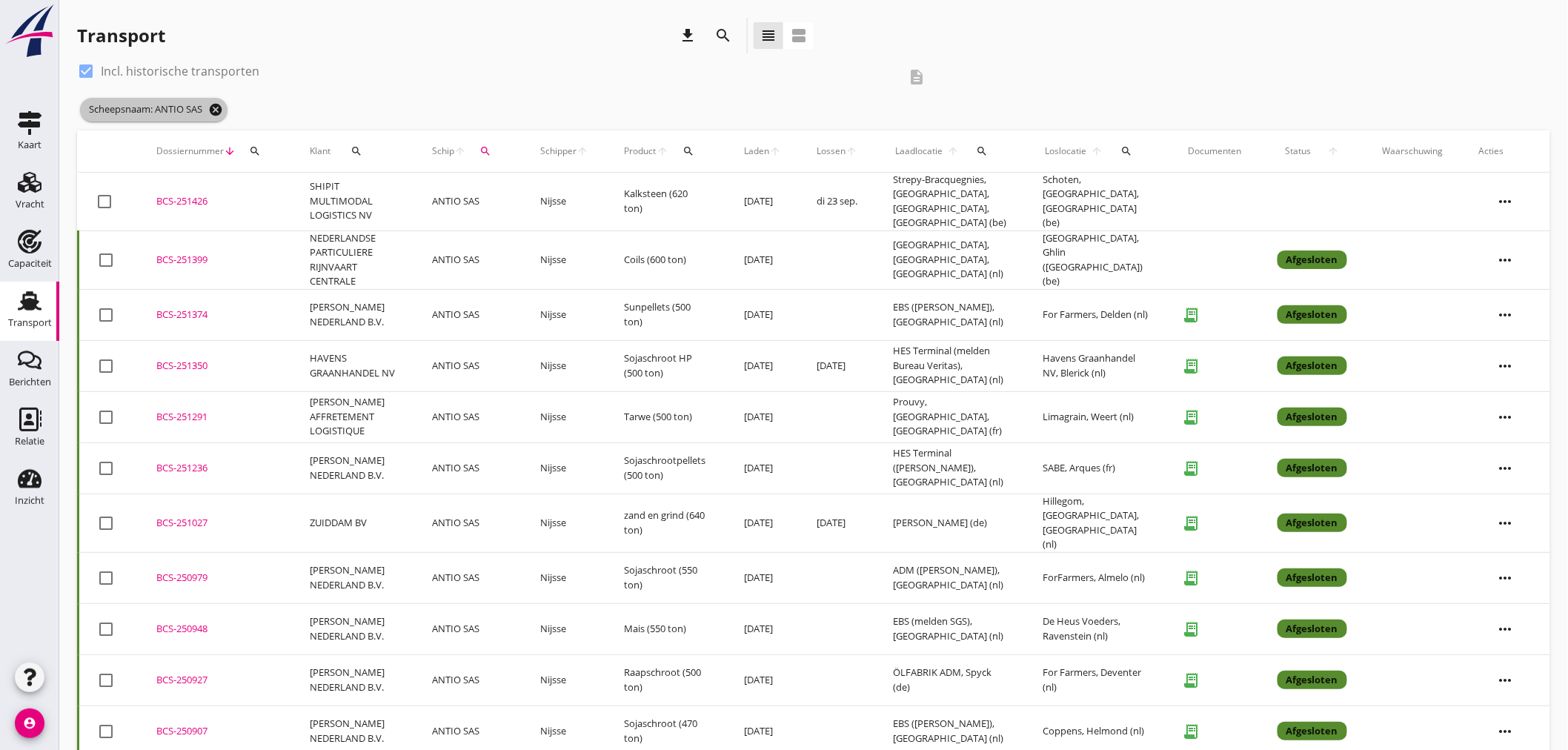
click at [222, 105] on icon "cancel" at bounding box center [216, 110] width 15 height 15
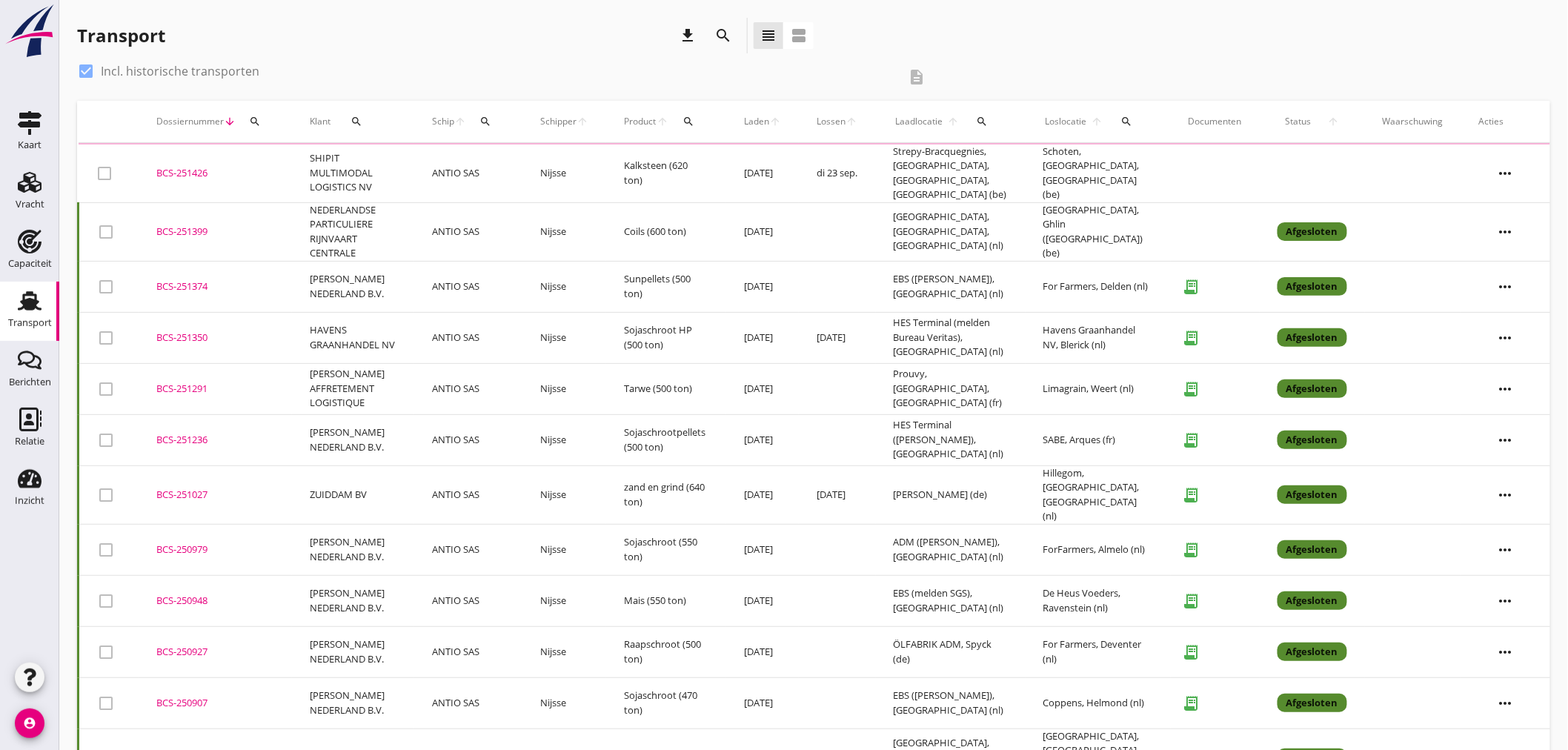
click at [713, 39] on div "search" at bounding box center [723, 35] width 27 height 18
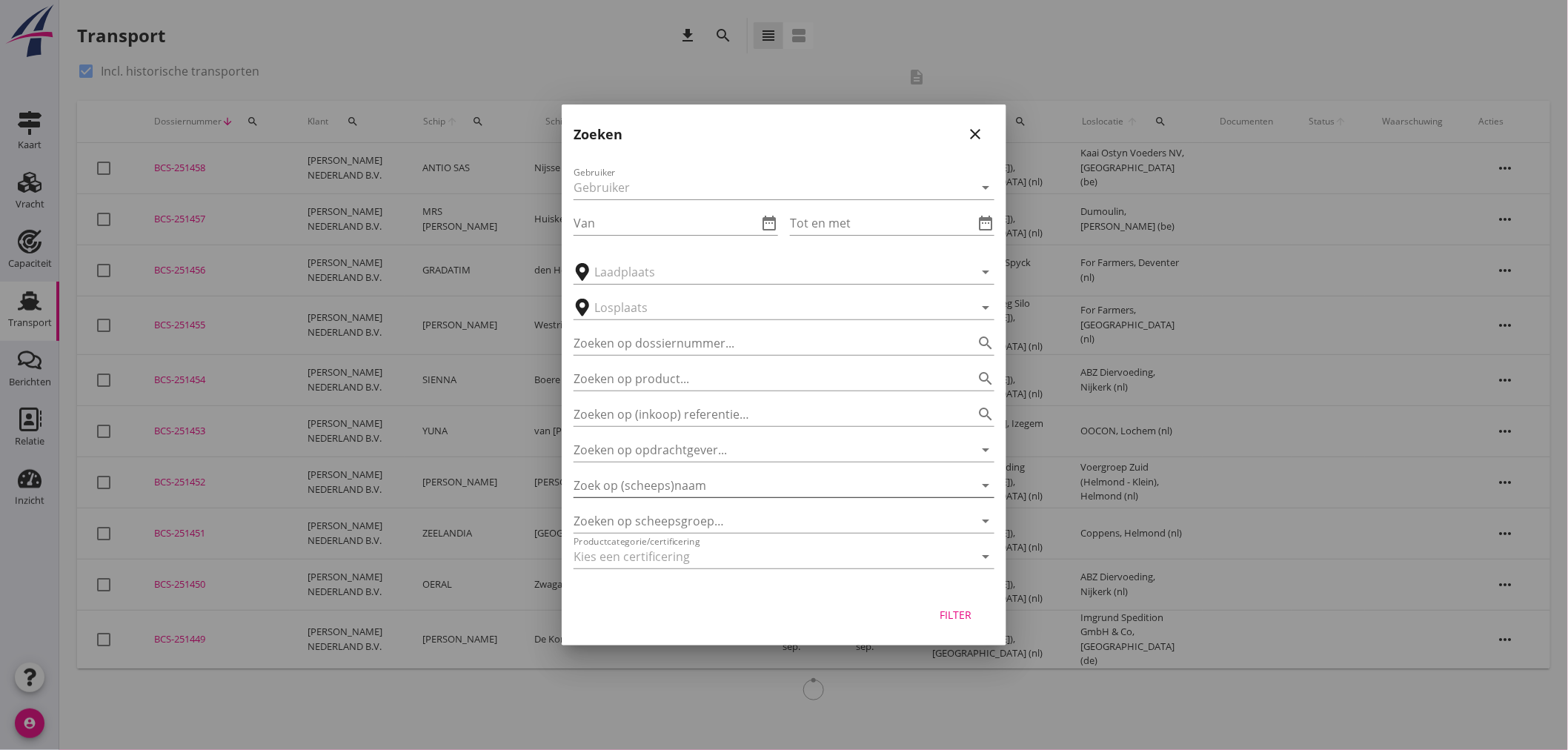
click at [675, 498] on div "Zoek op (scheeps)naam arrow_drop_down" at bounding box center [784, 486] width 421 height 24
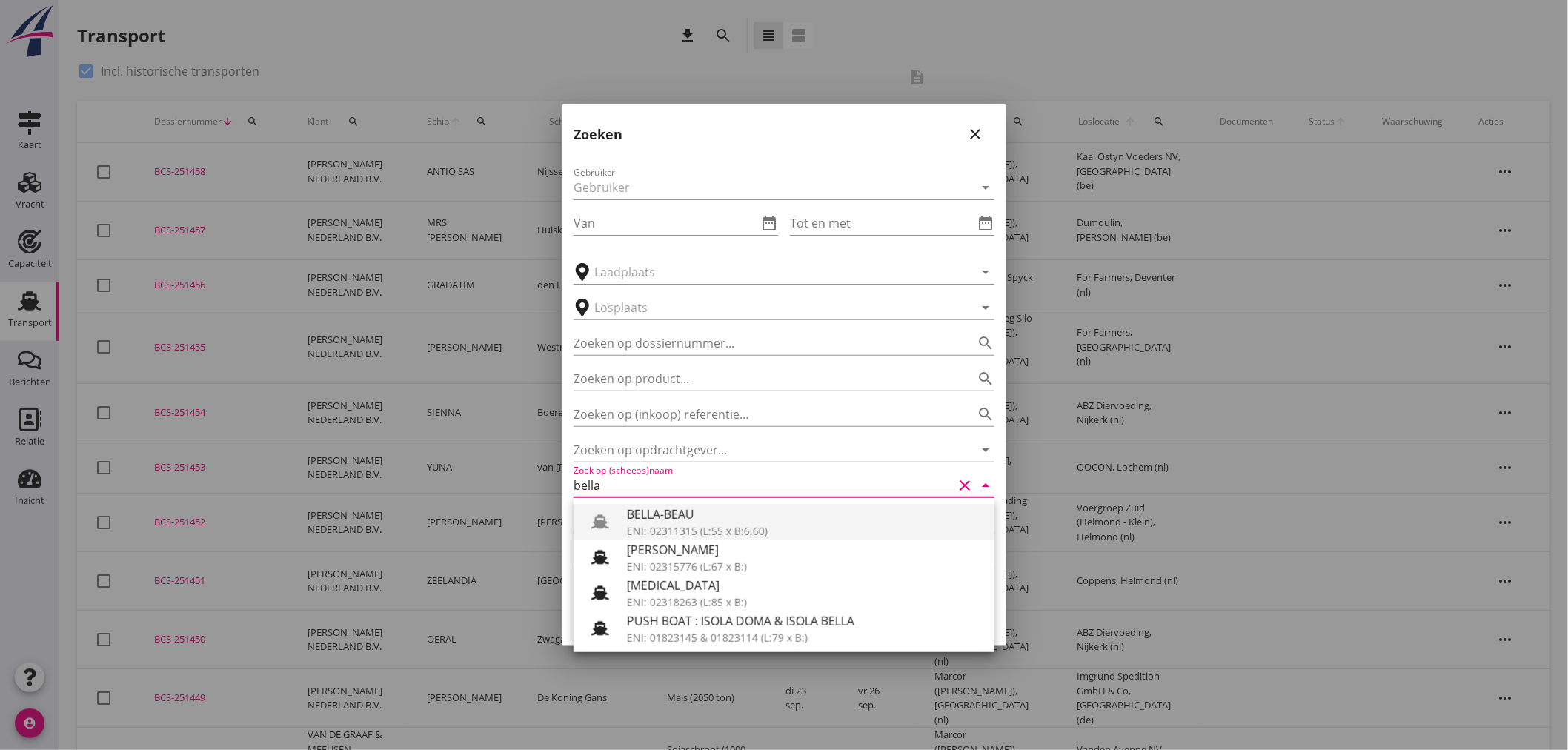
click at [707, 524] on div "ENI: 02311315 (L:55 x B:6.60)" at bounding box center [805, 531] width 356 height 16
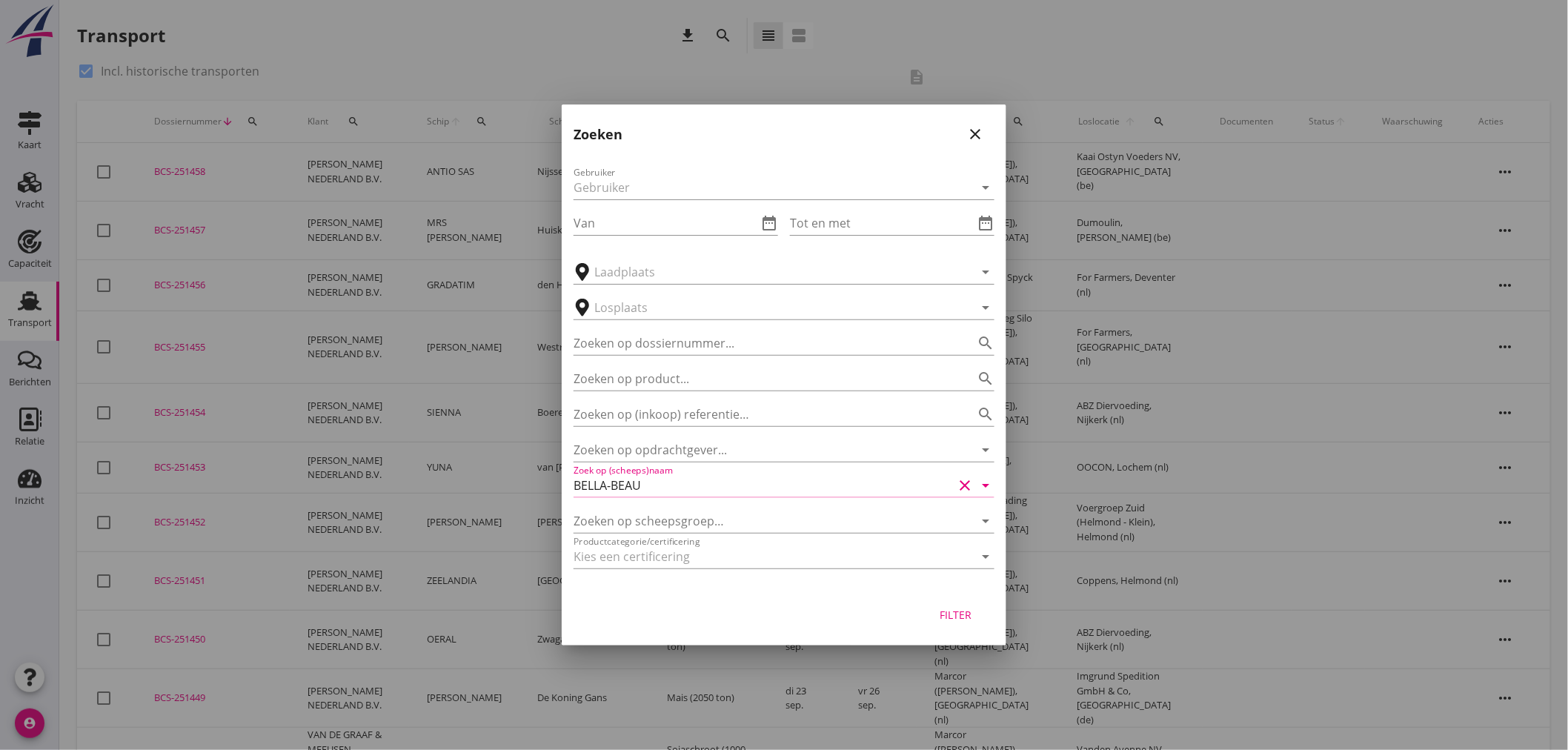
click at [964, 607] on div "Filter" at bounding box center [956, 614] width 42 height 16
type input "BELLA-BEAU"
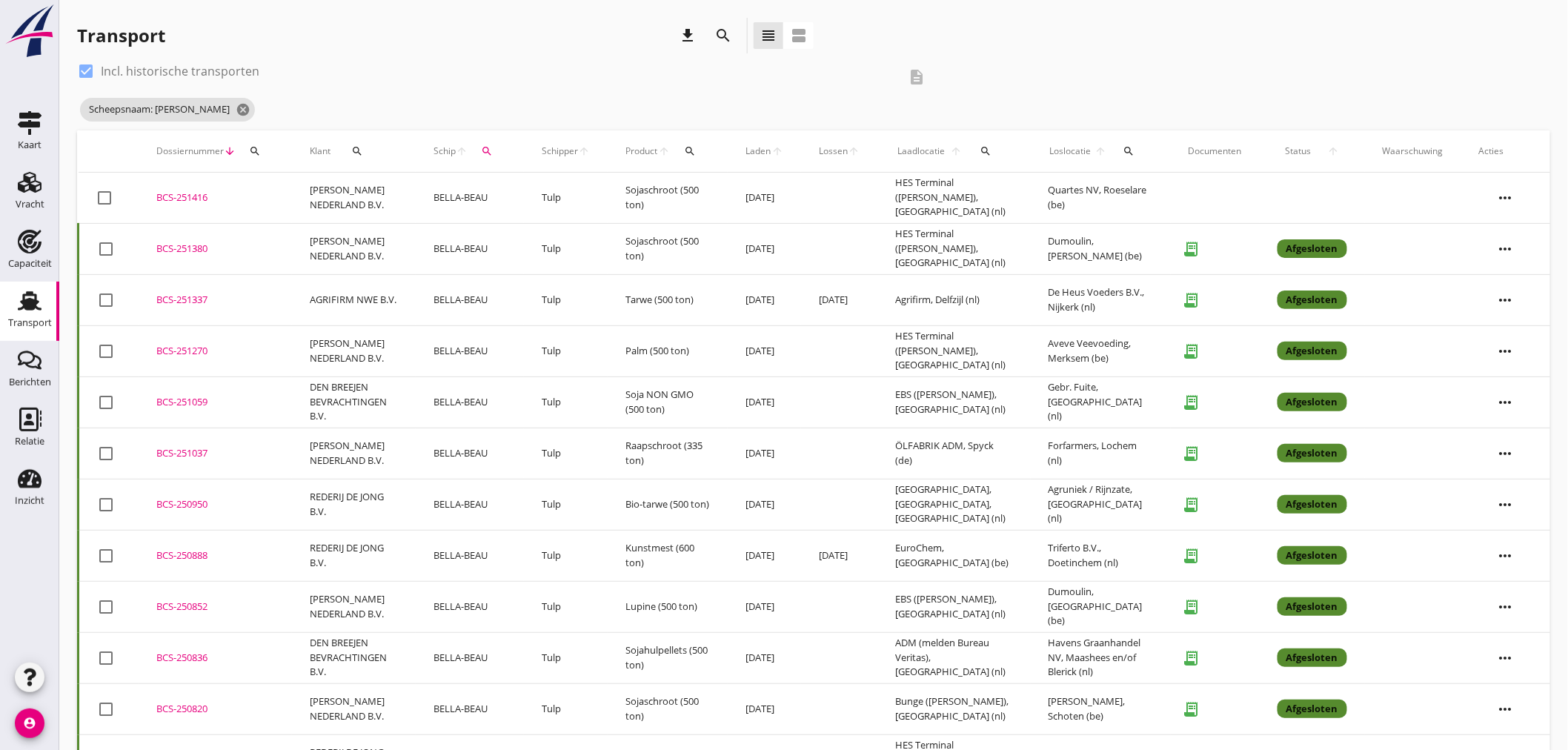
click at [457, 202] on td "BELLA-BEAU" at bounding box center [469, 198] width 108 height 51
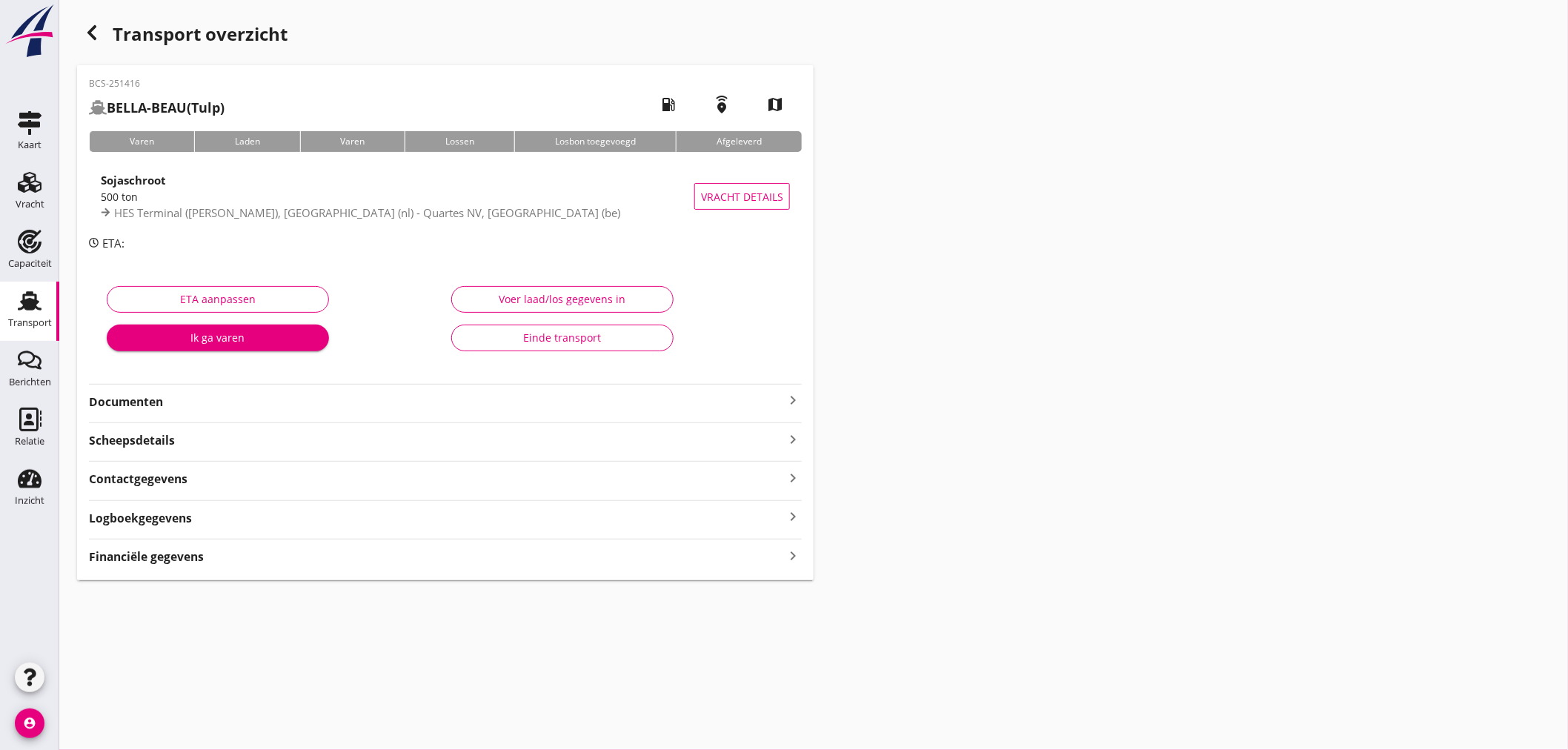
drag, startPoint x: 338, startPoint y: 191, endPoint x: 373, endPoint y: 160, distance: 46.8
click at [338, 191] on div "500 ton" at bounding box center [398, 196] width 594 height 16
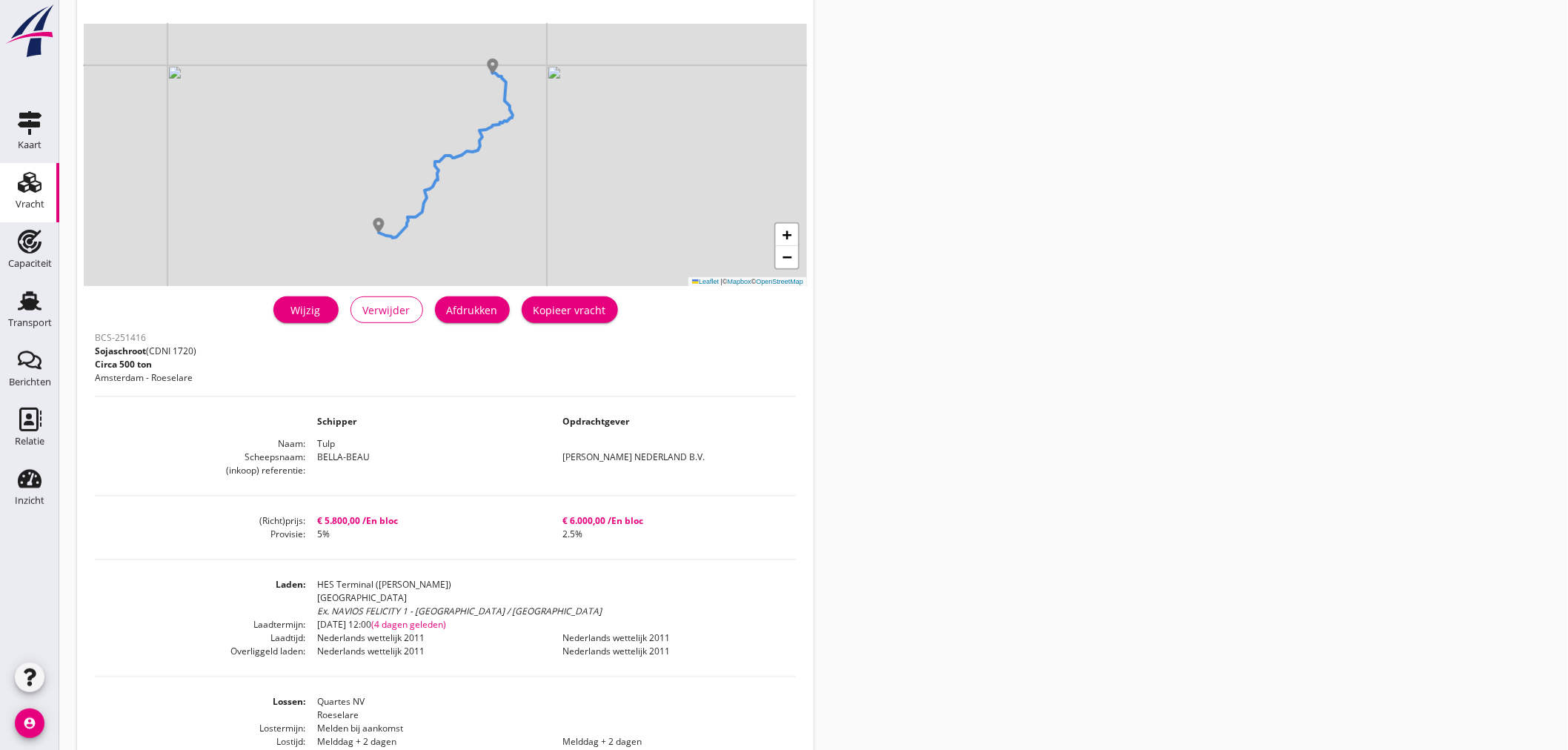
scroll to position [314, 0]
